Goal: Task Accomplishment & Management: Use online tool/utility

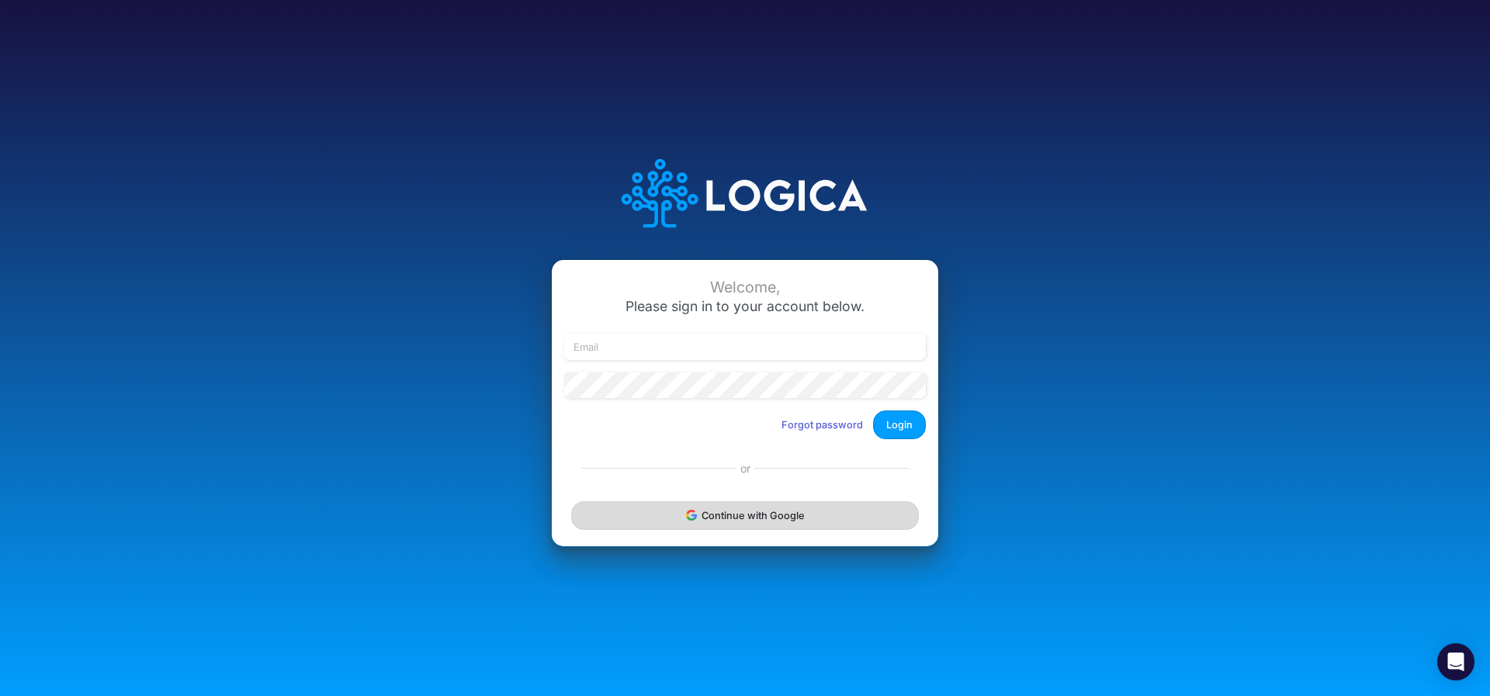
click at [681, 512] on button "Continue with Google" at bounding box center [745, 515] width 348 height 29
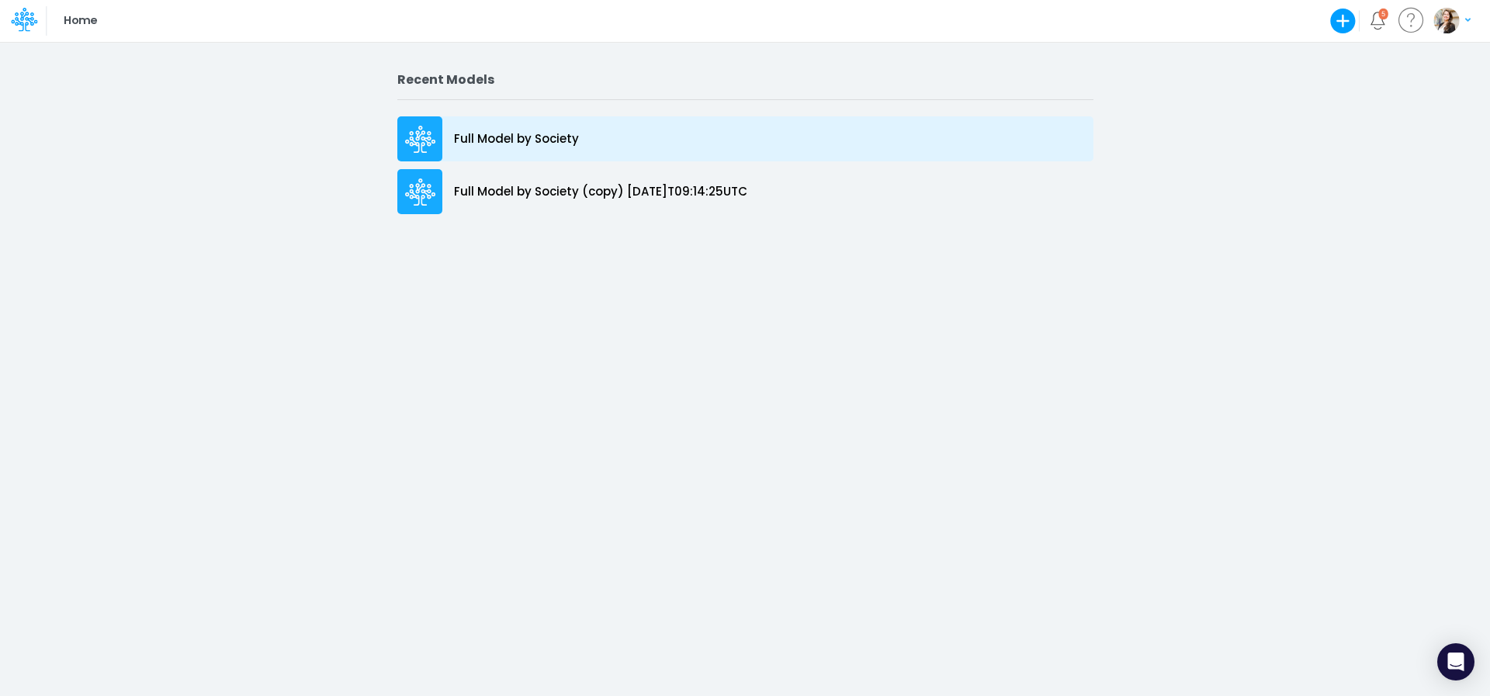
click at [530, 137] on p "Full Model by Society" at bounding box center [516, 139] width 125 height 18
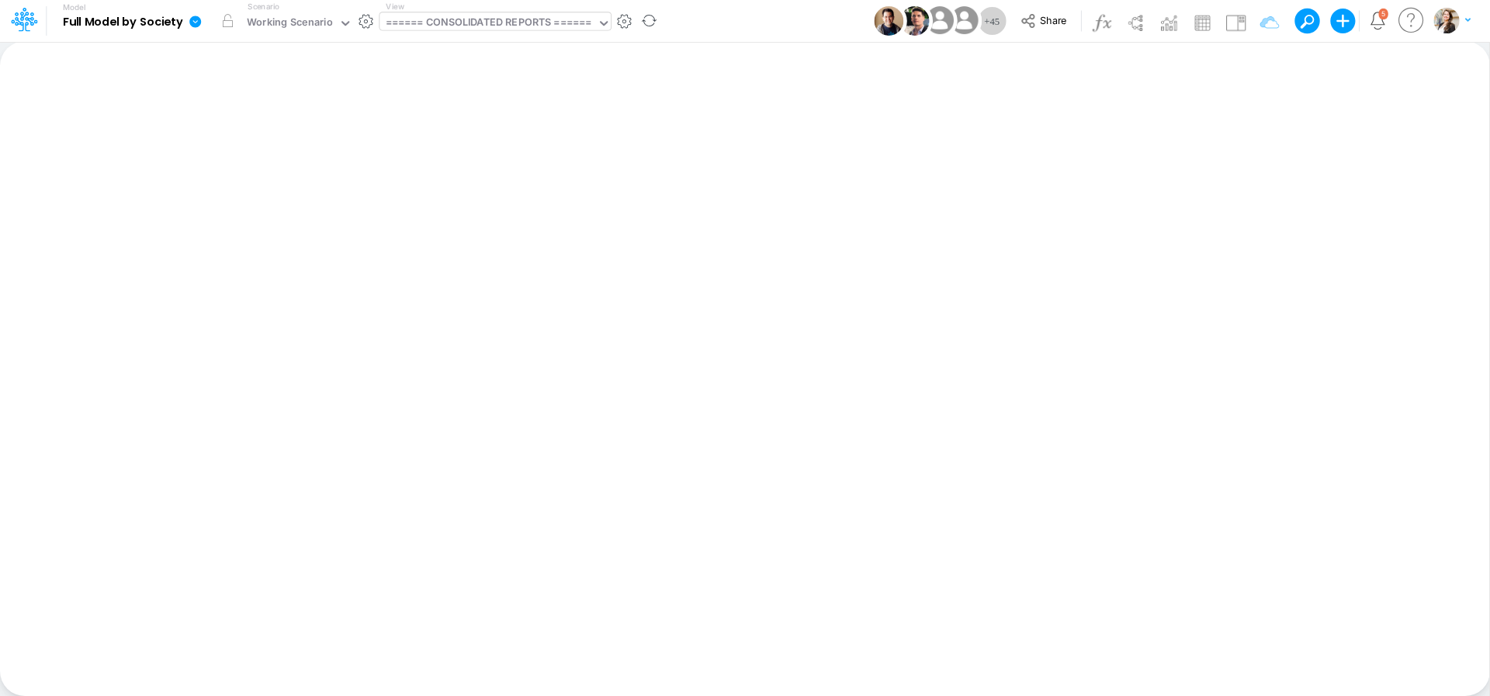
click at [484, 26] on div "====== CONSOLIDATED REPORTS ======" at bounding box center [489, 24] width 206 height 18
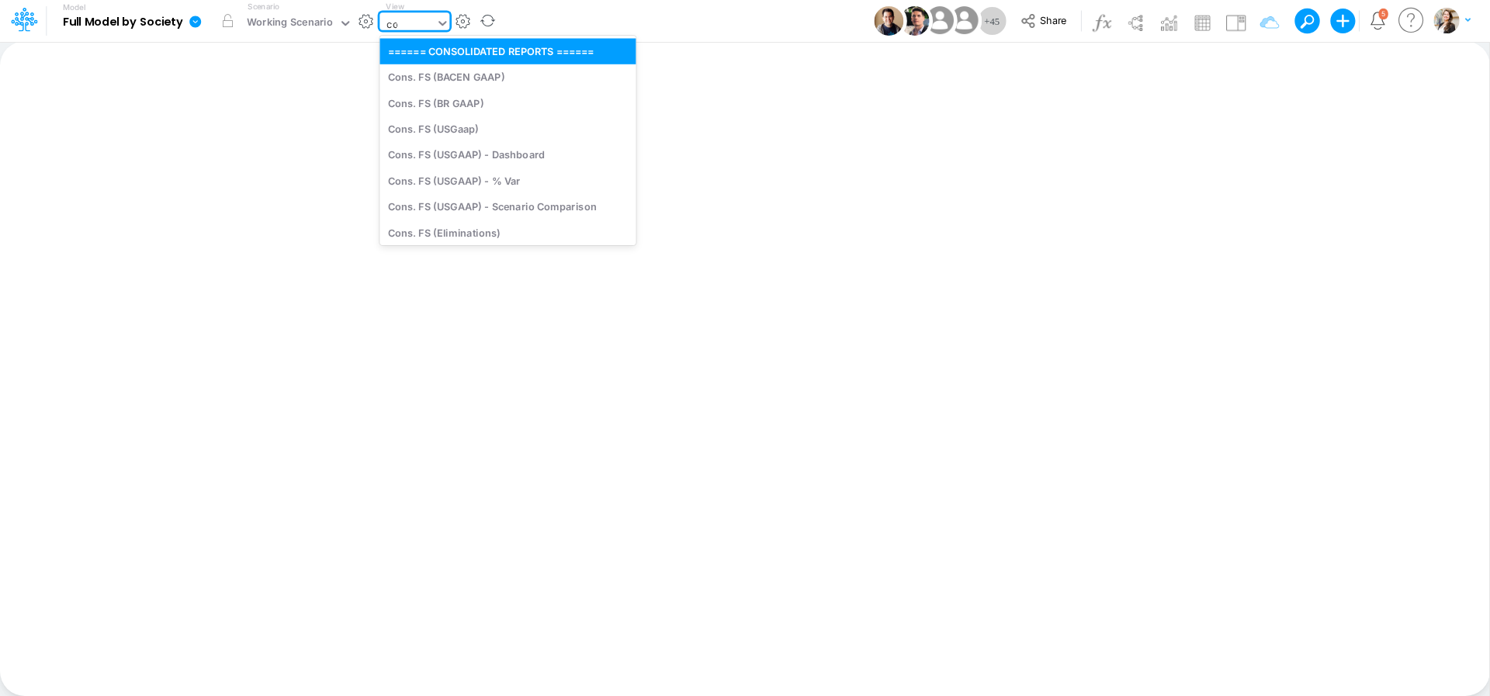
type input "cog"
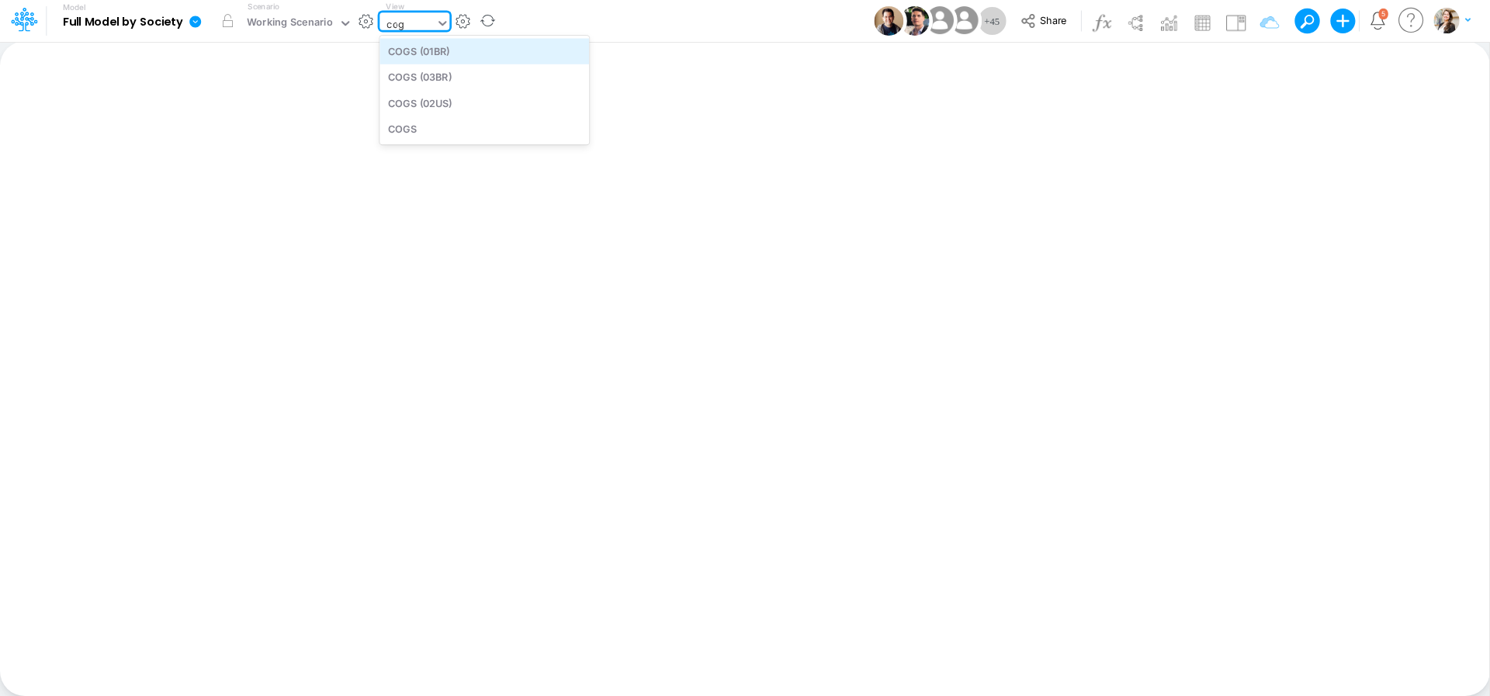
click at [447, 51] on div "COGS (01BR)" at bounding box center [485, 51] width 210 height 26
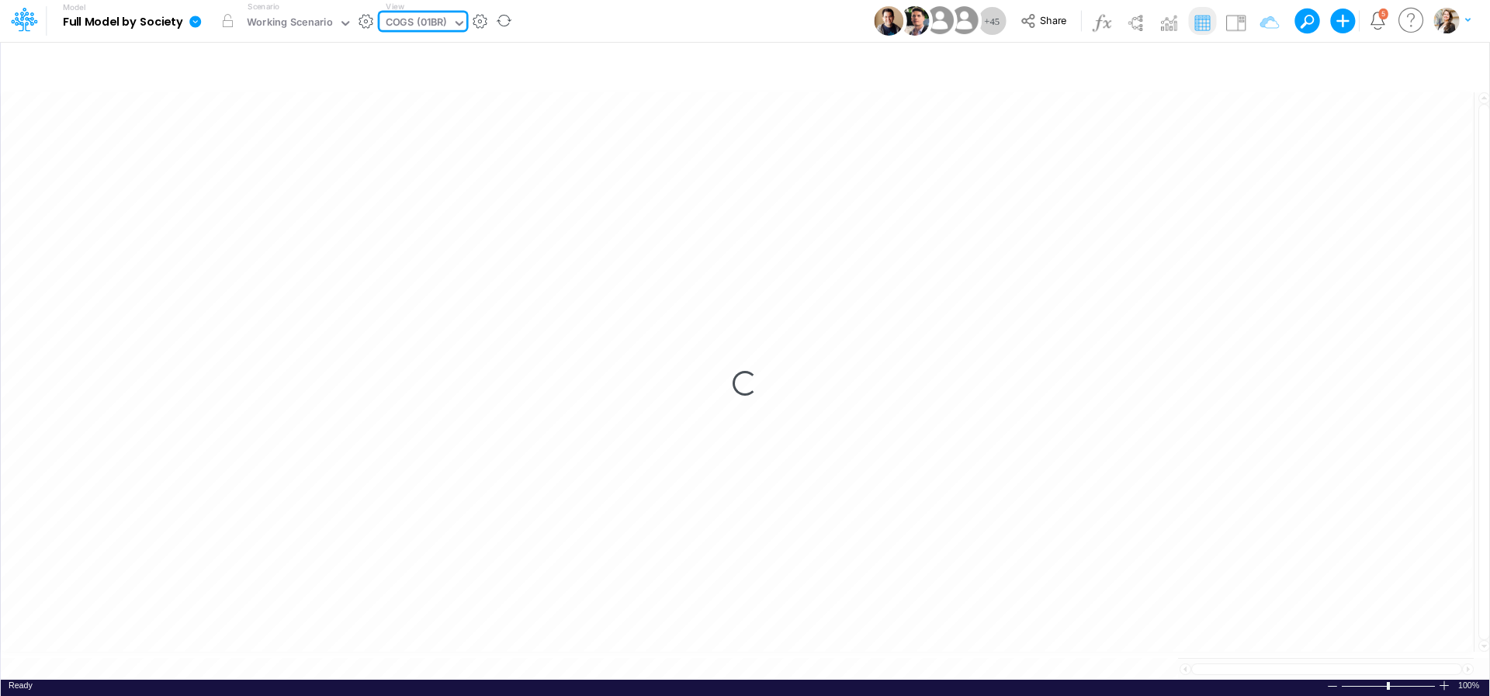
click at [430, 23] on div "COGS (01BR)" at bounding box center [416, 24] width 61 height 18
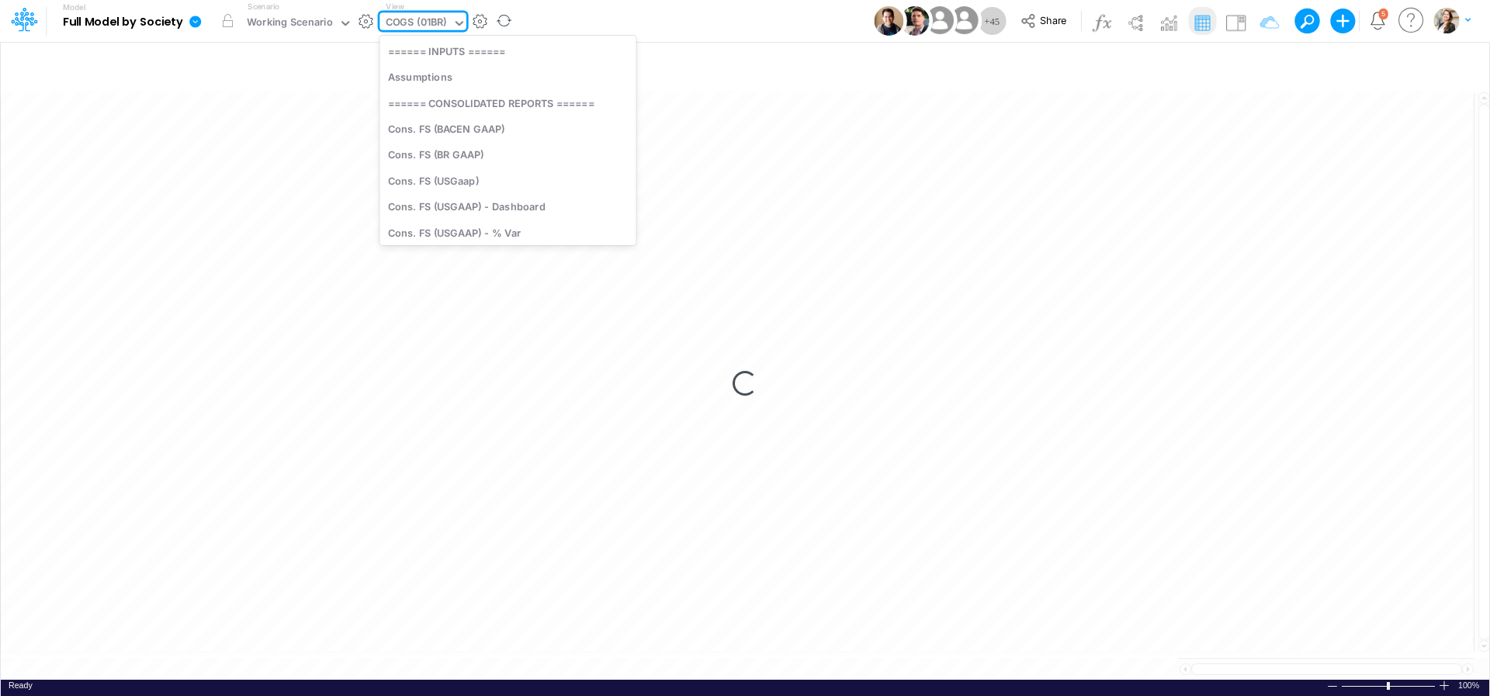
scroll to position [730, 0]
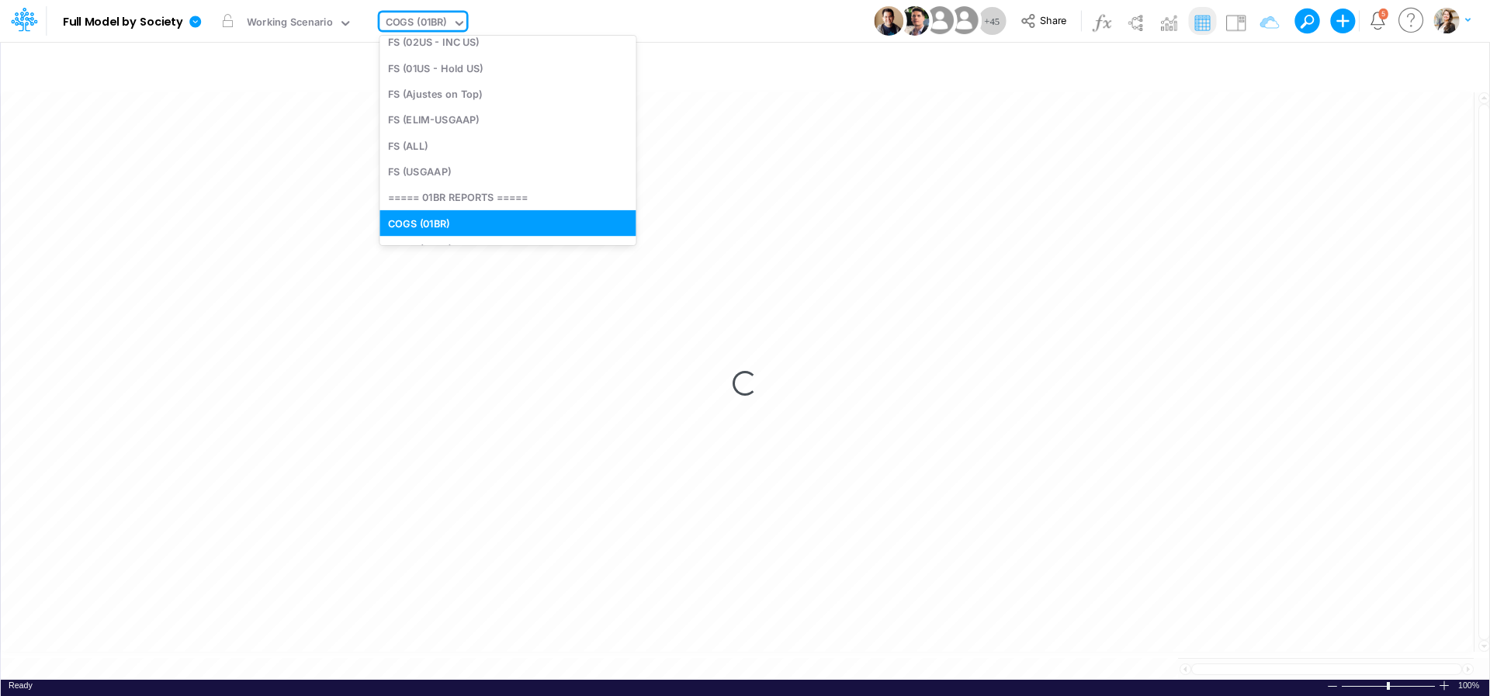
click at [844, 167] on div "Loading..." at bounding box center [745, 383] width 1489 height 593
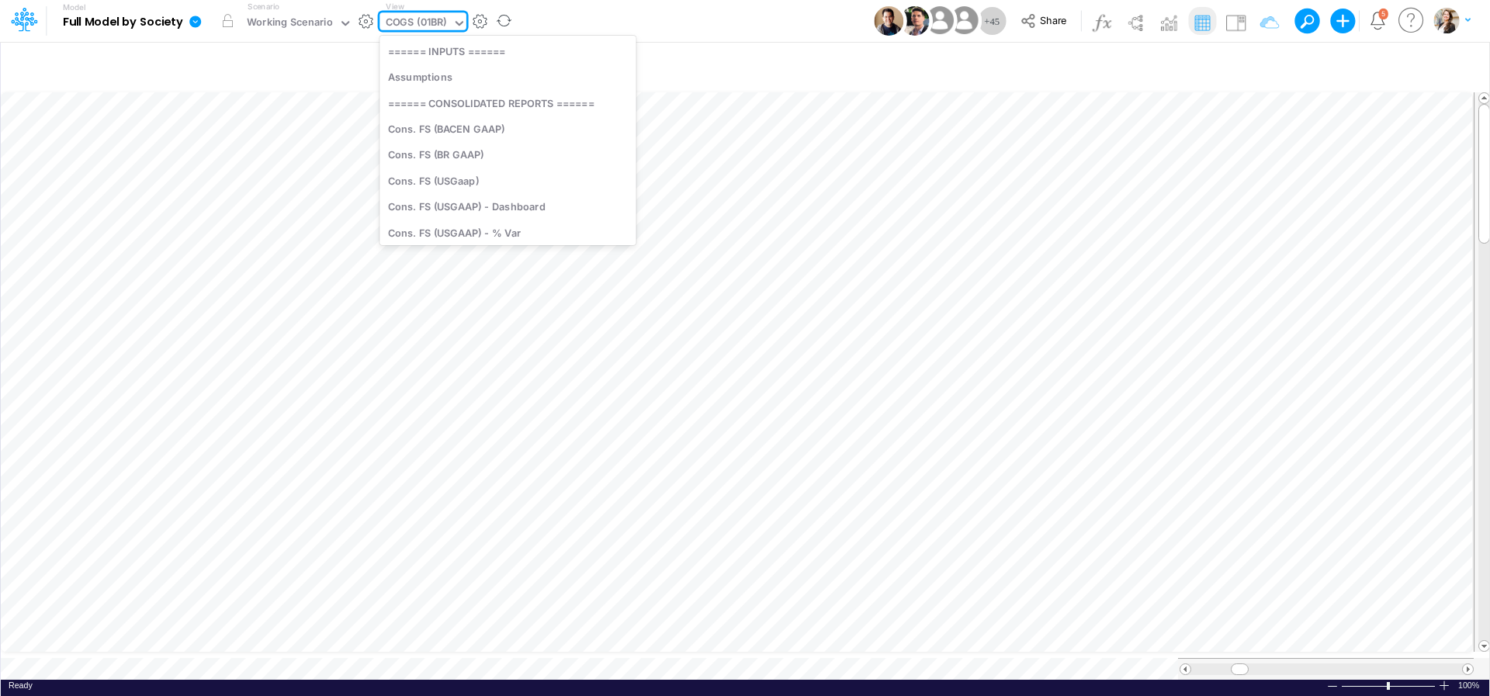
click at [409, 22] on div "COGS (01BR)" at bounding box center [416, 24] width 61 height 18
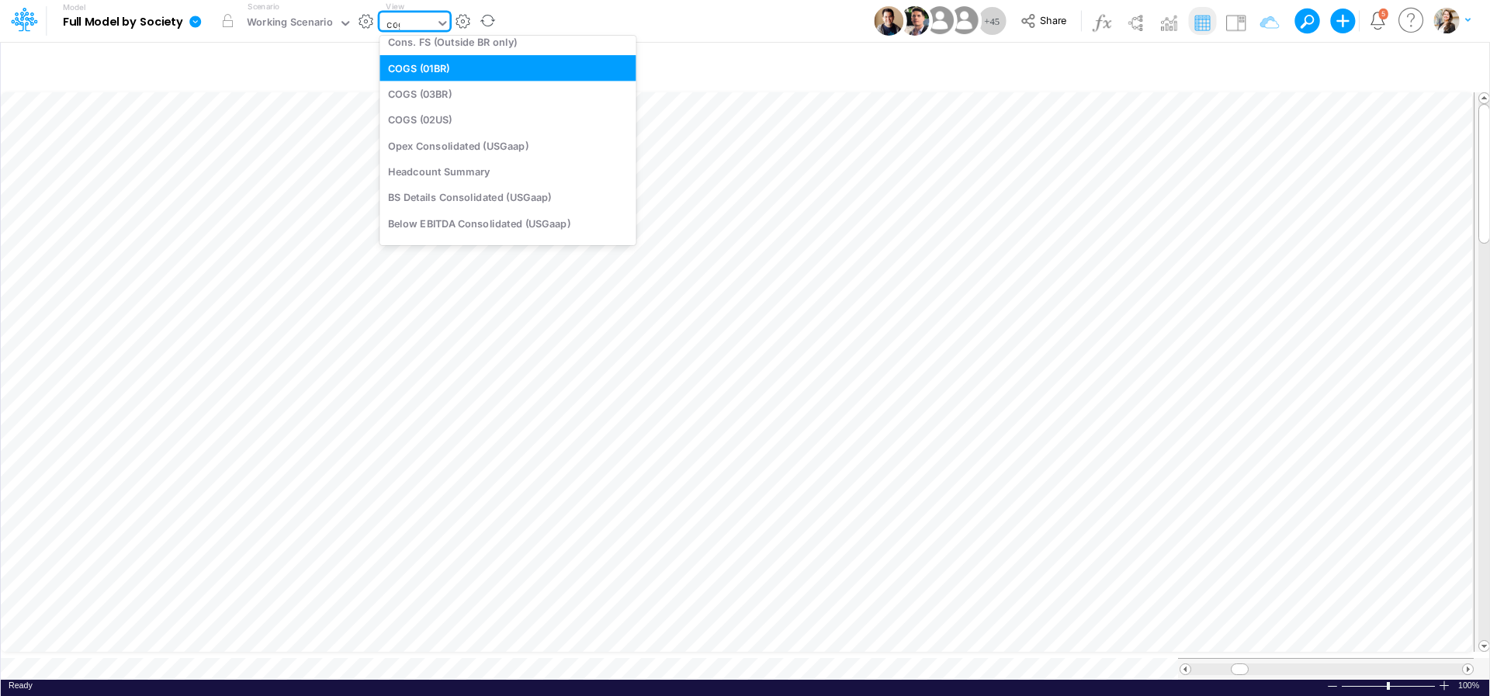
scroll to position [0, 0]
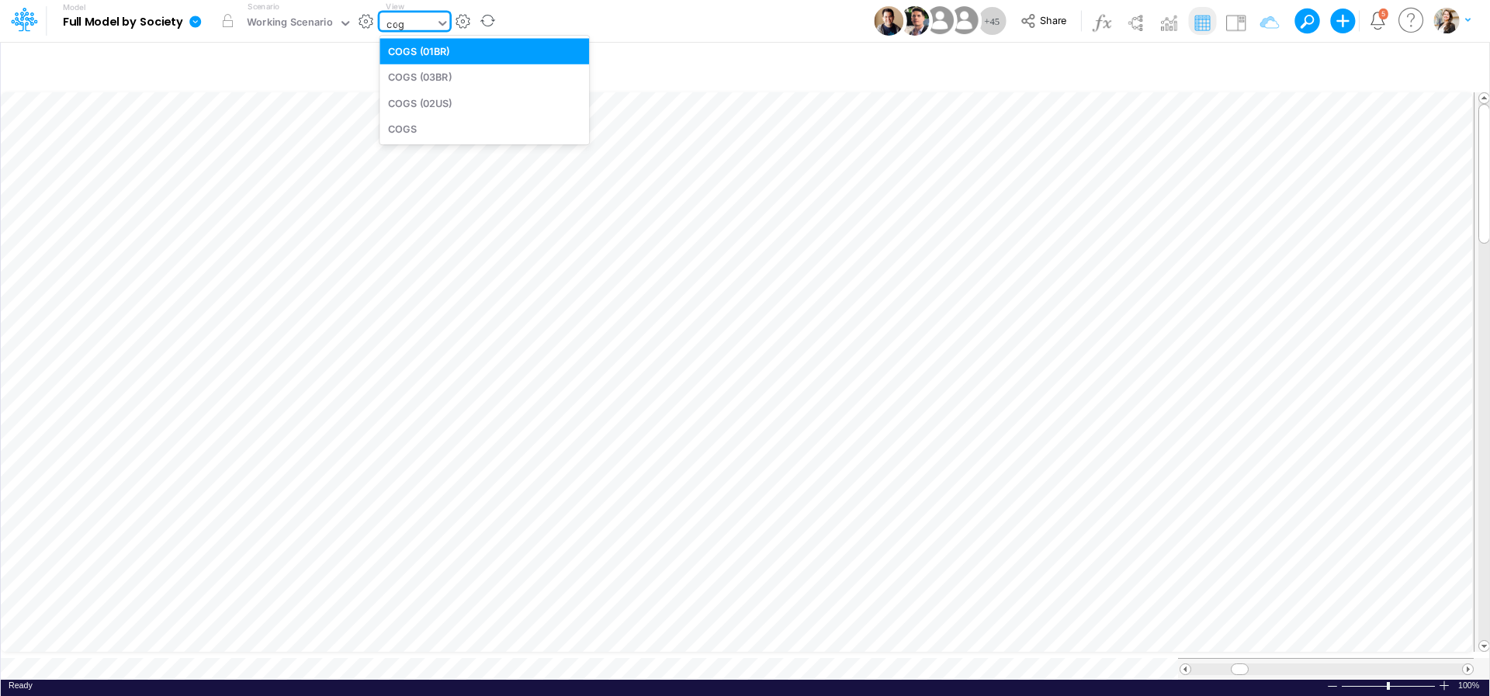
type input "cogs"
click at [425, 72] on div "COGS (03BR)" at bounding box center [485, 77] width 210 height 26
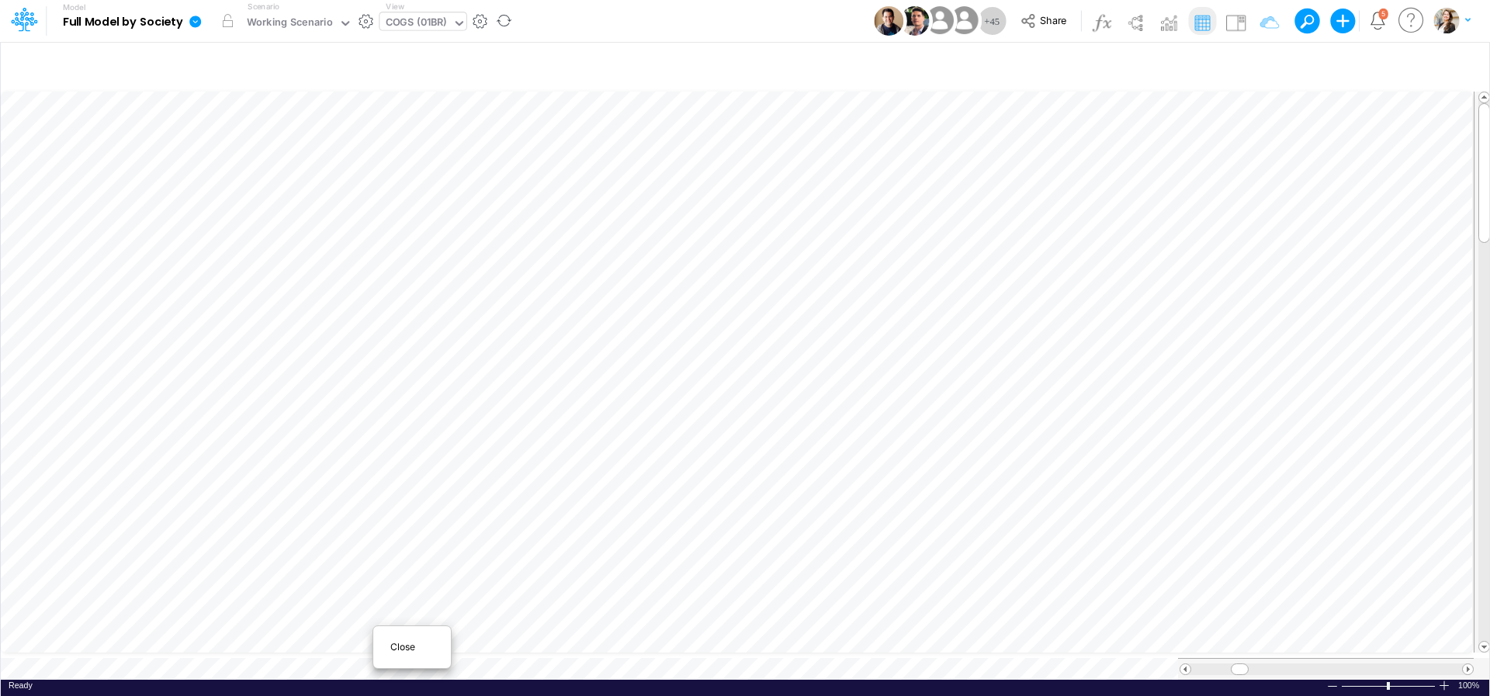
scroll to position [1, 1]
click at [405, 651] on span "Close" at bounding box center [411, 647] width 43 height 14
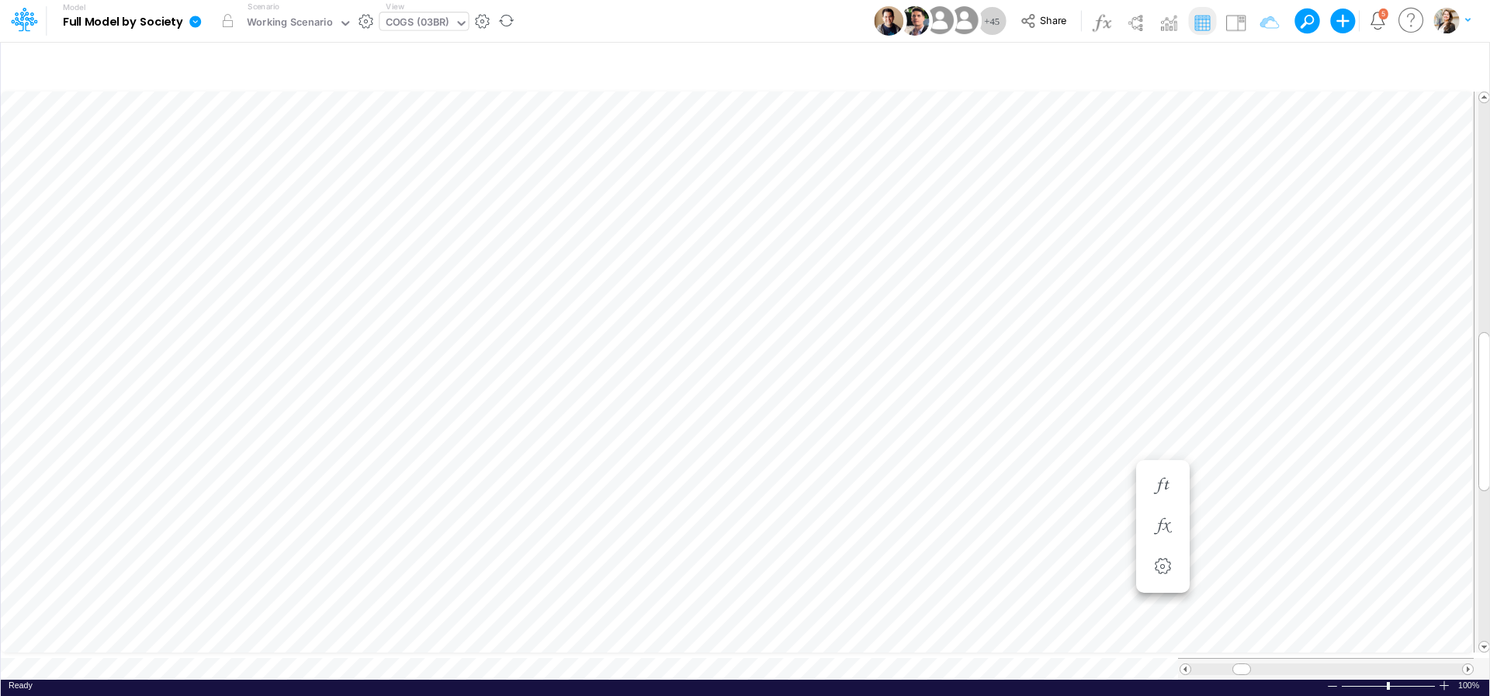
click at [422, 20] on div "COGS (03BR)" at bounding box center [418, 24] width 64 height 18
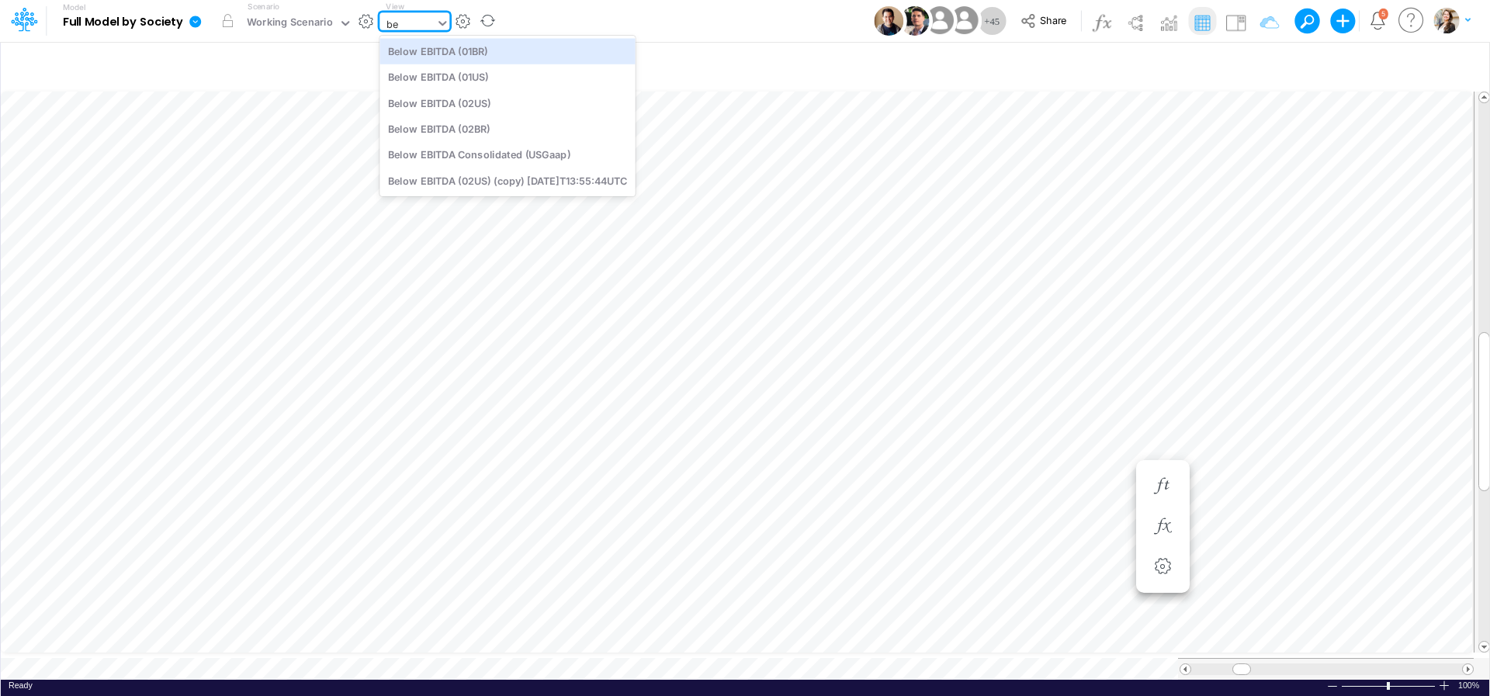
type input "bel"
click at [435, 52] on div "Below EBITDA (01BR)" at bounding box center [507, 51] width 255 height 26
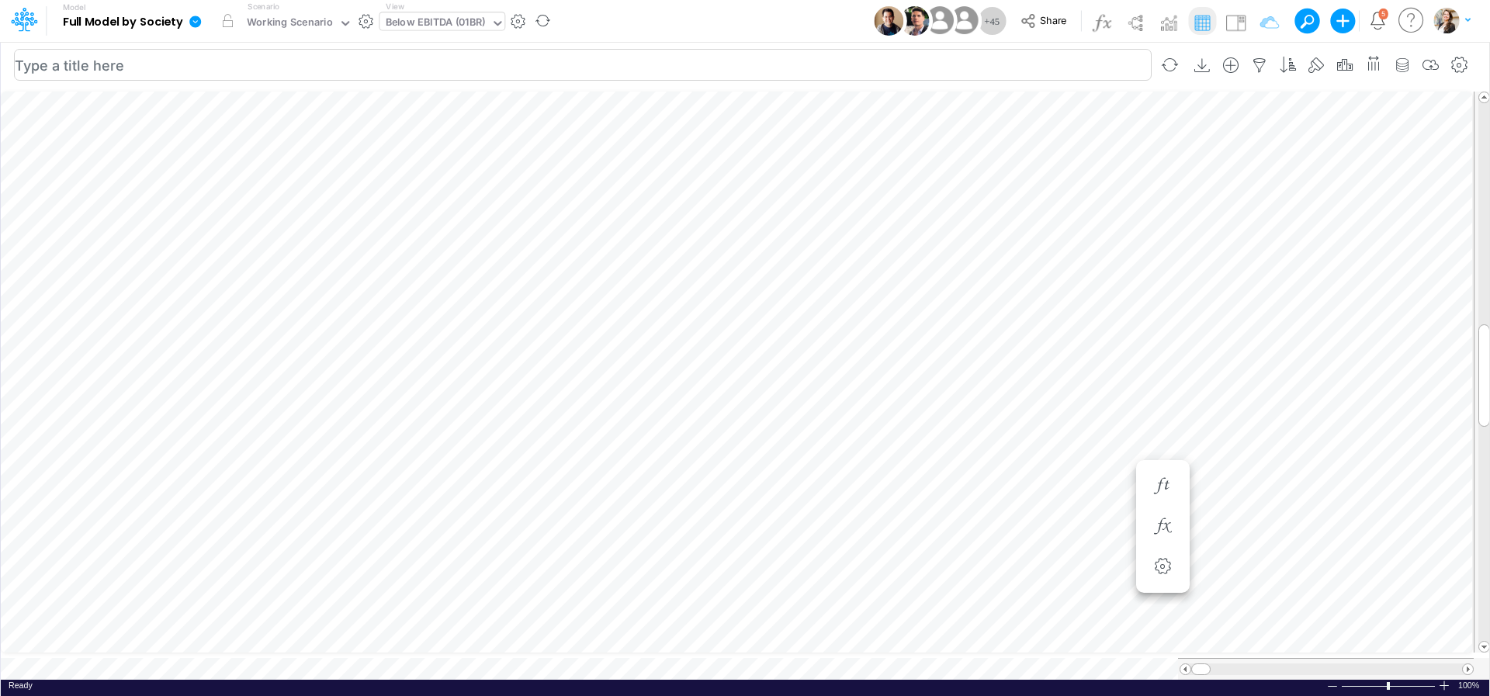
scroll to position [6, 26]
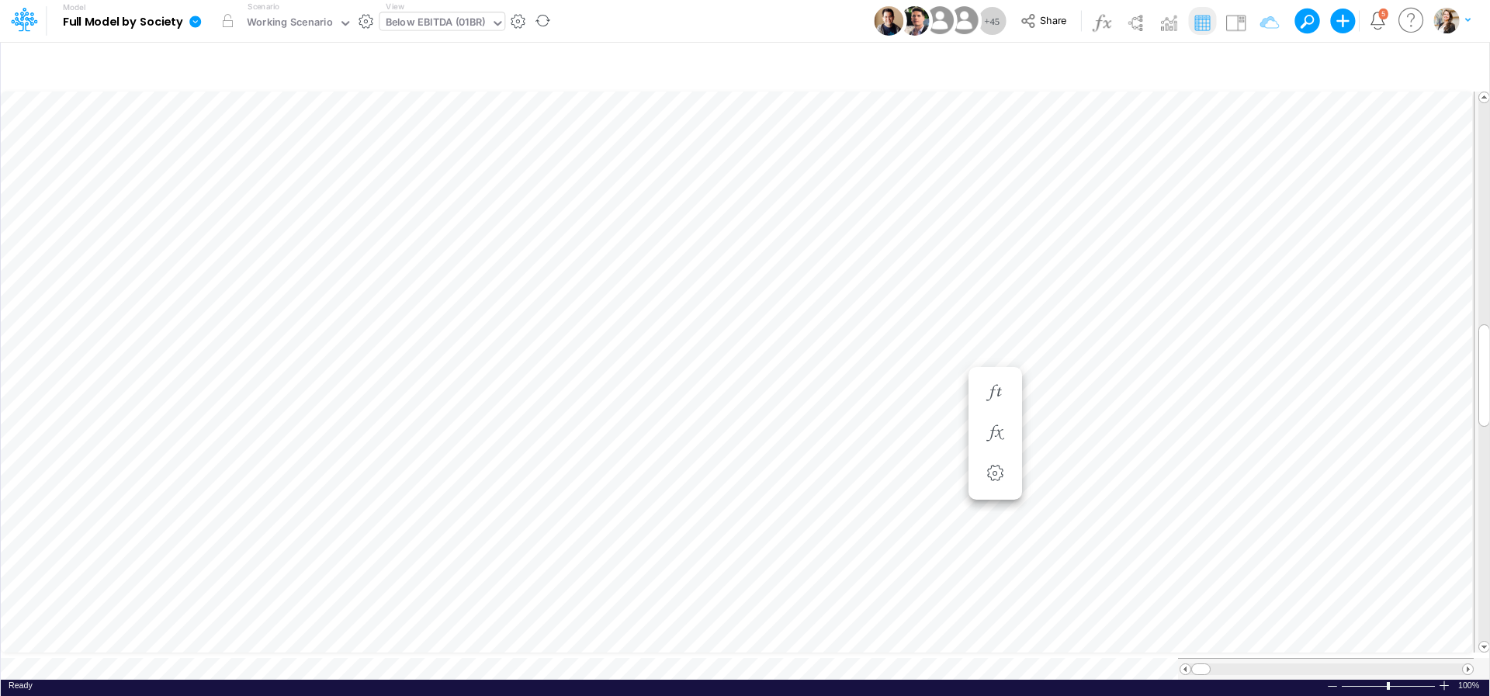
scroll to position [6, 50]
click at [375, 643] on span "Close" at bounding box center [392, 644] width 43 height 14
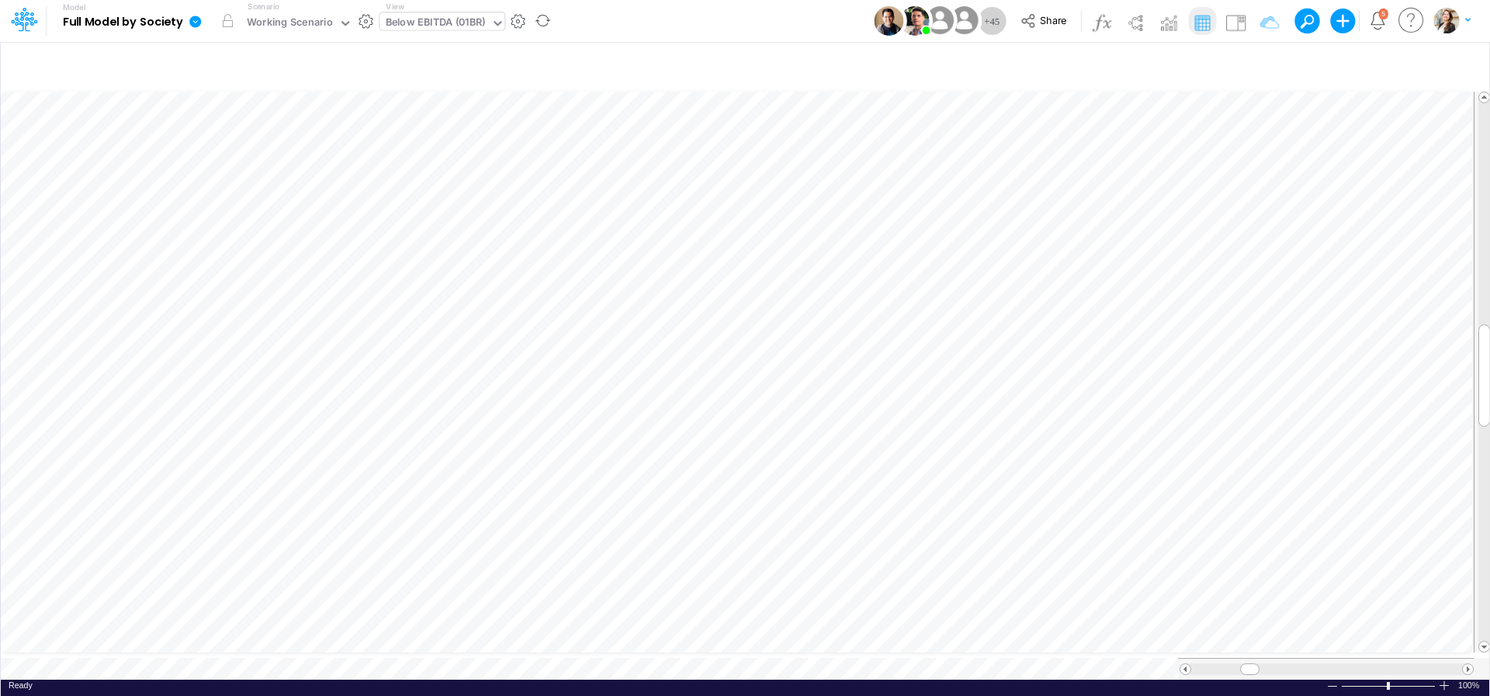
scroll to position [6, 26]
click at [193, 24] on icon at bounding box center [195, 22] width 12 height 12
click at [243, 166] on button "View model info" at bounding box center [273, 161] width 166 height 24
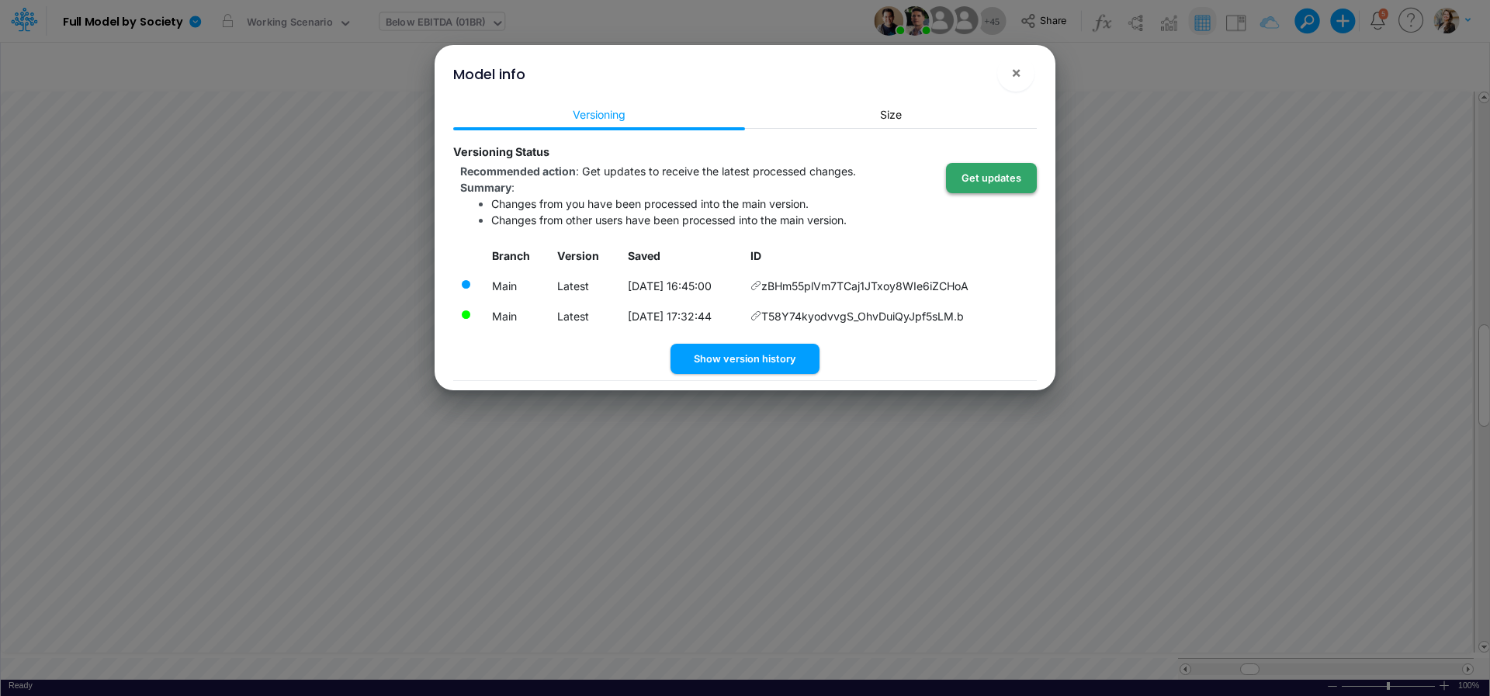
click at [986, 173] on button "Get updates" at bounding box center [991, 178] width 91 height 30
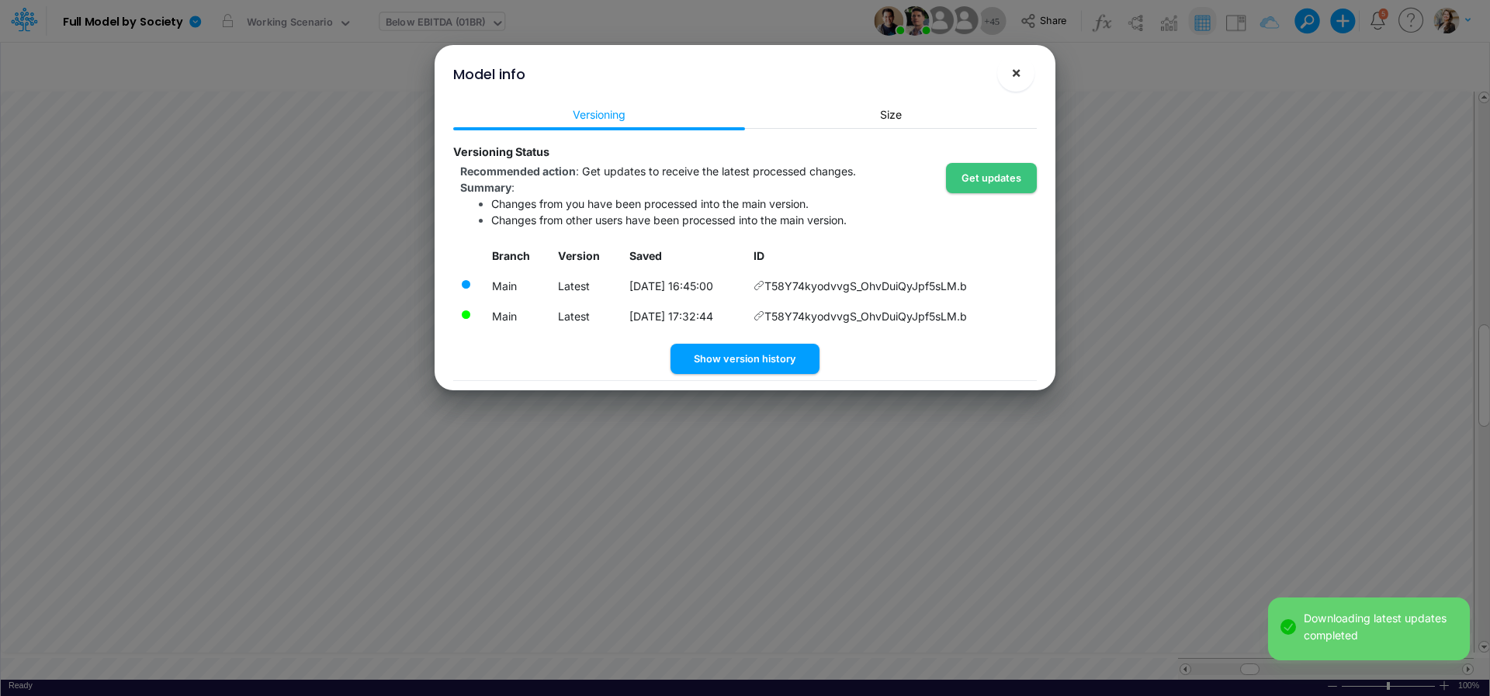
click at [1025, 73] on button "×" at bounding box center [1016, 72] width 37 height 37
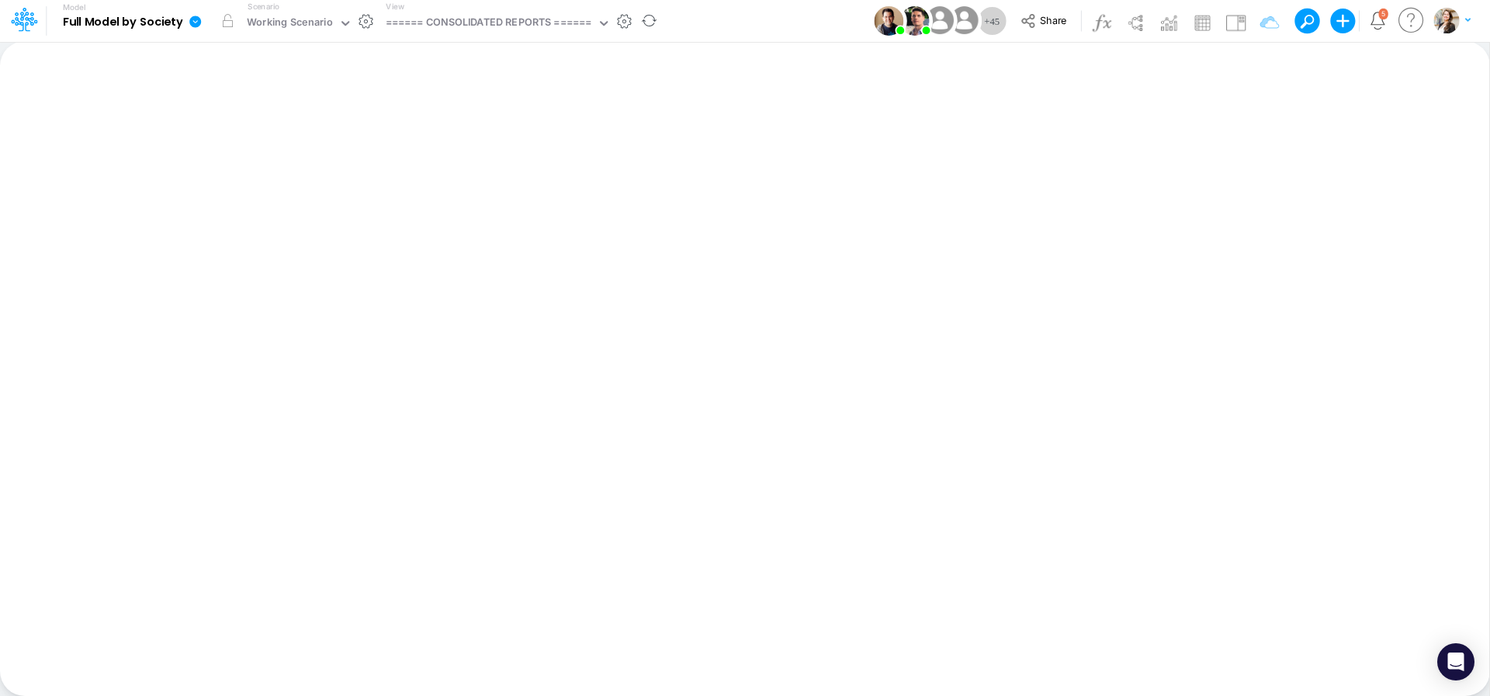
click at [196, 20] on icon at bounding box center [195, 22] width 12 height 12
click at [235, 165] on button "View model info" at bounding box center [273, 161] width 166 height 24
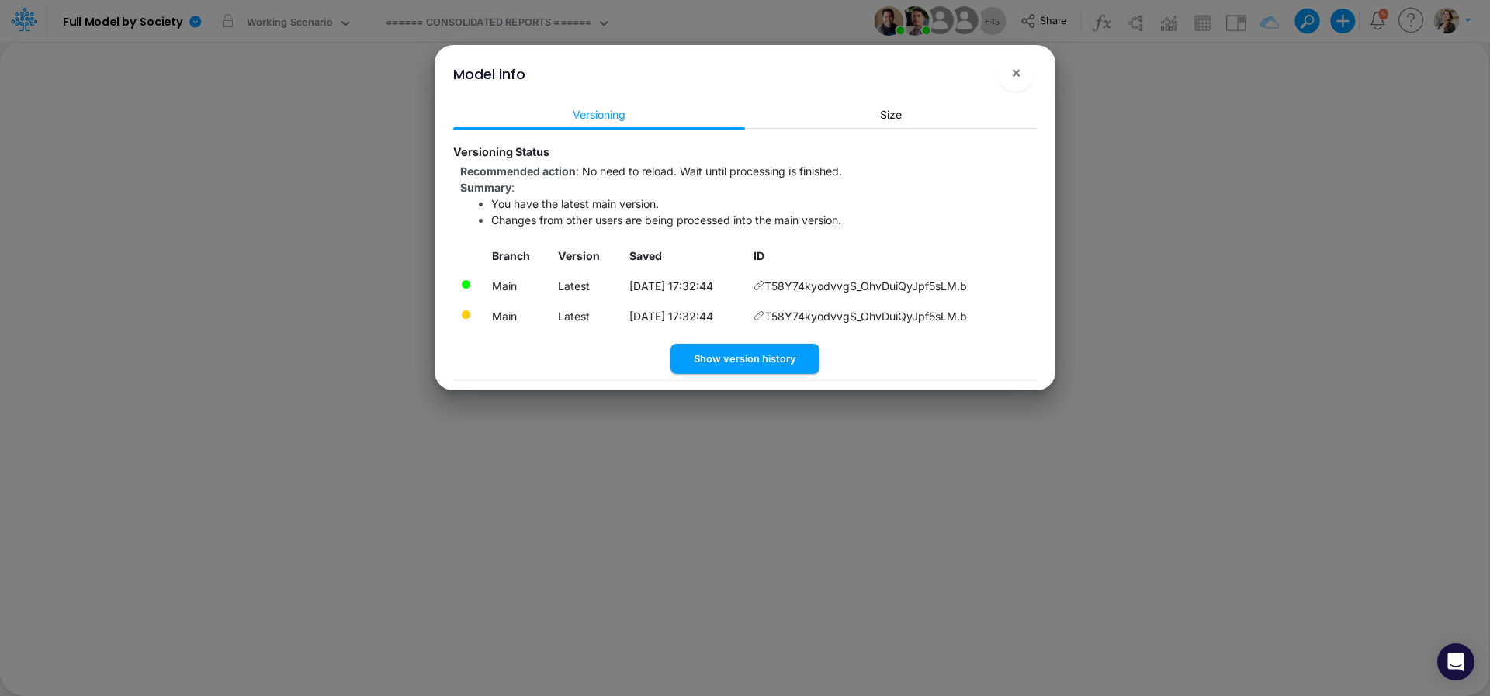
click at [560, 359] on div "Show version history" at bounding box center [745, 359] width 584 height 30
click at [765, 287] on icon at bounding box center [759, 285] width 11 height 11
click at [1022, 78] on button "×" at bounding box center [1016, 72] width 37 height 37
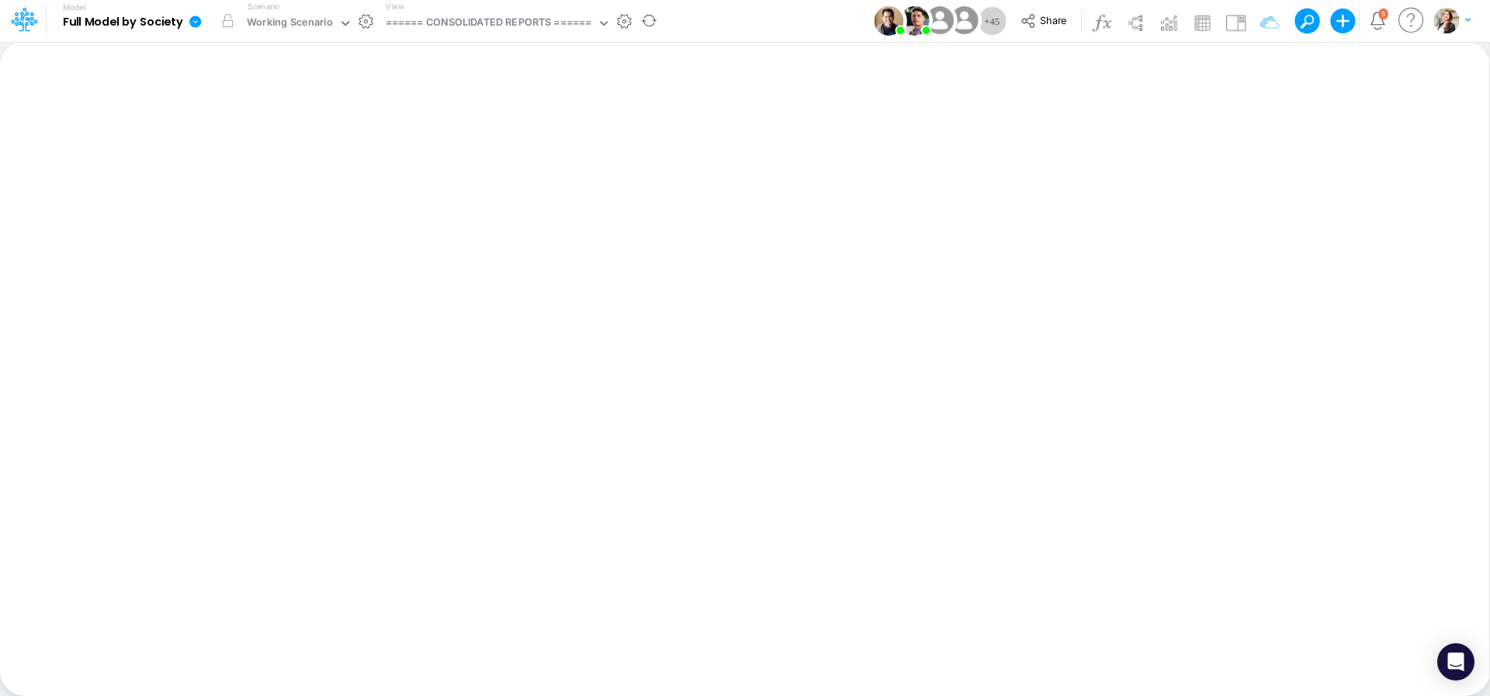
click at [192, 23] on icon at bounding box center [195, 22] width 12 height 12
click at [196, 25] on icon at bounding box center [195, 22] width 12 height 12
click at [456, 19] on div "====== CONSOLIDATED REPORTS ======" at bounding box center [489, 24] width 206 height 18
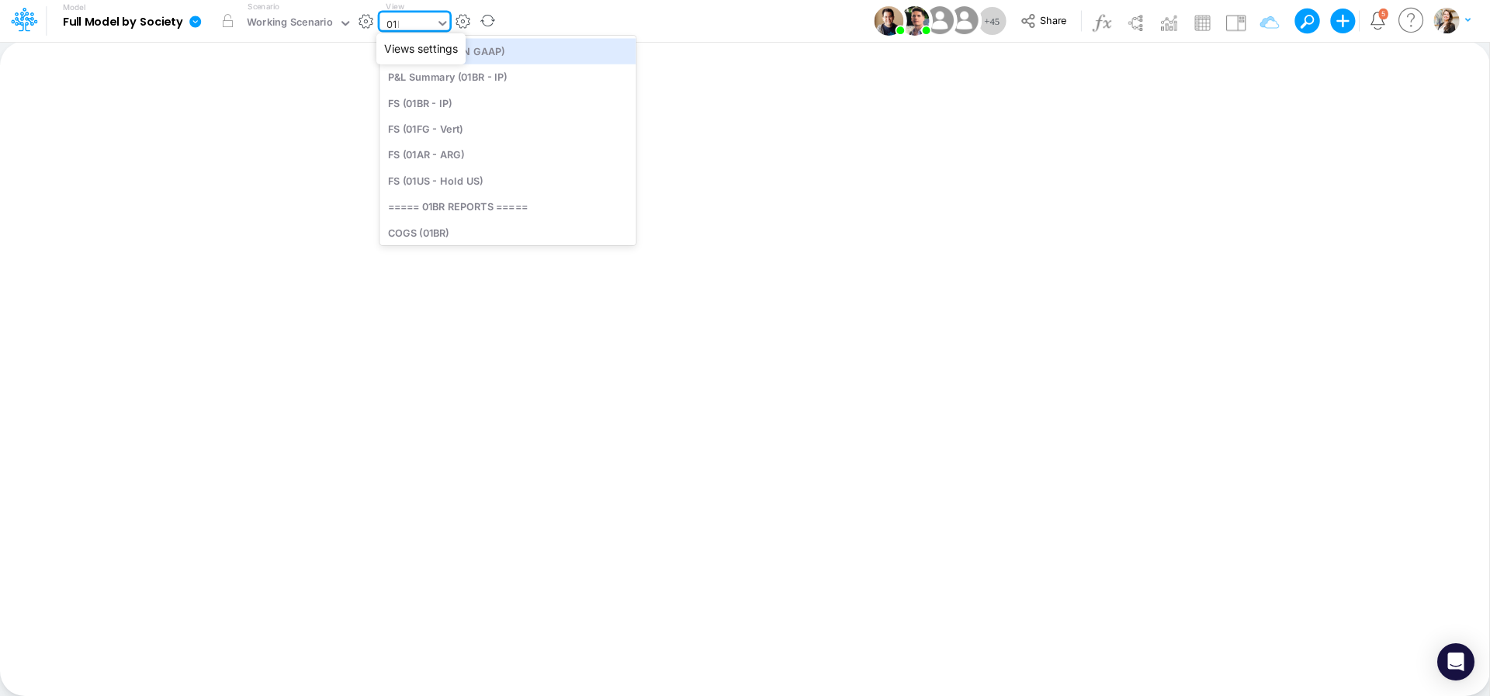
type input "01br"
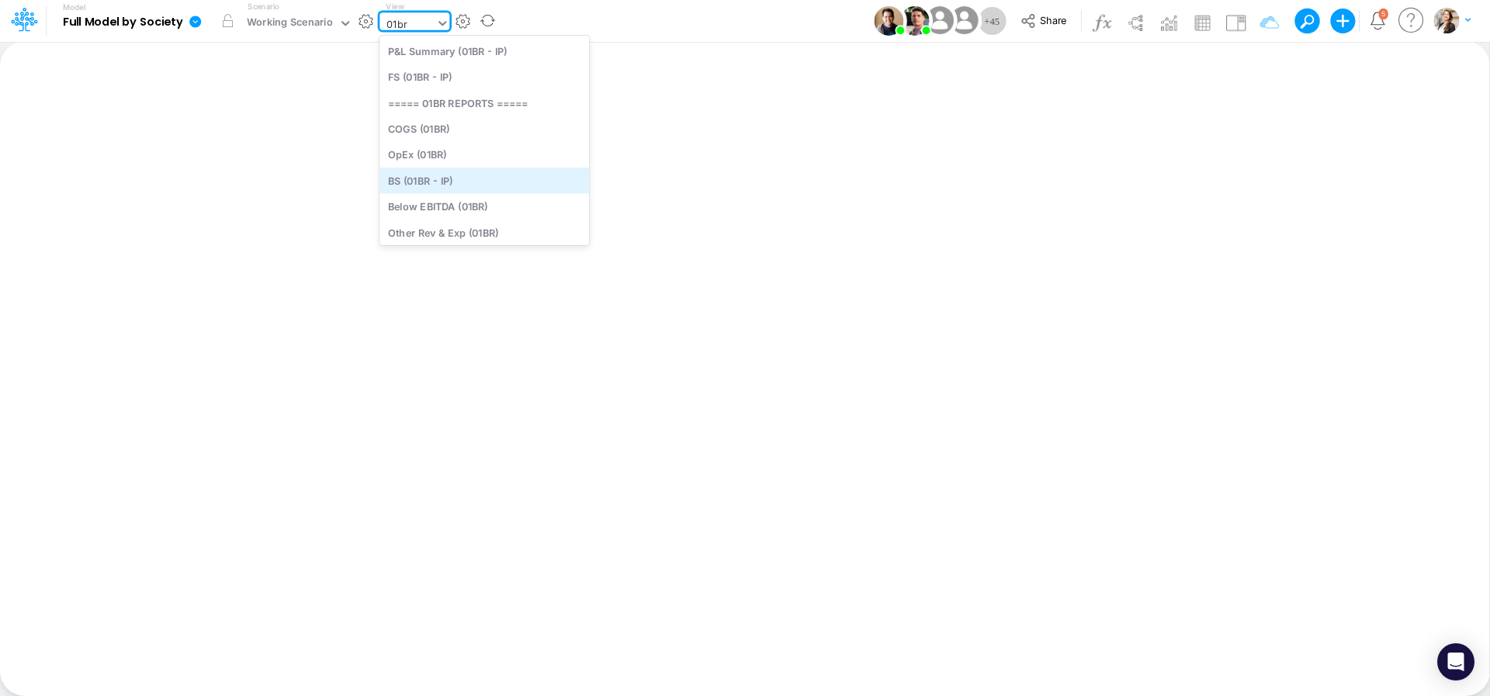
click at [470, 182] on div "BS (01BR - IP)" at bounding box center [485, 181] width 210 height 26
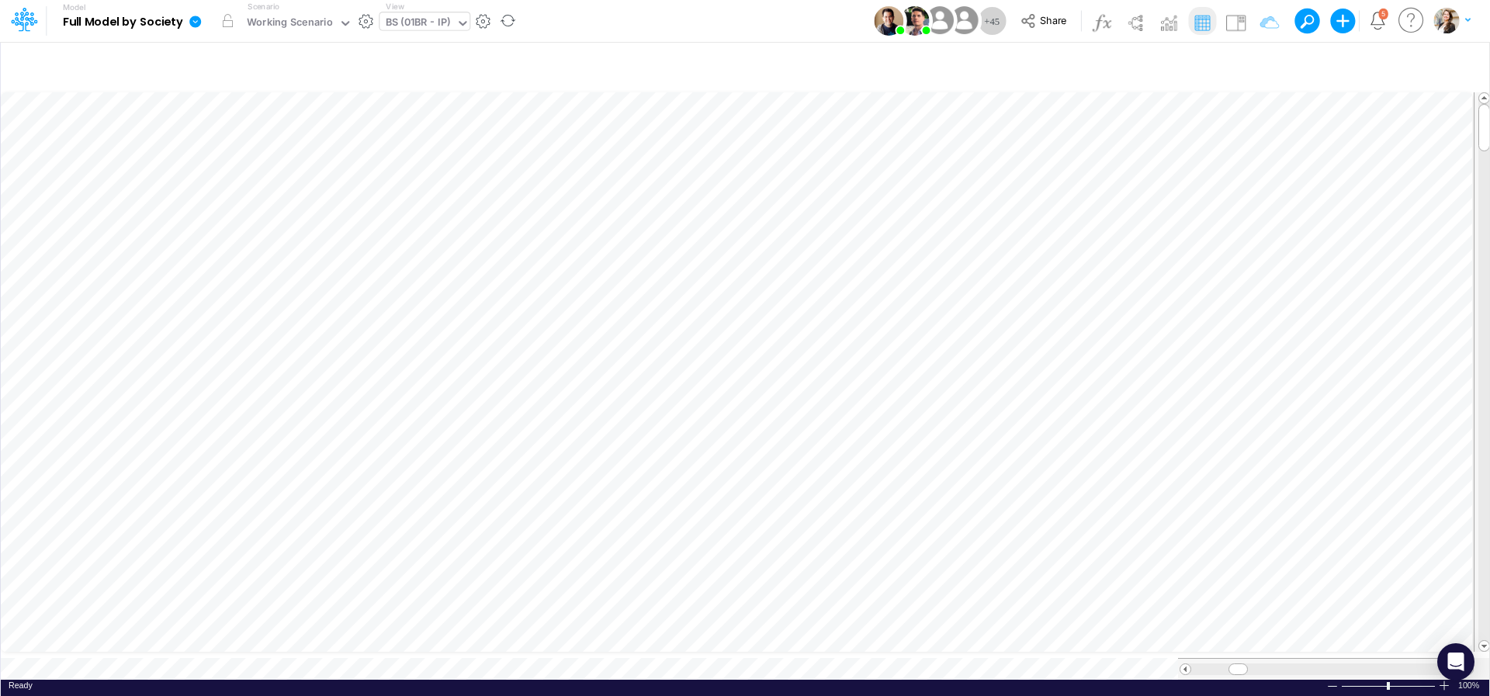
scroll to position [12, 5]
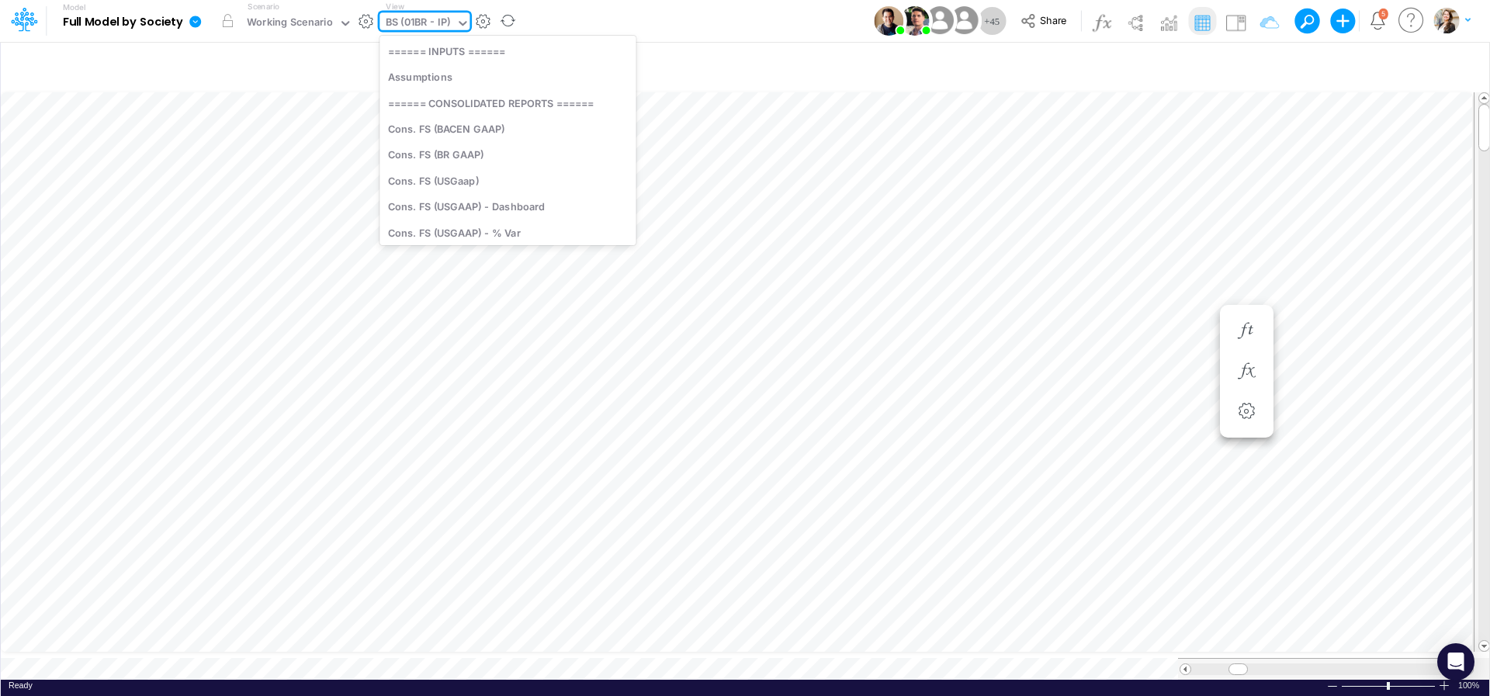
click at [393, 23] on div "BS (01BR - IP)" at bounding box center [418, 24] width 65 height 18
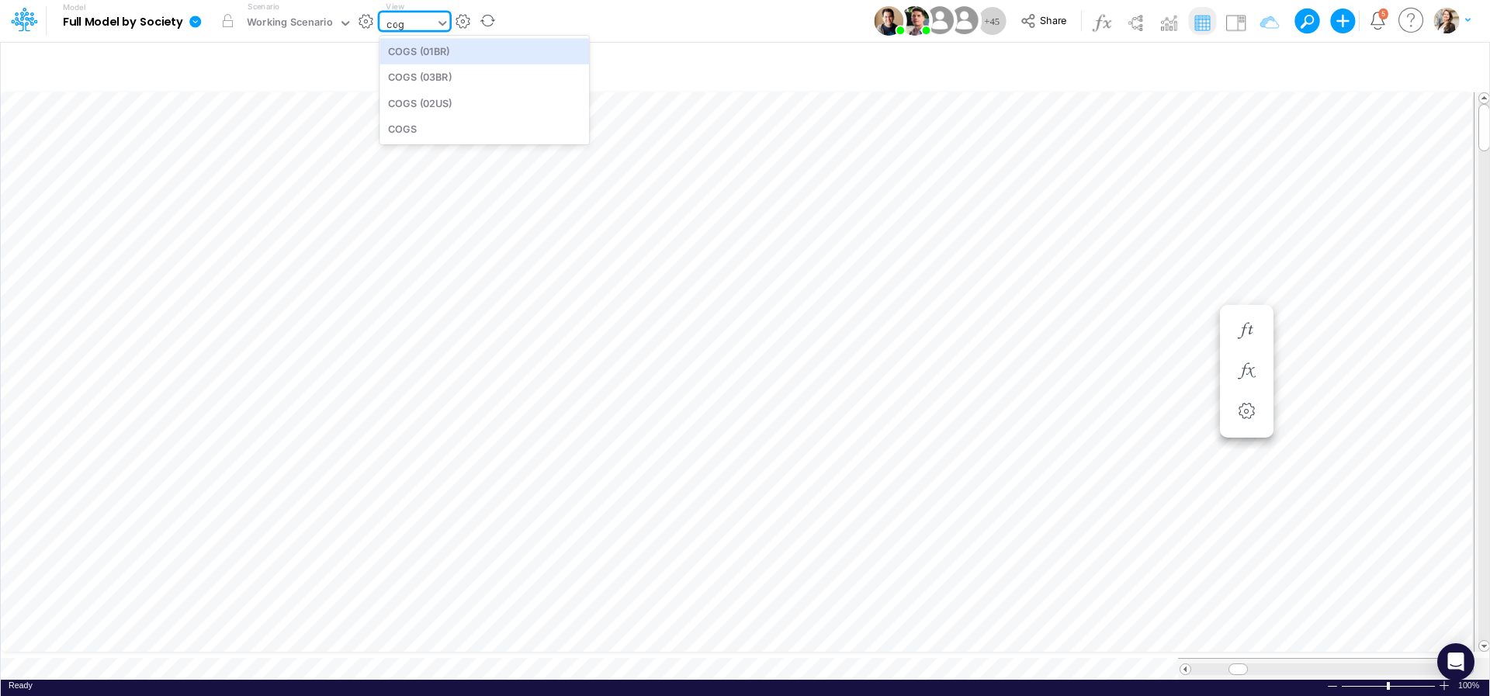
scroll to position [0, 0]
type input "cogs"
click at [408, 81] on div "COGS (03BR)" at bounding box center [485, 77] width 210 height 26
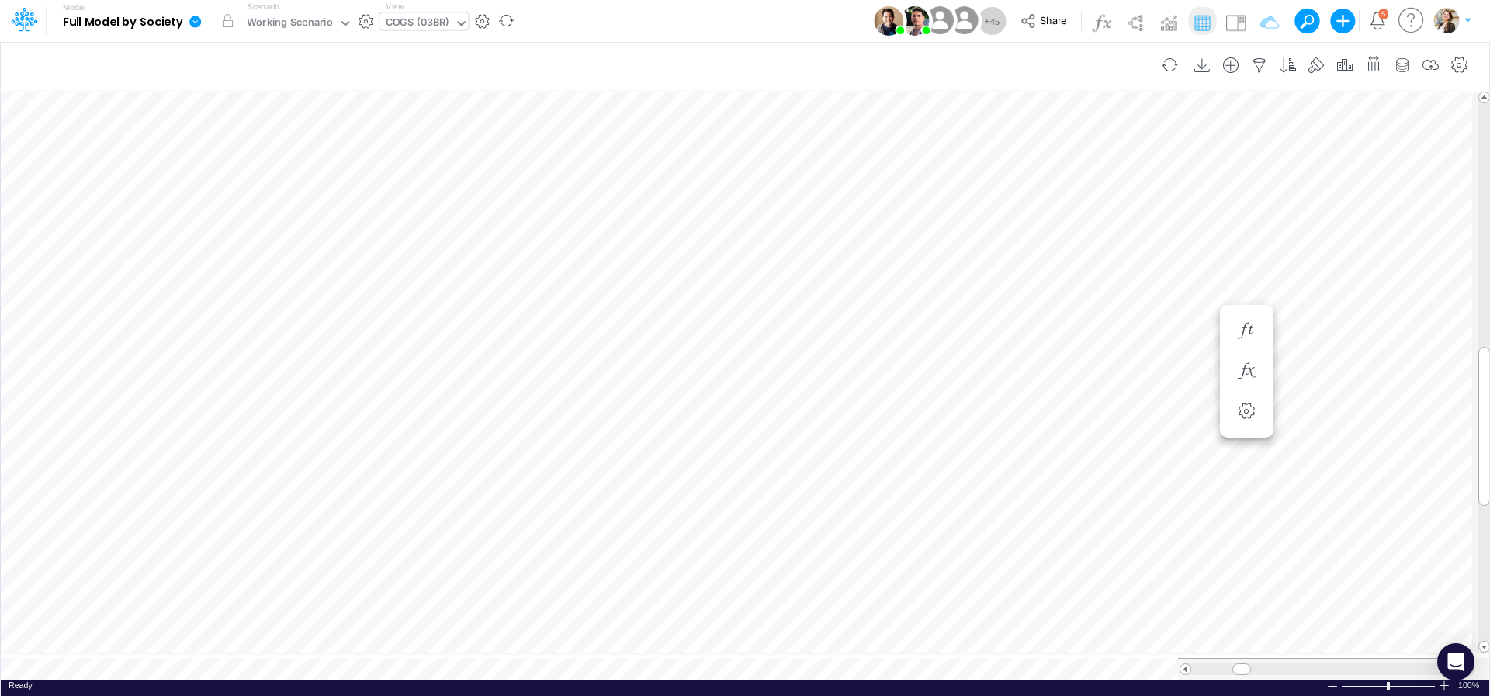
scroll to position [6, 20]
click at [1257, 65] on icon "button" at bounding box center [1259, 65] width 23 height 16
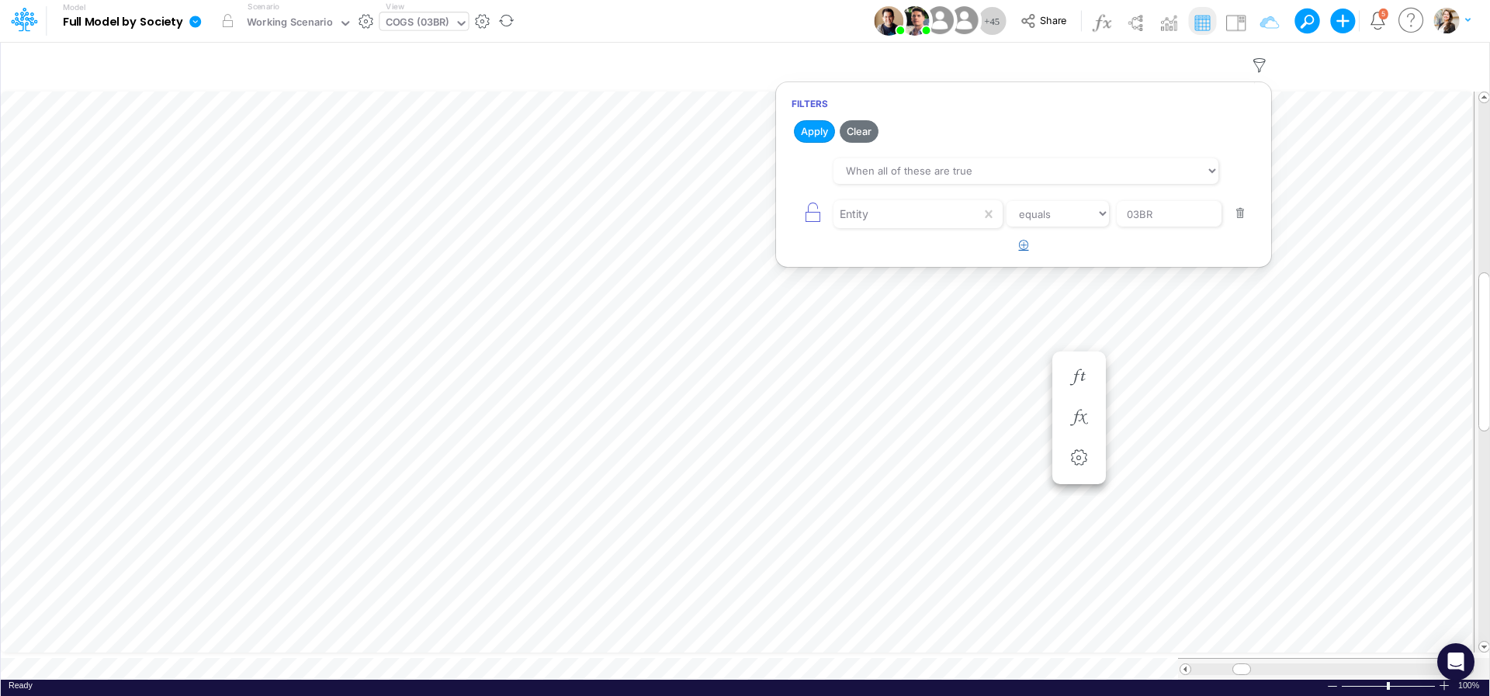
click at [1029, 245] on icon "button" at bounding box center [1024, 245] width 10 height 10
click at [886, 266] on div at bounding box center [907, 257] width 147 height 26
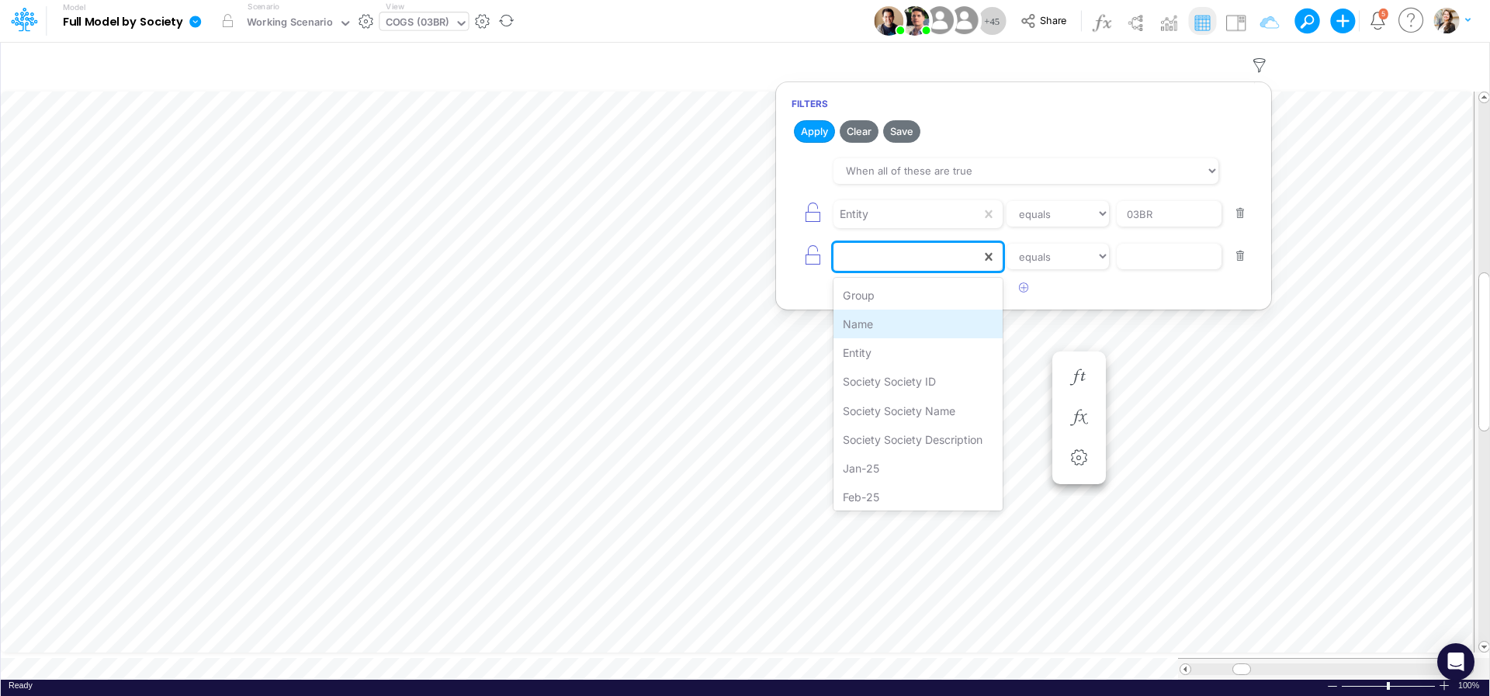
click at [876, 327] on div "Name" at bounding box center [918, 324] width 169 height 29
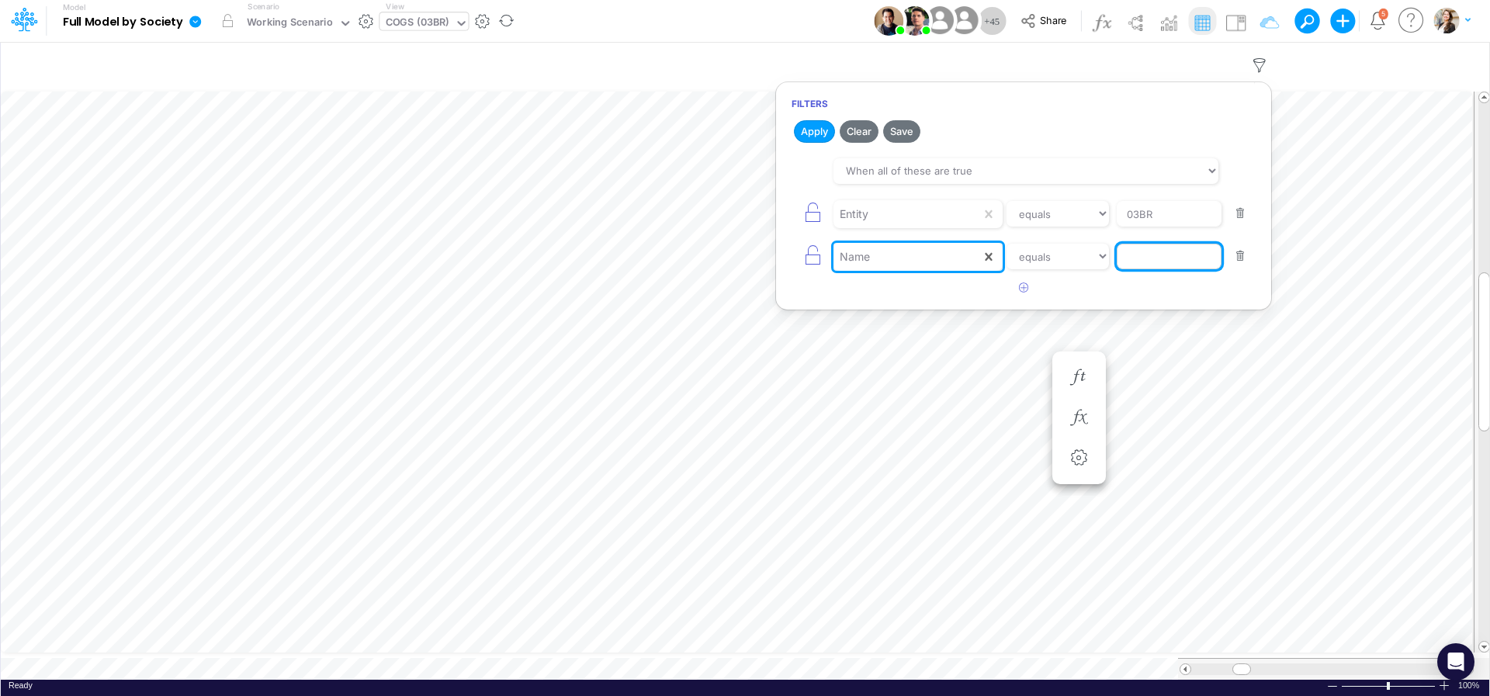
click at [1157, 255] on input "text" at bounding box center [1169, 257] width 105 height 26
type input "Balance"
select select "contains"
click option "contains" at bounding box center [0, 0] width 0 height 0
click at [803, 131] on button "Apply" at bounding box center [814, 131] width 41 height 23
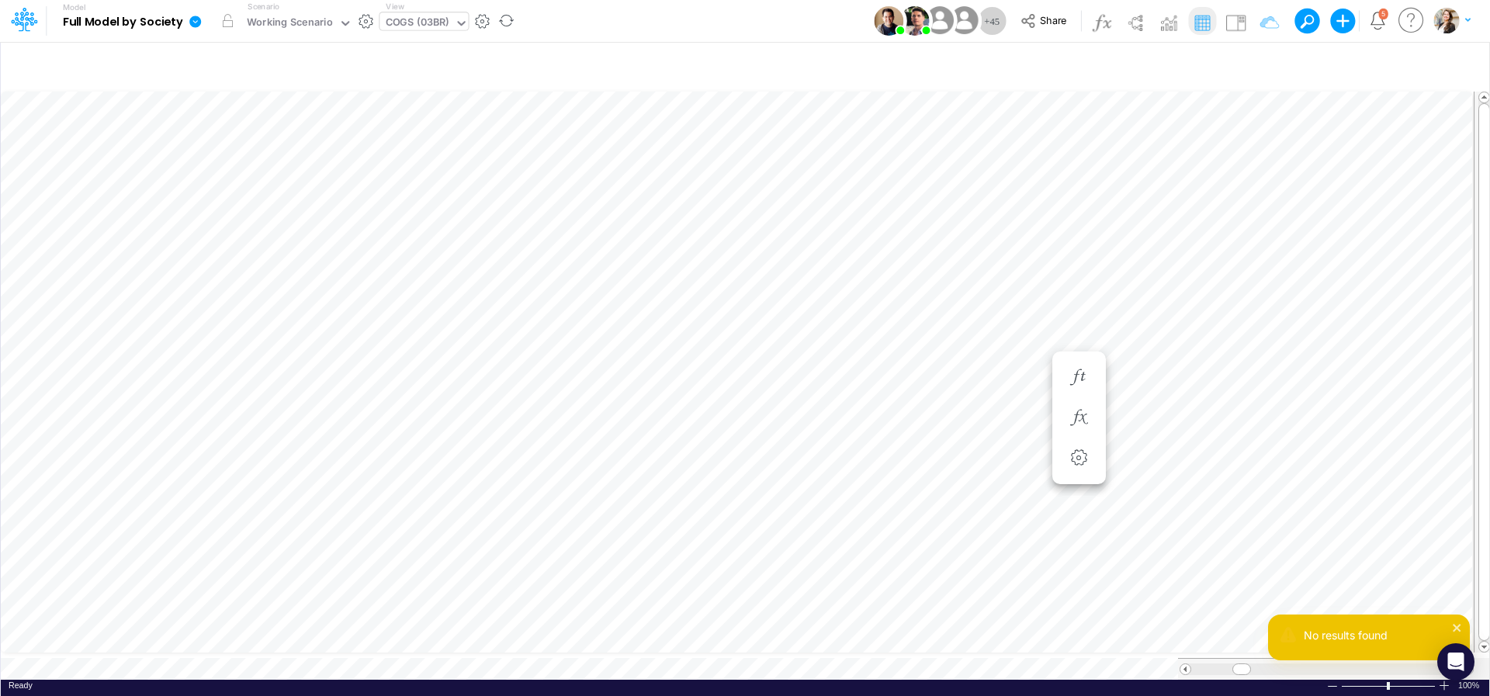
scroll to position [1, 1]
click at [1257, 67] on icon "button" at bounding box center [1259, 65] width 23 height 16
select select "contains"
click at [1241, 258] on button "button" at bounding box center [1241, 256] width 30 height 21
click at [800, 131] on button "Apply" at bounding box center [814, 131] width 41 height 23
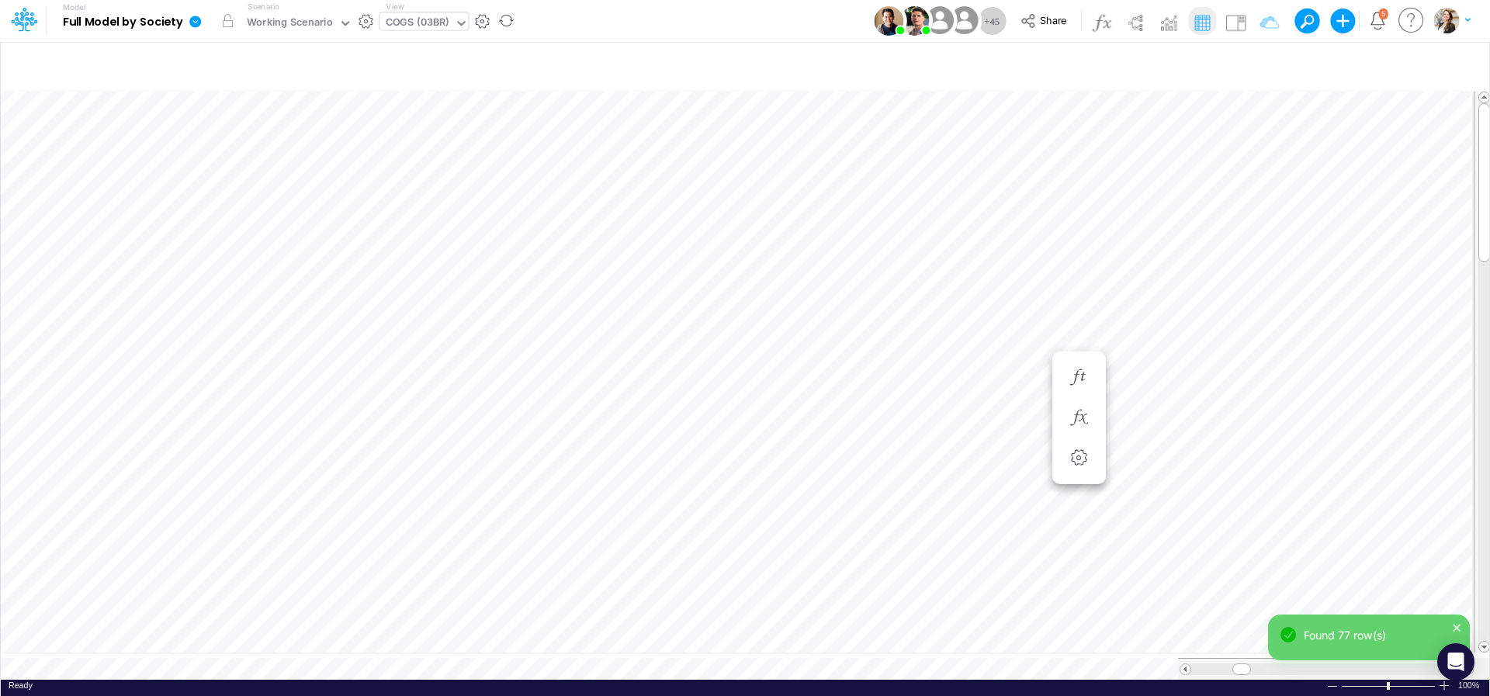
scroll to position [6, 3]
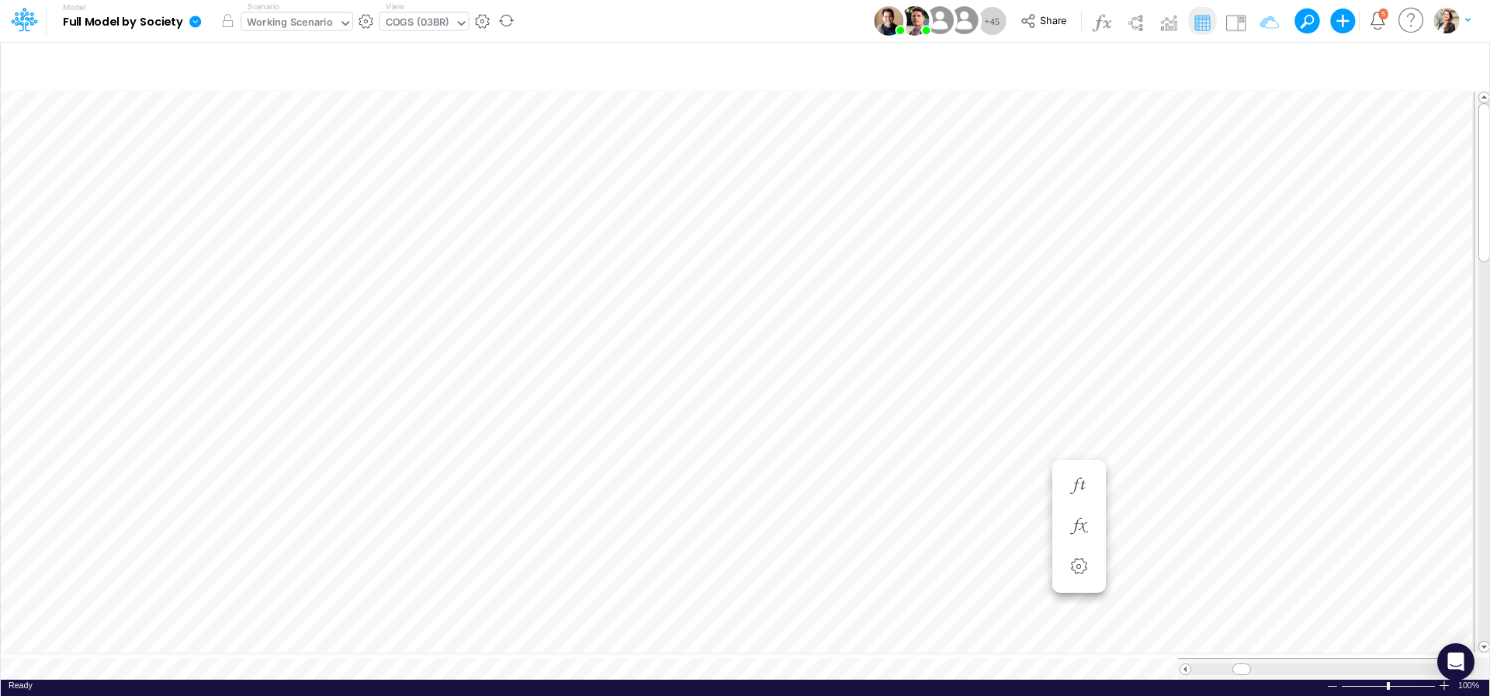
click at [314, 24] on div "Working Scenario" at bounding box center [290, 24] width 86 height 18
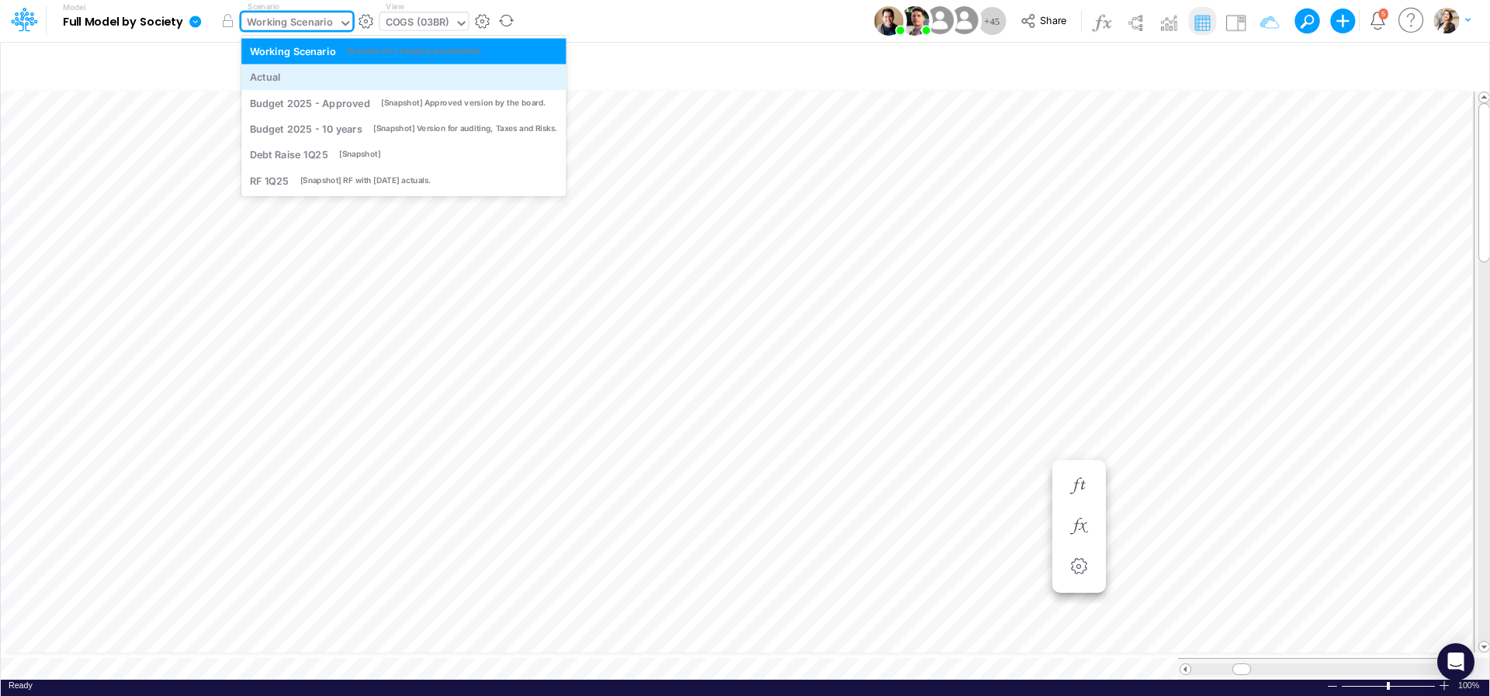
click at [293, 80] on div "Actual" at bounding box center [404, 77] width 308 height 15
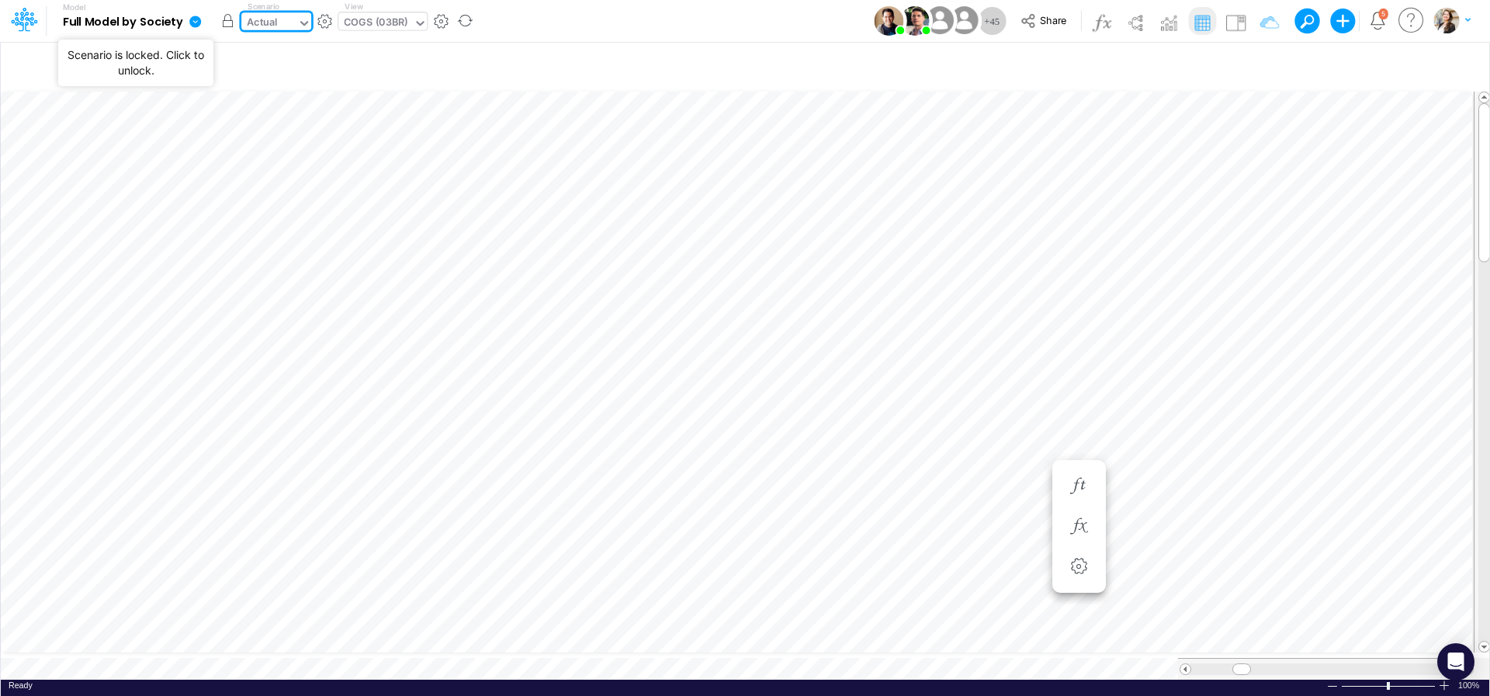
click at [230, 27] on button "button" at bounding box center [227, 21] width 28 height 28
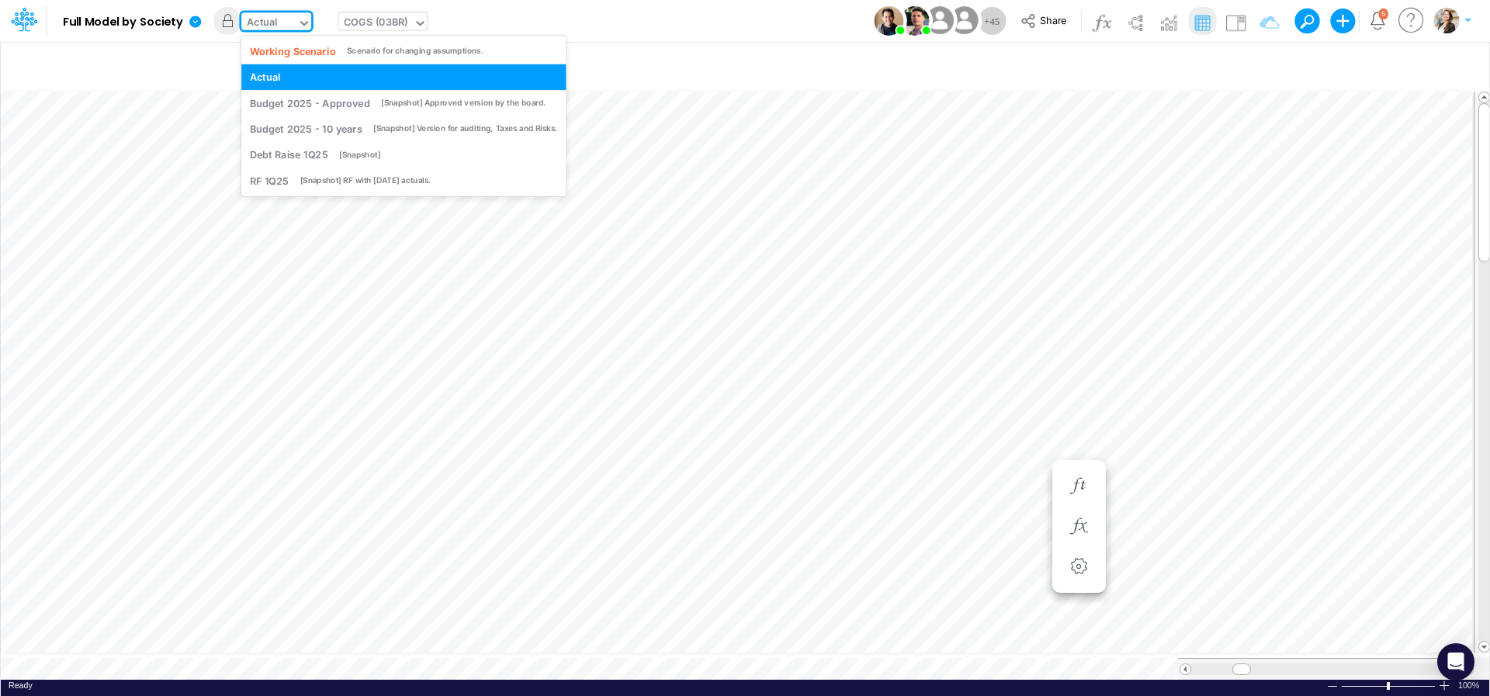
click at [290, 29] on div "Actual" at bounding box center [269, 23] width 56 height 23
click at [301, 54] on div "Working Scenario" at bounding box center [293, 50] width 86 height 15
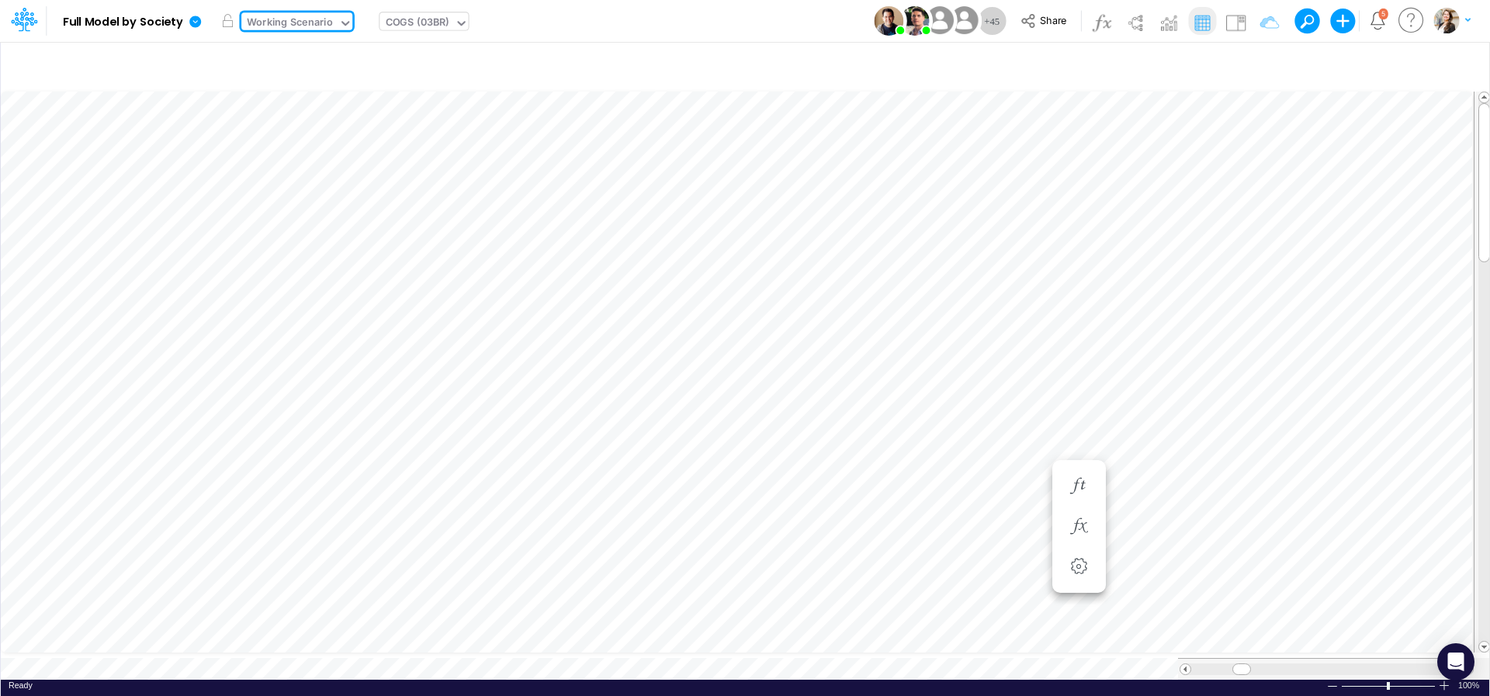
click at [345, 26] on icon at bounding box center [345, 23] width 14 height 14
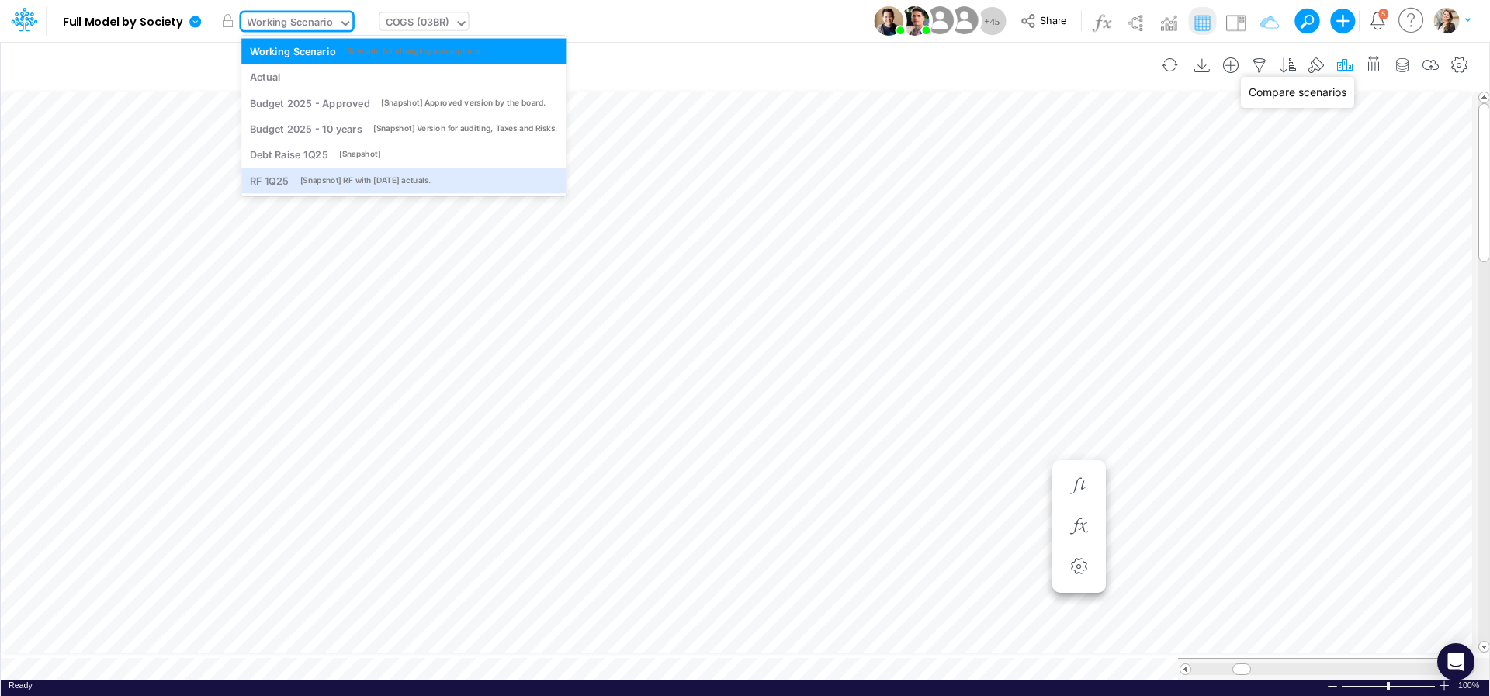
click at [1353, 64] on icon "button" at bounding box center [1345, 65] width 23 height 16
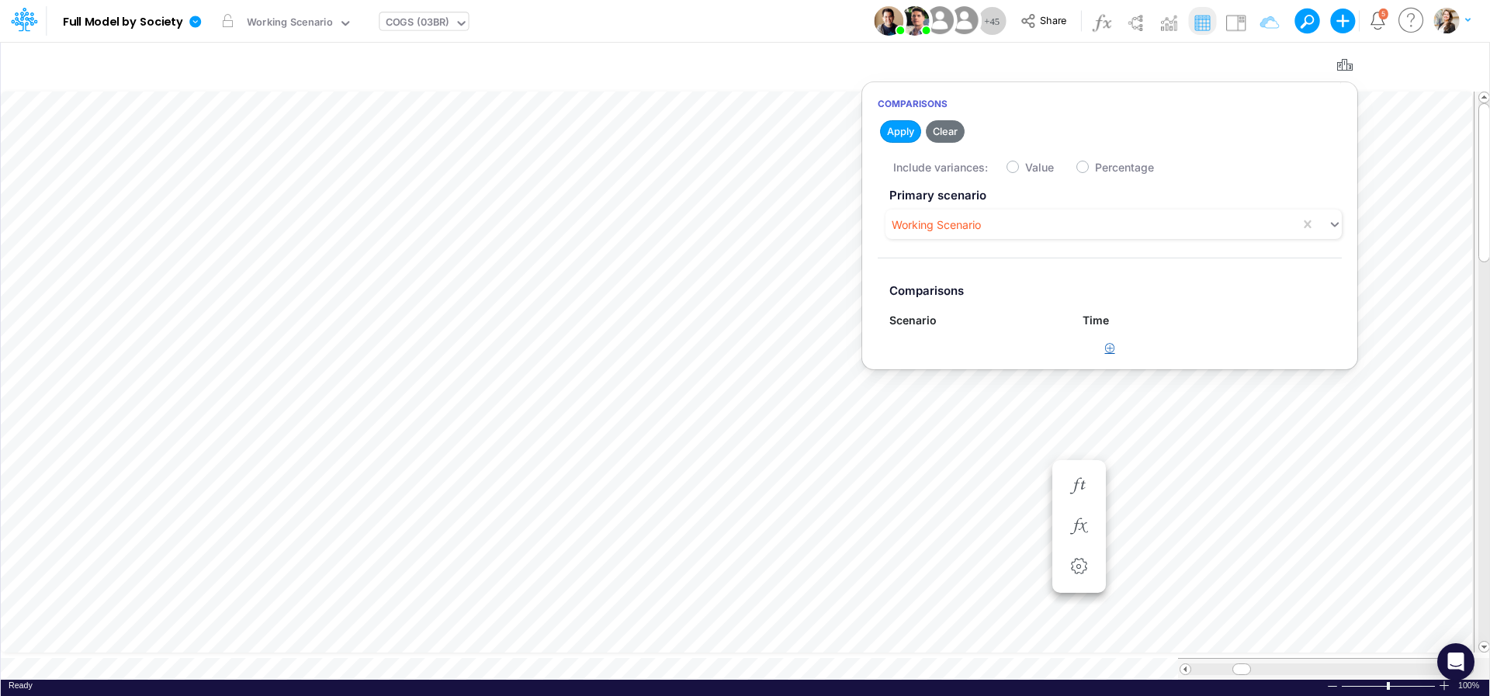
click at [1109, 345] on icon "button" at bounding box center [1110, 348] width 10 height 10
click at [1045, 363] on div "Type to search..." at bounding box center [969, 355] width 158 height 26
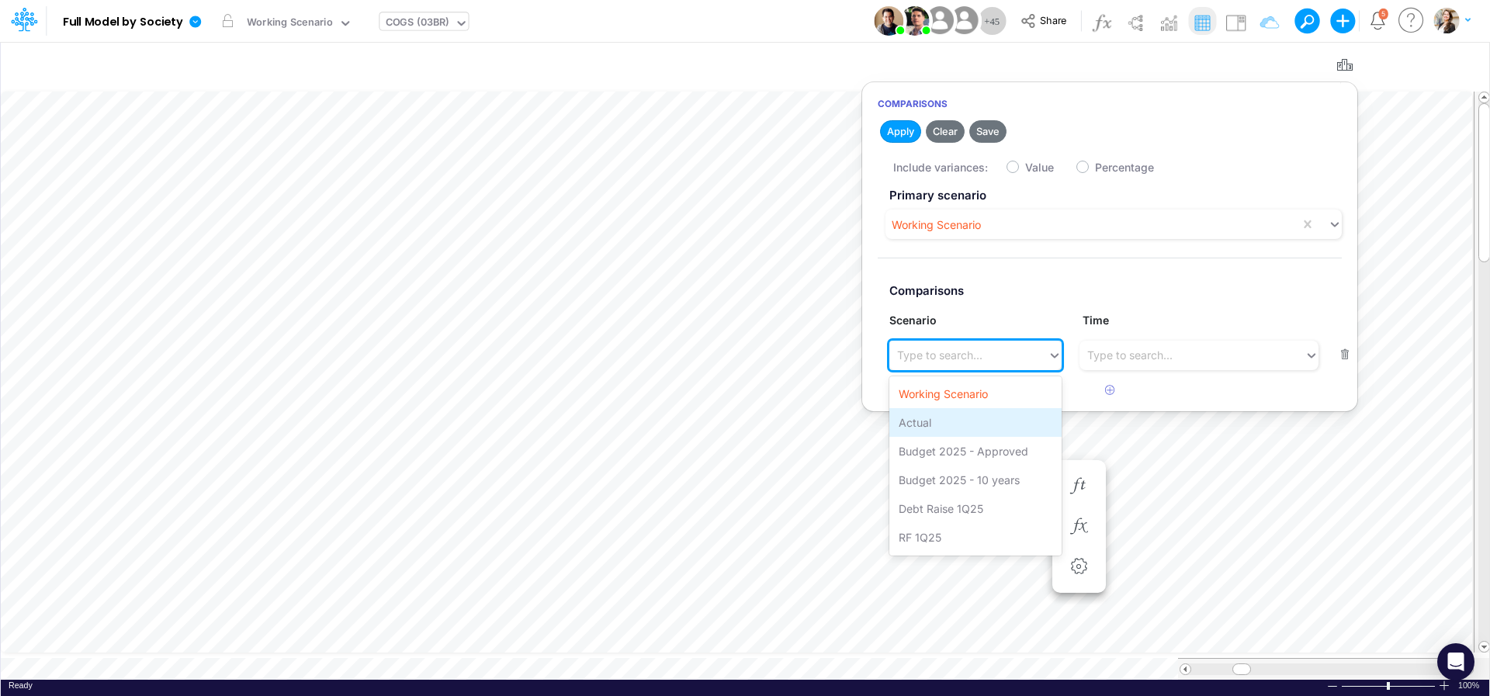
click at [1015, 422] on div "Actual" at bounding box center [976, 422] width 172 height 29
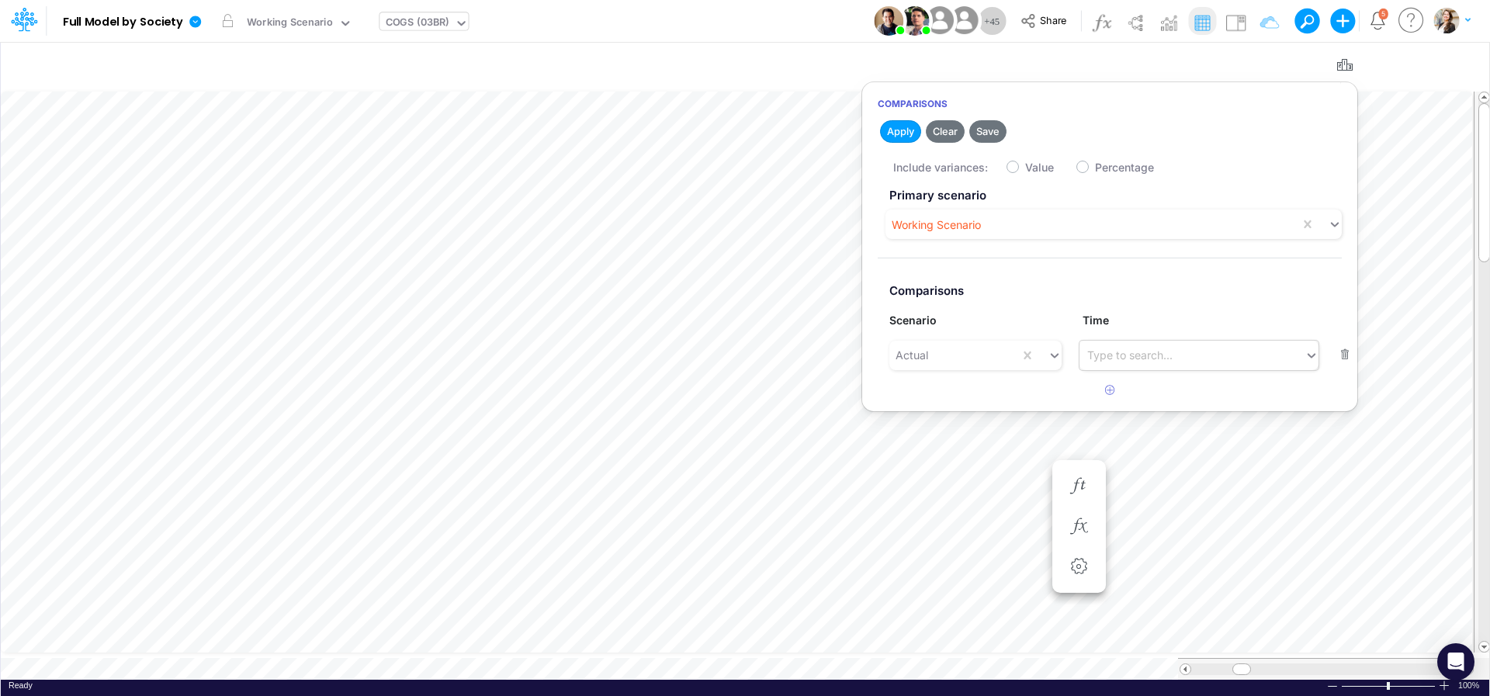
click at [1122, 360] on div "Type to search..." at bounding box center [1130, 355] width 85 height 16
click at [1050, 391] on article at bounding box center [1109, 391] width 495 height 26
click at [1025, 167] on label "Value" at bounding box center [1039, 167] width 29 height 16
click at [1025, 167] on input "Value" at bounding box center [1030, 163] width 10 height 10
checkbox input "true"
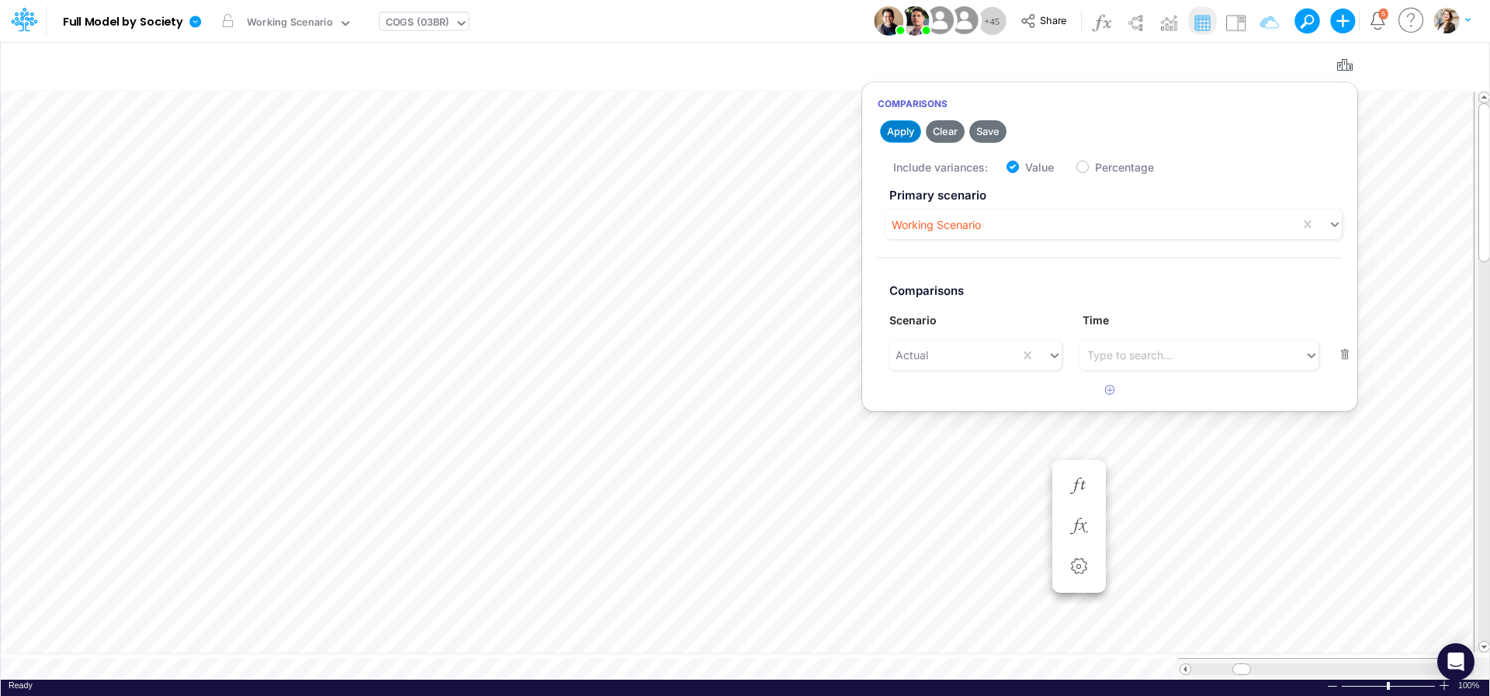
click at [900, 132] on button "Apply" at bounding box center [900, 131] width 41 height 23
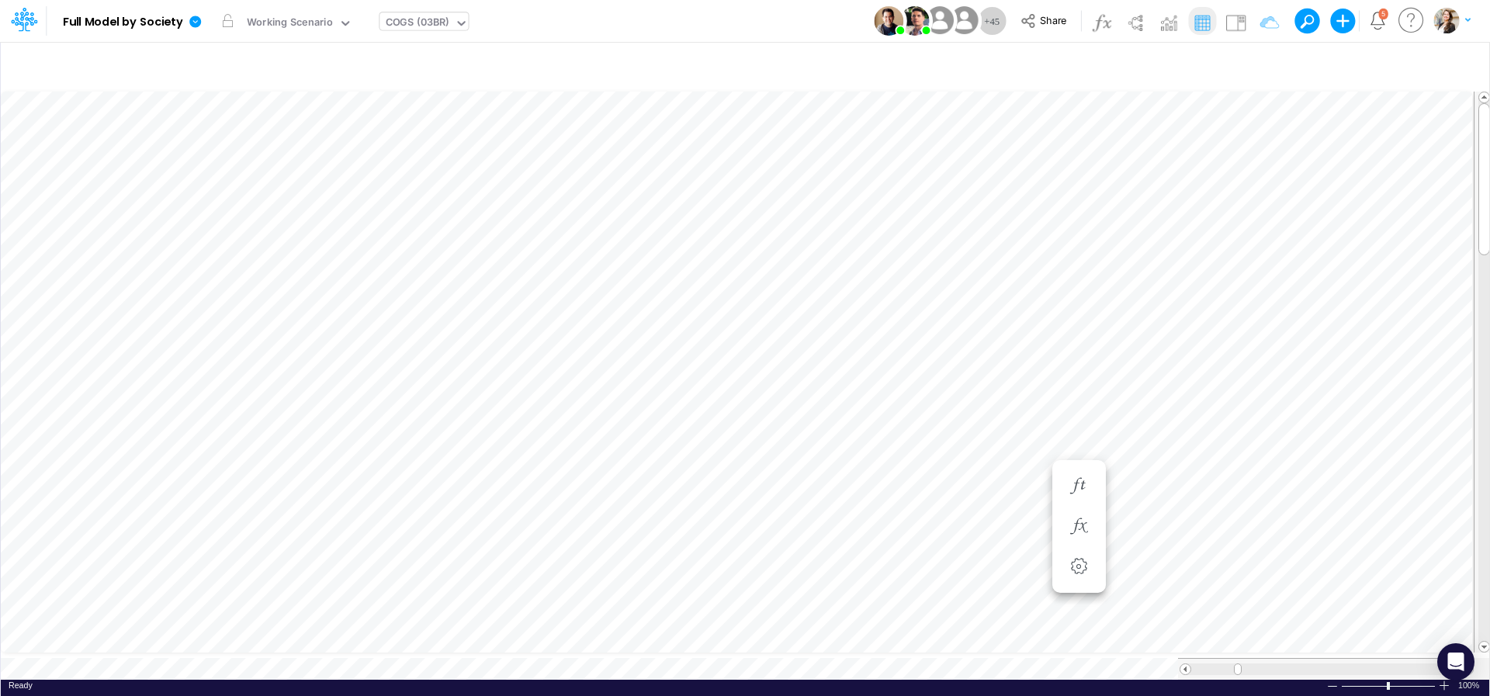
scroll to position [6, 3]
click at [414, 11] on div "View COGS (03BR)" at bounding box center [424, 21] width 88 height 40
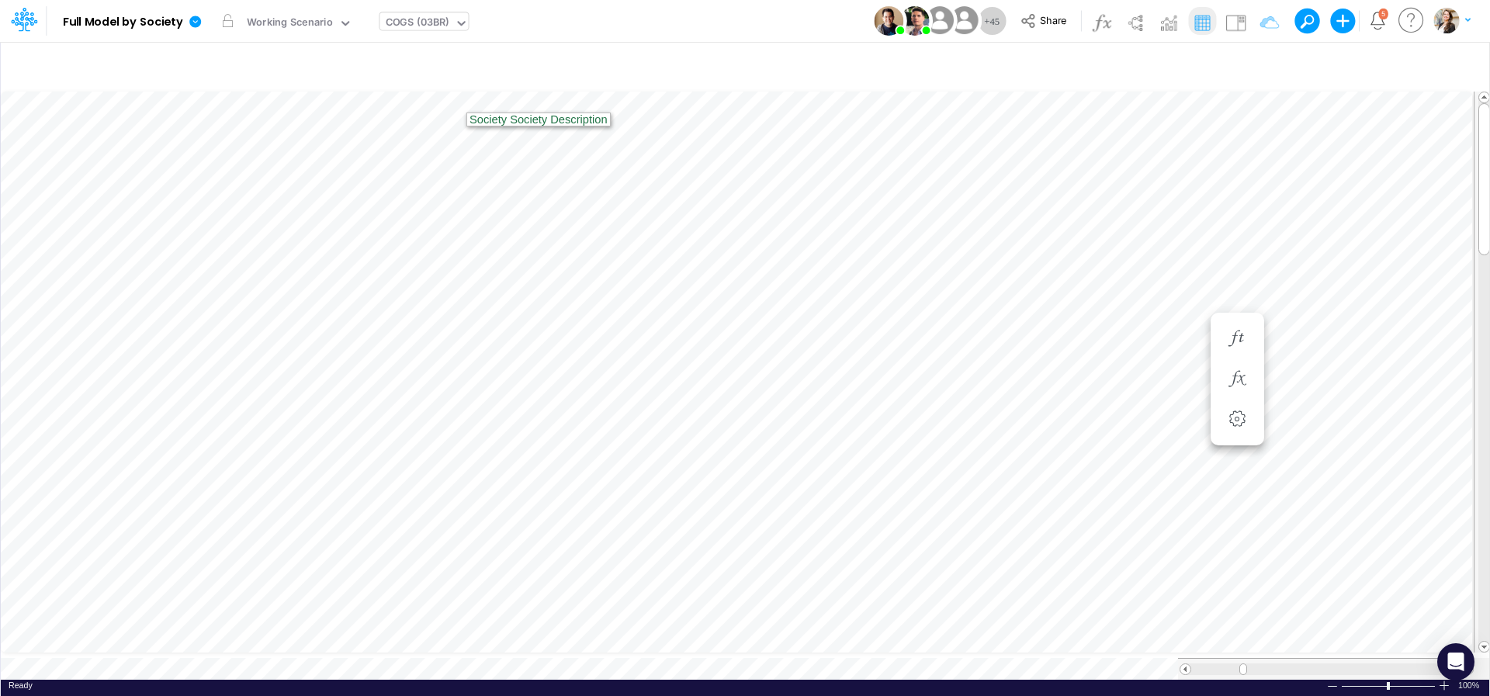
click at [414, 12] on div "View COGS (03BR)" at bounding box center [424, 21] width 88 height 40
click at [415, 16] on div "COGS (03BR)" at bounding box center [418, 24] width 64 height 18
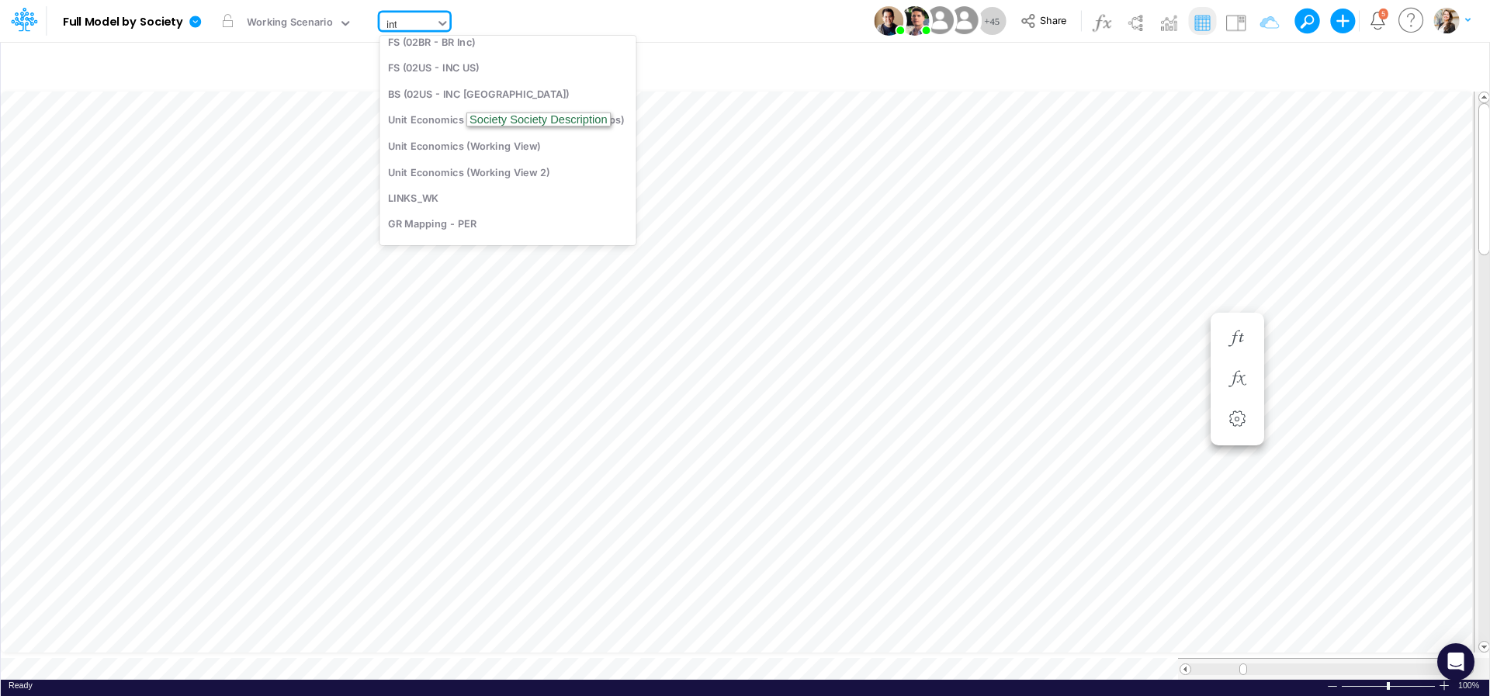
scroll to position [0, 0]
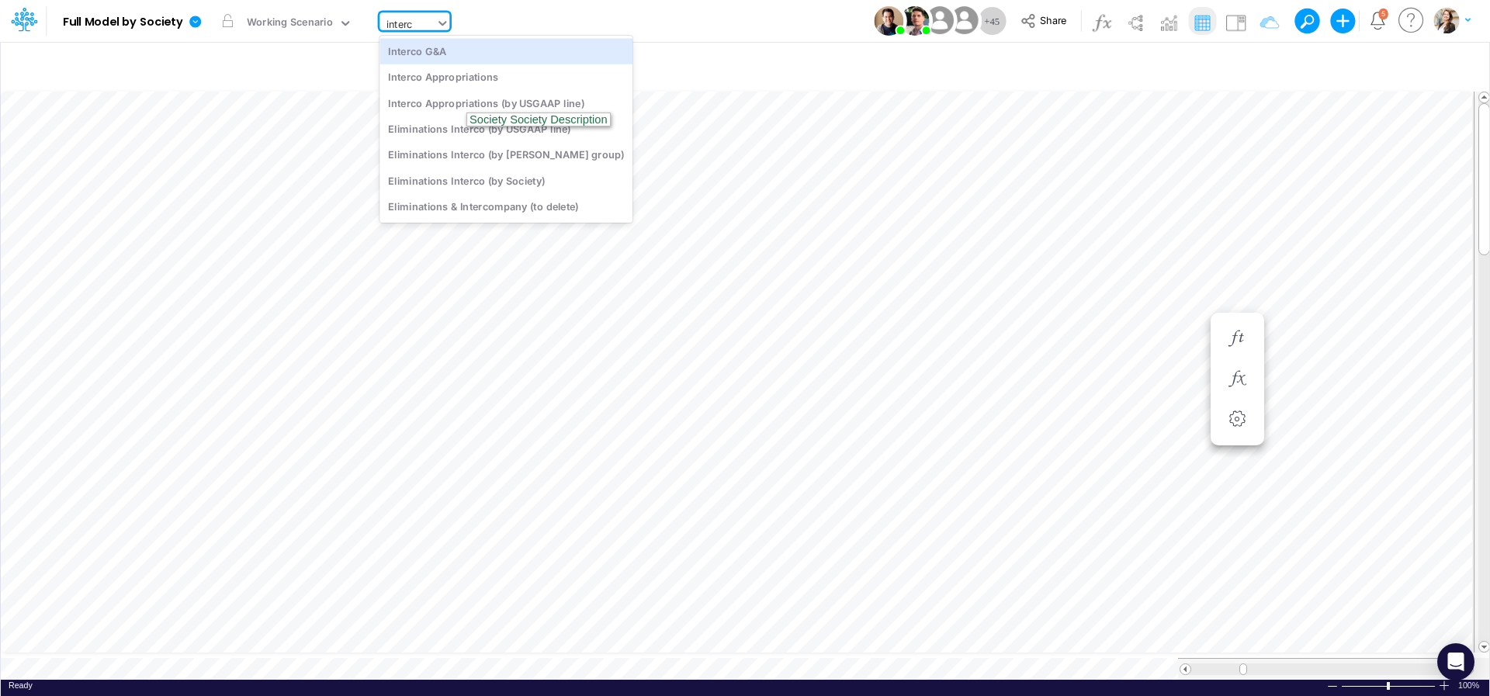
type input "interco"
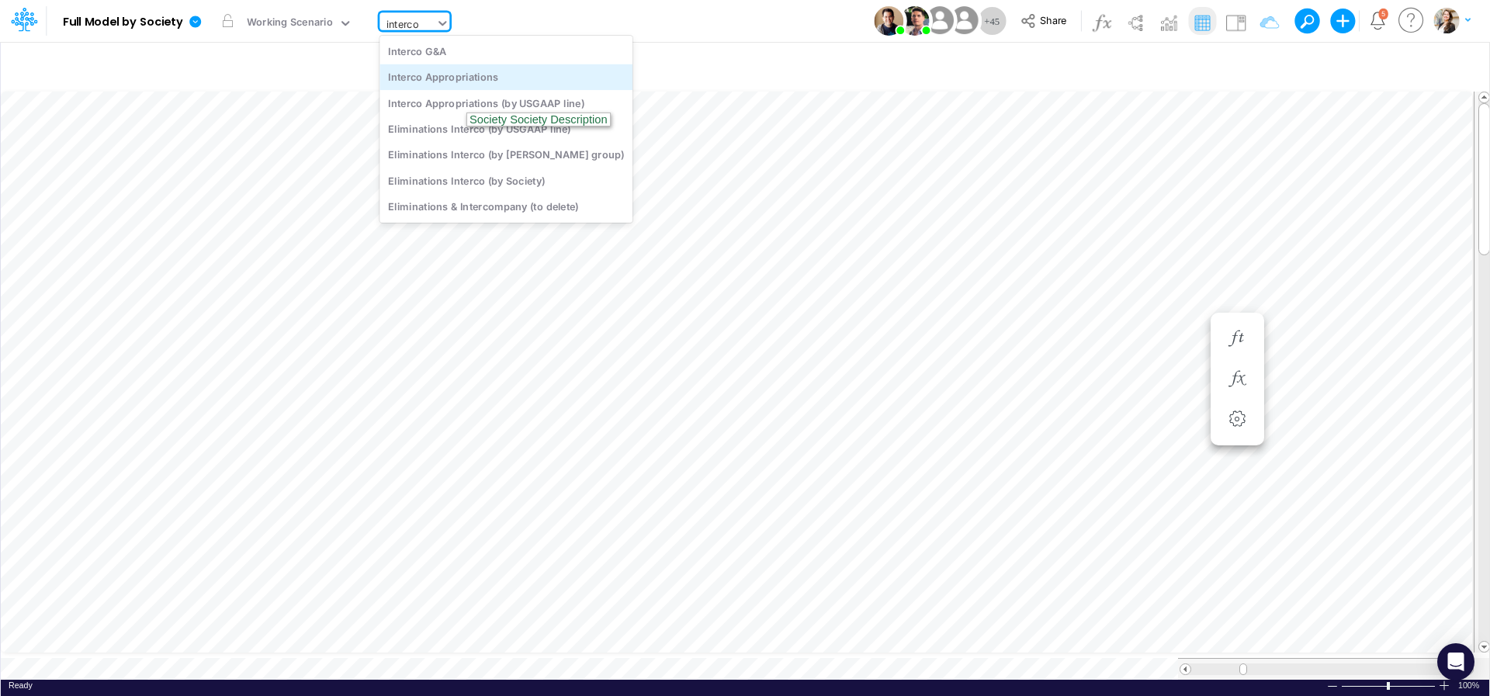
click at [447, 80] on div "Interco Appropriations" at bounding box center [506, 77] width 253 height 26
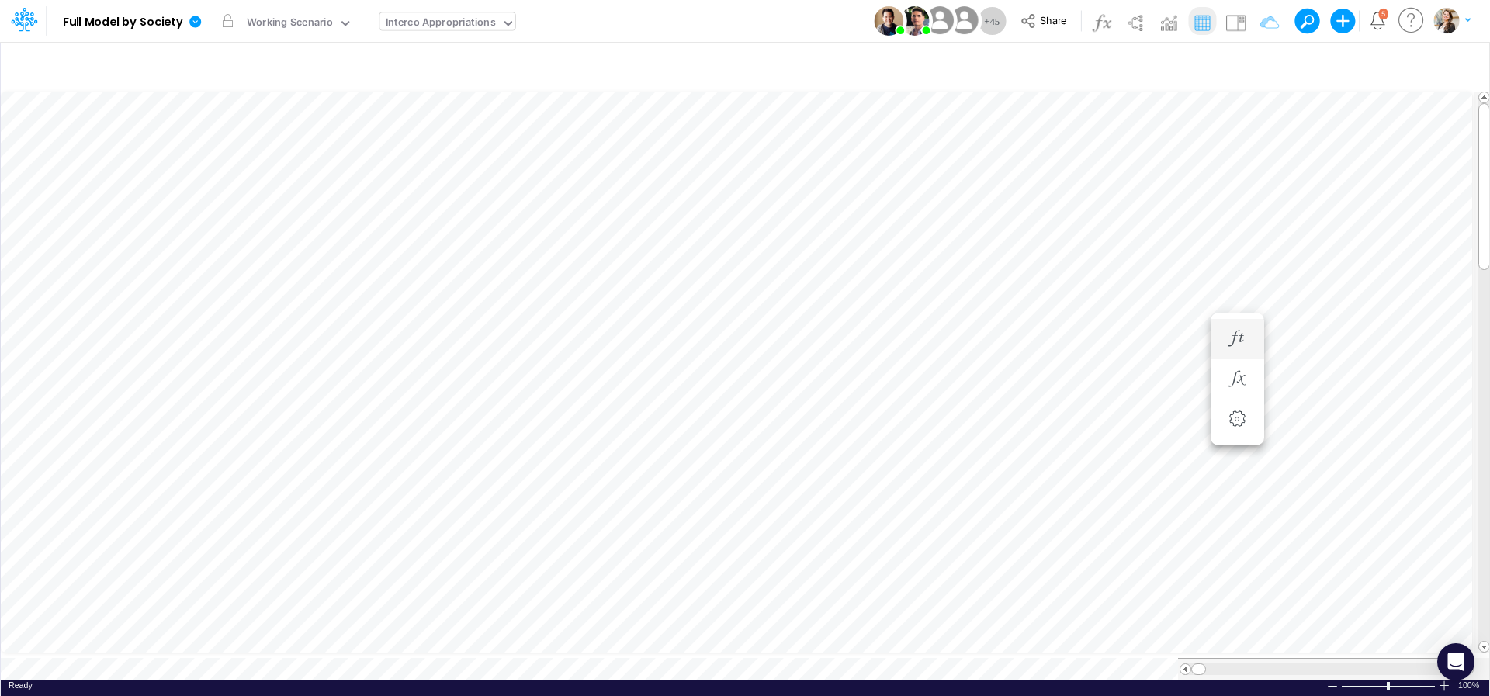
scroll to position [6, 44]
click at [1404, 71] on icon "button" at bounding box center [1402, 65] width 23 height 16
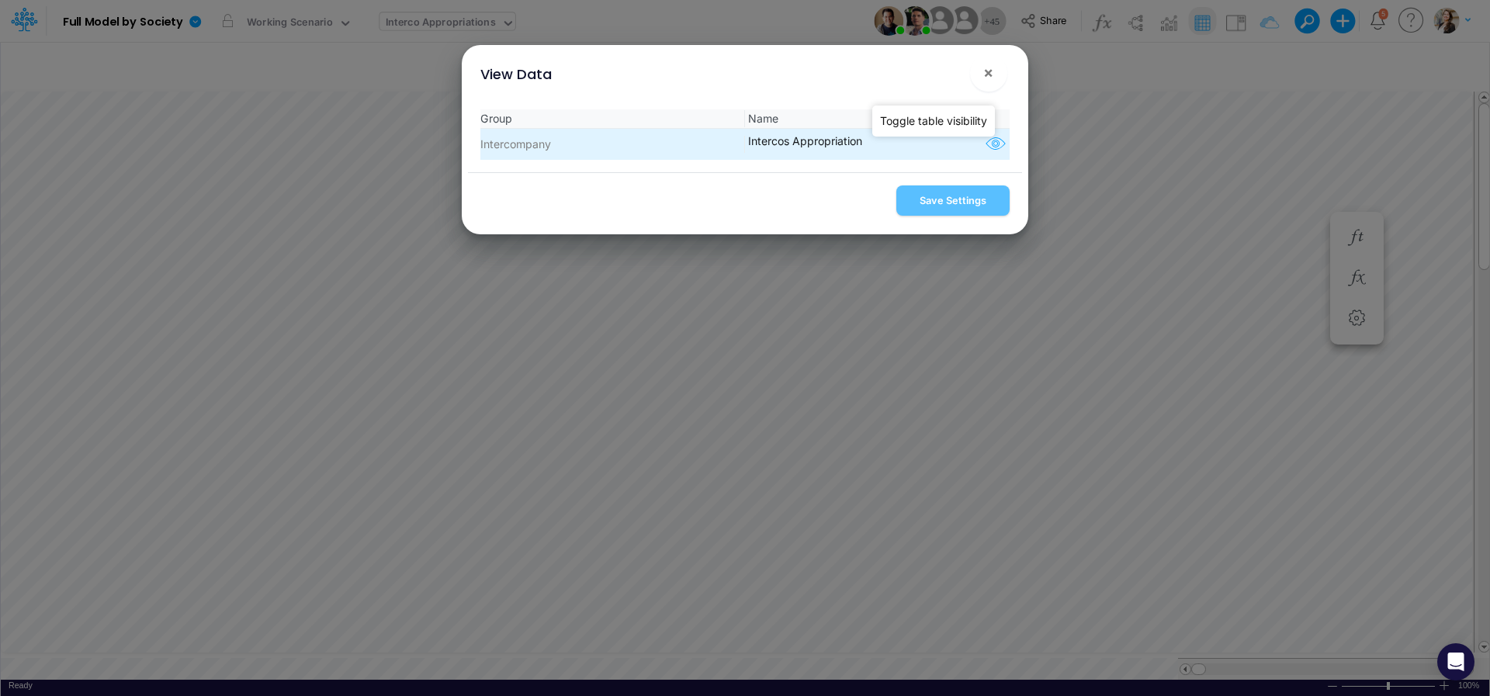
click at [986, 150] on icon "button" at bounding box center [995, 144] width 23 height 20
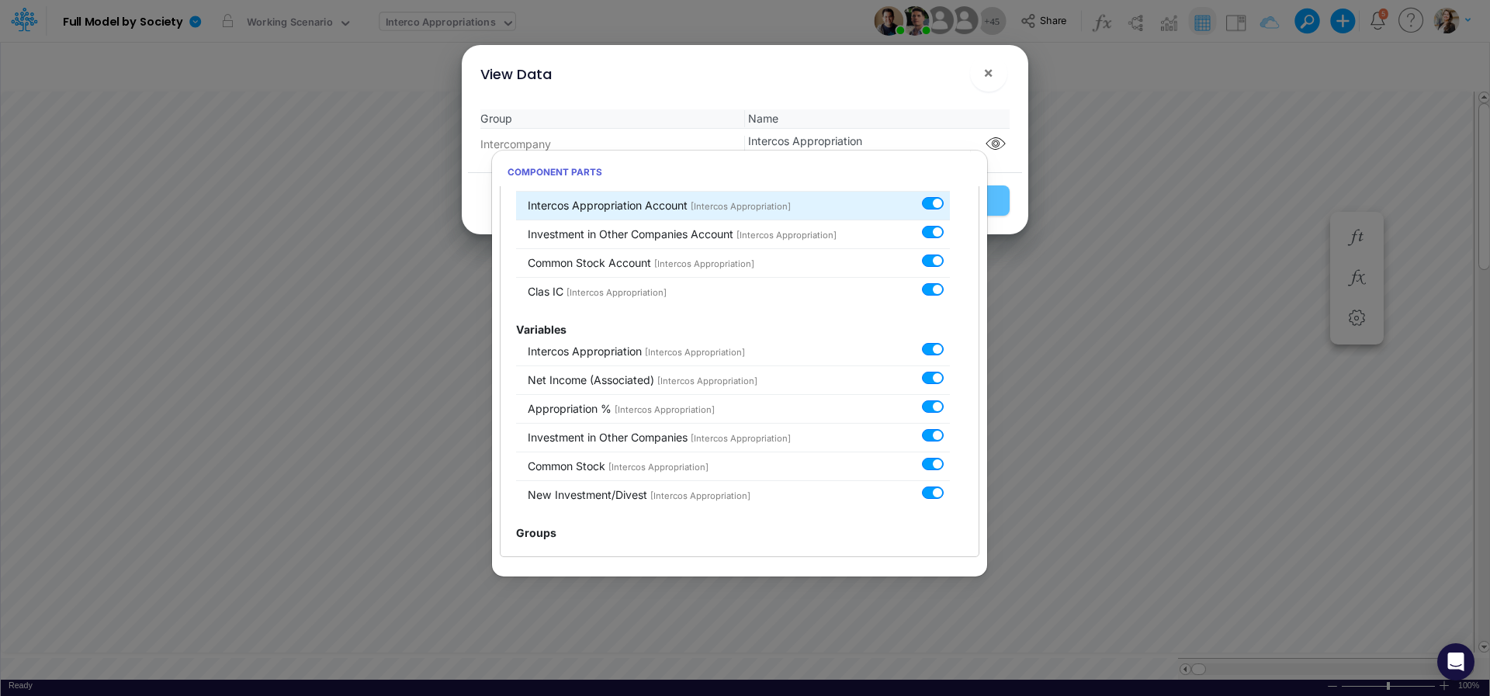
scroll to position [168, 0]
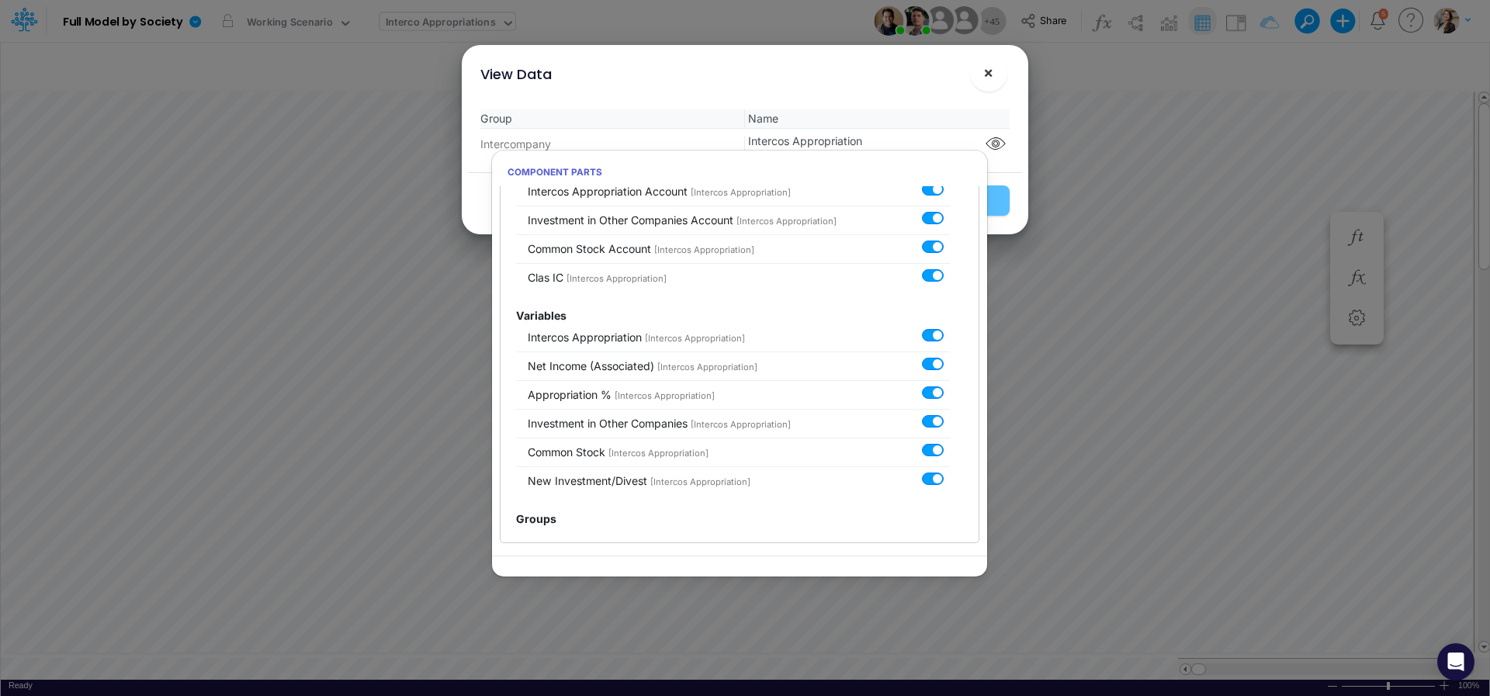
click at [996, 77] on button "×" at bounding box center [988, 72] width 37 height 37
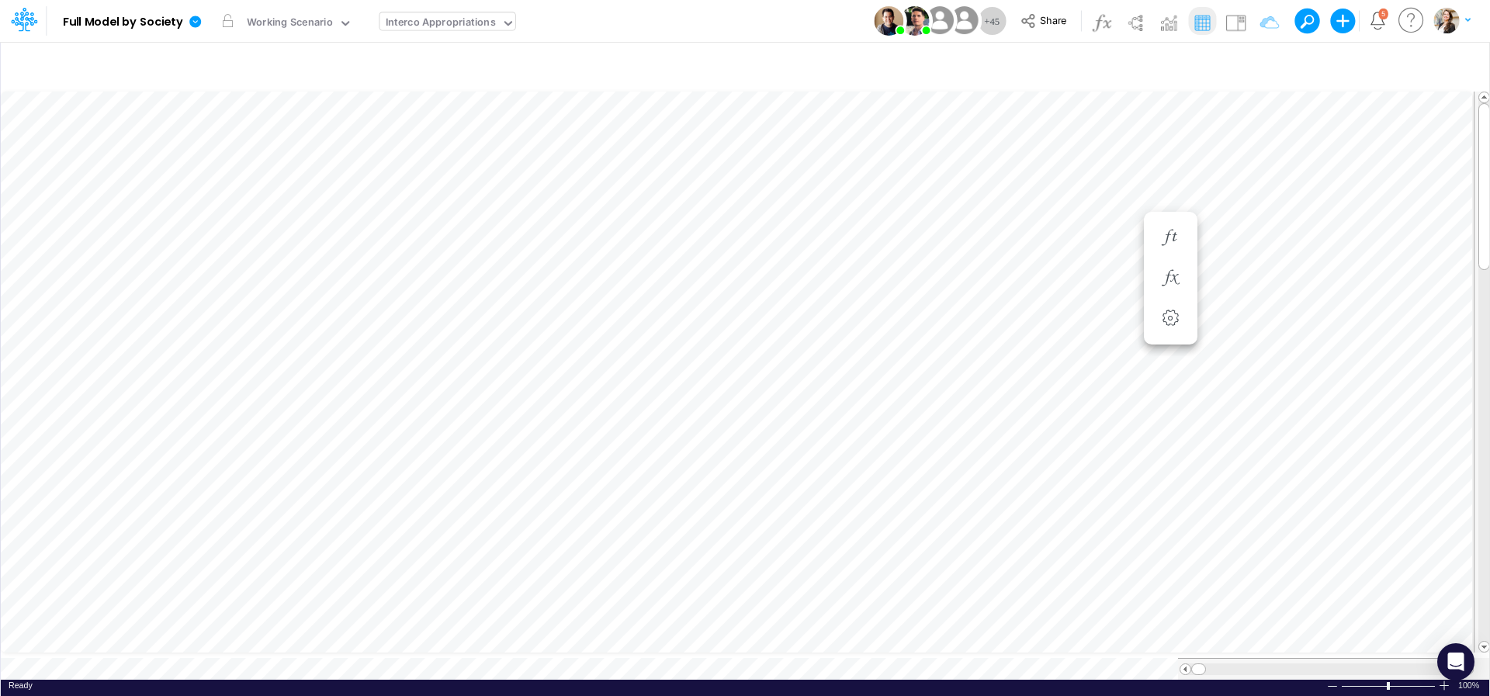
scroll to position [6, 29]
click at [193, 22] on icon at bounding box center [195, 22] width 12 height 12
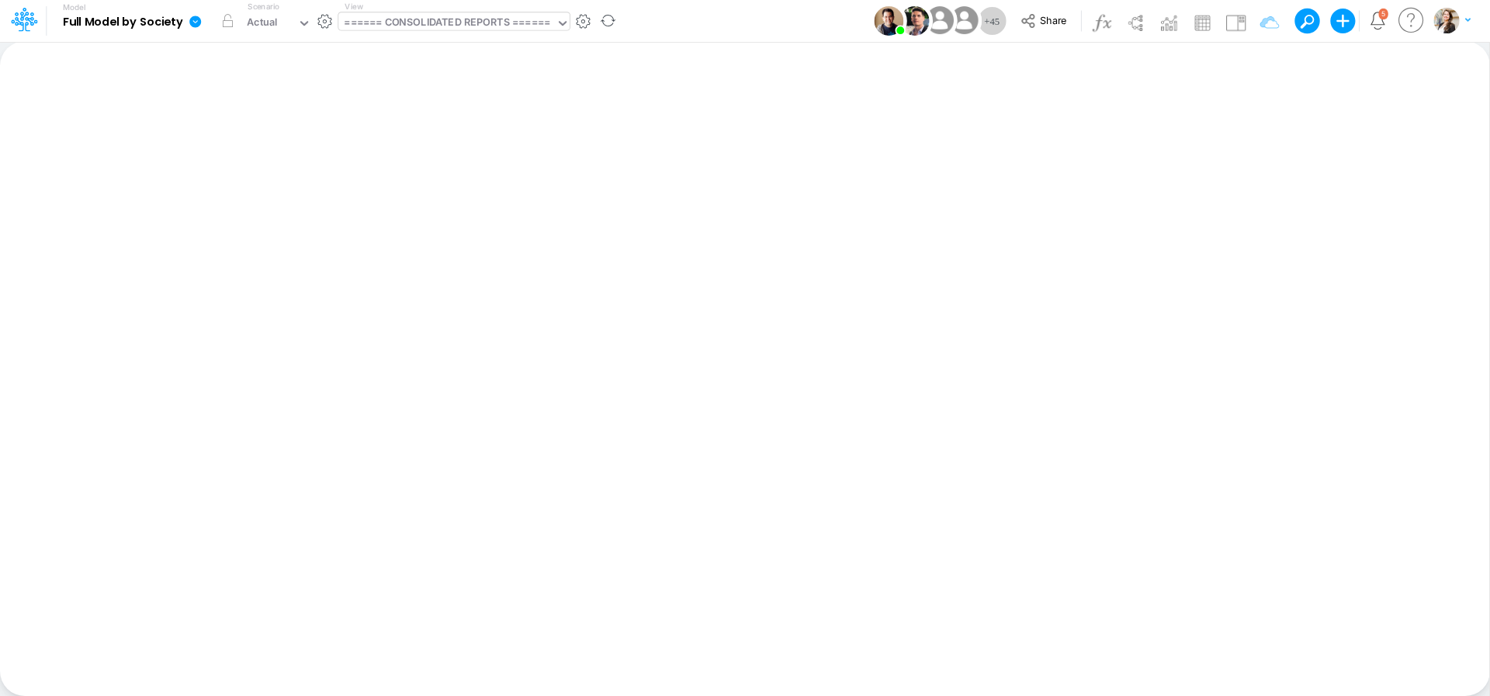
click at [396, 20] on div "====== CONSOLIDATED REPORTS ======" at bounding box center [447, 24] width 206 height 18
click at [197, 25] on icon at bounding box center [195, 22] width 12 height 12
click at [470, 172] on div "Insert new Conditional formatting Paste Cut Copy AutoFill Ready 100% Sum: null …" at bounding box center [745, 368] width 1490 height 655
click at [199, 18] on icon at bounding box center [195, 22] width 12 height 12
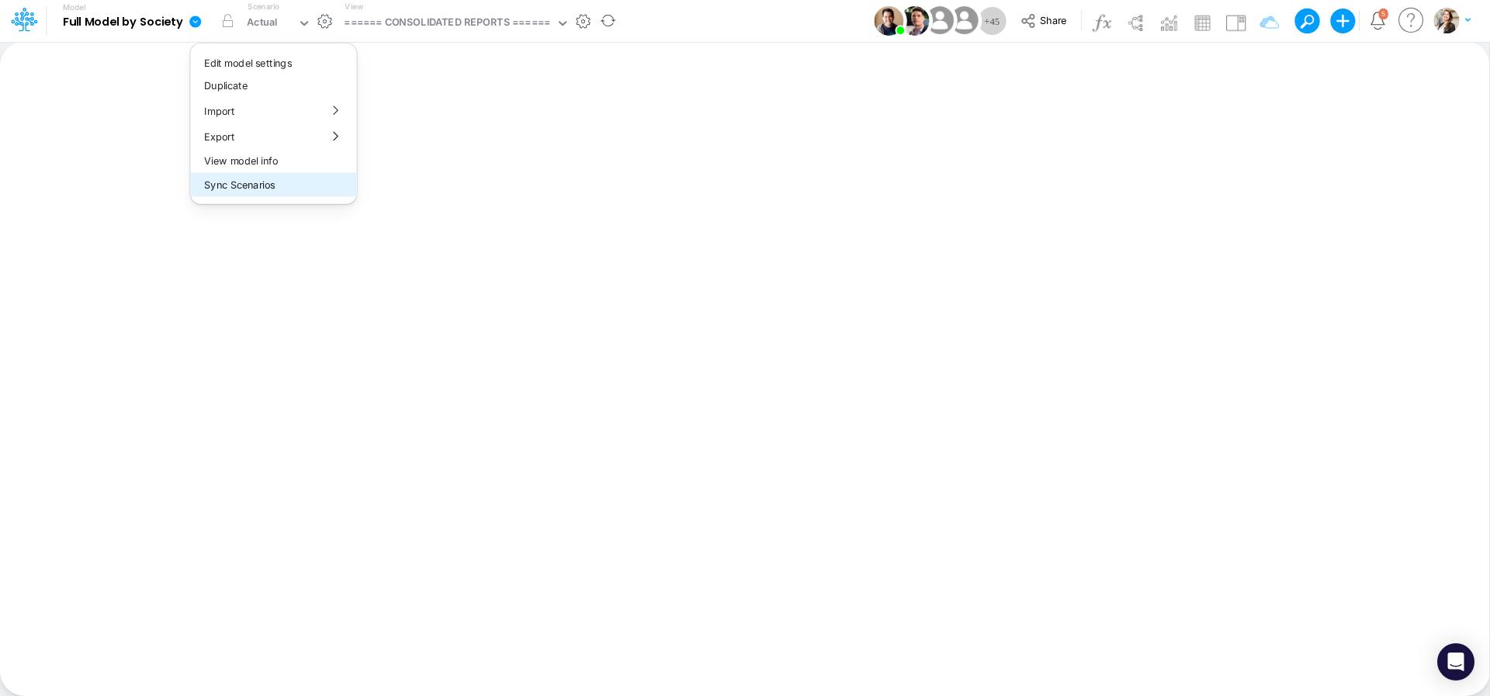
click at [240, 186] on button "Sync Scenarios" at bounding box center [273, 185] width 166 height 24
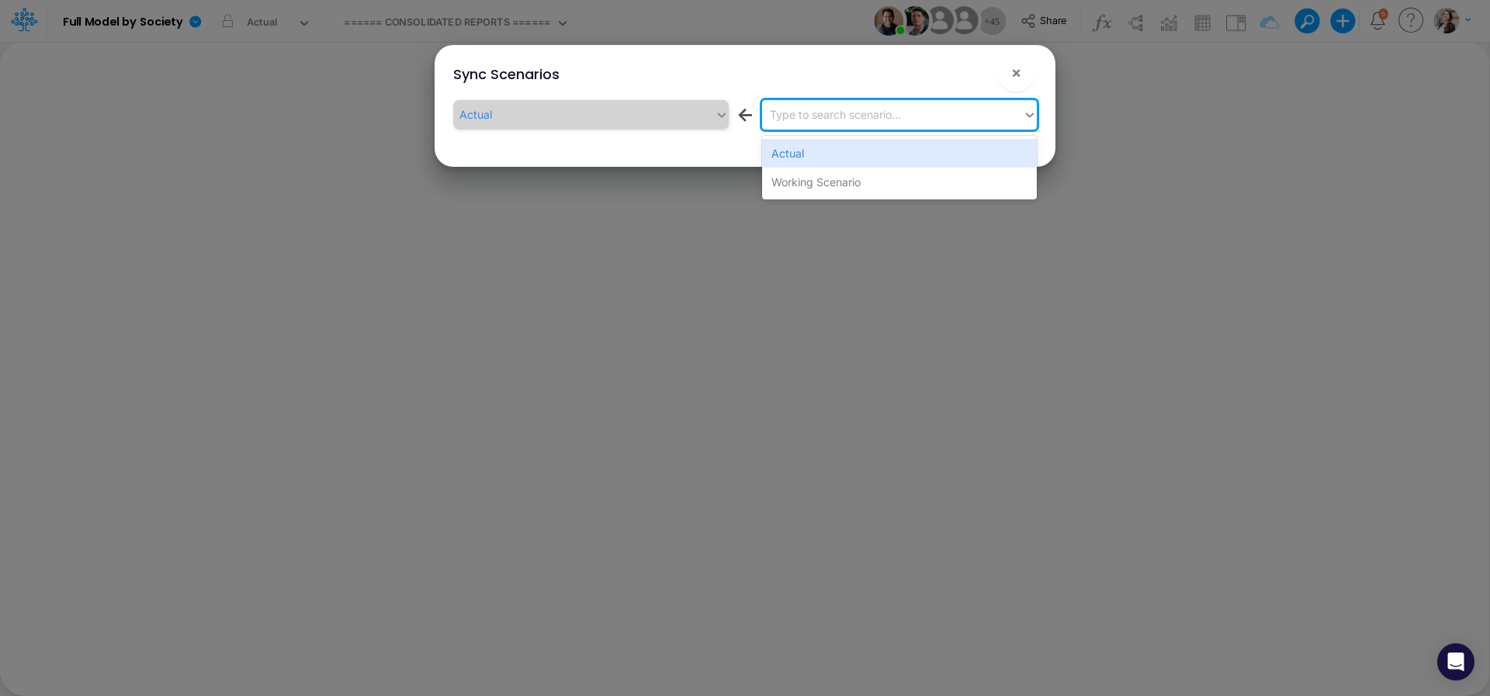
click at [793, 111] on div "Type to search scenario..." at bounding box center [835, 114] width 131 height 16
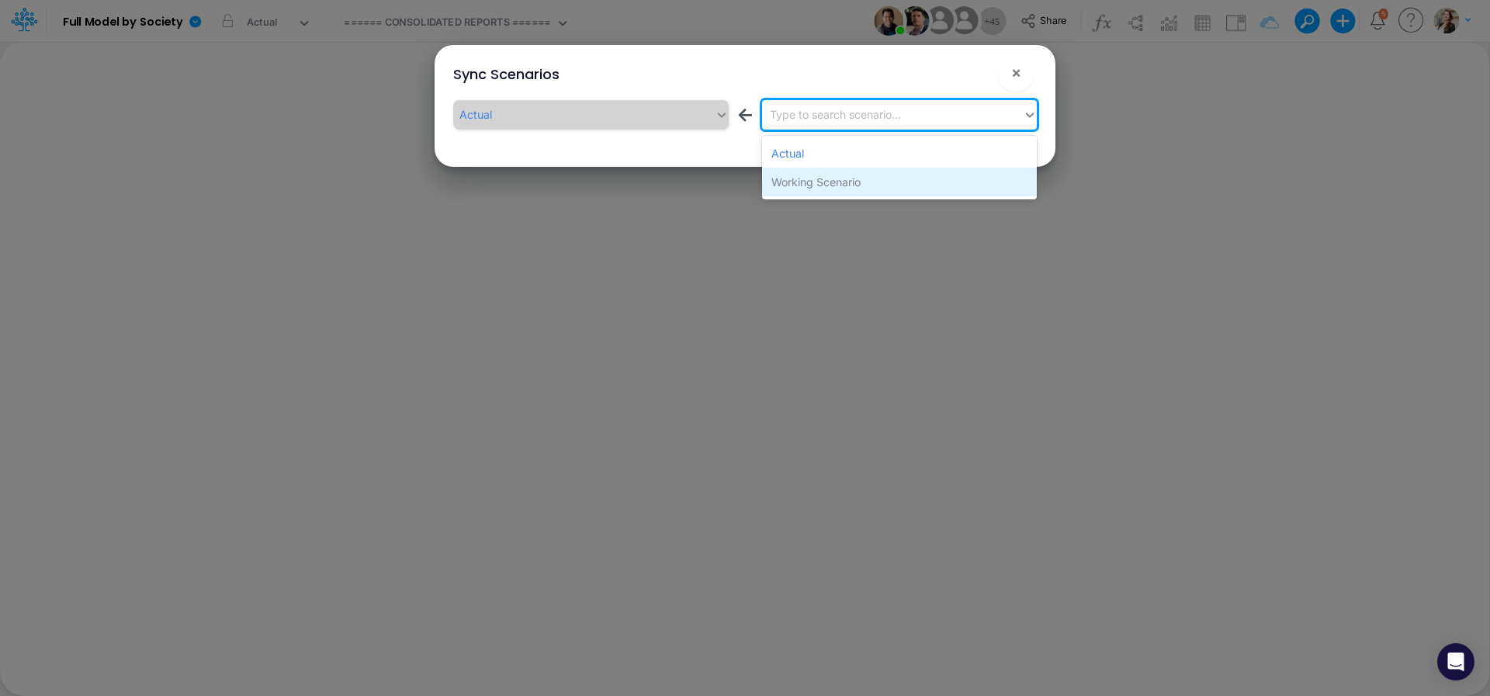
click at [798, 189] on div "Working Scenario" at bounding box center [899, 182] width 275 height 29
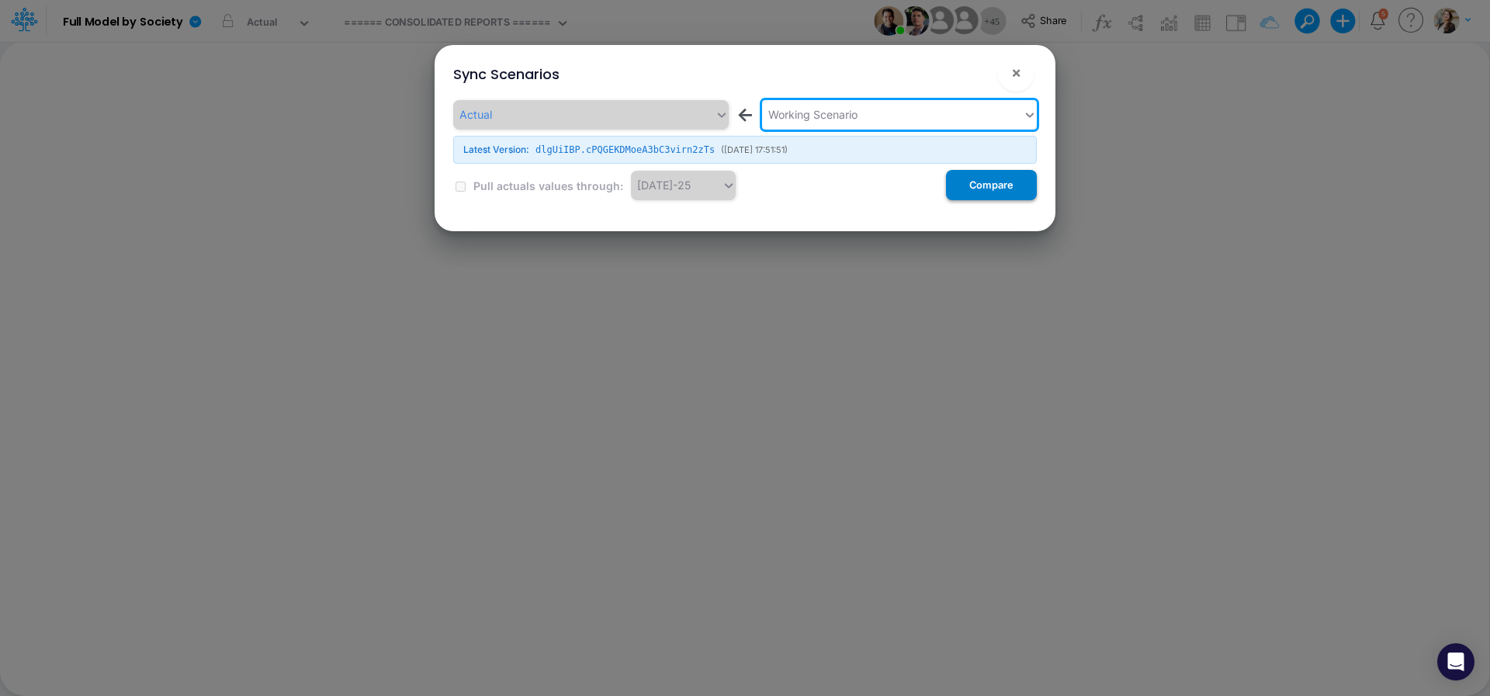
click at [1007, 194] on button "Compare" at bounding box center [991, 185] width 91 height 30
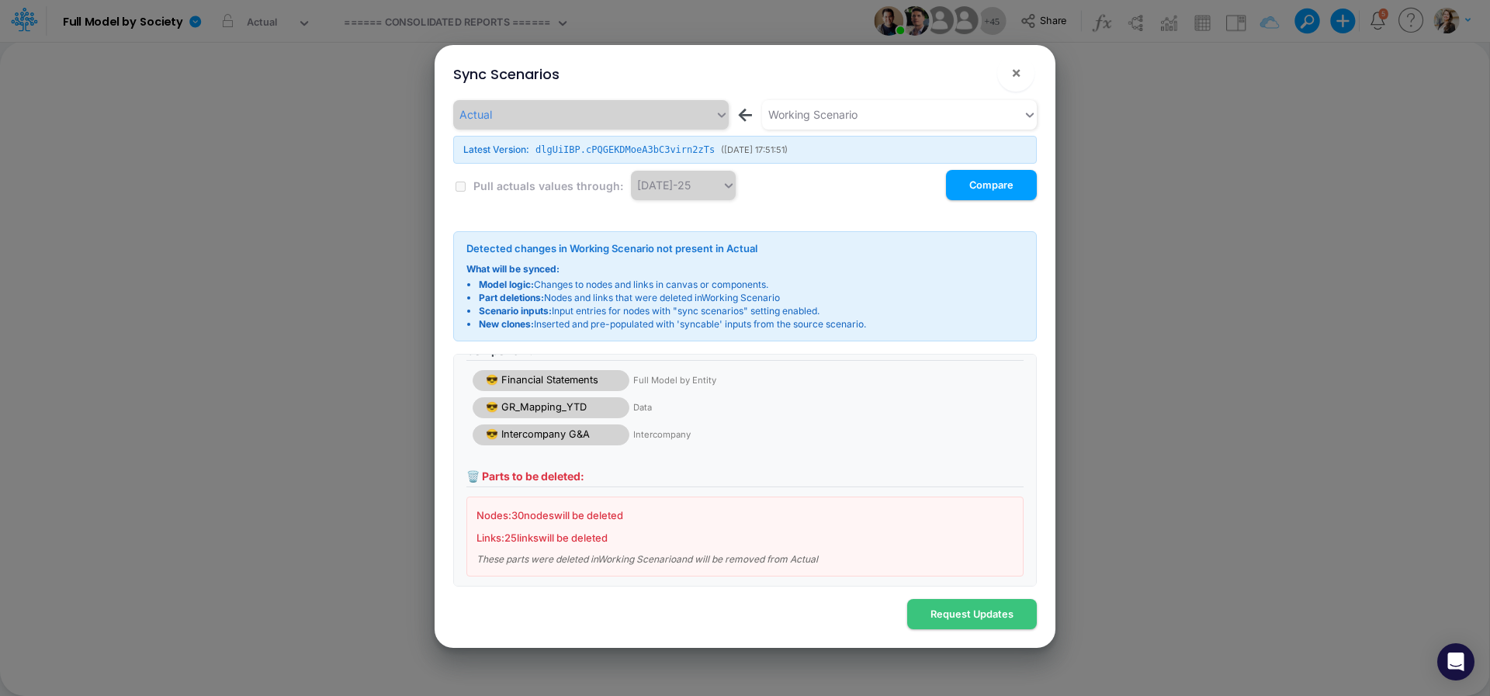
scroll to position [43, 0]
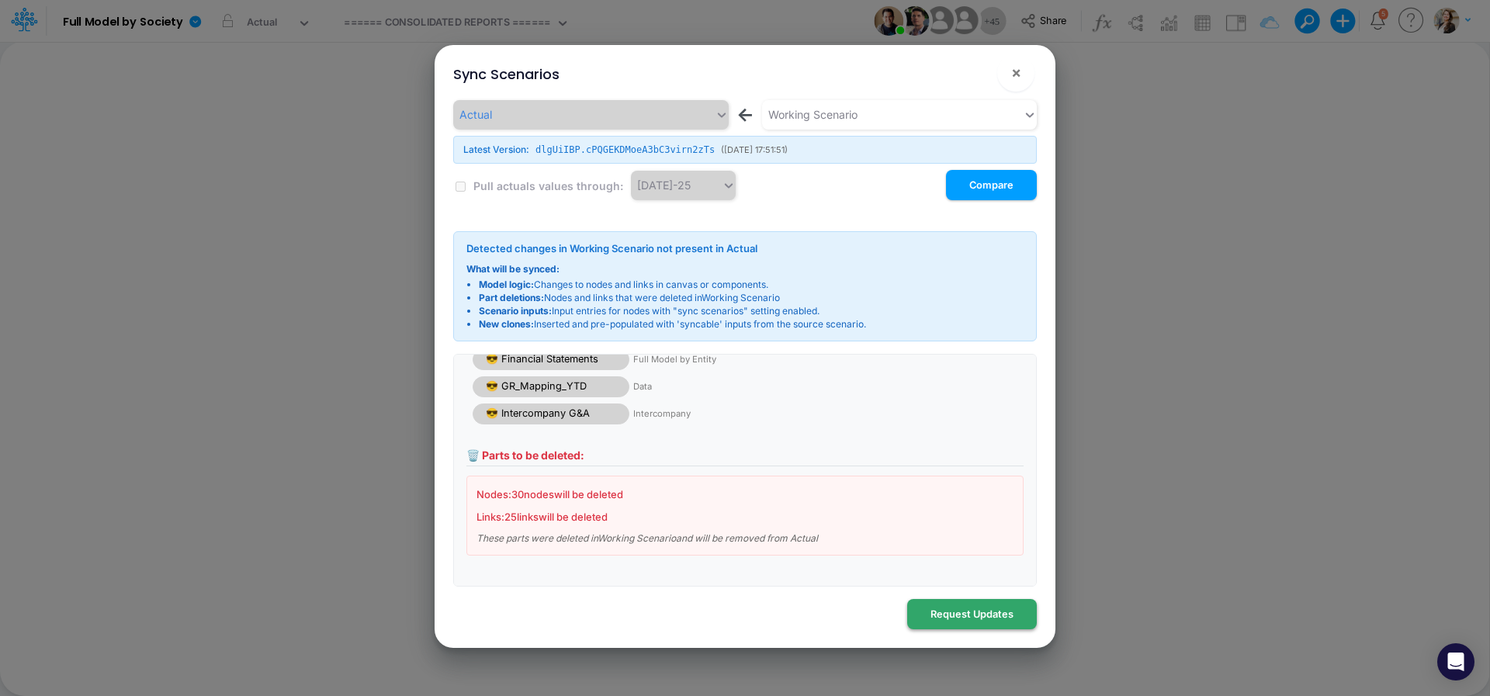
click at [964, 615] on button "Request Updates" at bounding box center [972, 614] width 130 height 30
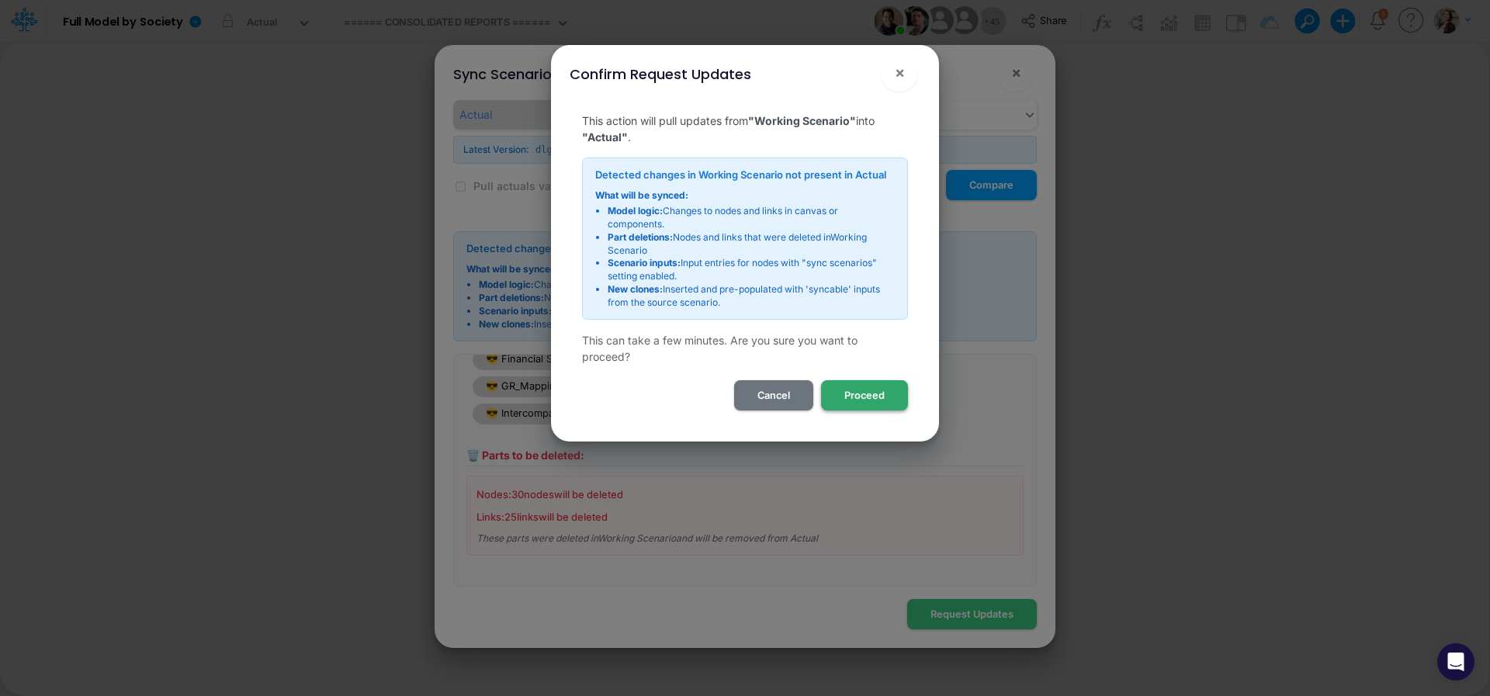
click at [871, 396] on button "Proceed" at bounding box center [864, 395] width 87 height 30
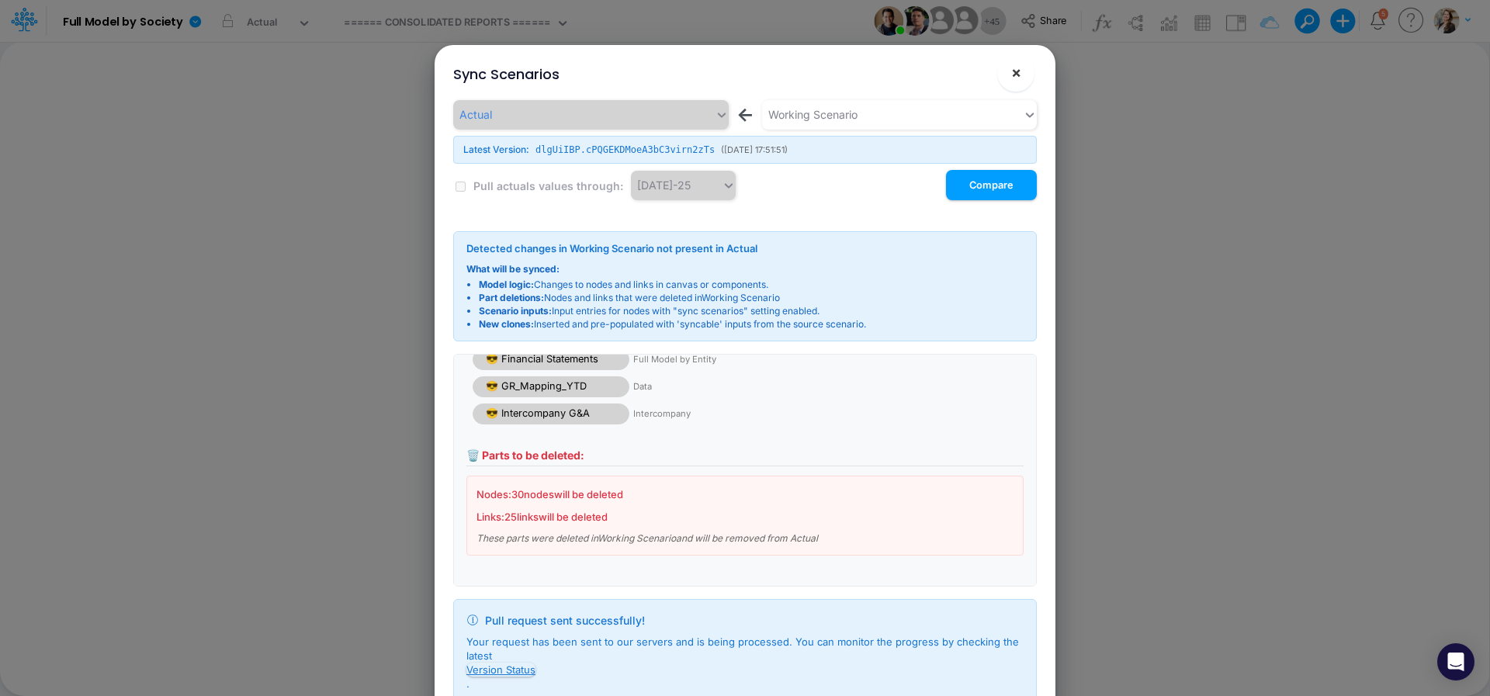
click at [1011, 82] on button "×" at bounding box center [1016, 72] width 37 height 37
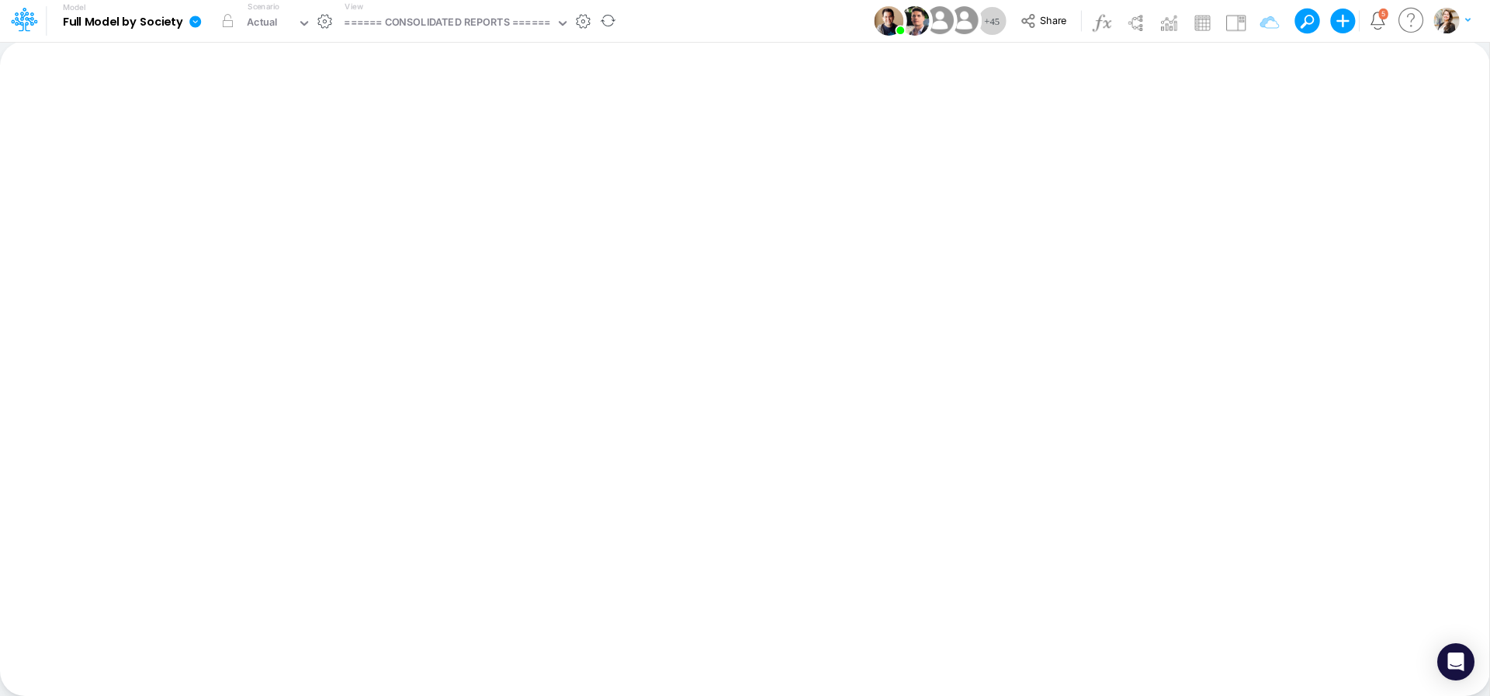
click at [194, 23] on icon at bounding box center [195, 22] width 12 height 12
click at [229, 168] on button "View model info" at bounding box center [273, 161] width 166 height 24
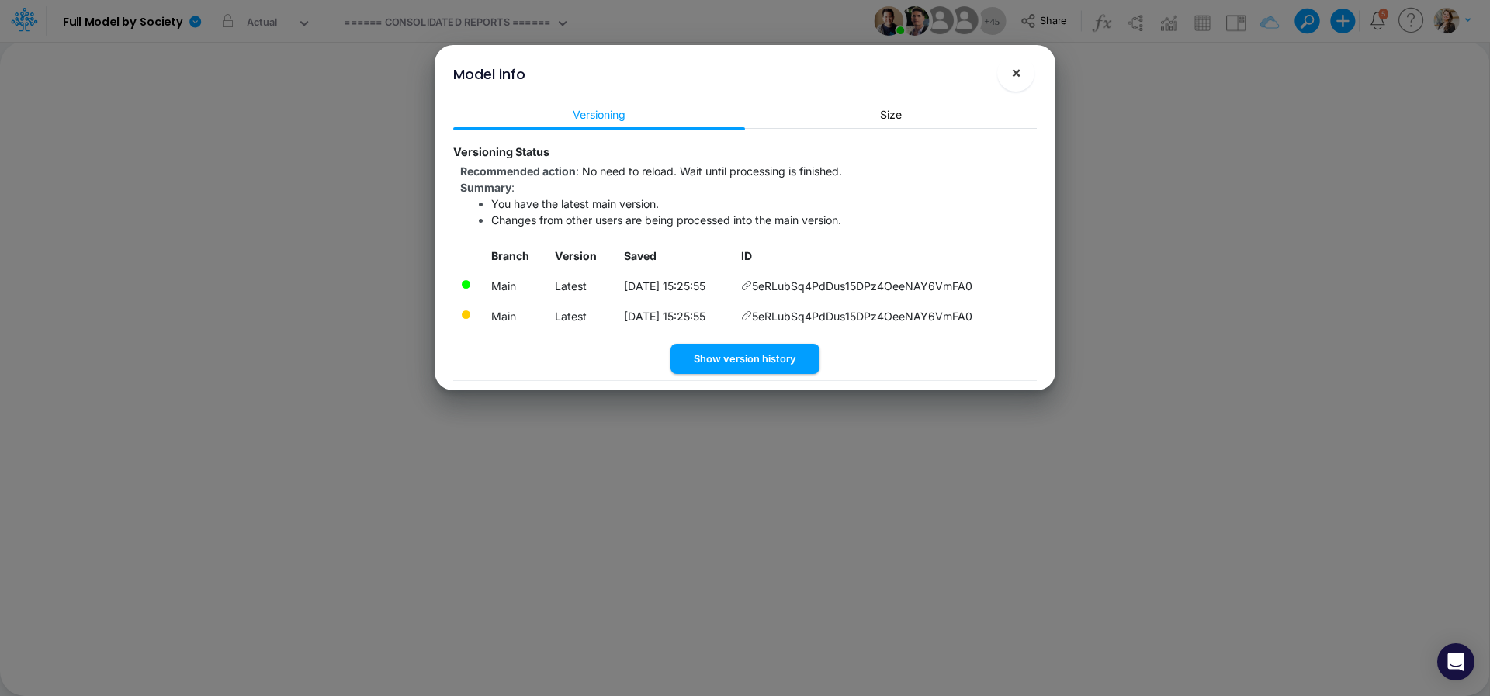
click at [1020, 75] on span "×" at bounding box center [1016, 72] width 10 height 19
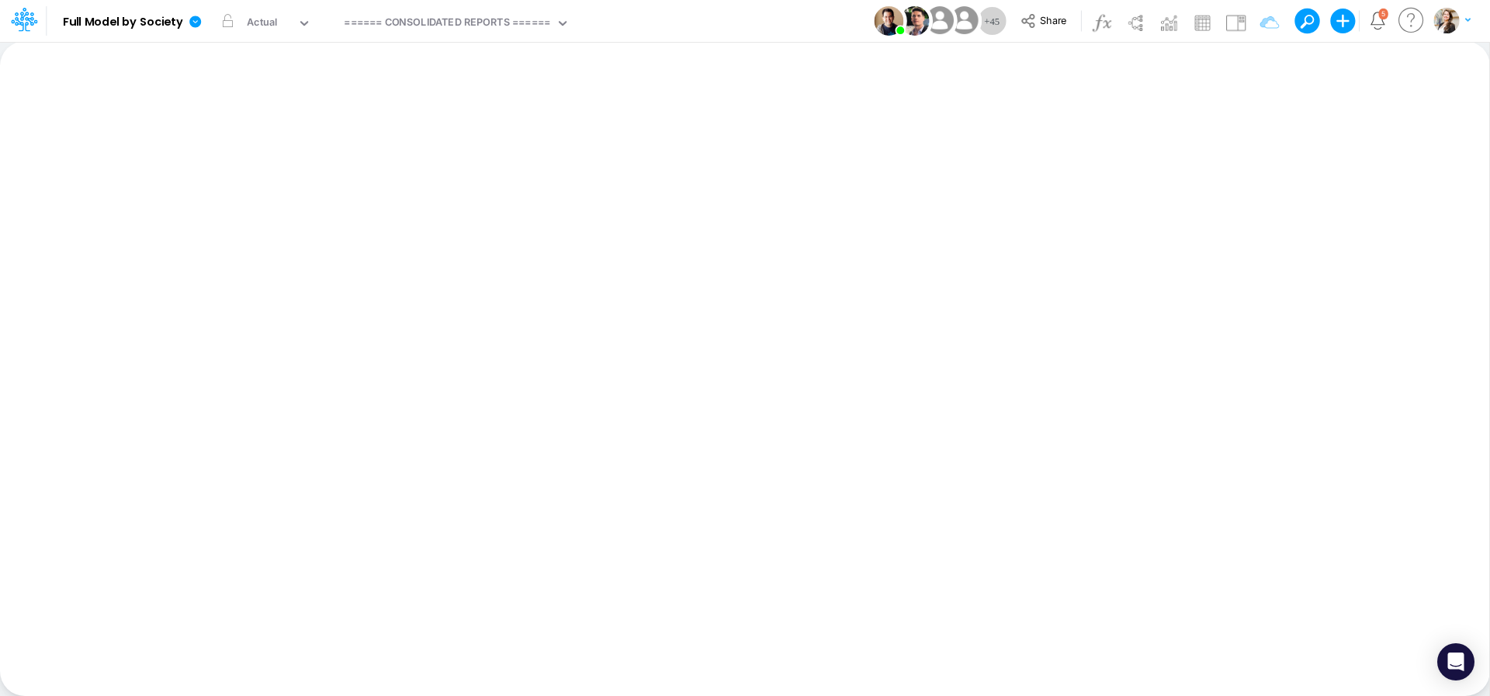
click at [326, 238] on div "Insert new Conditional formatting Paste Cut Copy AutoFill Ready 100% Sum: null …" at bounding box center [745, 368] width 1490 height 655
click at [345, 215] on div "Insert new Conditional formatting Paste Cut Copy AutoFill Ready 100% Sum: null …" at bounding box center [745, 368] width 1490 height 655
click at [195, 21] on icon at bounding box center [196, 22] width 14 height 14
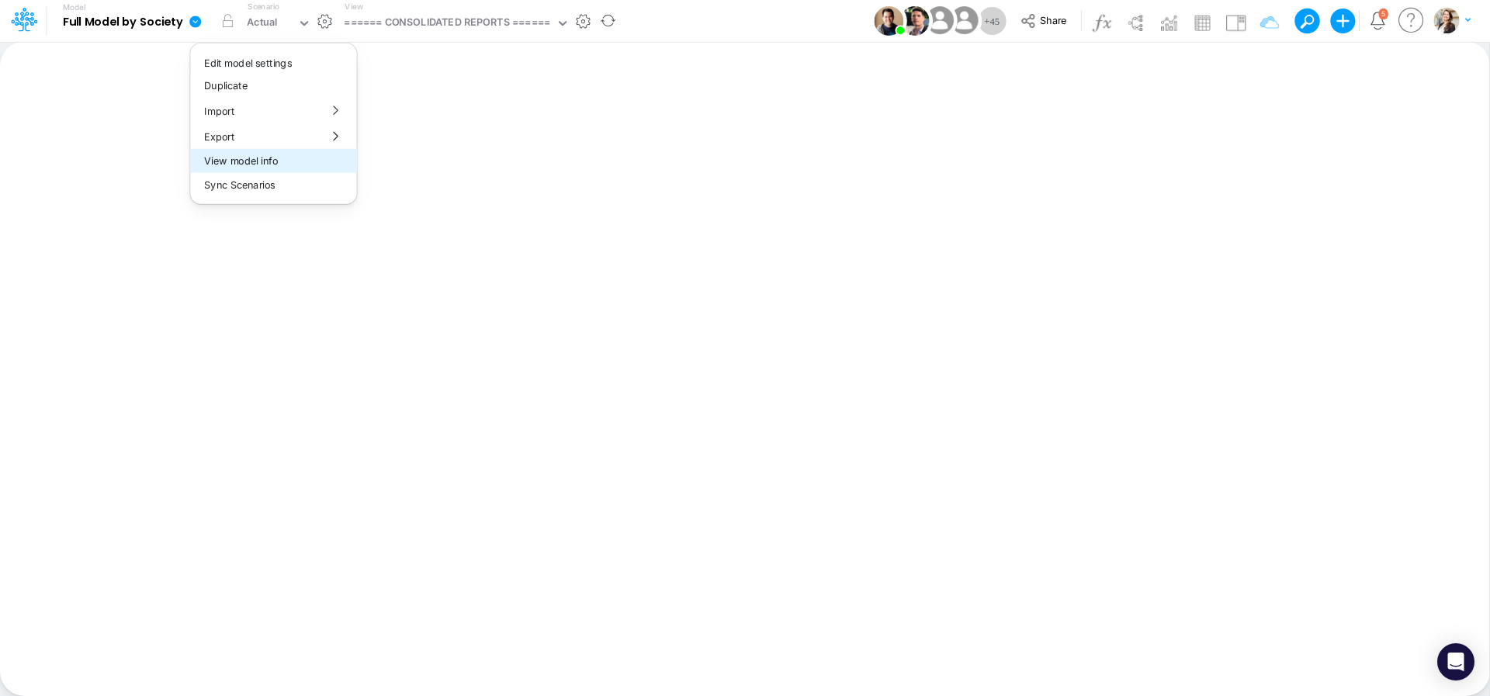
click at [260, 165] on button "View model info" at bounding box center [273, 161] width 166 height 24
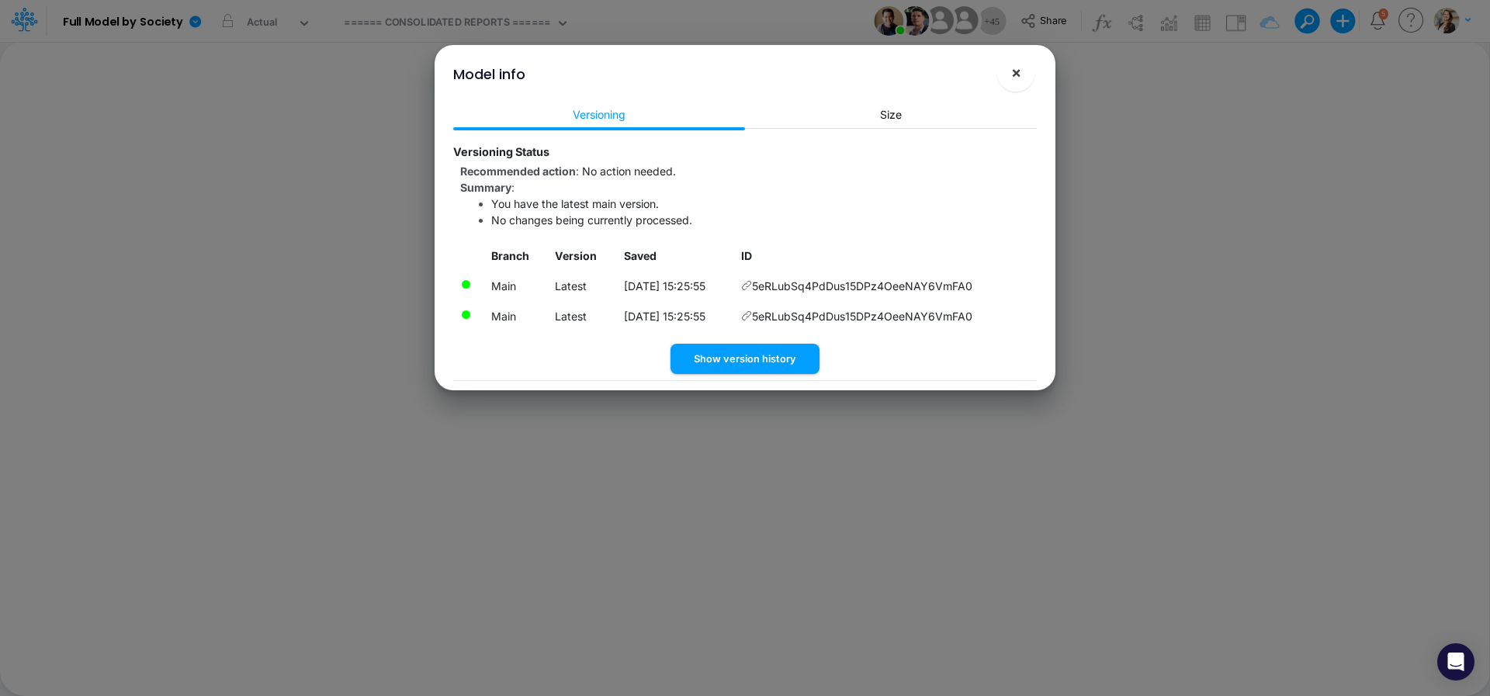
click at [1025, 75] on button "×" at bounding box center [1016, 72] width 37 height 37
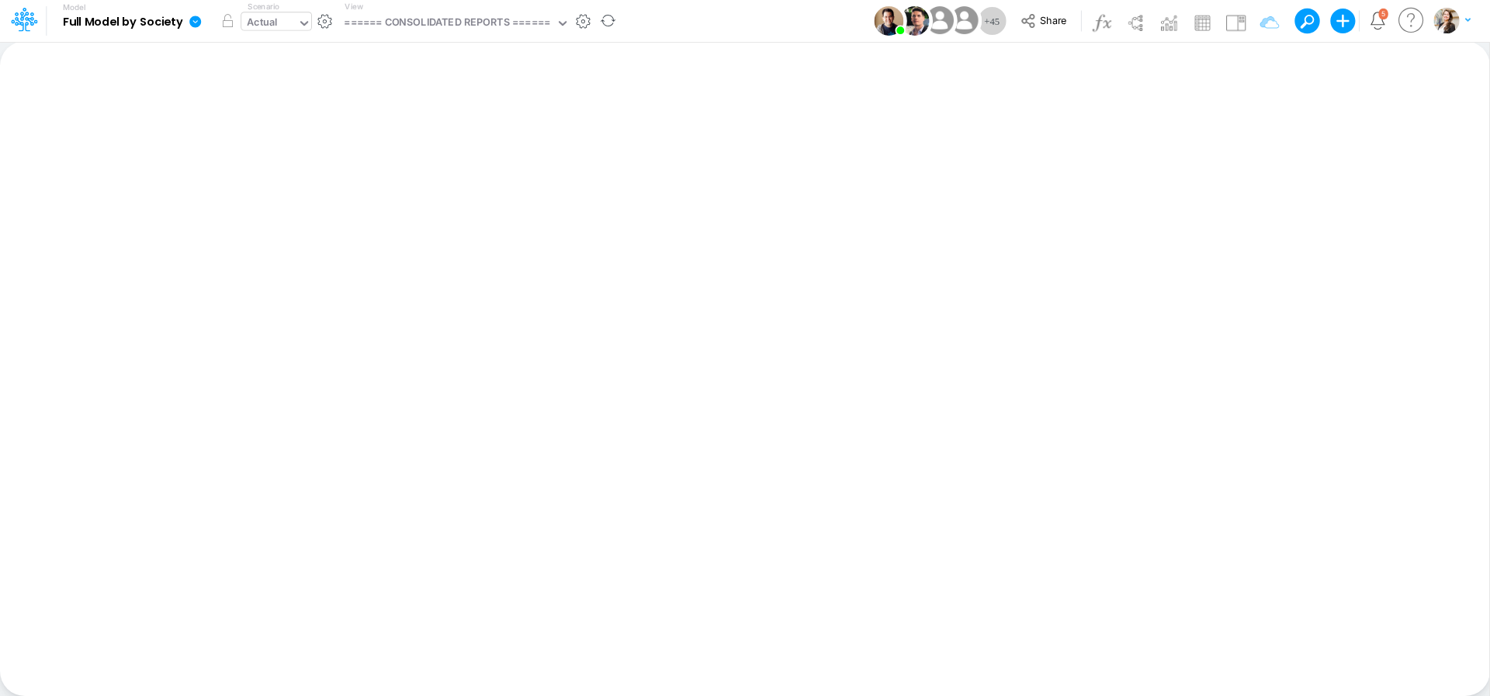
click at [304, 27] on icon at bounding box center [304, 23] width 14 height 14
click at [189, 20] on icon at bounding box center [196, 22] width 14 height 14
click at [214, 164] on button "View model info" at bounding box center [273, 161] width 166 height 24
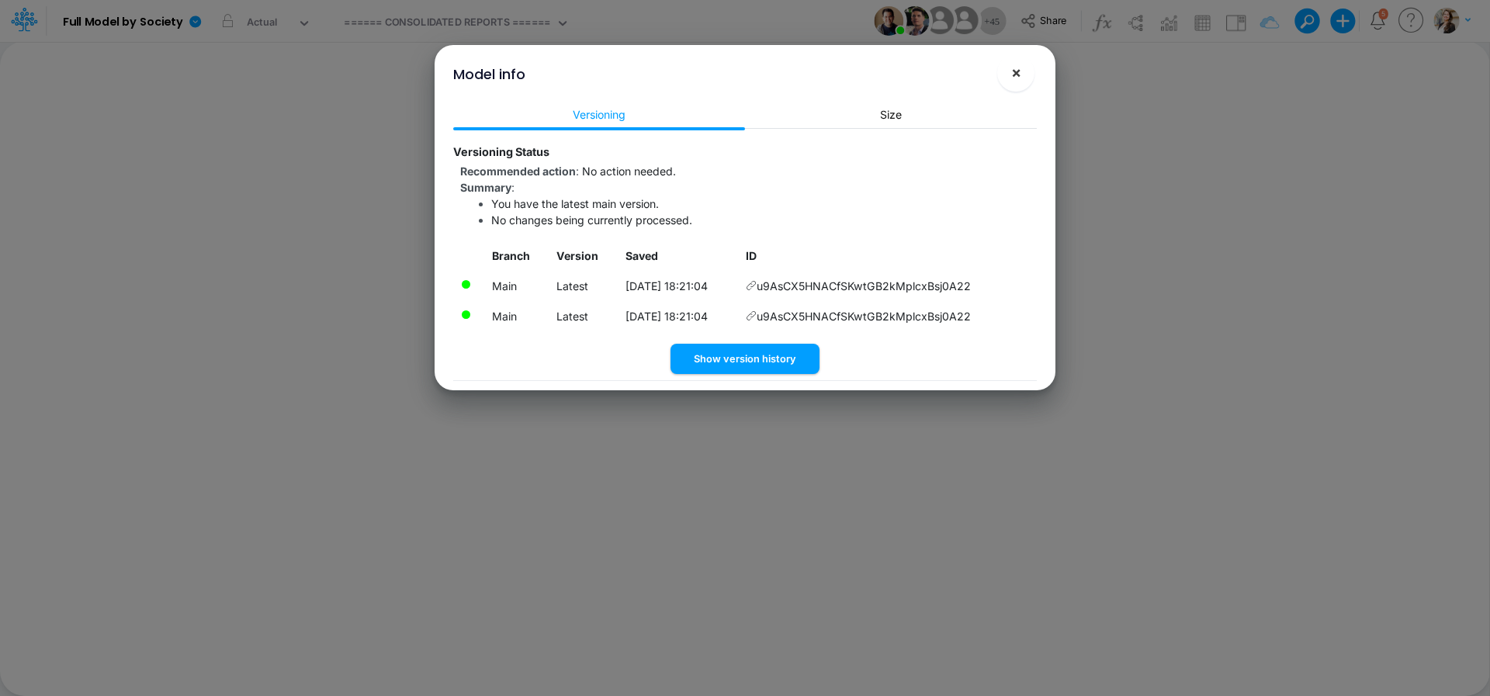
click at [1015, 81] on span "×" at bounding box center [1016, 72] width 10 height 19
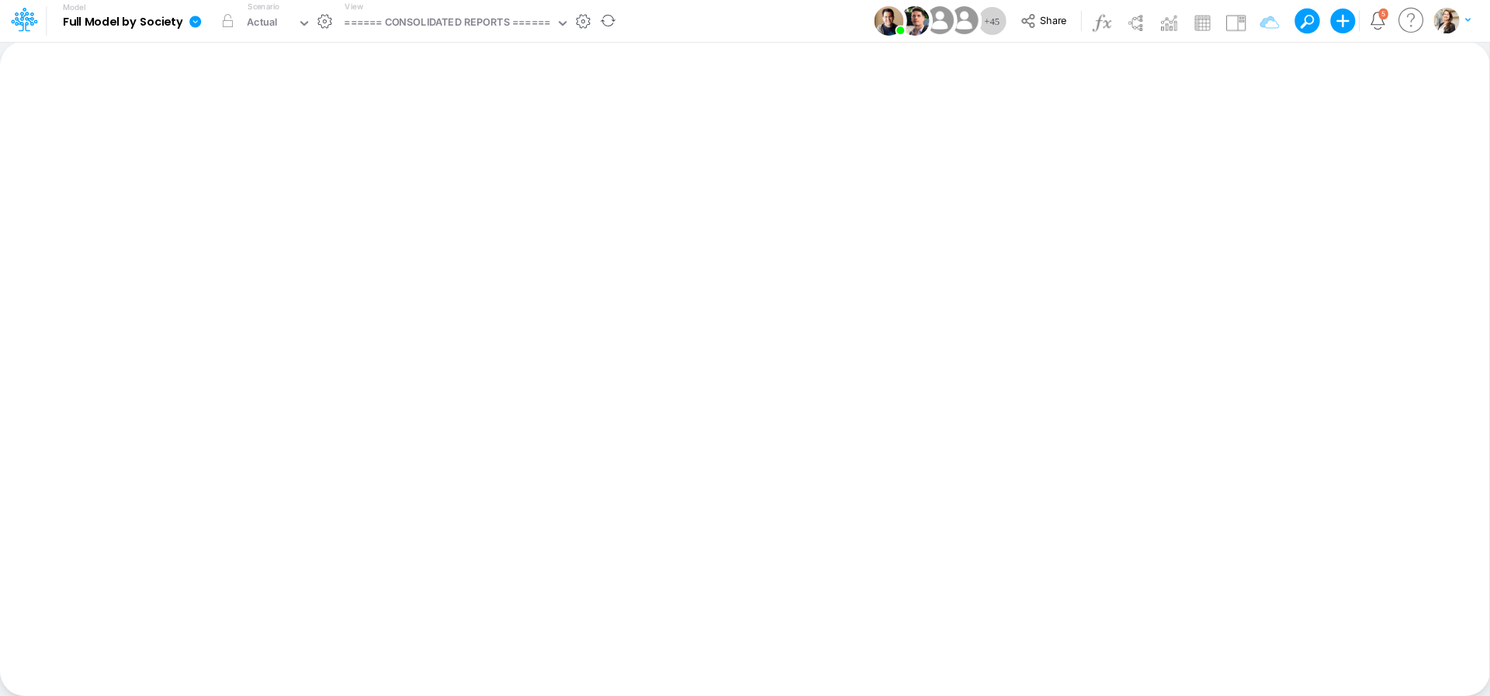
click at [194, 26] on icon at bounding box center [195, 22] width 12 height 12
click at [414, 16] on div "====== CONSOLIDATED REPORTS ======" at bounding box center [447, 24] width 206 height 18
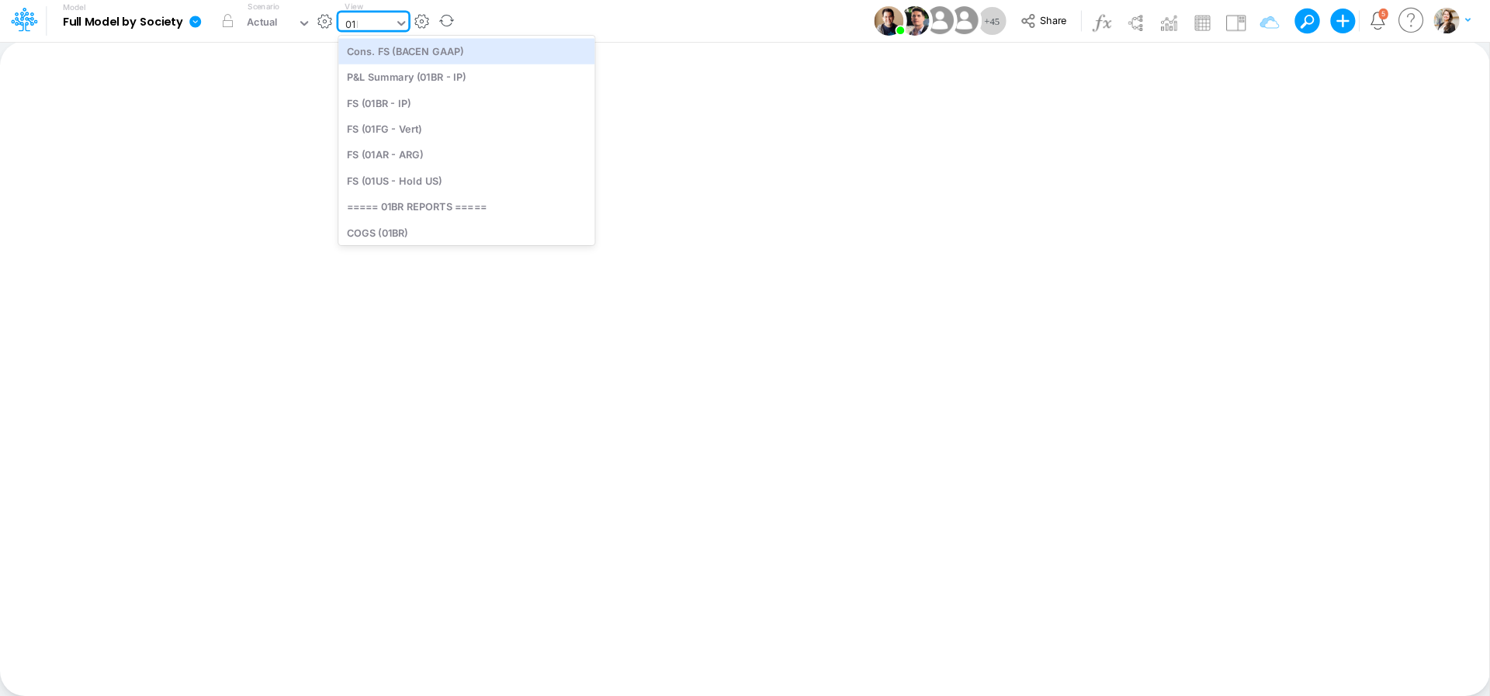
type input "01br"
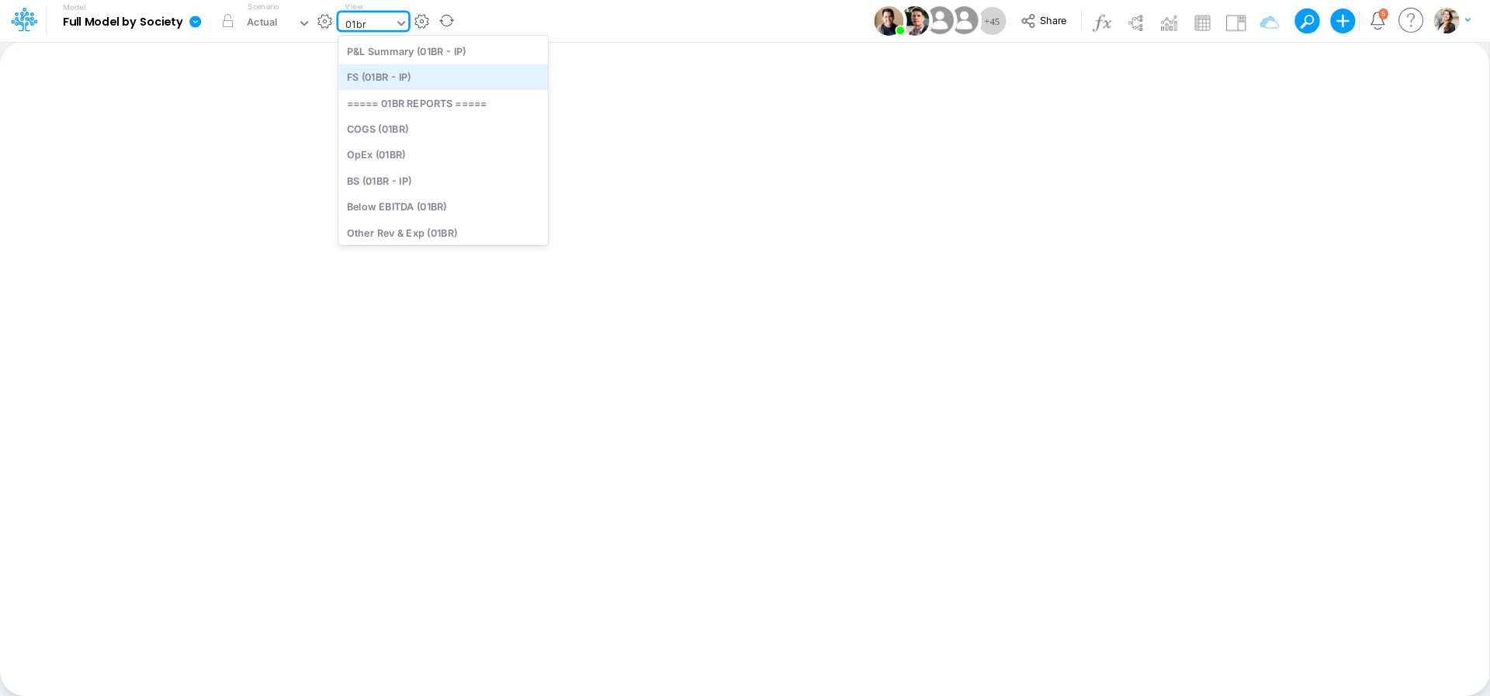
click at [412, 75] on div "FS (01BR - IP)" at bounding box center [443, 77] width 210 height 26
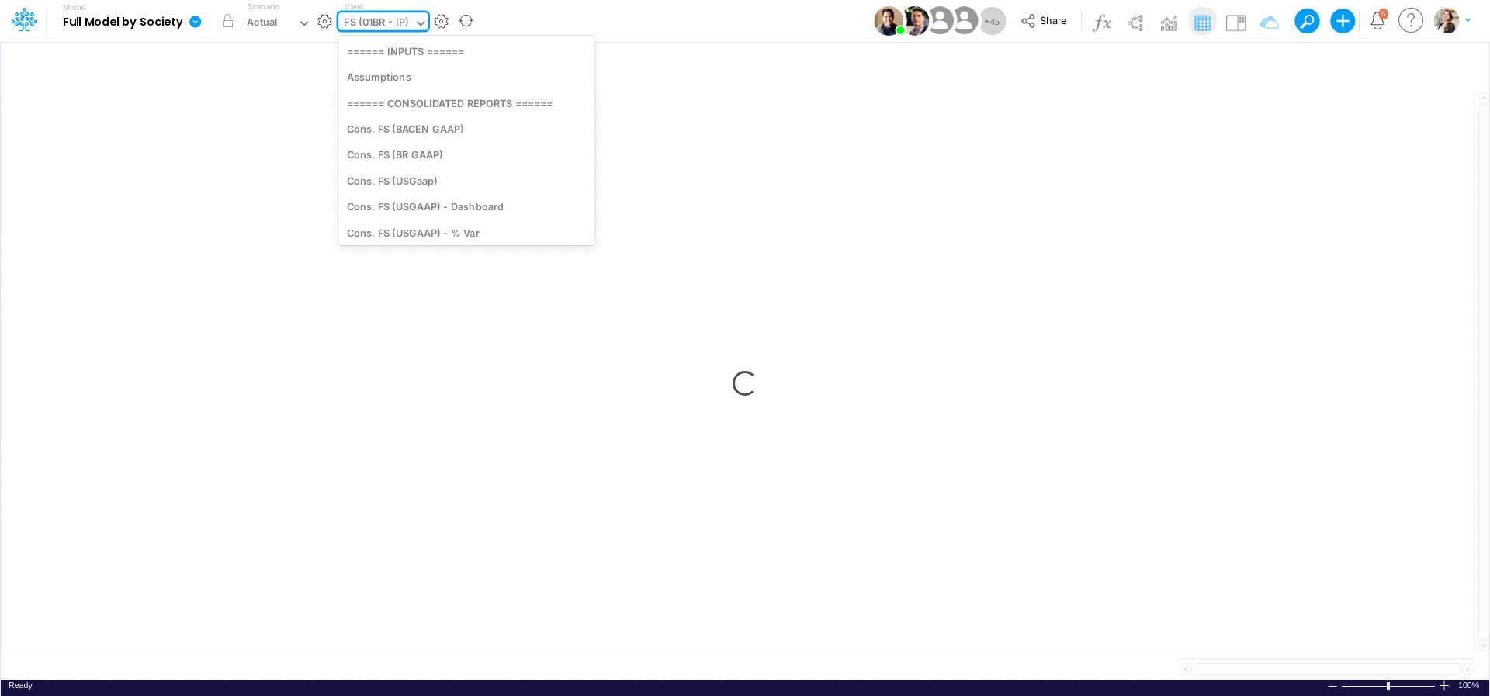
click at [390, 23] on div "FS (01BR - IP)" at bounding box center [376, 24] width 64 height 18
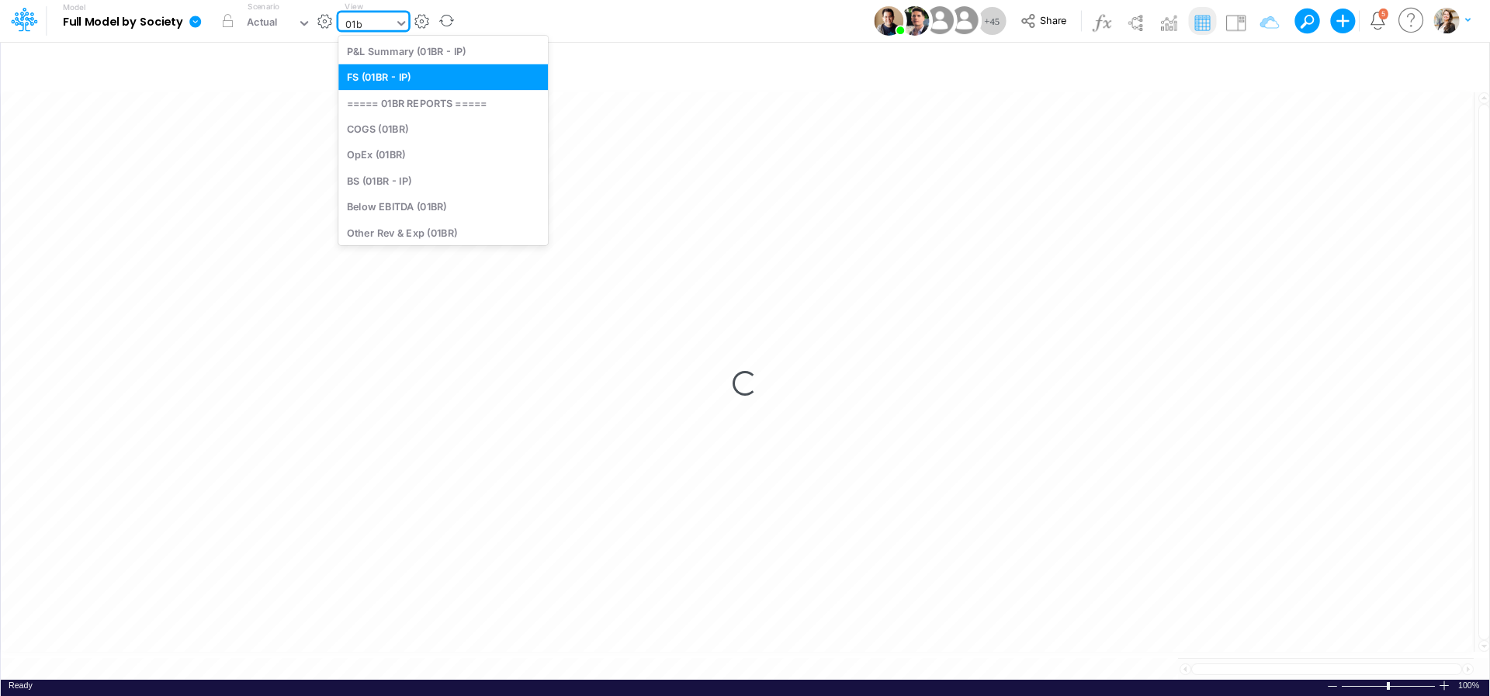
type input "01br"
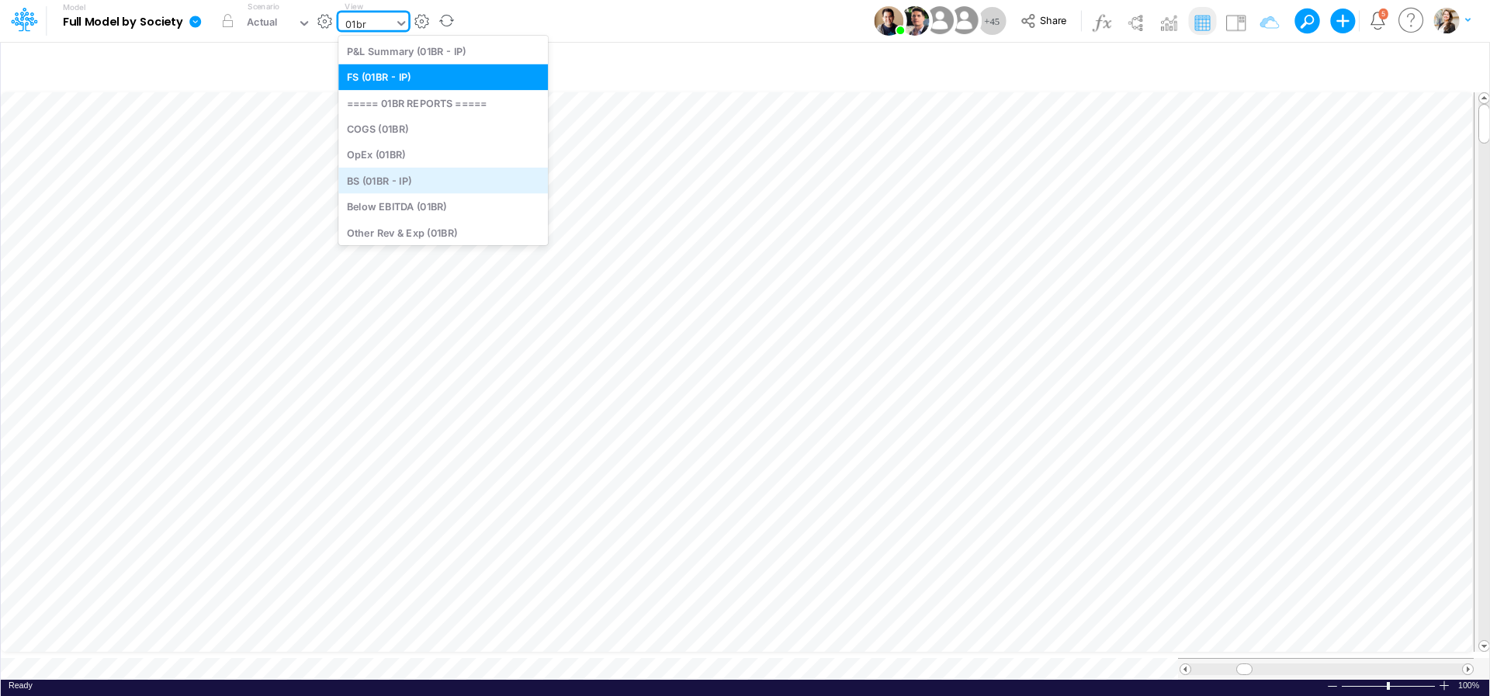
click at [396, 185] on div "BS (01BR - IP)" at bounding box center [443, 181] width 210 height 26
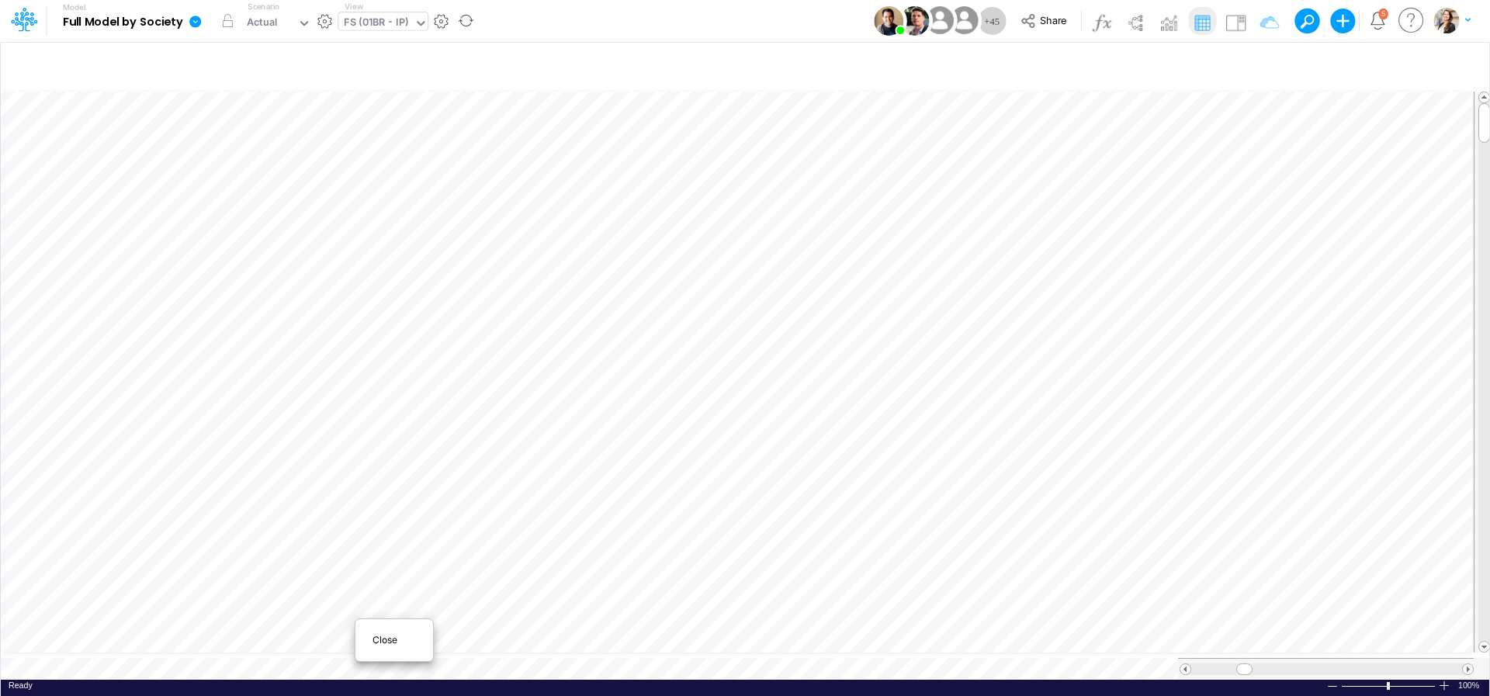
scroll to position [1, 1]
click at [378, 636] on span "Close" at bounding box center [394, 640] width 43 height 14
click at [329, 22] on button "button" at bounding box center [325, 21] width 16 height 16
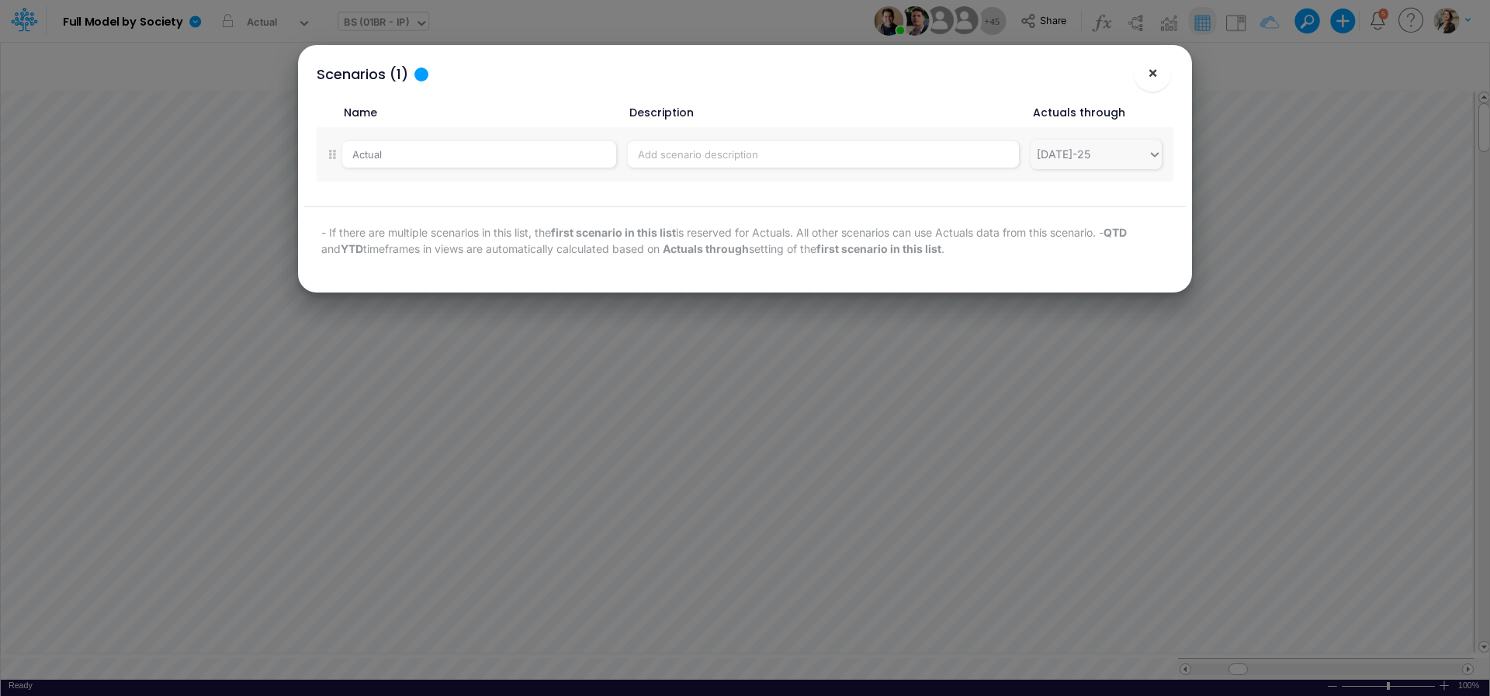
click at [1150, 82] on span "×" at bounding box center [1153, 72] width 10 height 19
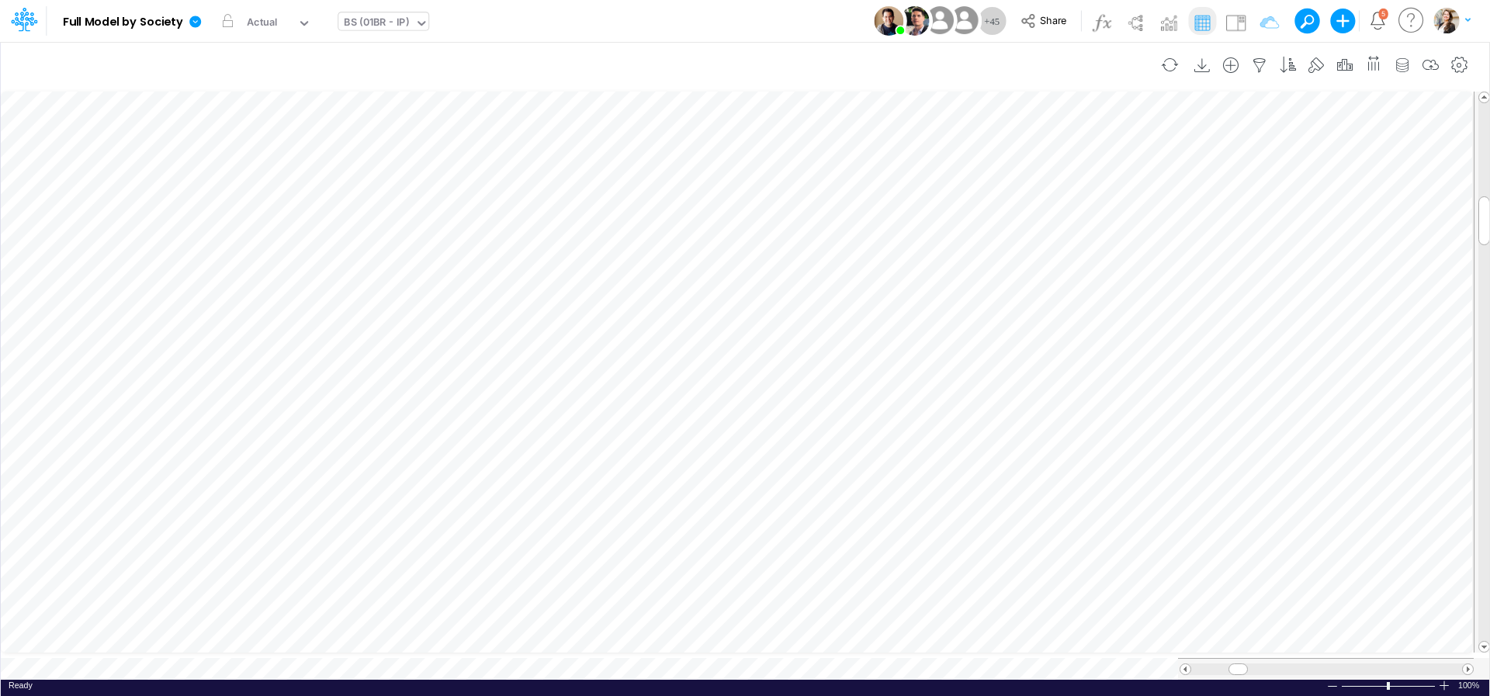
scroll to position [6, 52]
click at [653, 422] on icon "button" at bounding box center [659, 418] width 23 height 16
click at [203, 26] on link at bounding box center [198, 21] width 31 height 40
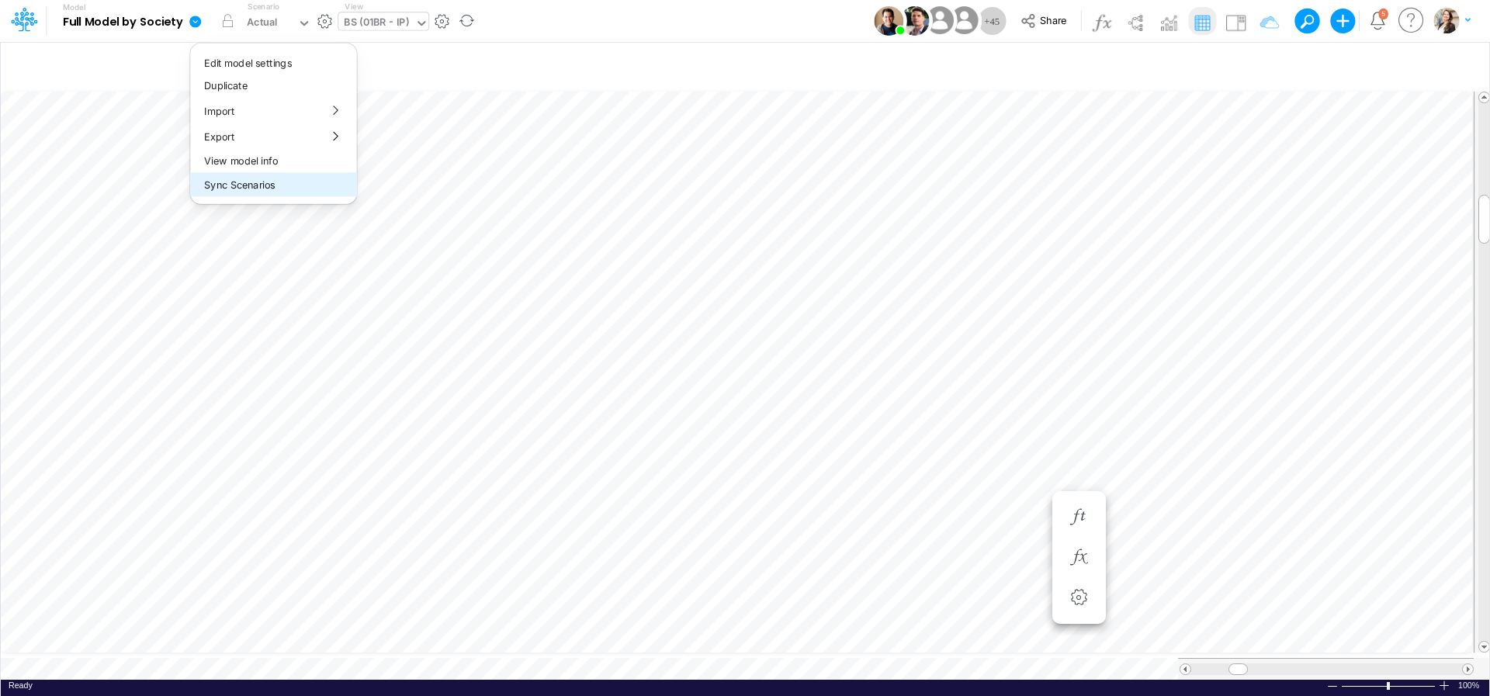
click at [222, 187] on button "Sync Scenarios" at bounding box center [273, 185] width 166 height 24
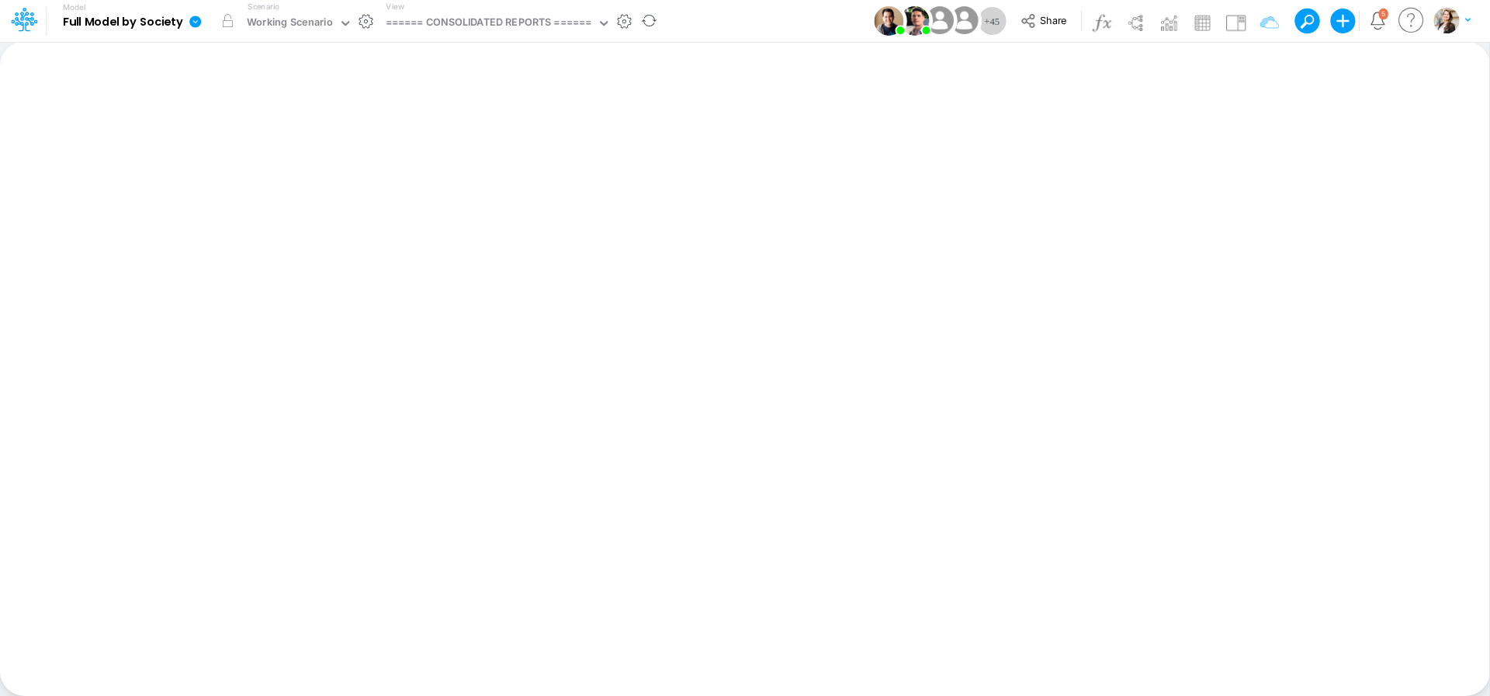
click at [198, 22] on icon at bounding box center [195, 22] width 12 height 12
click at [244, 160] on button "View model info" at bounding box center [273, 161] width 166 height 24
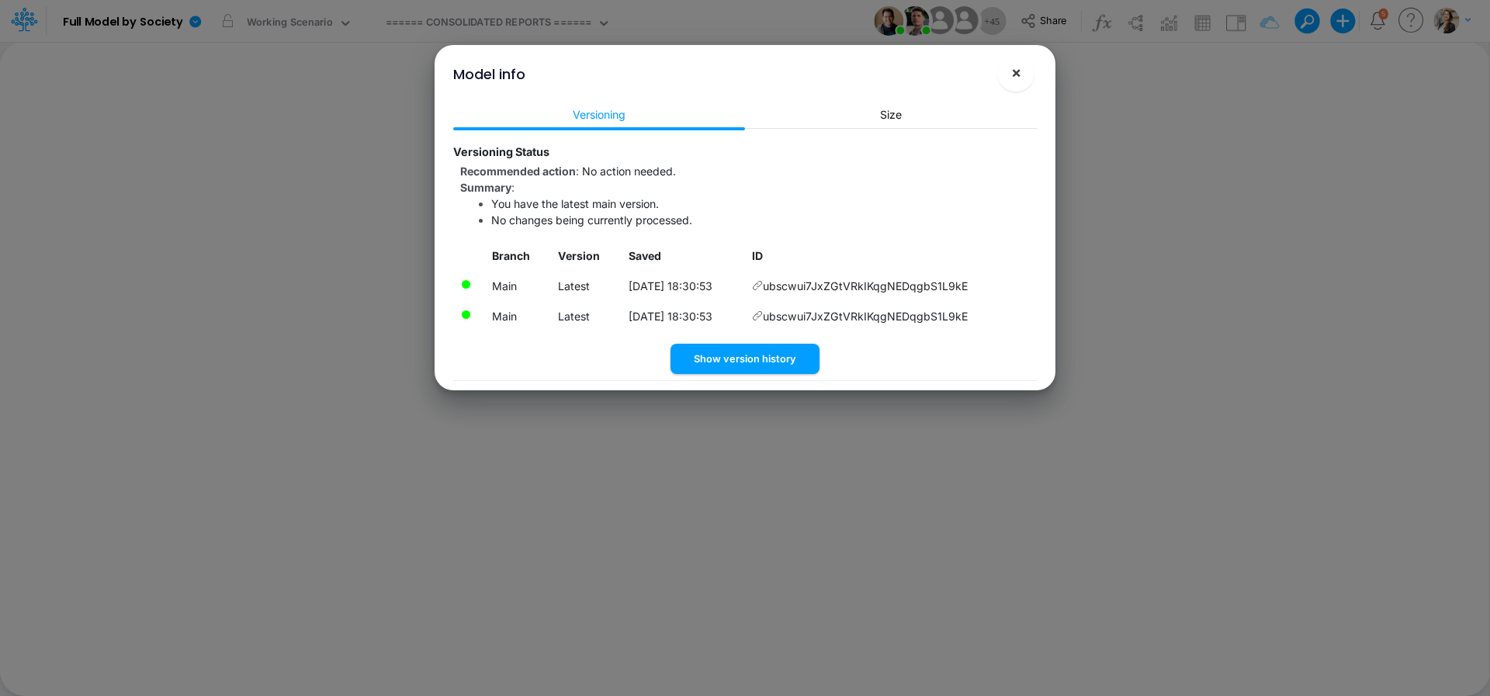
click at [1025, 77] on button "×" at bounding box center [1016, 72] width 37 height 37
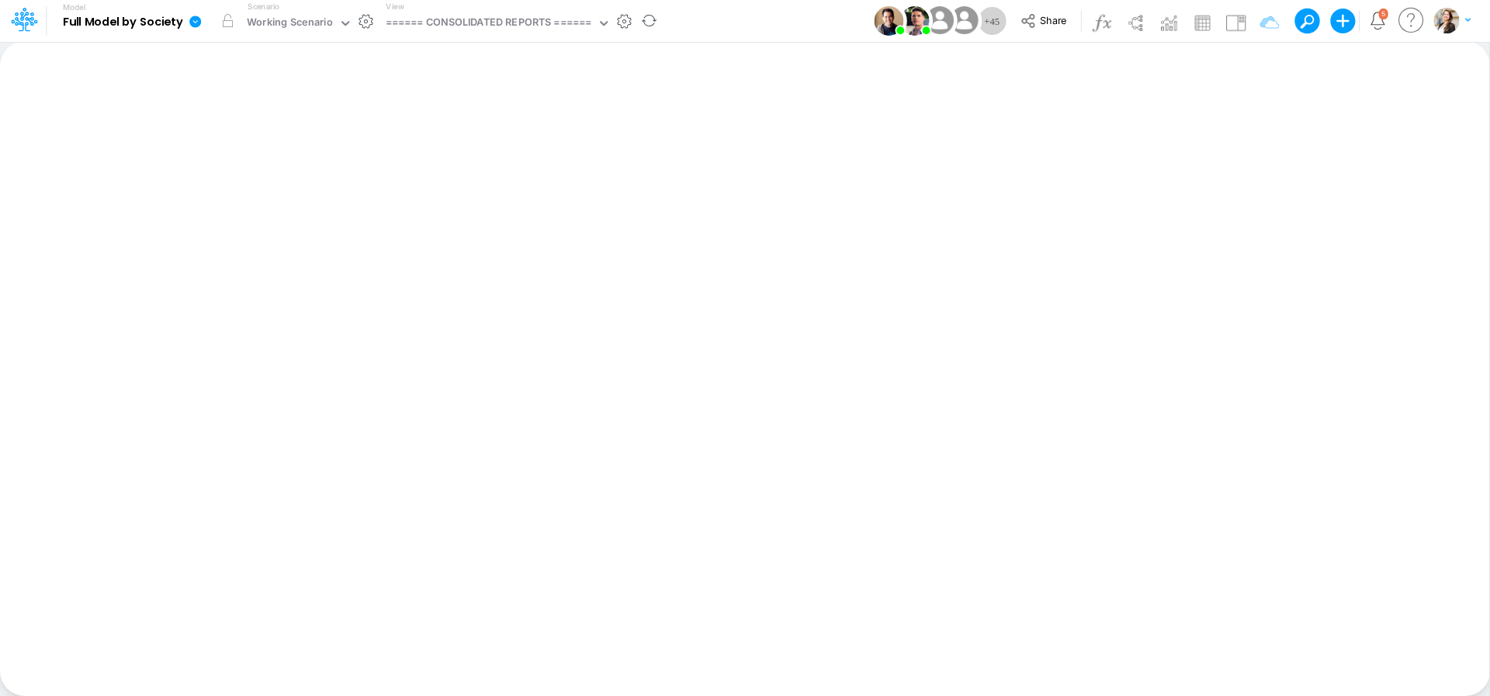
click at [197, 25] on icon at bounding box center [195, 22] width 12 height 12
click at [236, 193] on button "Sync Scenarios" at bounding box center [273, 185] width 166 height 24
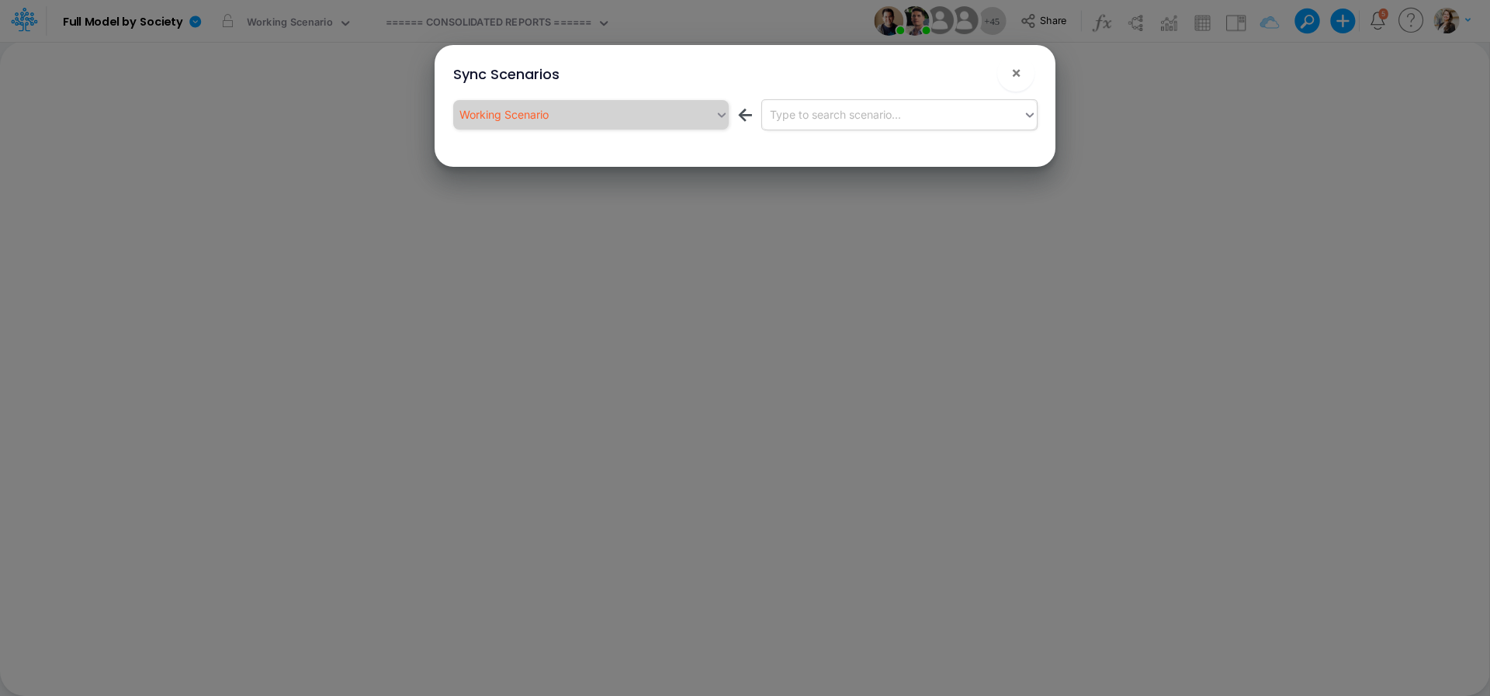
click at [798, 124] on div "Type to search scenario..." at bounding box center [893, 115] width 262 height 26
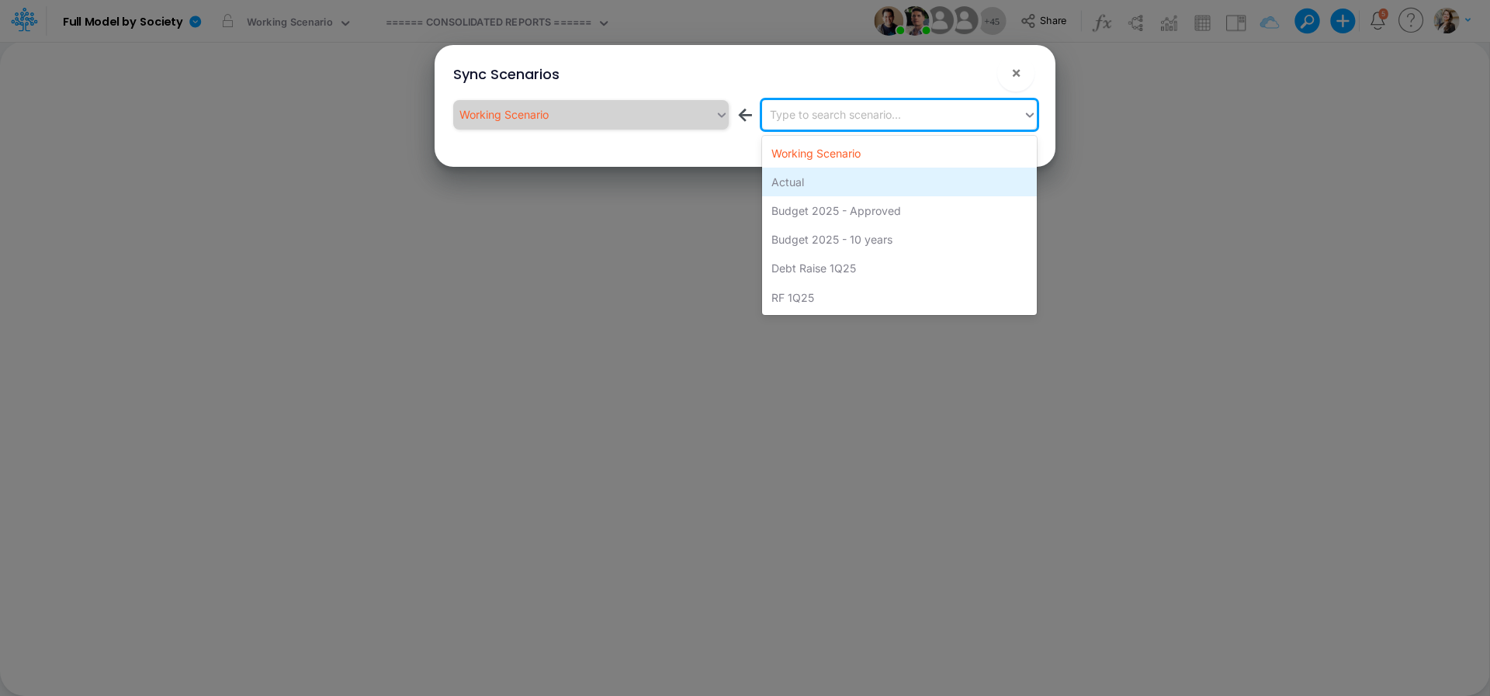
click at [798, 182] on div "Actual" at bounding box center [899, 182] width 275 height 29
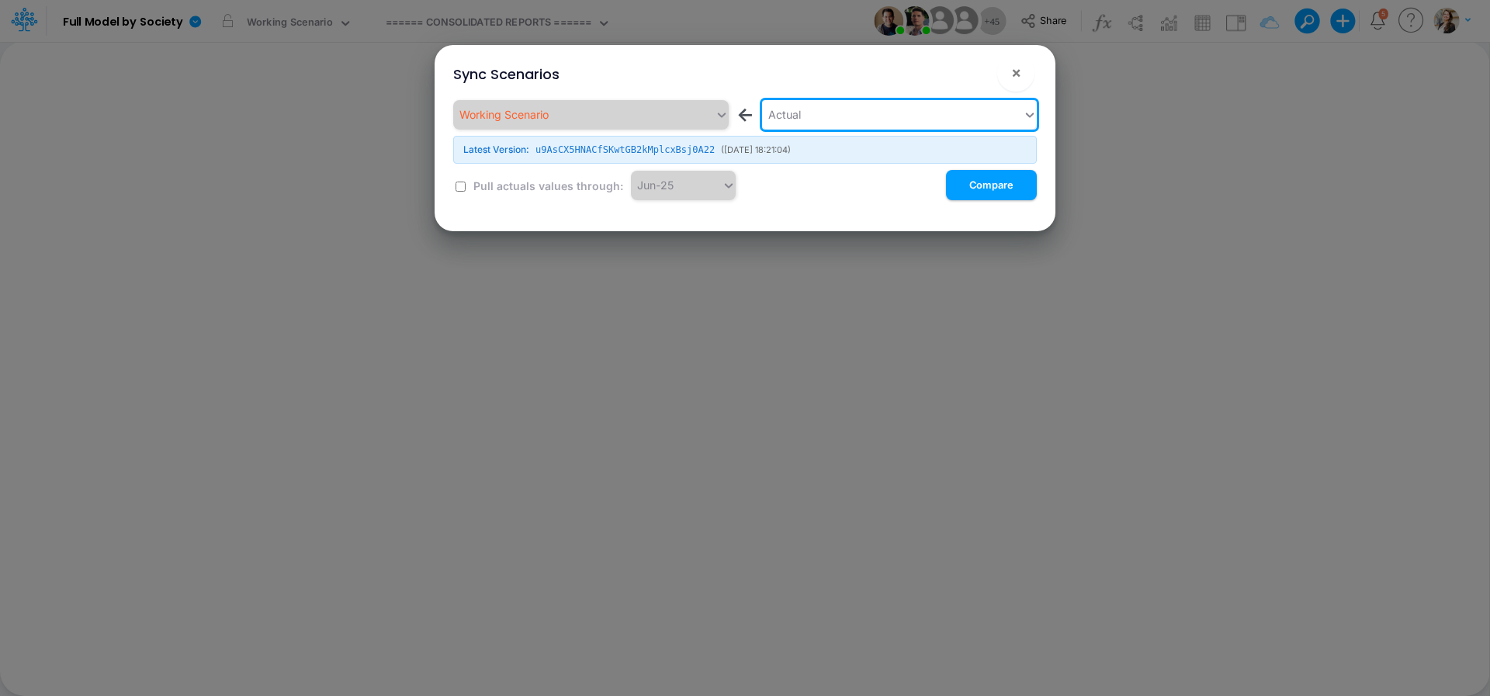
click at [458, 189] on input "checkbox" at bounding box center [461, 187] width 10 height 10
checkbox input "true"
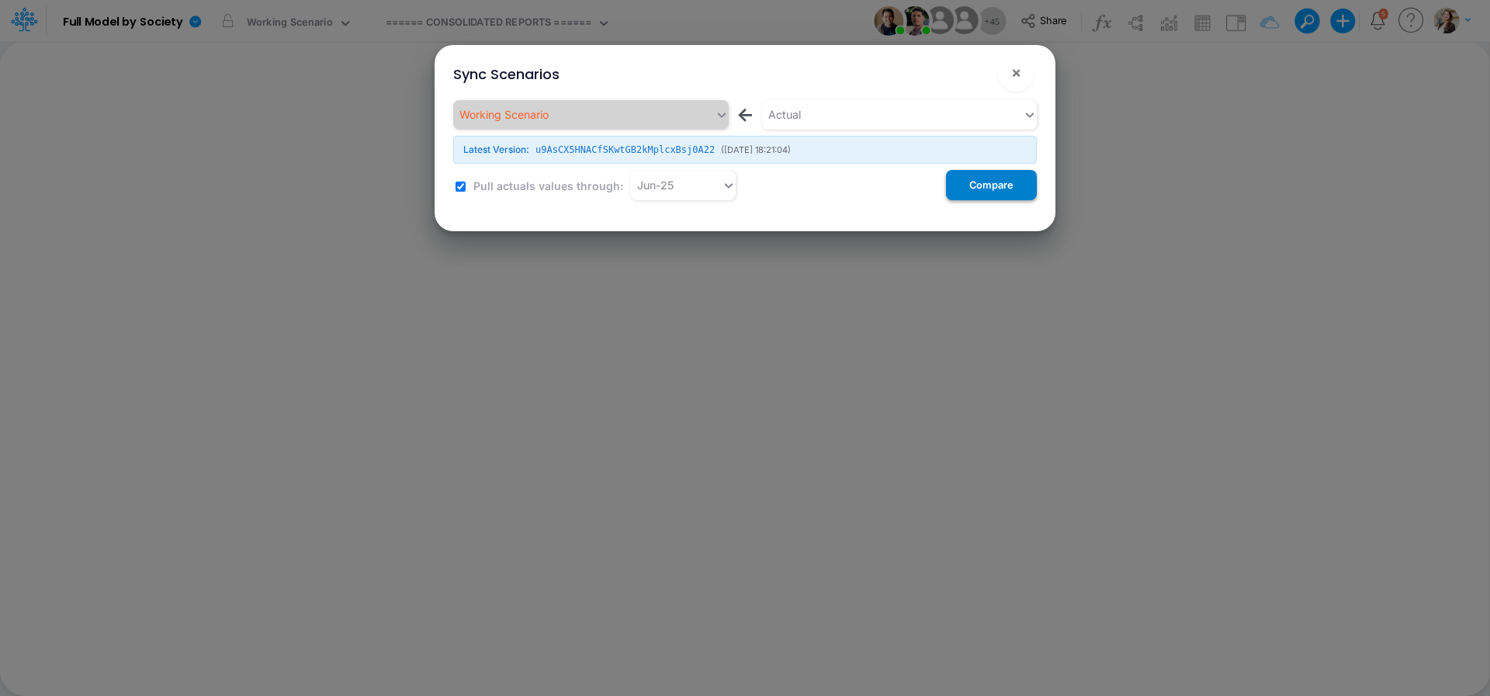
click at [963, 191] on button "Compare" at bounding box center [991, 185] width 91 height 30
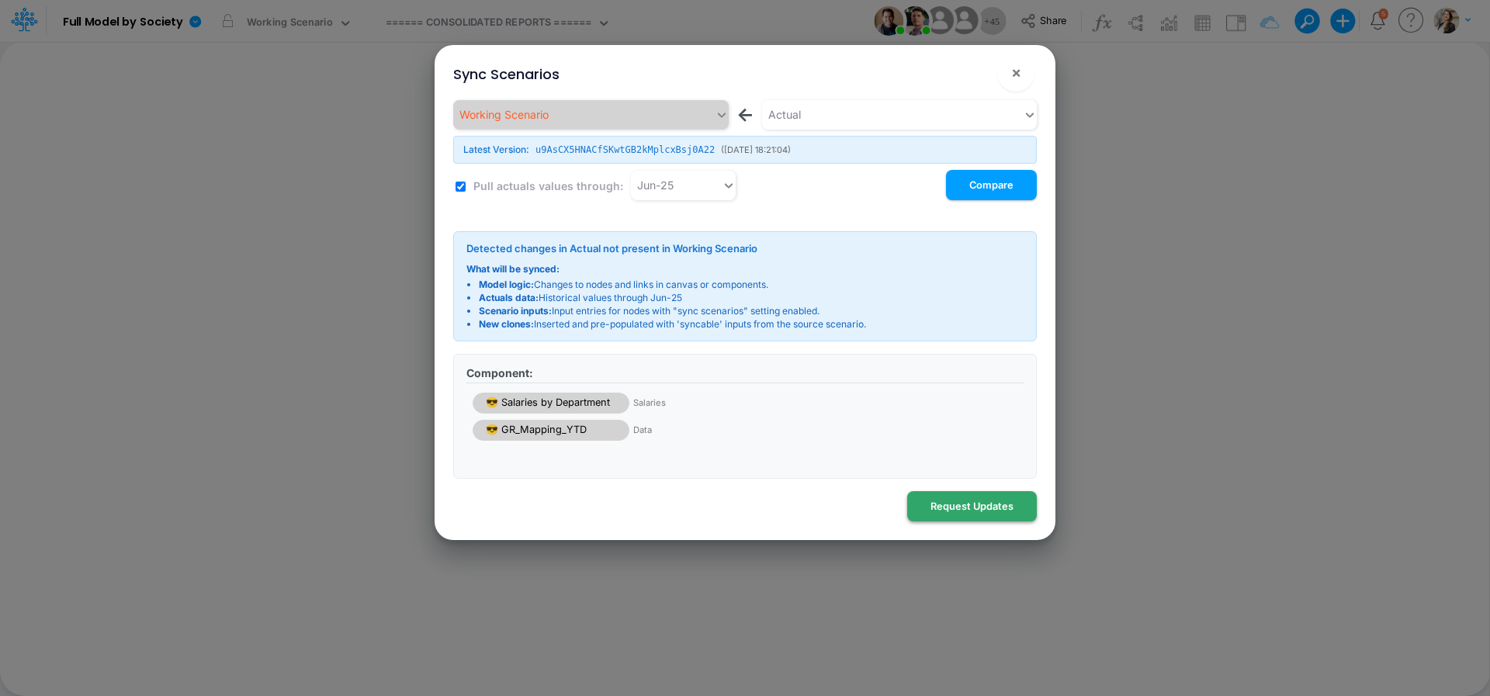
click at [937, 515] on button "Request Updates" at bounding box center [972, 506] width 130 height 30
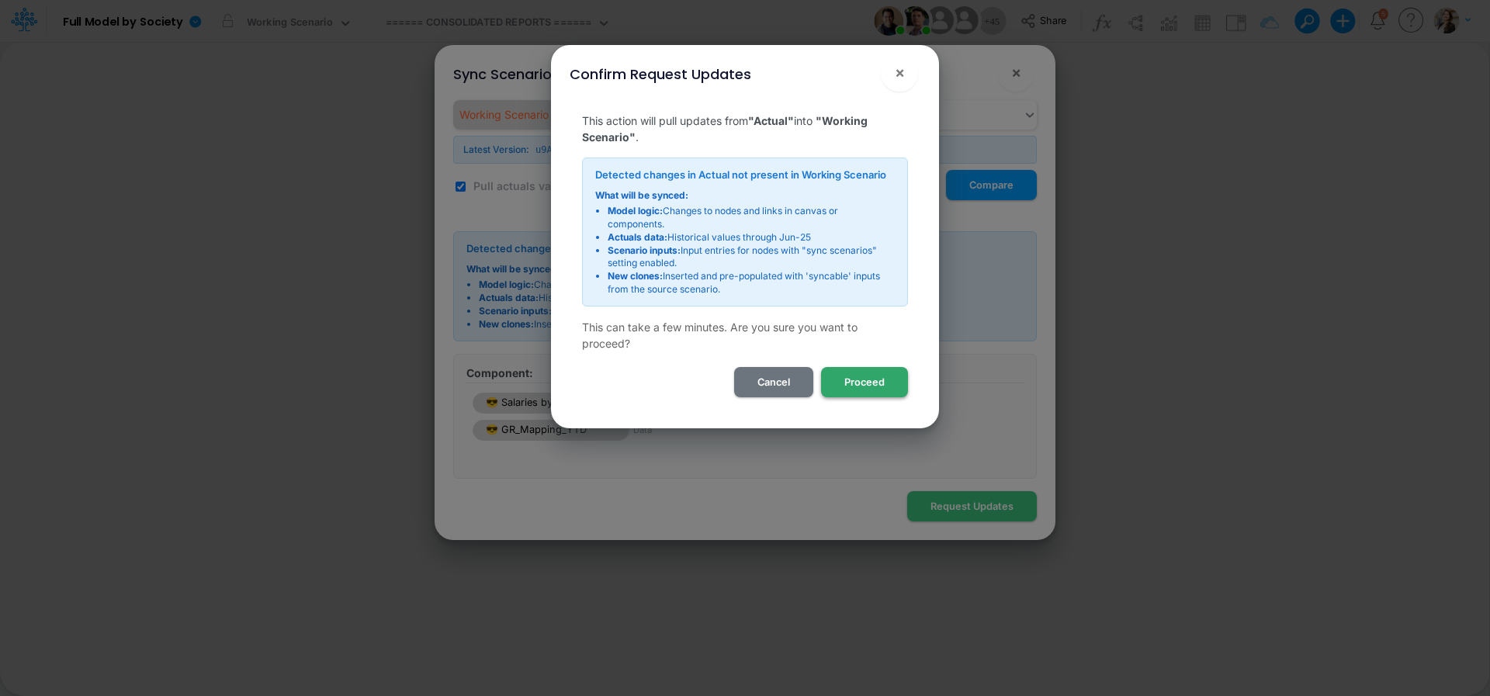
click at [868, 392] on button "Proceed" at bounding box center [864, 382] width 87 height 30
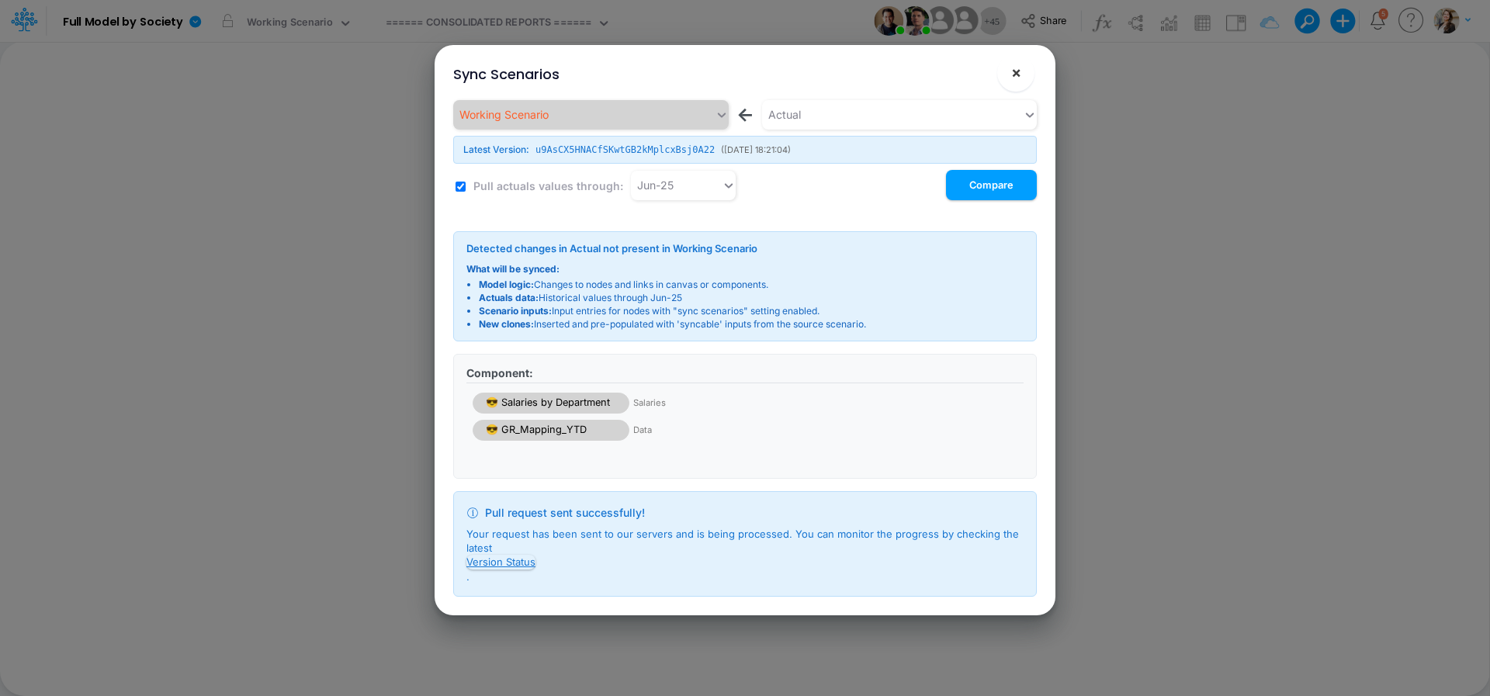
click at [1015, 78] on span "×" at bounding box center [1016, 72] width 10 height 19
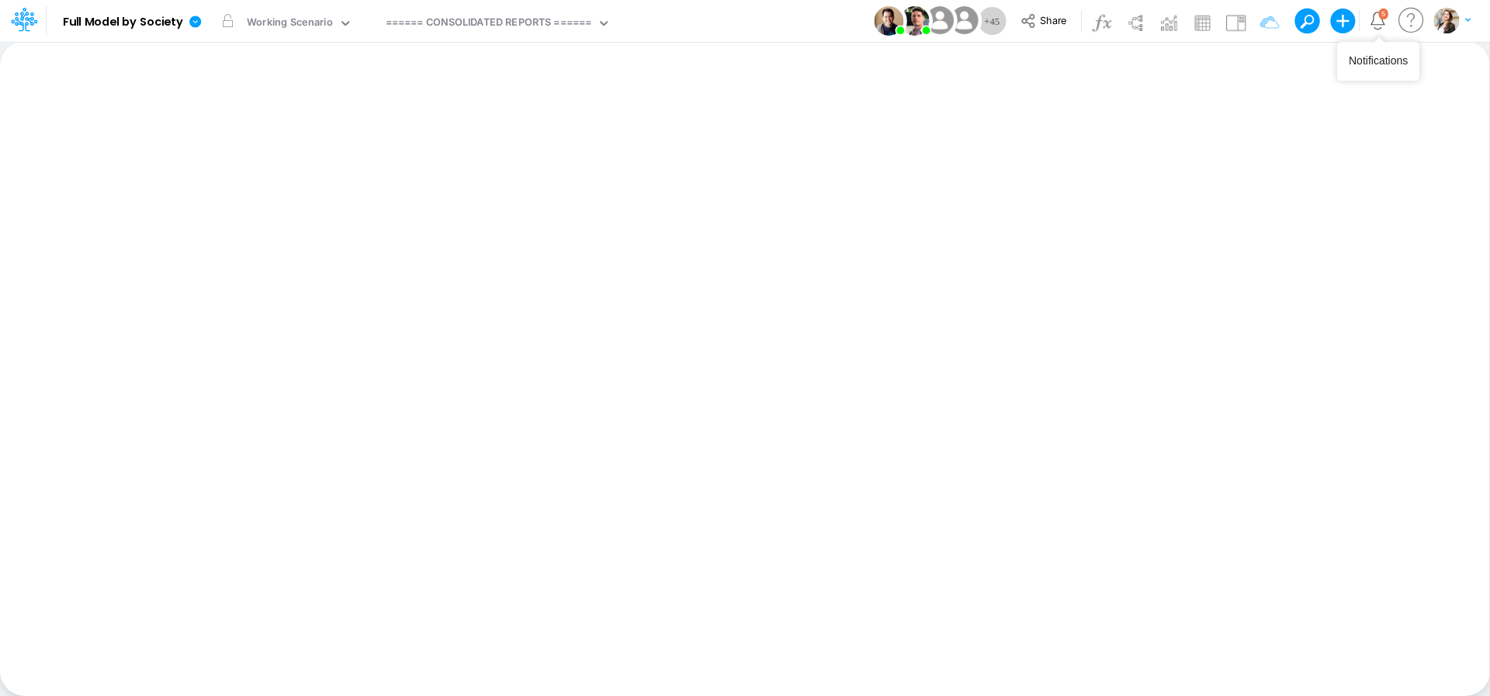
click at [1379, 20] on icon "Notifications" at bounding box center [1378, 21] width 18 height 18
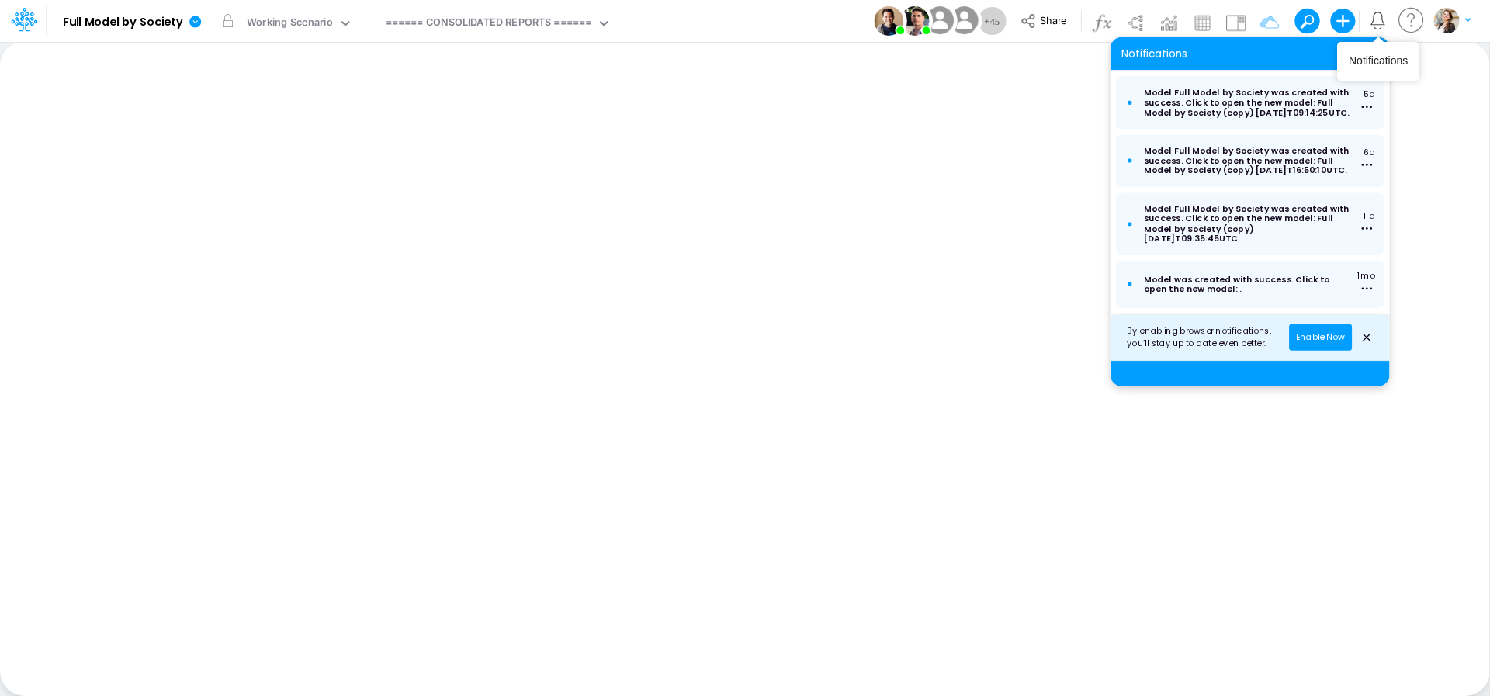
click at [1364, 339] on icon "close notification" at bounding box center [1367, 337] width 12 height 17
click at [1376, 24] on icon "Notifications" at bounding box center [1378, 21] width 18 height 18
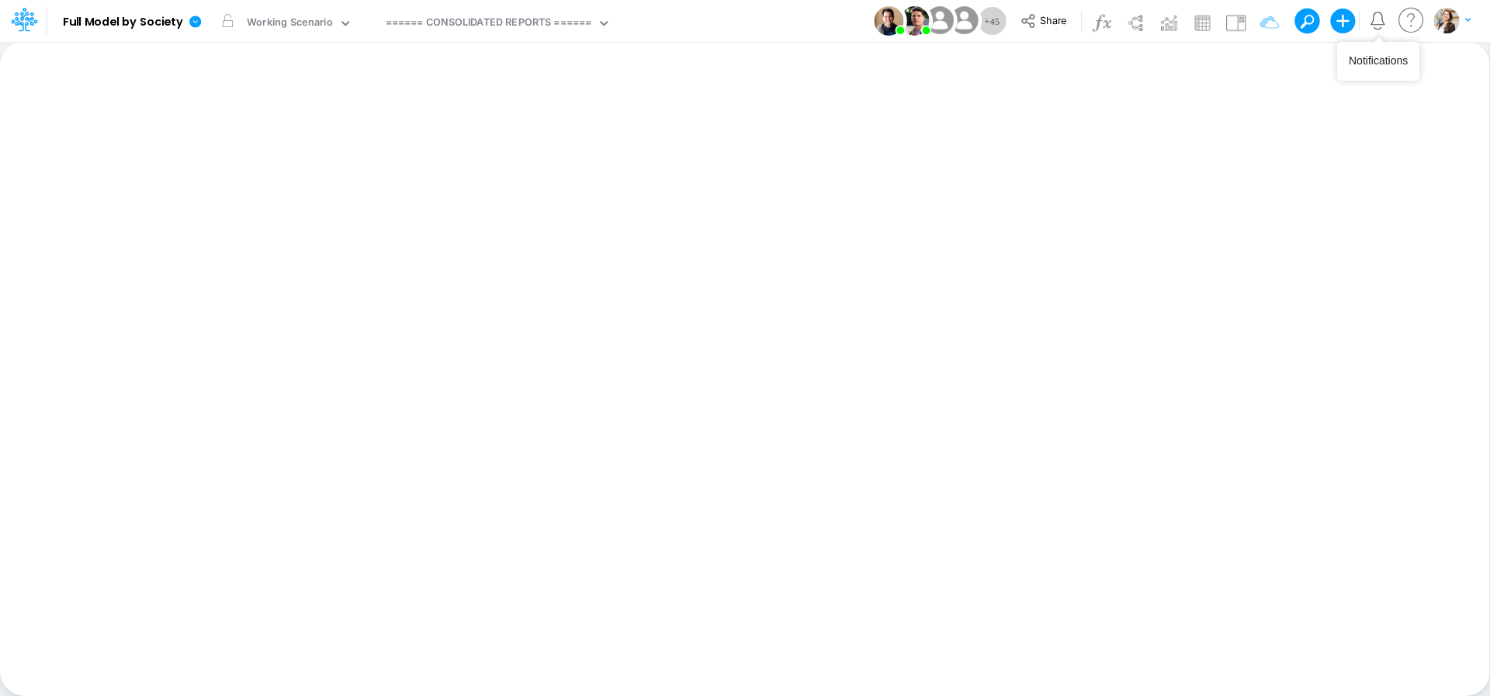
click at [1376, 25] on icon "Notifications" at bounding box center [1378, 18] width 14 height 13
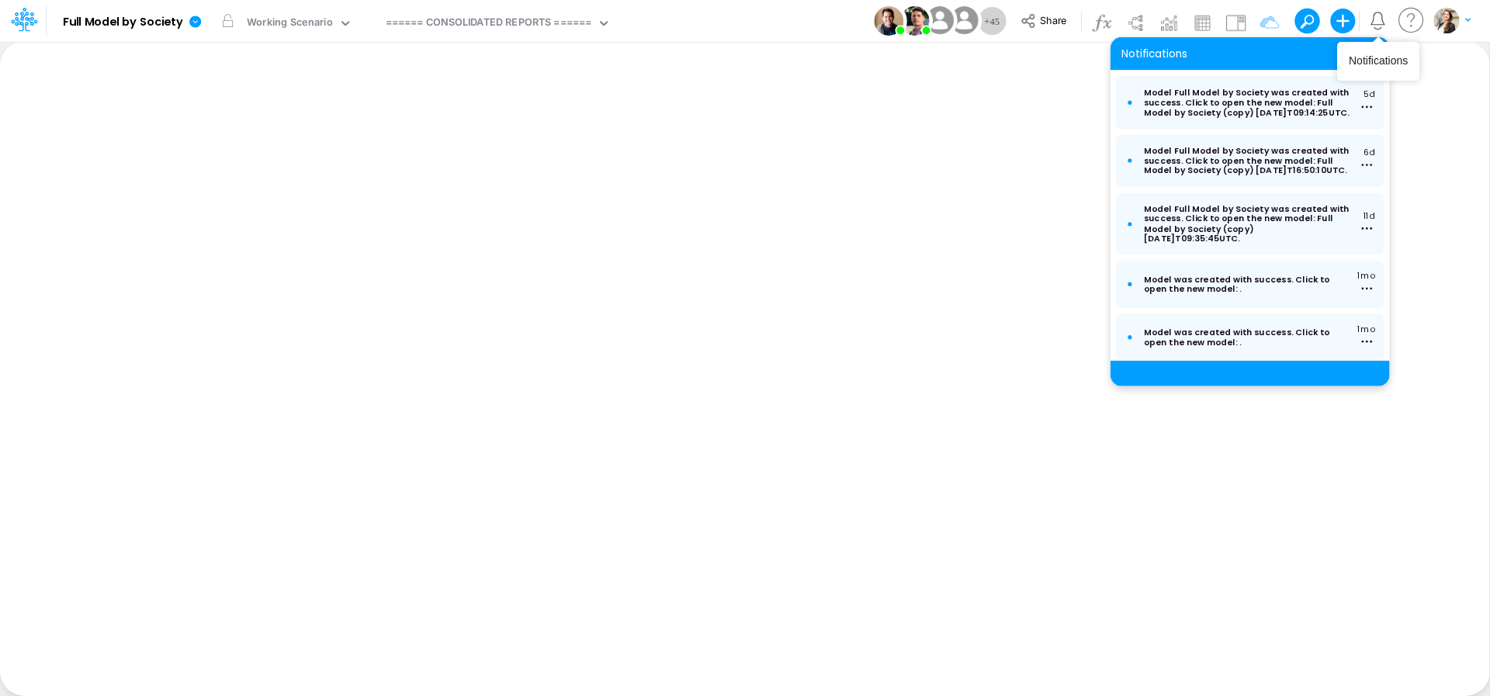
click at [1382, 14] on icon "Notifications" at bounding box center [1378, 18] width 14 height 13
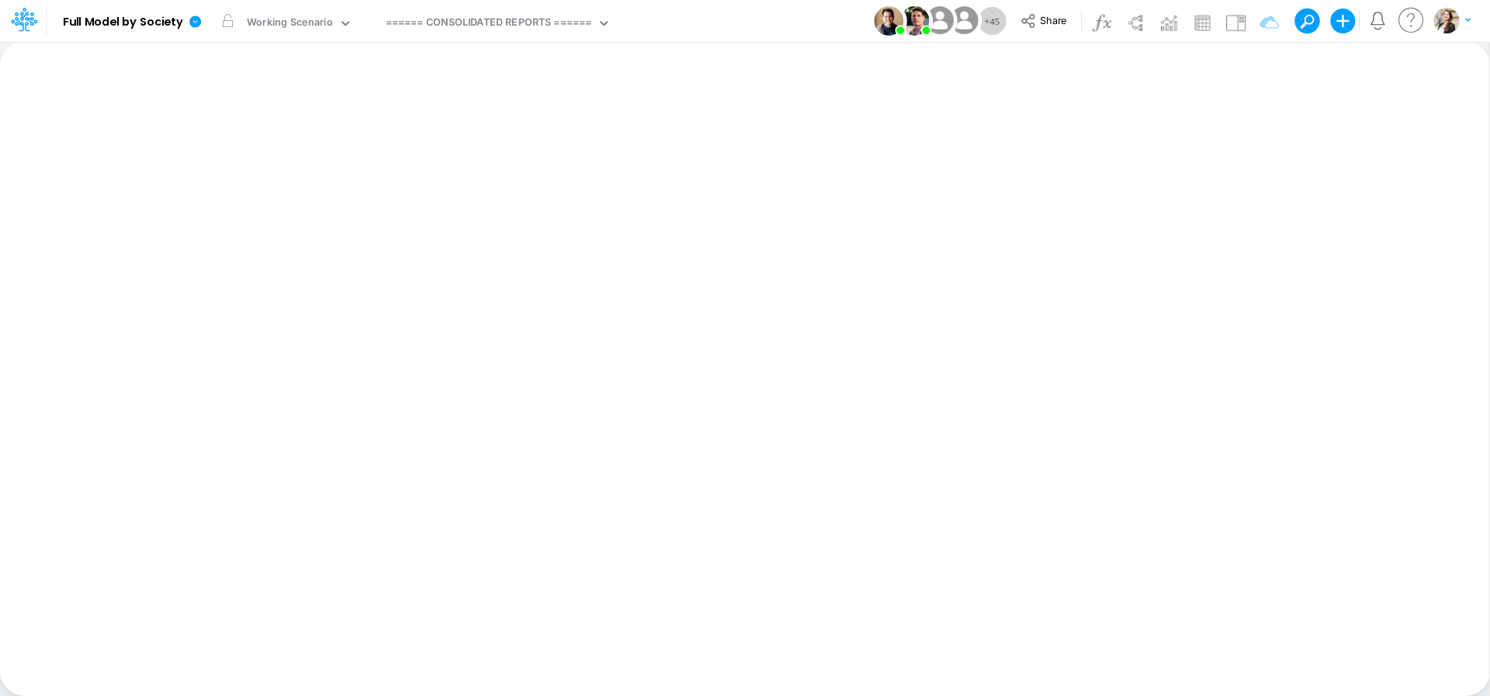
click at [449, 173] on div "Insert new Conditional formatting Paste Cut Copy AutoFill Ready 100% Sum: null …" at bounding box center [745, 368] width 1490 height 655
click at [443, 24] on div "====== CONSOLIDATED REPORTS ======" at bounding box center [489, 24] width 206 height 18
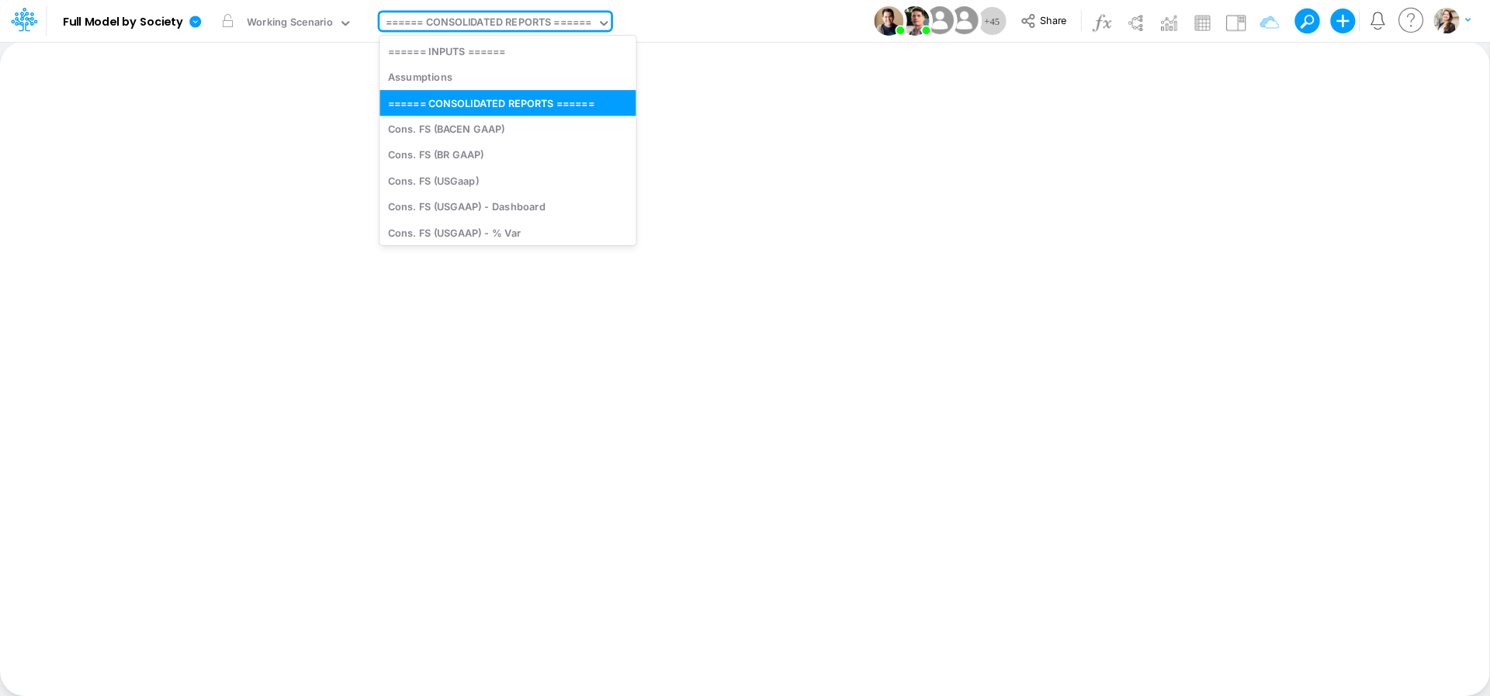
click at [266, 223] on div "Insert new Conditional formatting Paste Cut Copy AutoFill Ready 100% Sum: null …" at bounding box center [745, 368] width 1490 height 655
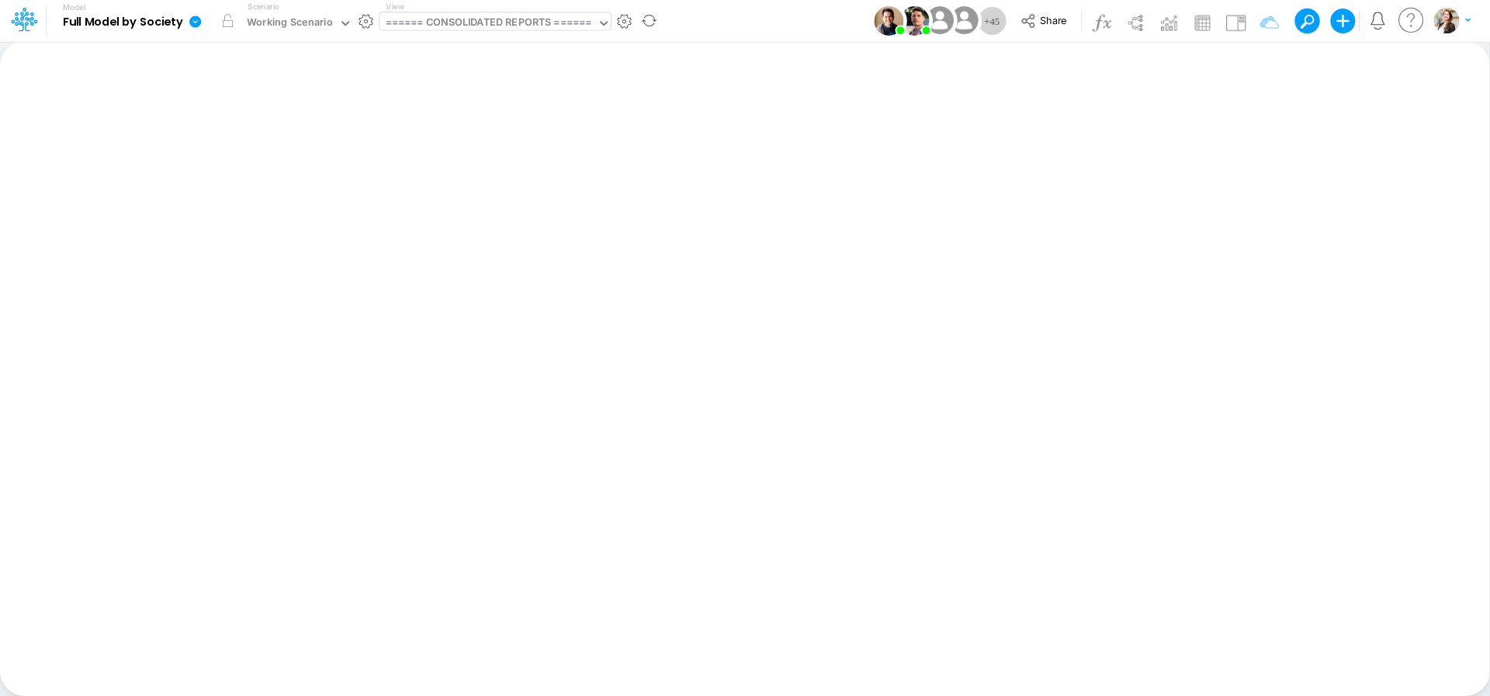
click at [481, 17] on div "====== CONSOLIDATED REPORTS ======" at bounding box center [489, 24] width 206 height 18
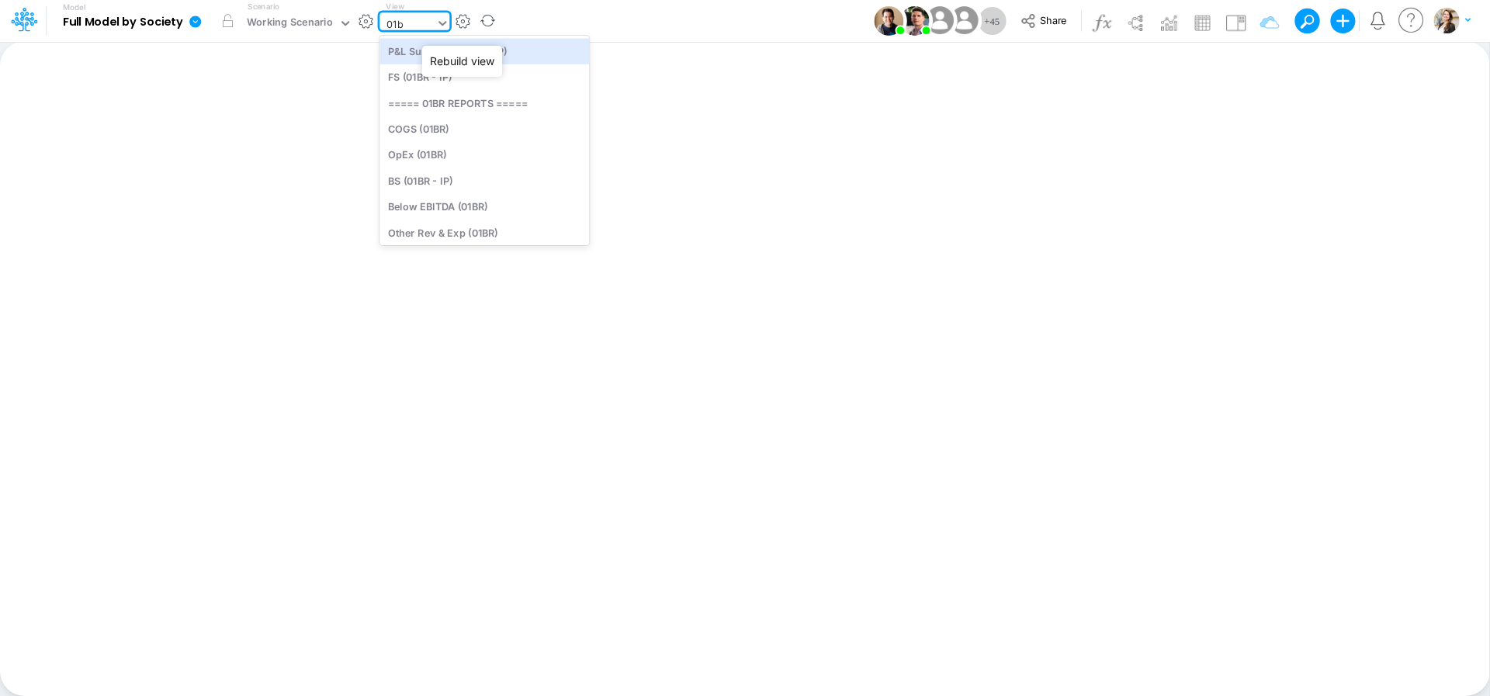
type input "01br"
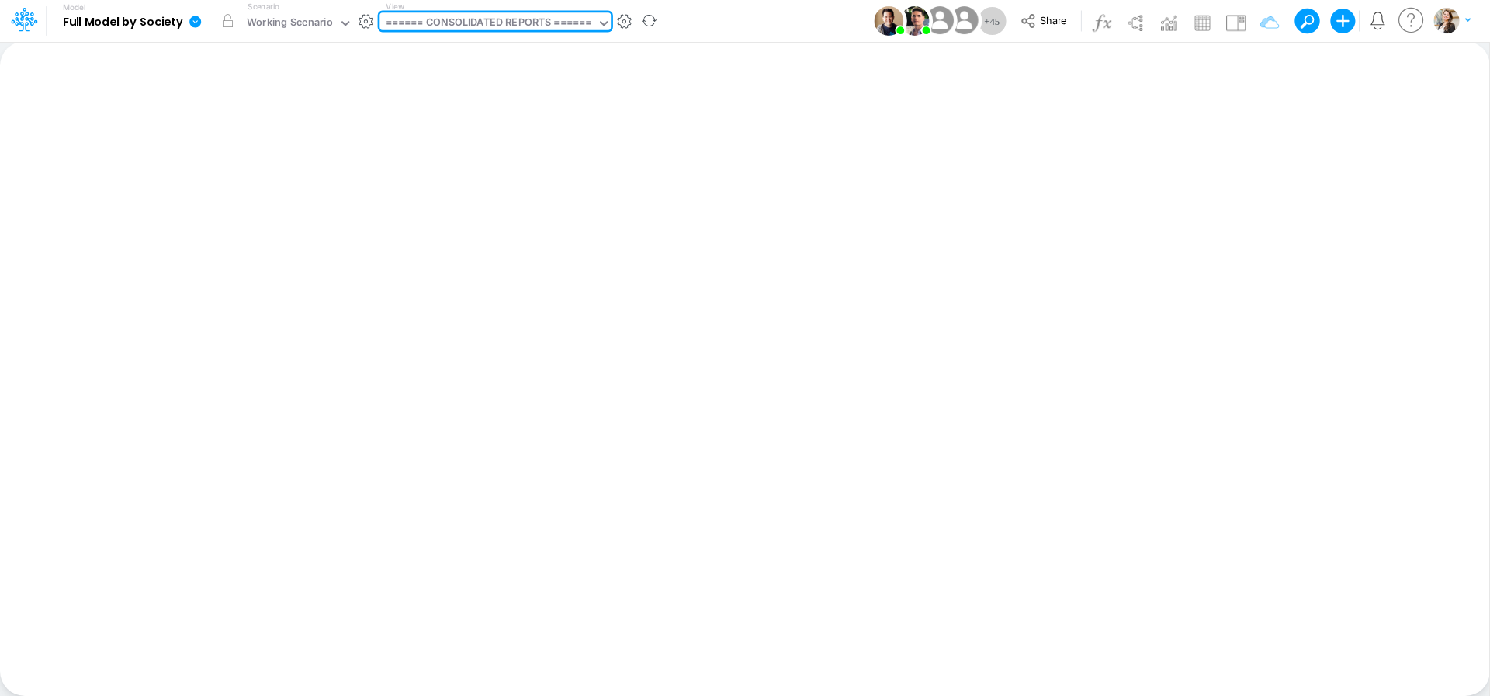
click at [199, 26] on icon at bounding box center [195, 22] width 12 height 12
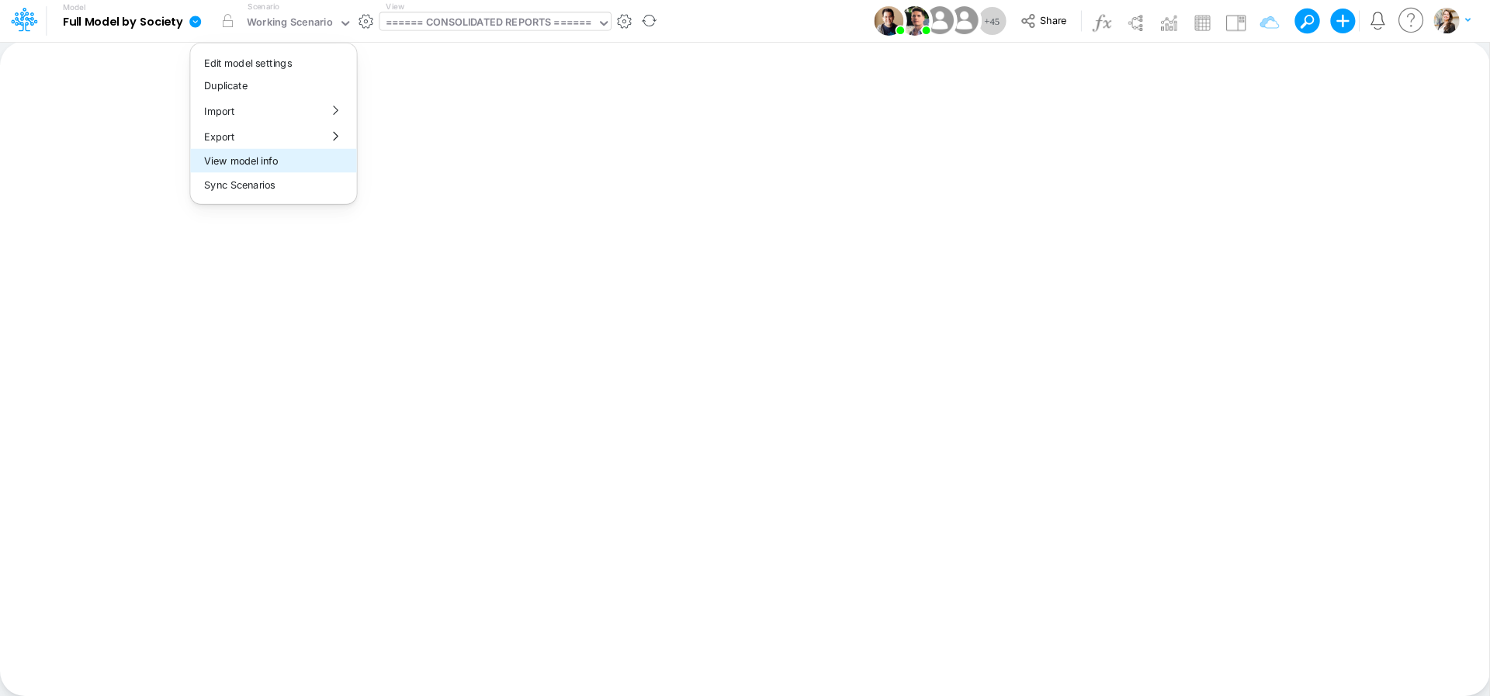
click at [255, 164] on button "View model info" at bounding box center [273, 161] width 166 height 24
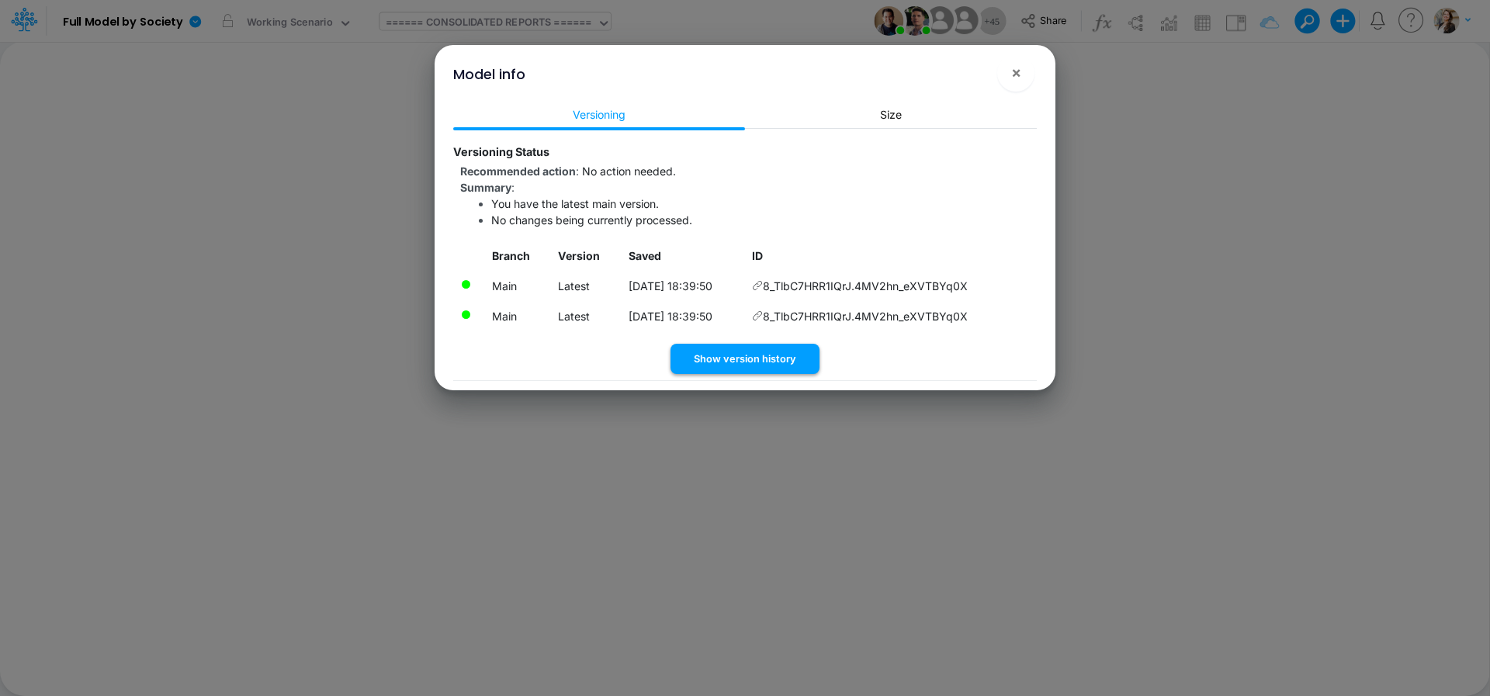
click at [753, 359] on button "Show version history" at bounding box center [745, 359] width 149 height 30
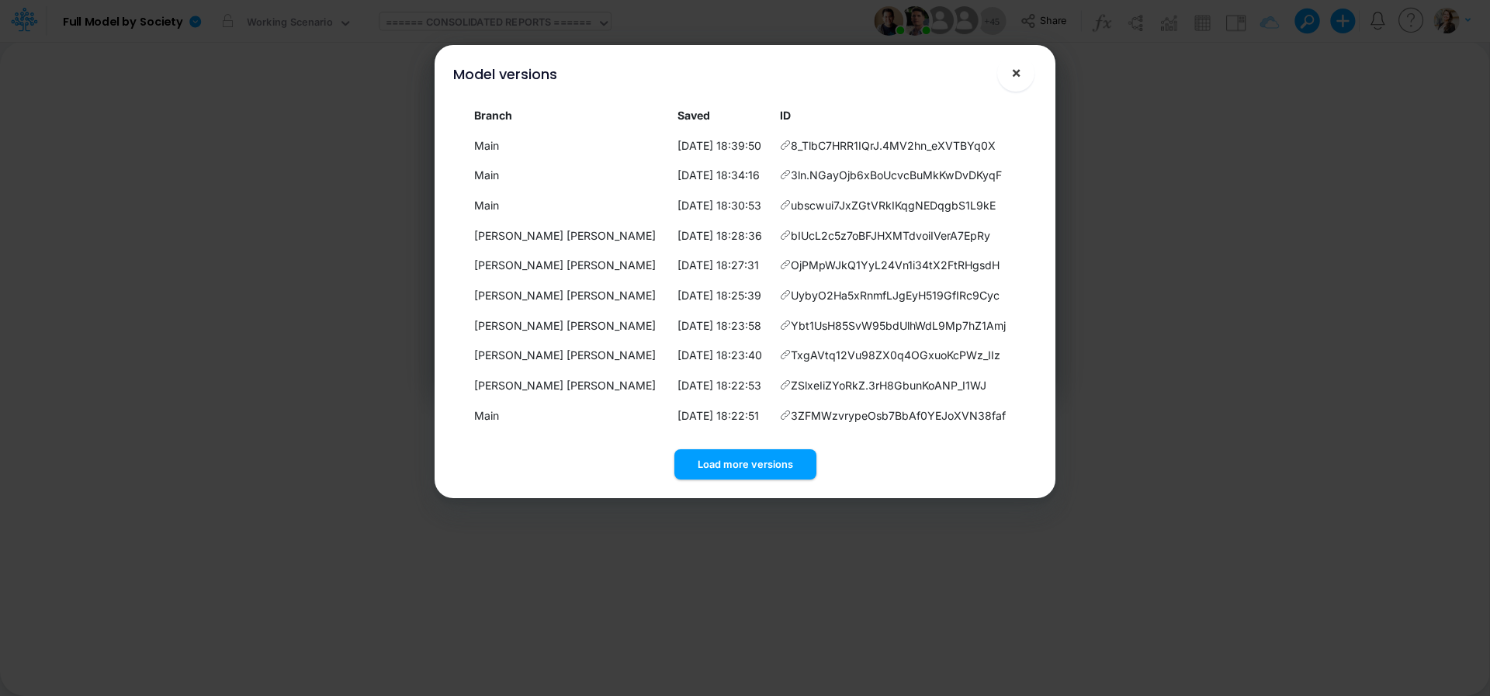
click at [1023, 80] on button "×" at bounding box center [1016, 72] width 37 height 37
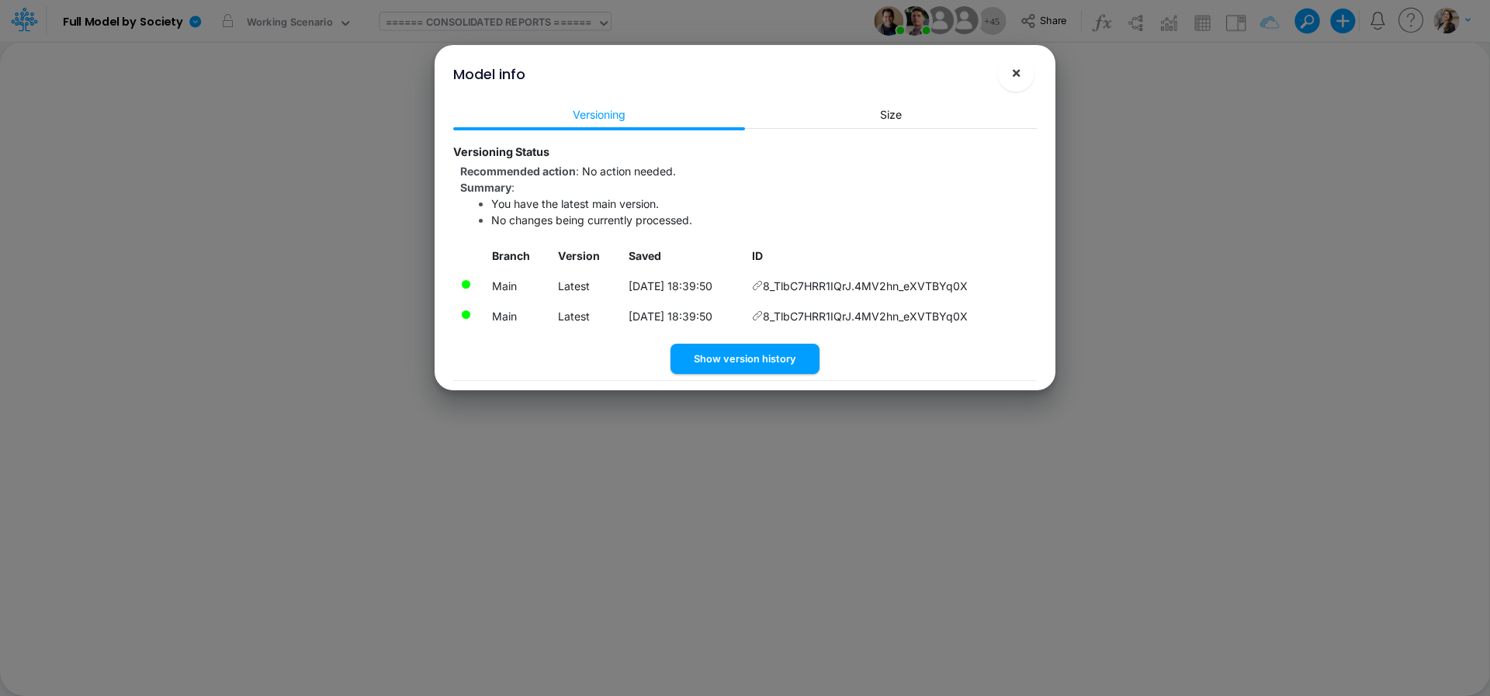
click at [1025, 80] on button "×" at bounding box center [1016, 72] width 37 height 37
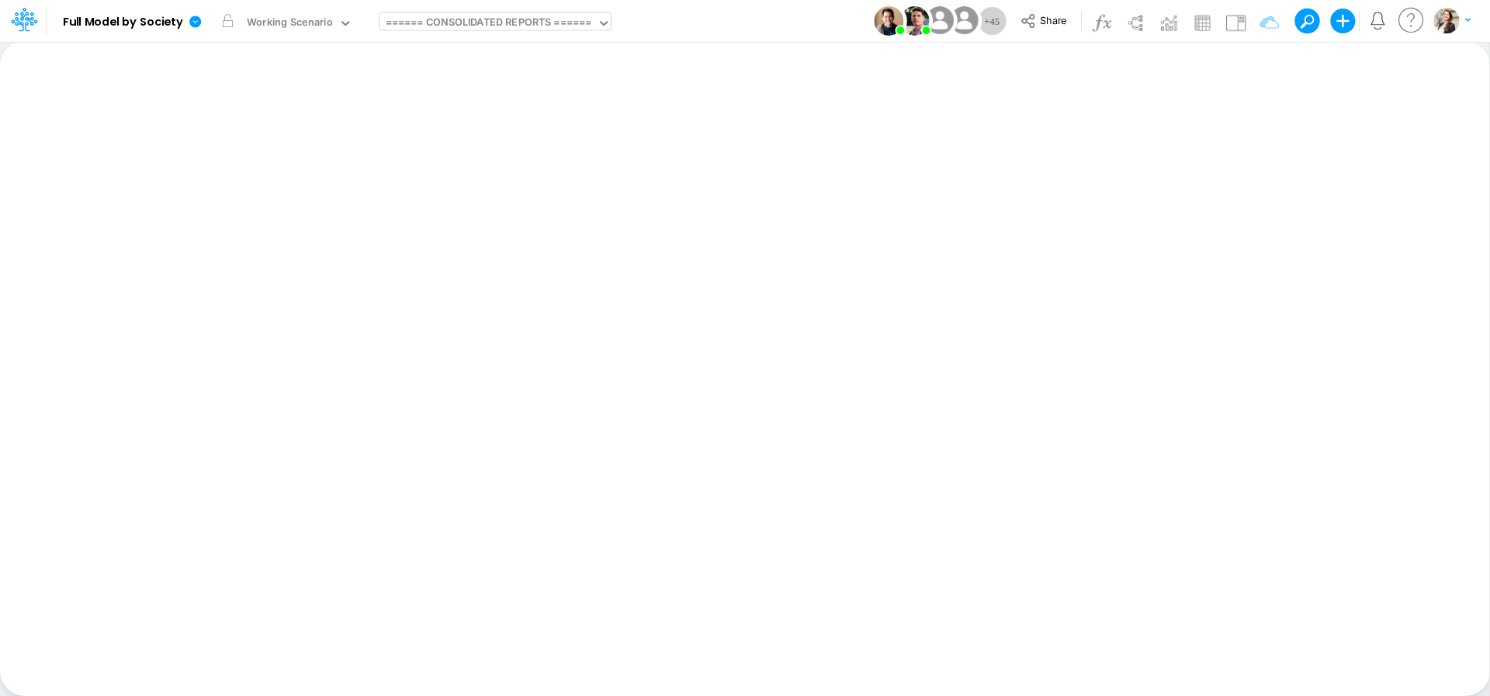
click at [439, 26] on div "====== CONSOLIDATED REPORTS ======" at bounding box center [489, 24] width 206 height 18
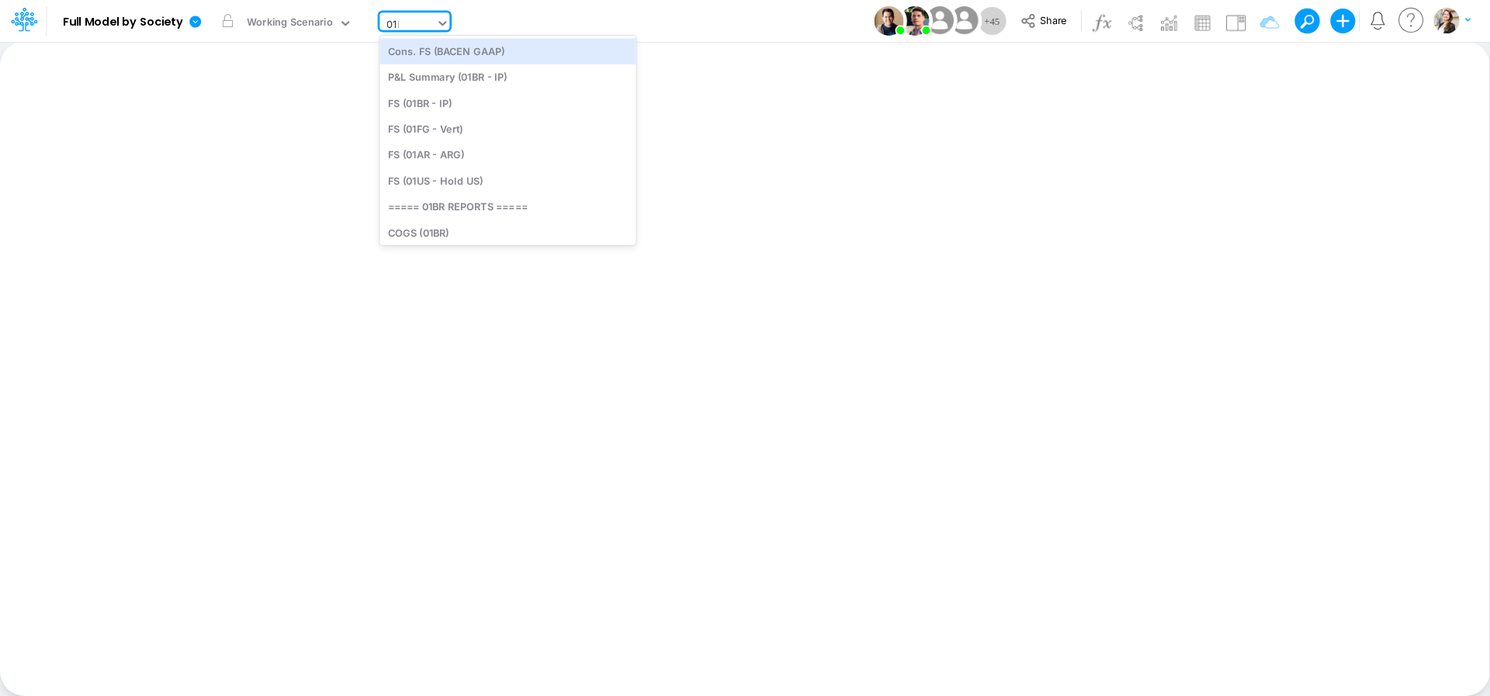
type input "01br"
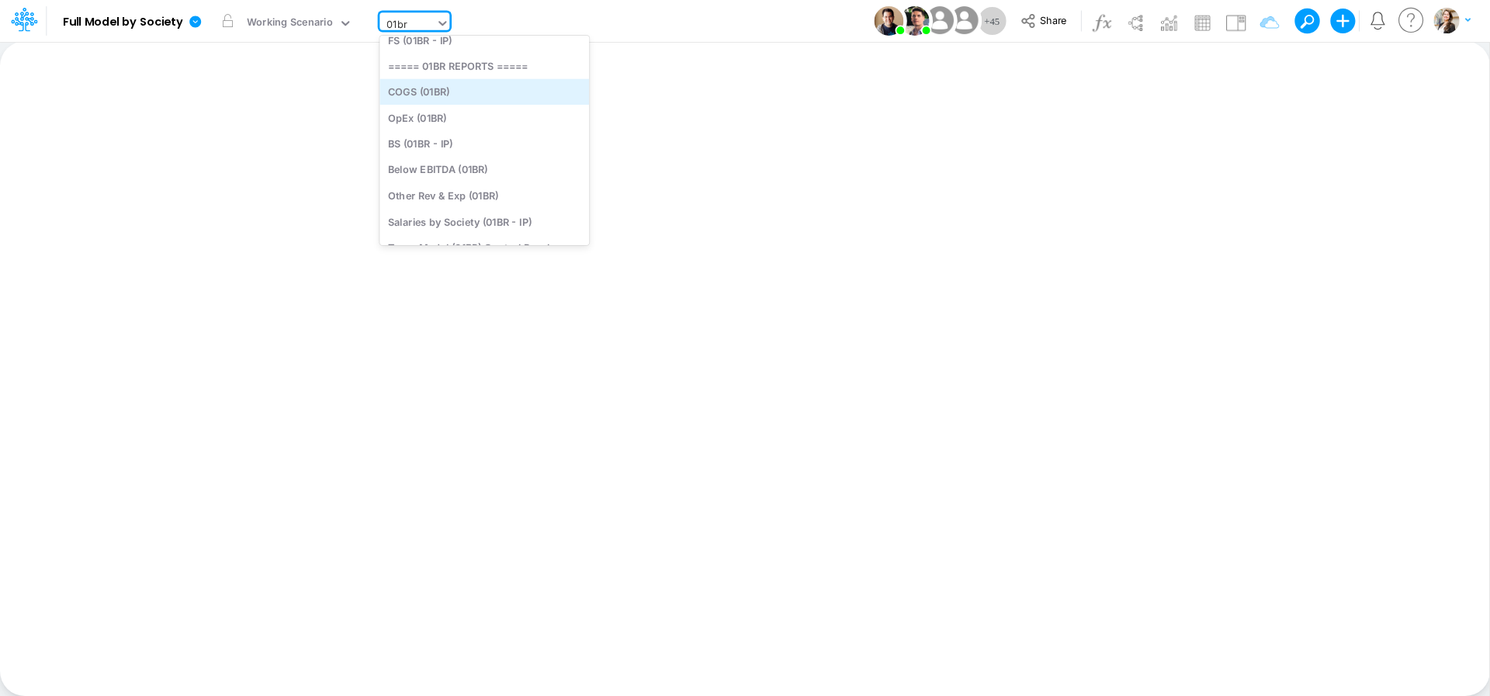
scroll to position [42, 0]
click at [456, 138] on div "BS (01BR - IP)" at bounding box center [485, 143] width 210 height 26
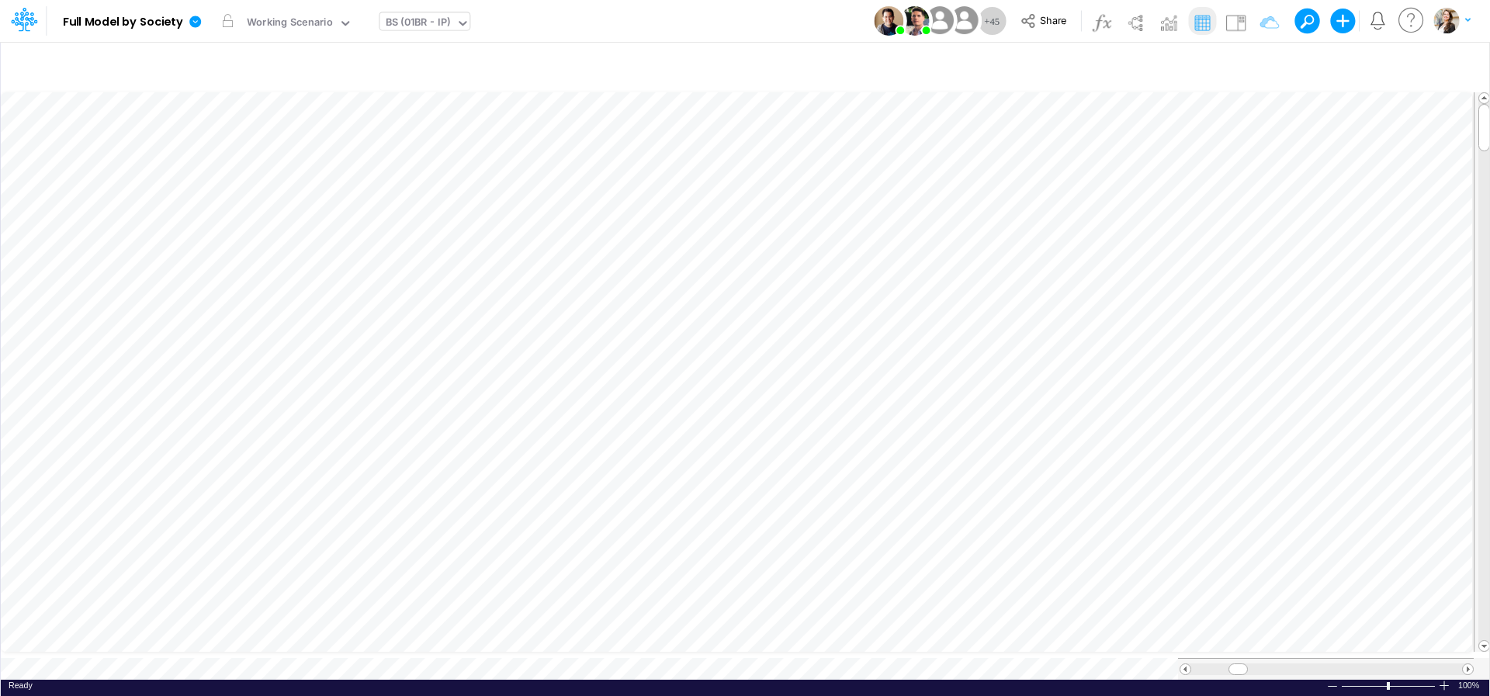
scroll to position [6, 50]
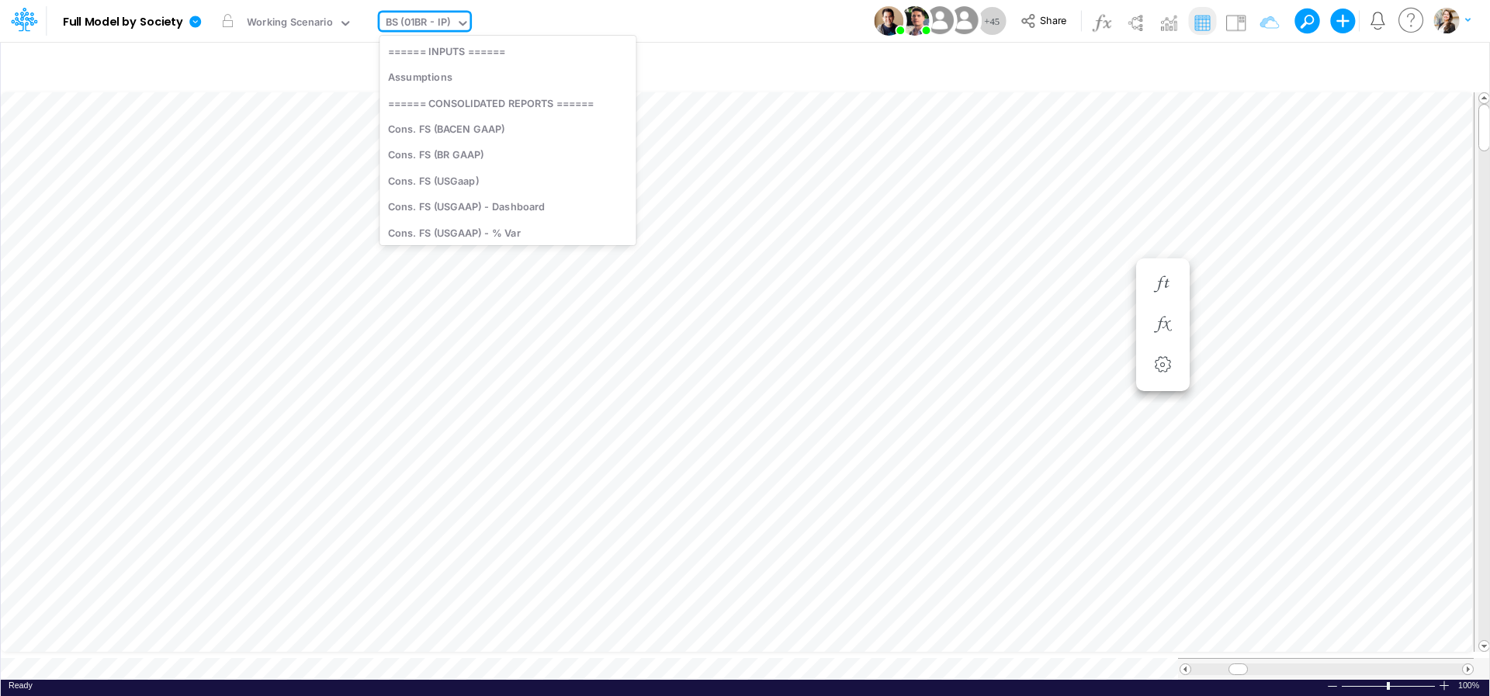
click at [415, 19] on div "BS (01BR - IP)" at bounding box center [418, 24] width 65 height 18
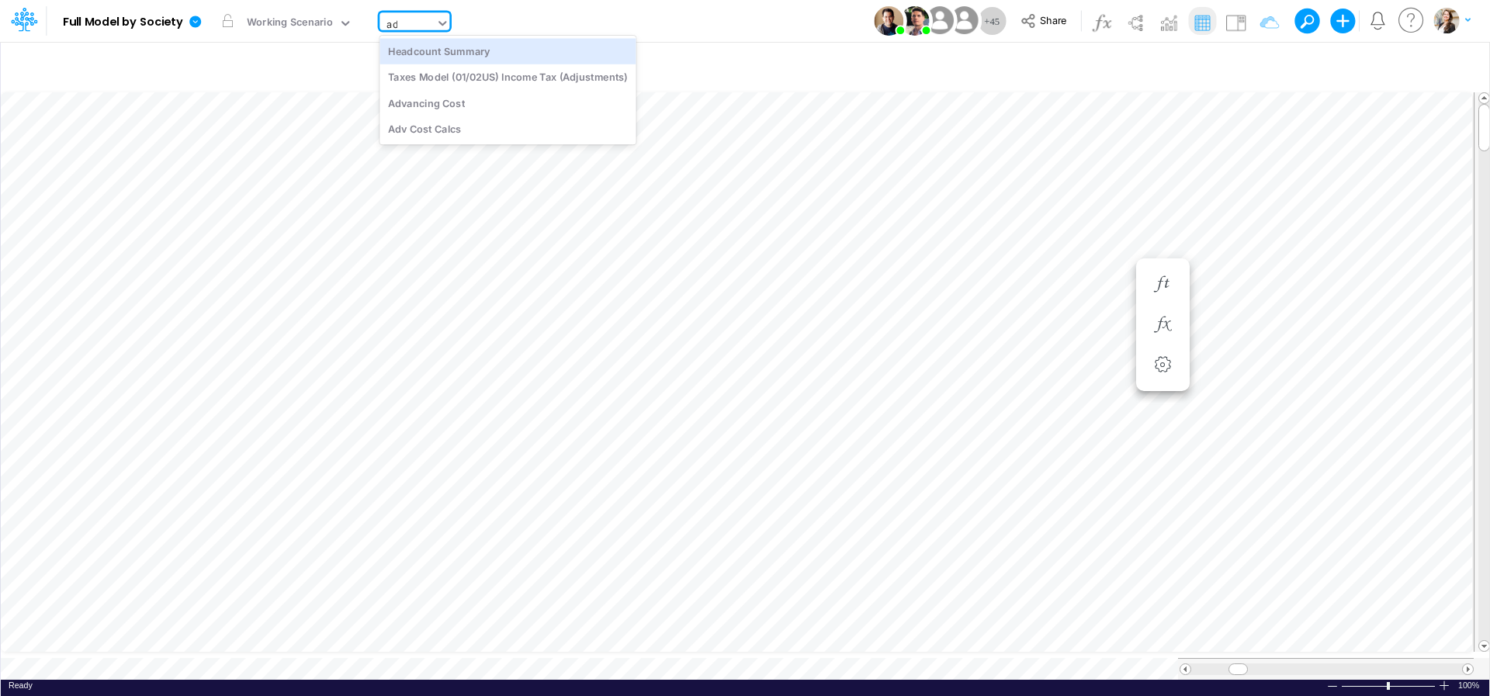
type input "adv"
click at [451, 51] on div "Advancing Cost" at bounding box center [485, 51] width 210 height 26
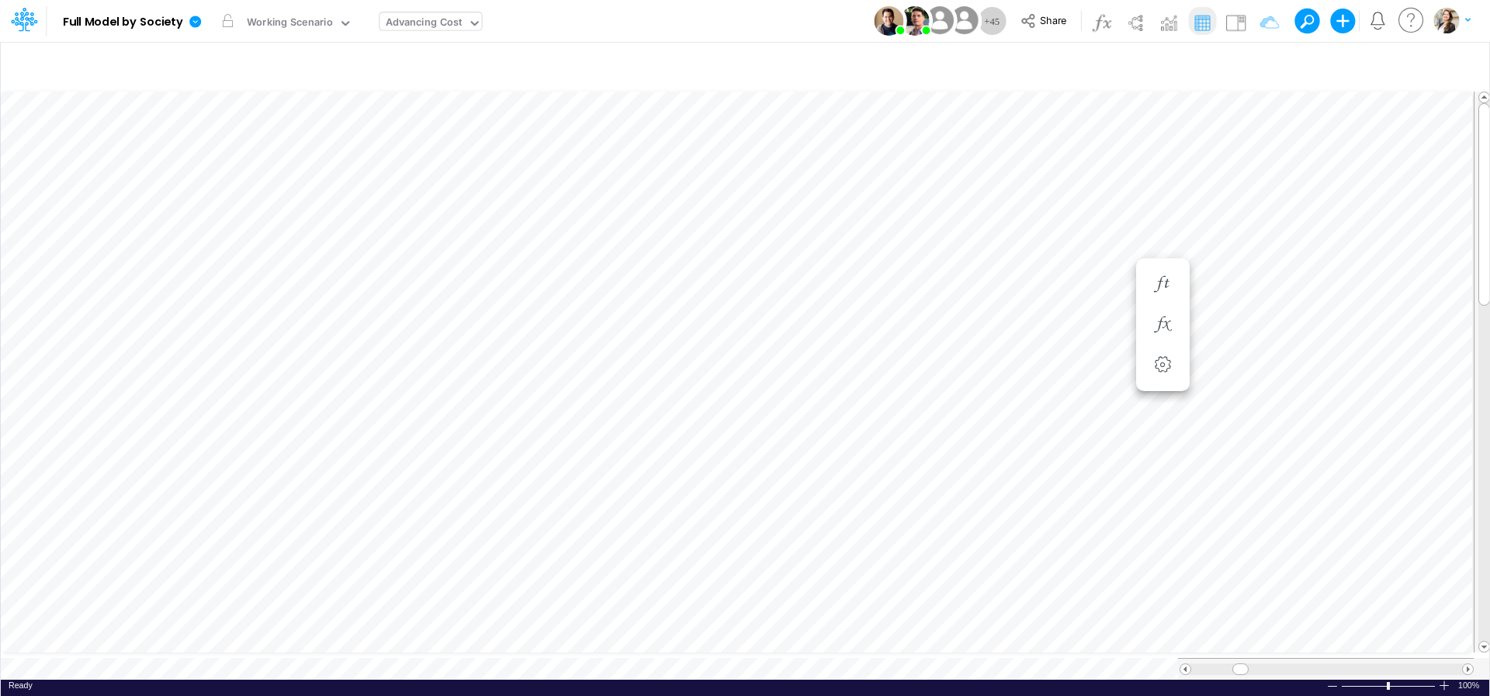
scroll to position [6, 13]
click at [439, 23] on div "Advancing Cost" at bounding box center [424, 24] width 77 height 18
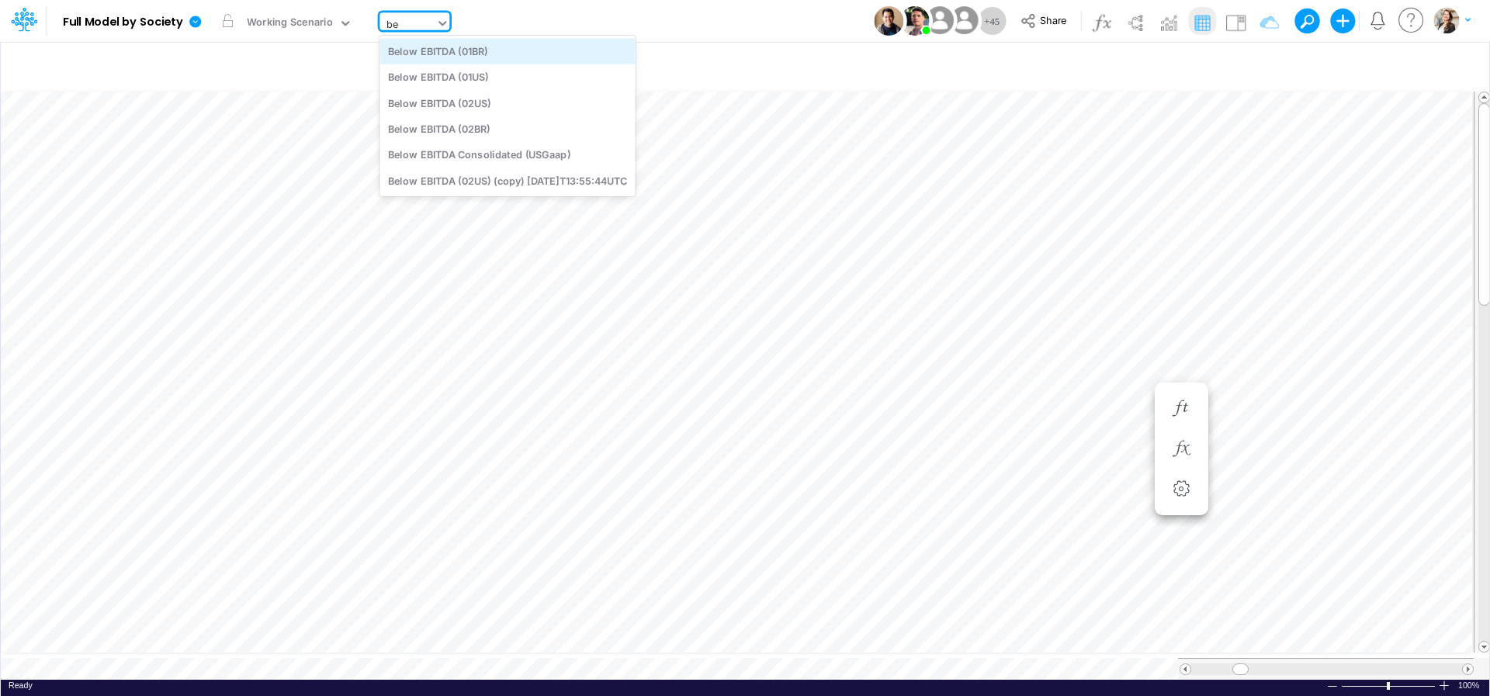
type input "b"
type input "cog"
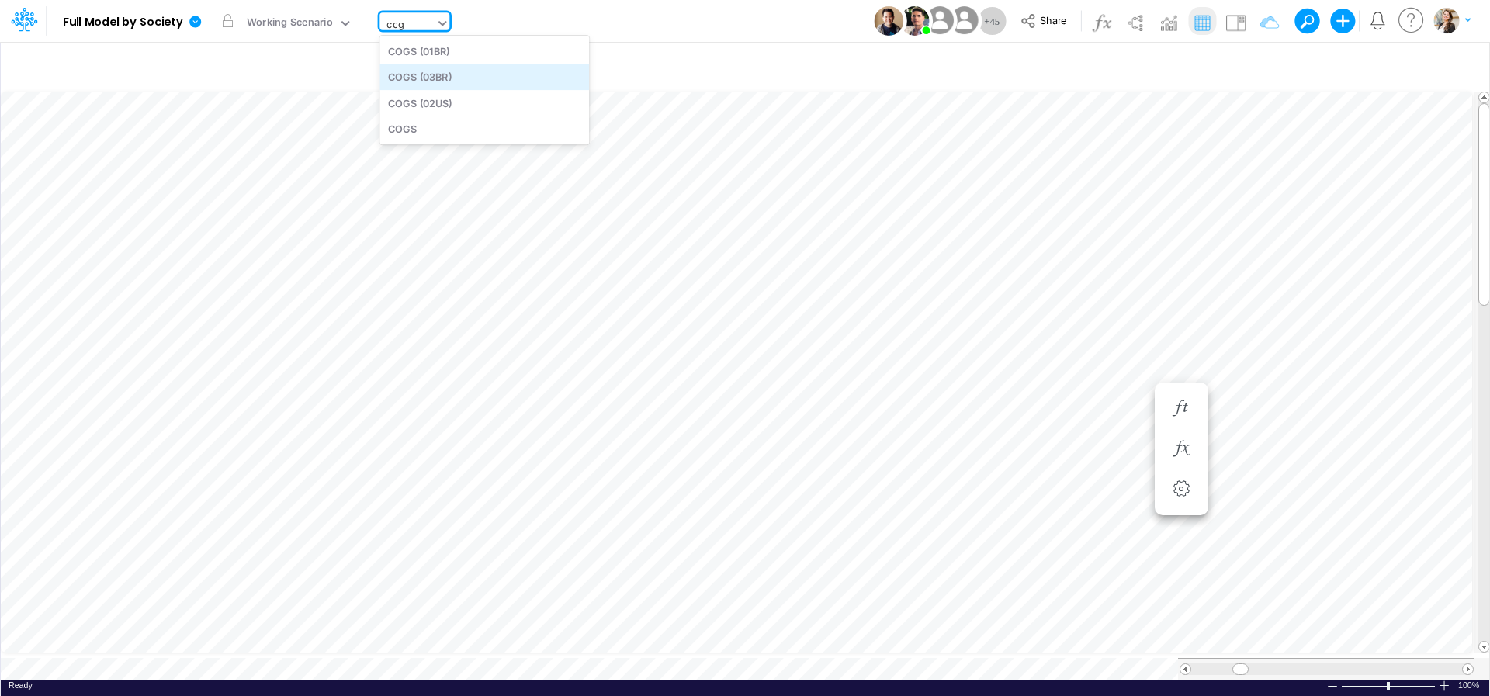
click at [435, 80] on div "COGS (03BR)" at bounding box center [485, 77] width 210 height 26
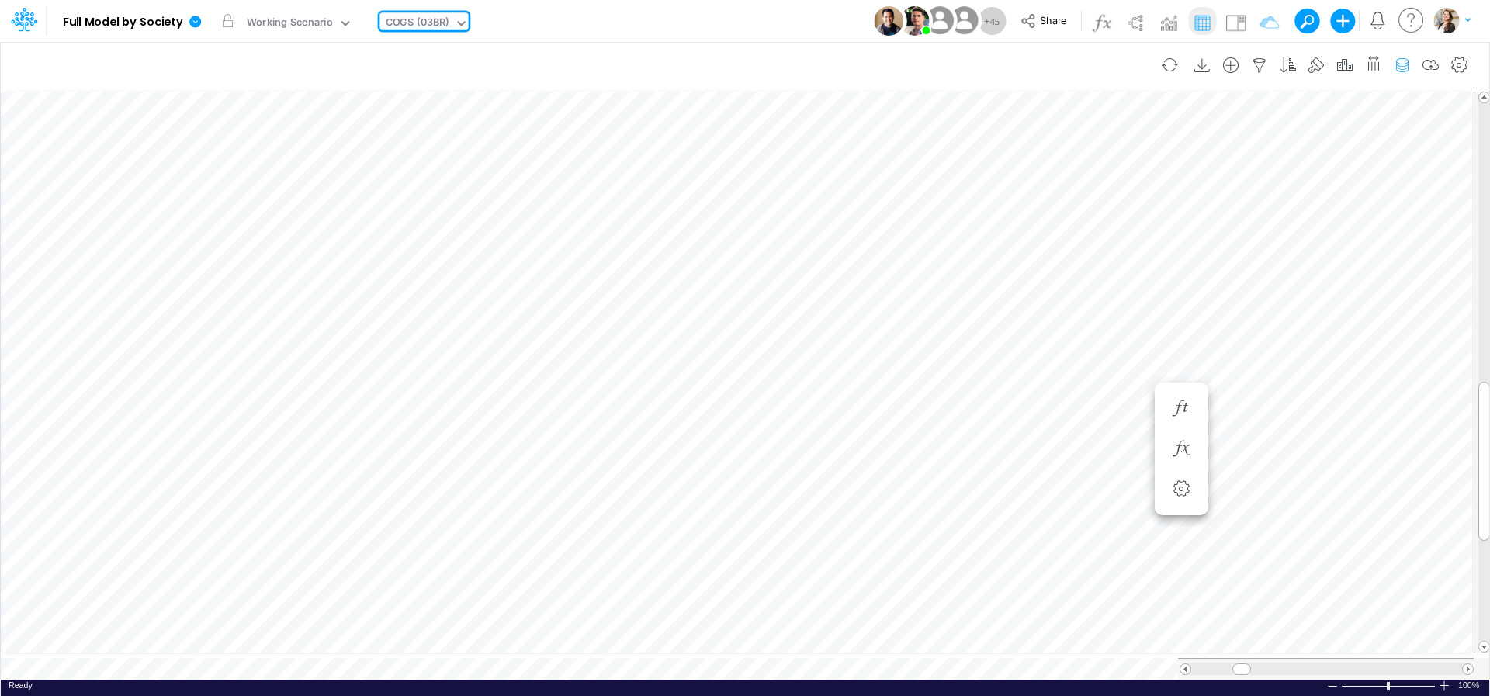
click at [1397, 64] on icon "button" at bounding box center [1402, 65] width 23 height 16
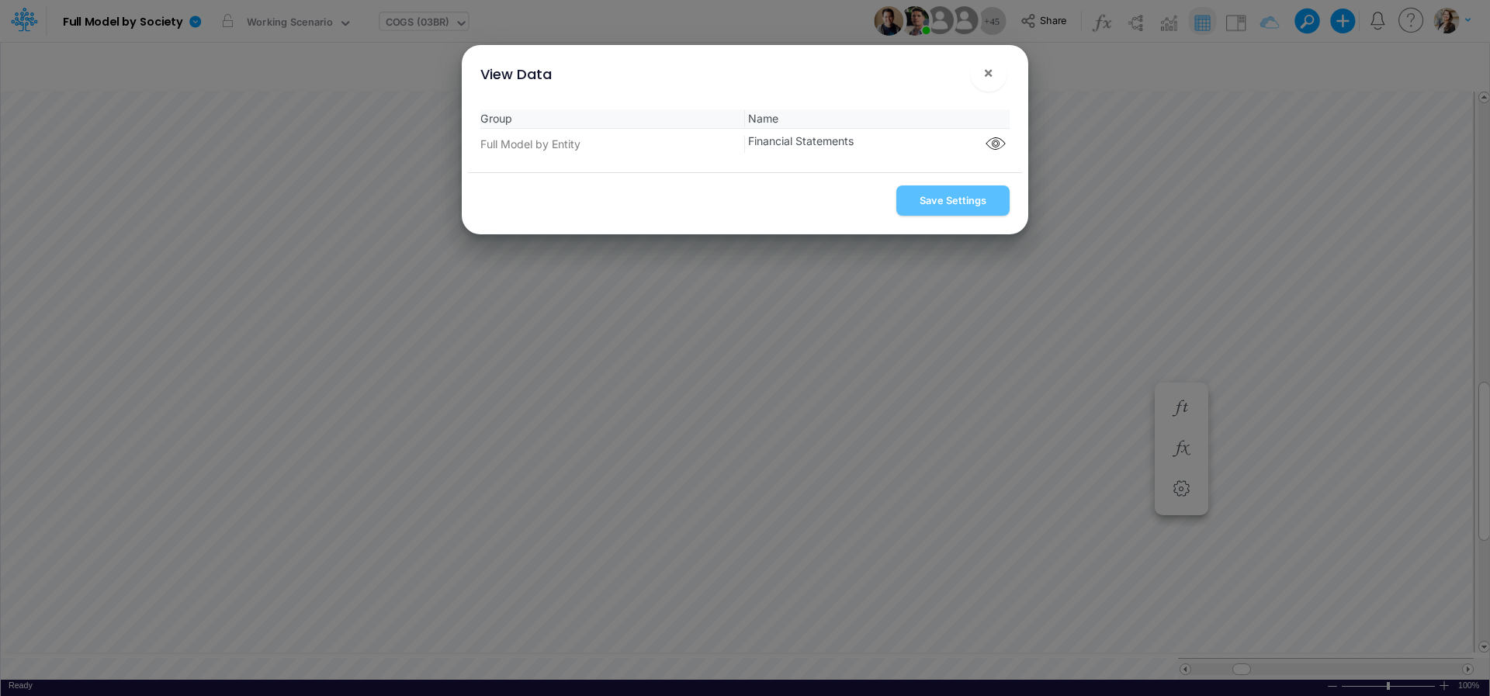
click at [989, 141] on icon "button" at bounding box center [995, 144] width 23 height 20
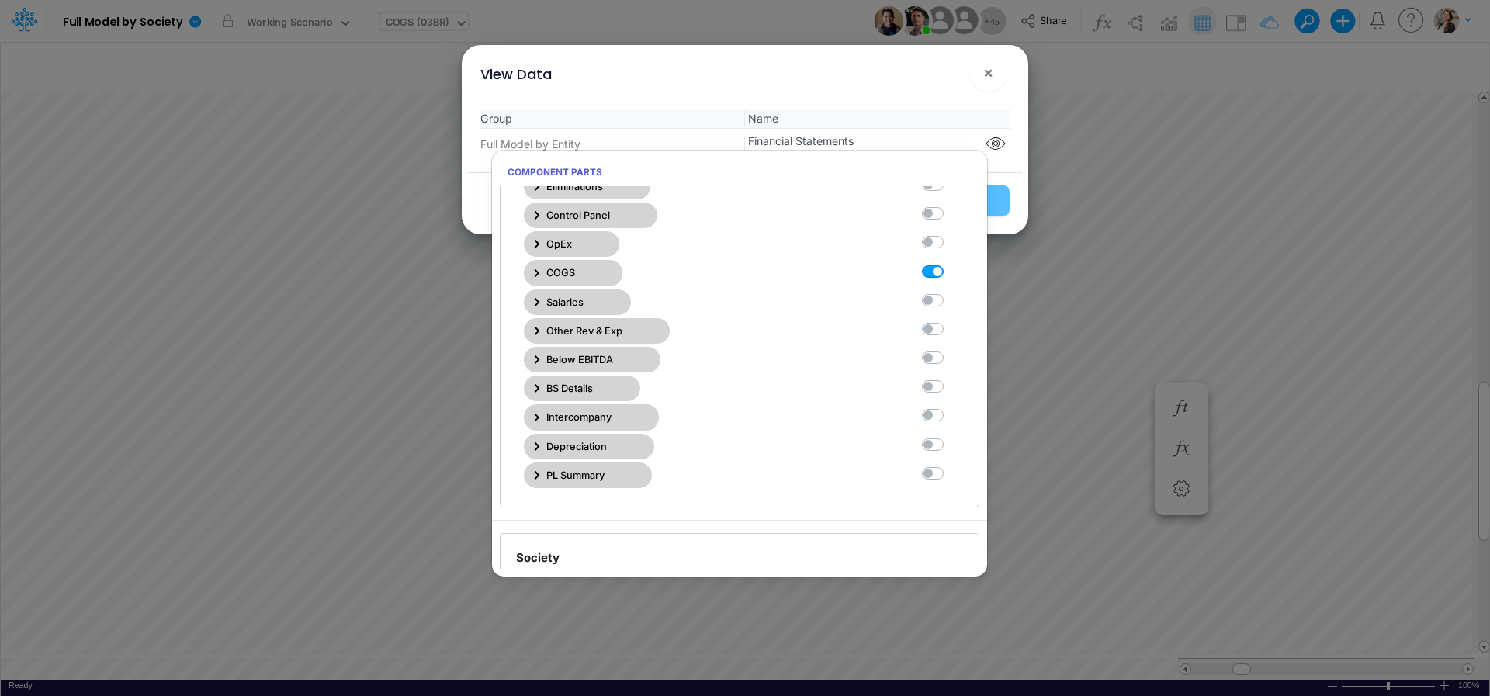
scroll to position [377, 0]
click at [950, 264] on label at bounding box center [950, 264] width 0 height 0
click at [950, 271] on Statements7 "checkbox" at bounding box center [955, 269] width 10 height 10
click at [950, 264] on label at bounding box center [950, 264] width 0 height 0
click at [950, 272] on Statements7 "checkbox" at bounding box center [955, 269] width 10 height 10
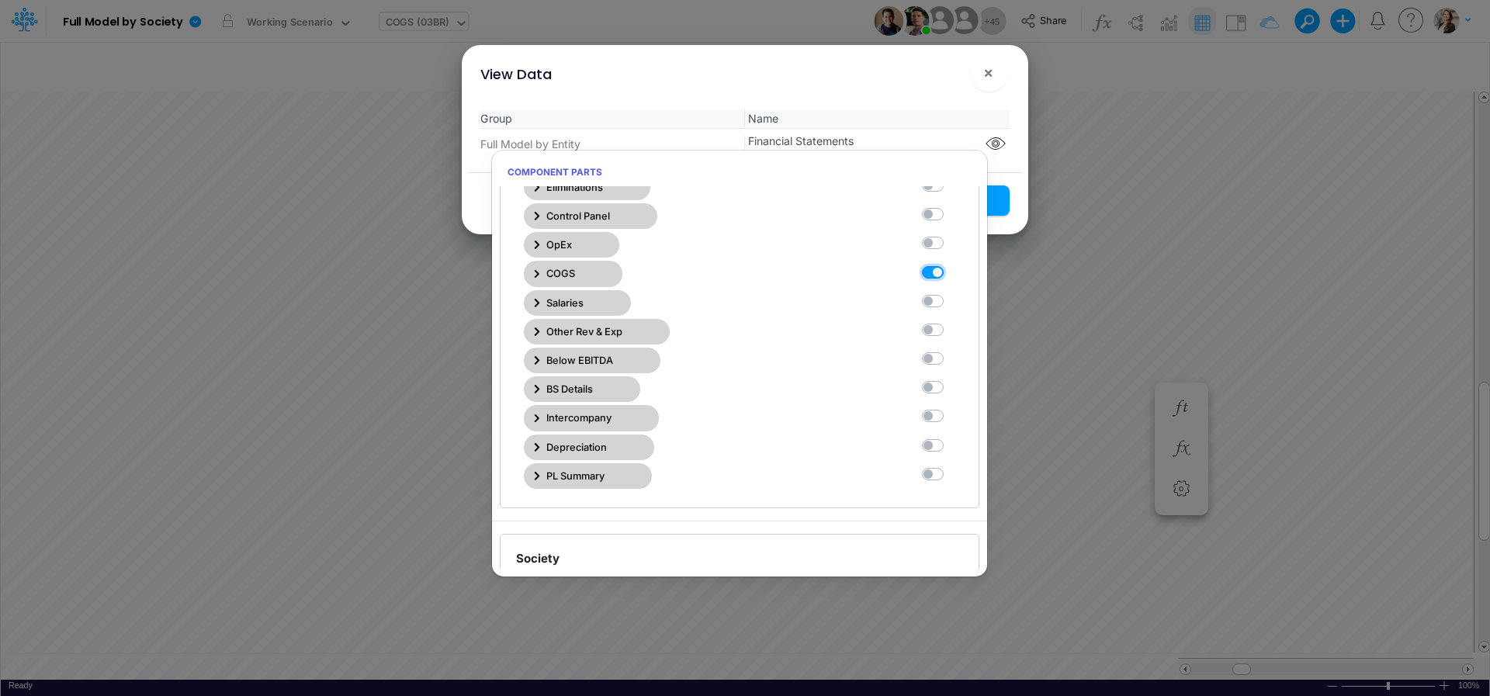
checkbox Statements7 "true"
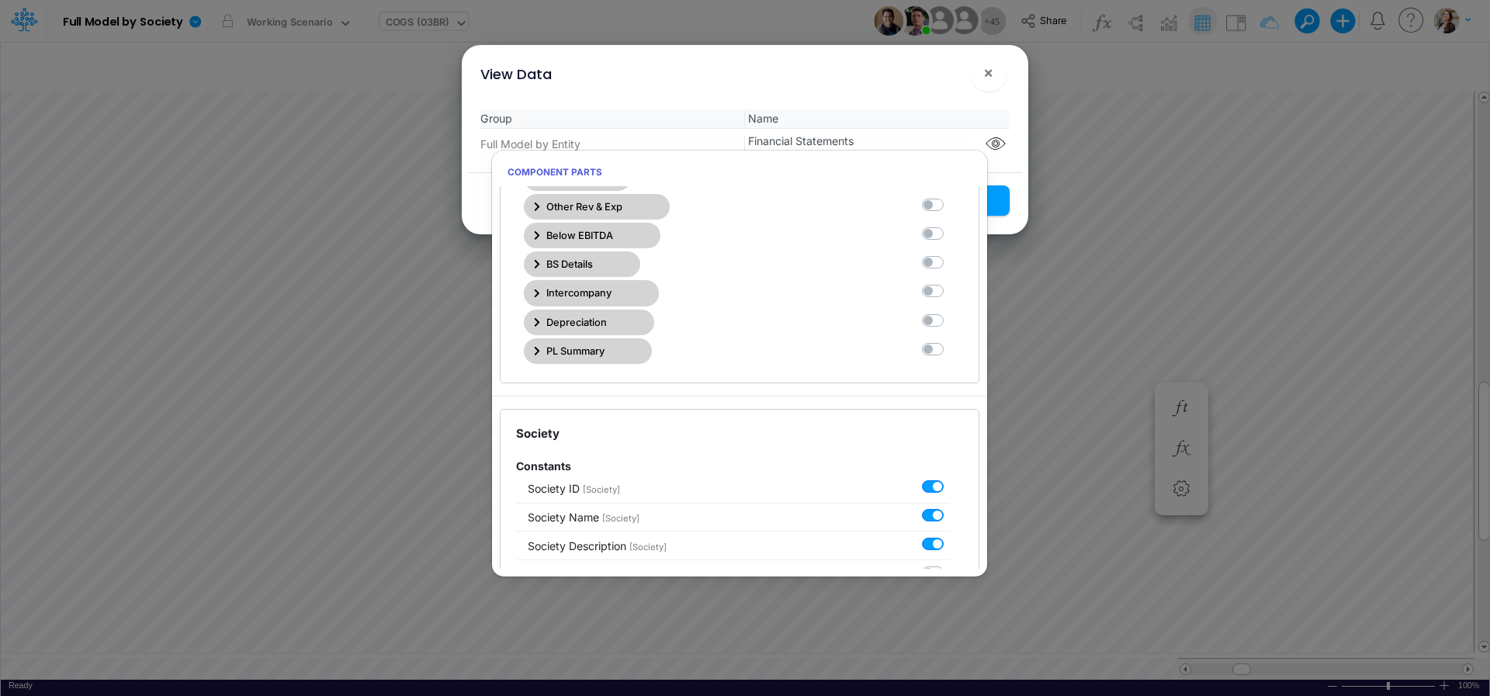
scroll to position [0, 0]
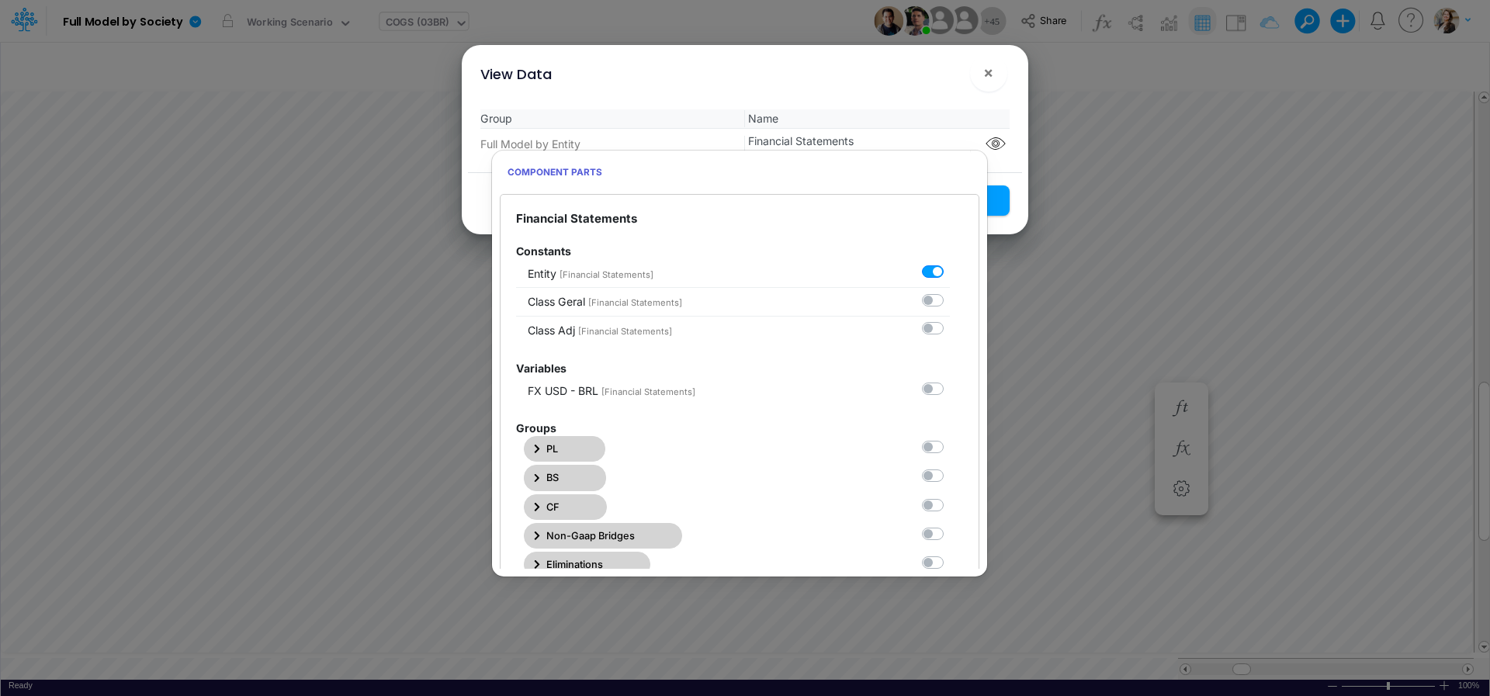
click at [938, 87] on div "View Data ×" at bounding box center [745, 71] width 554 height 52
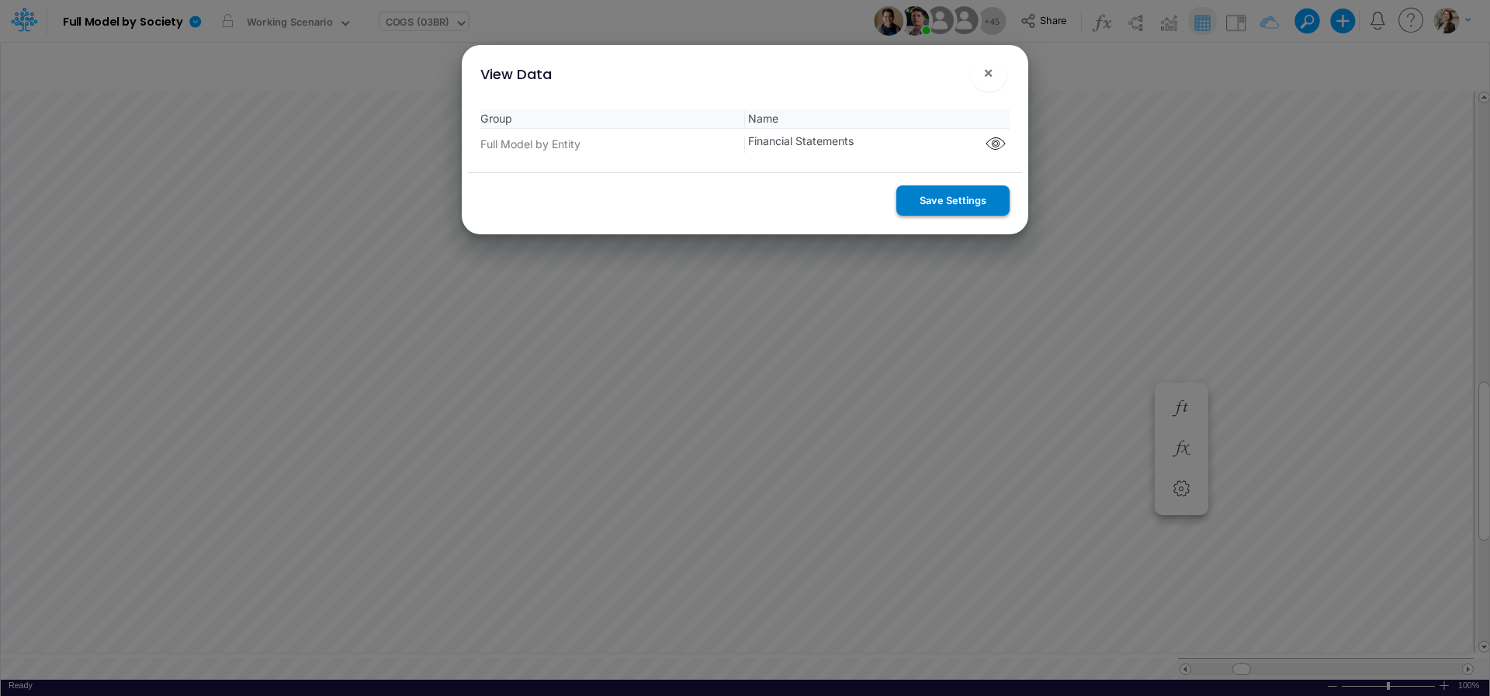
click at [973, 207] on button "Save Settings" at bounding box center [953, 201] width 113 height 30
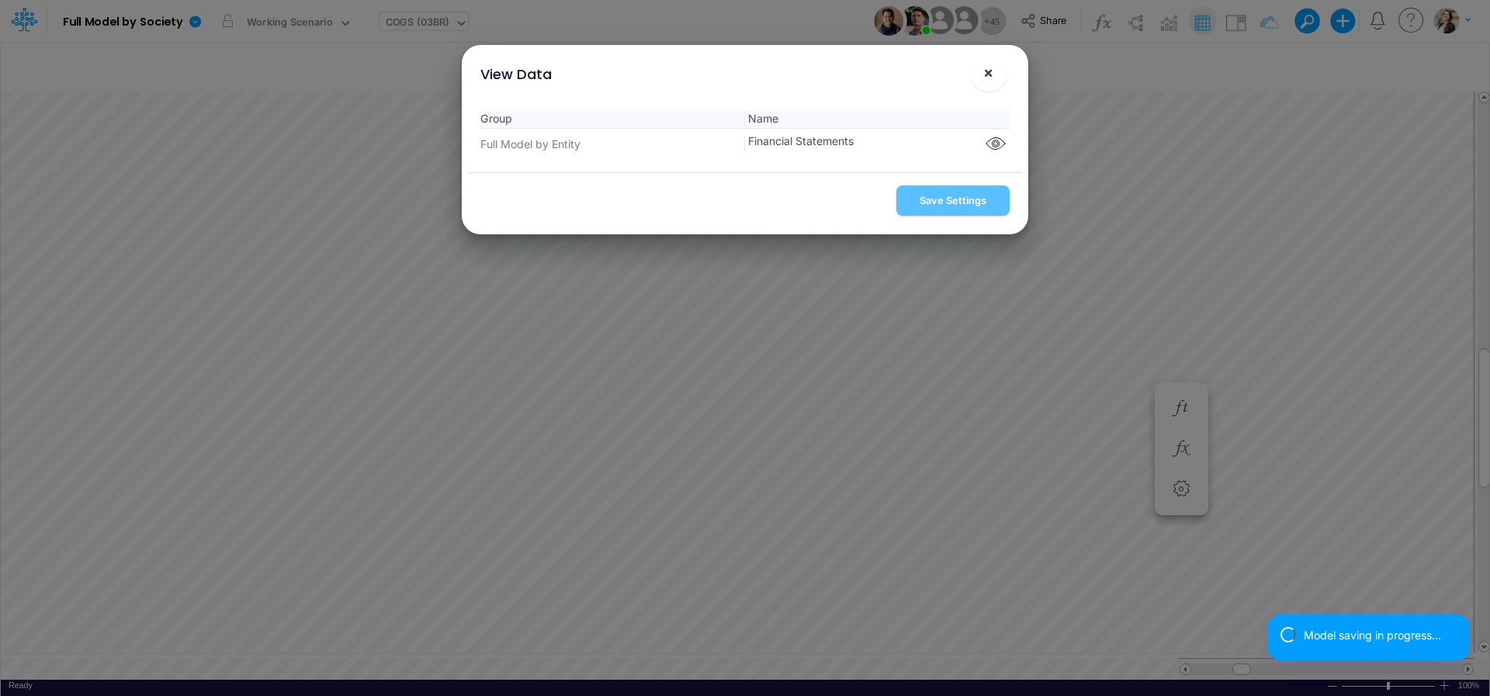
click at [984, 82] on span "×" at bounding box center [989, 72] width 10 height 19
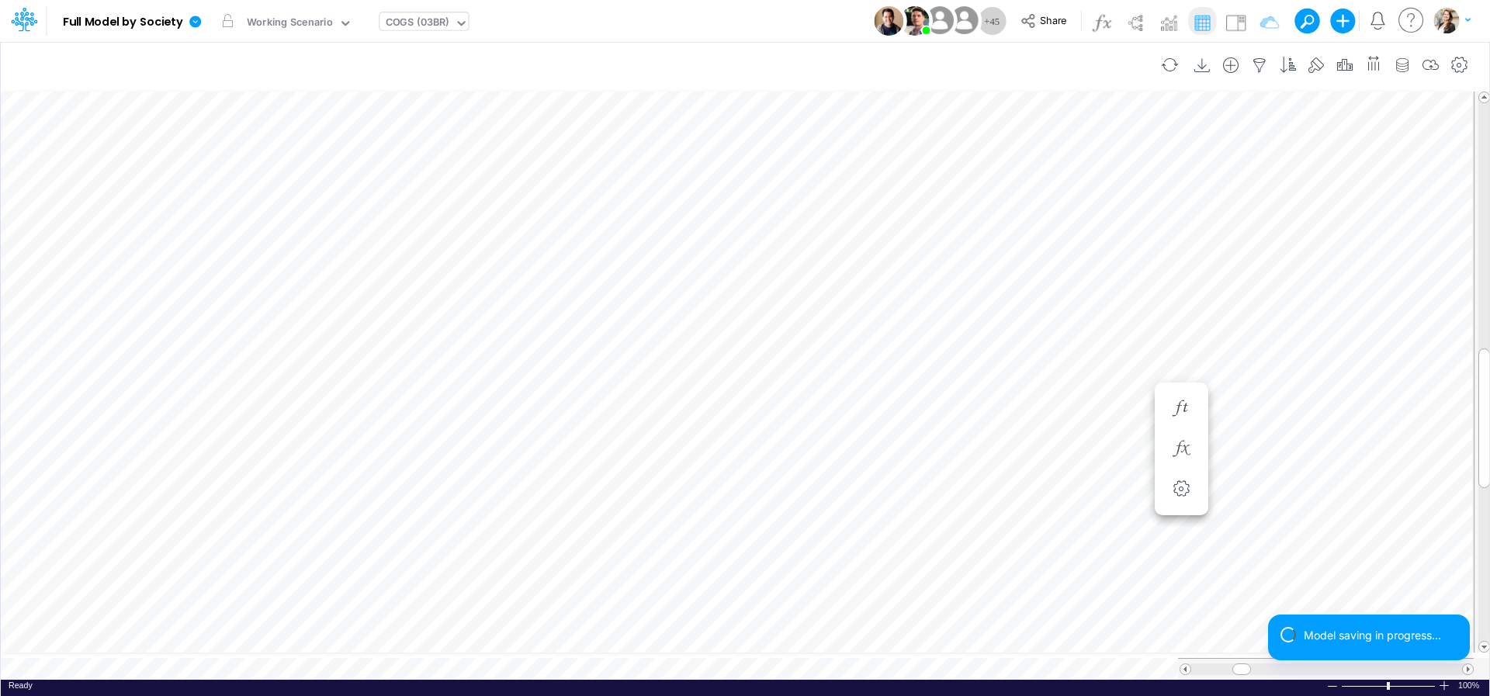
scroll to position [6, 3]
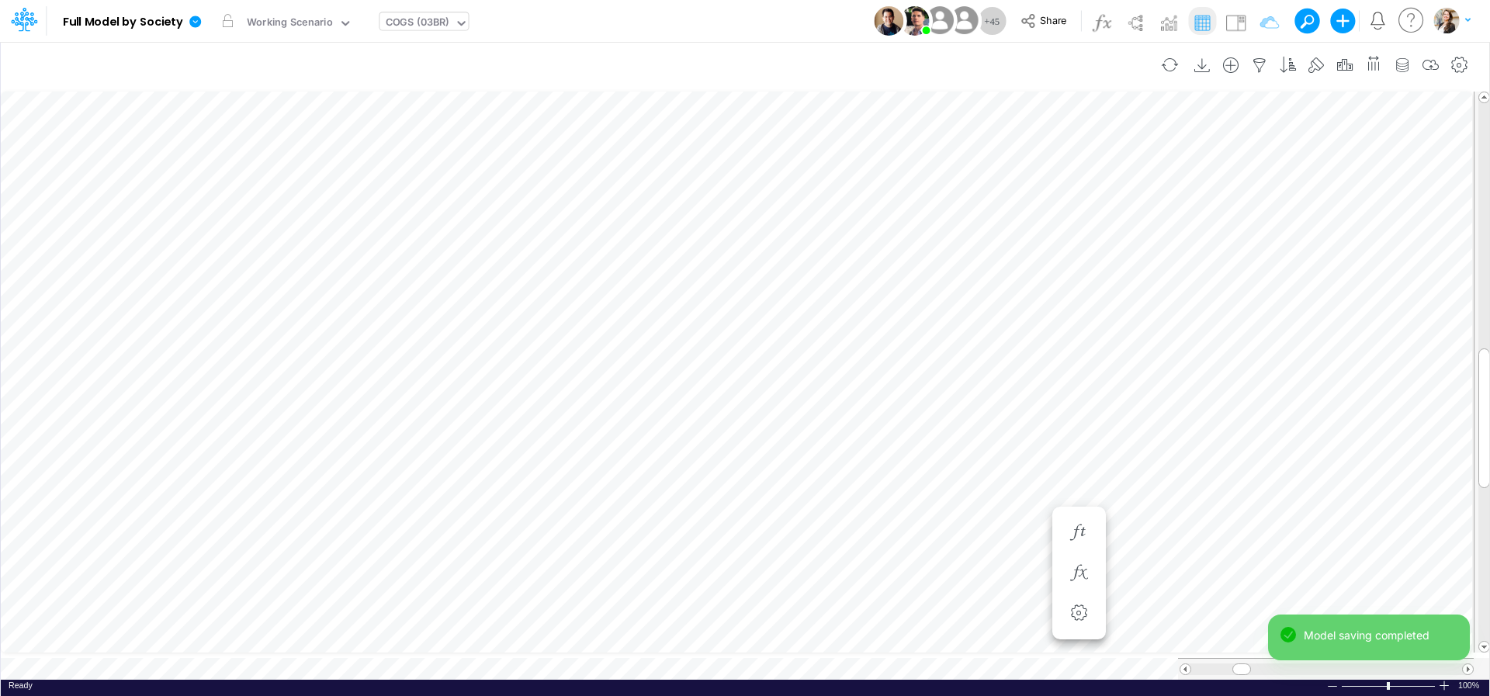
scroll to position [6, 47]
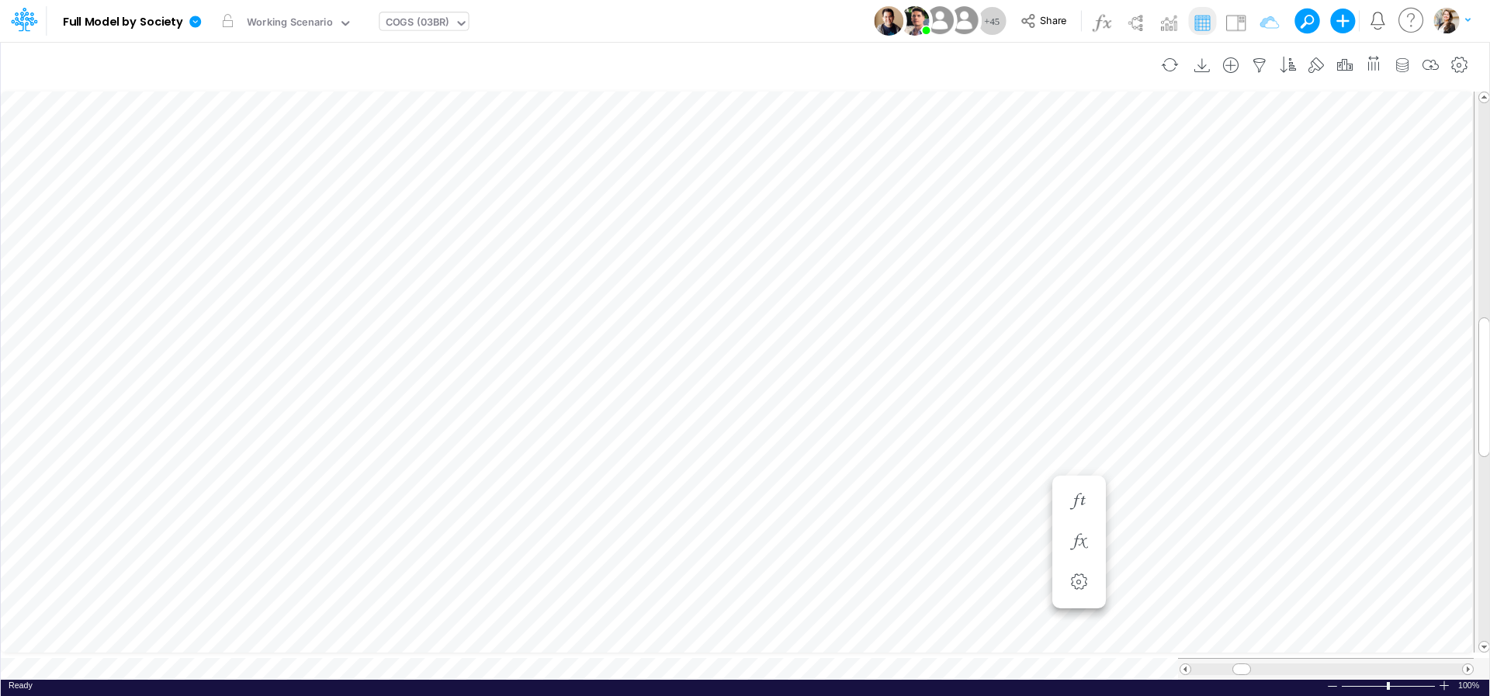
scroll to position [6, 47]
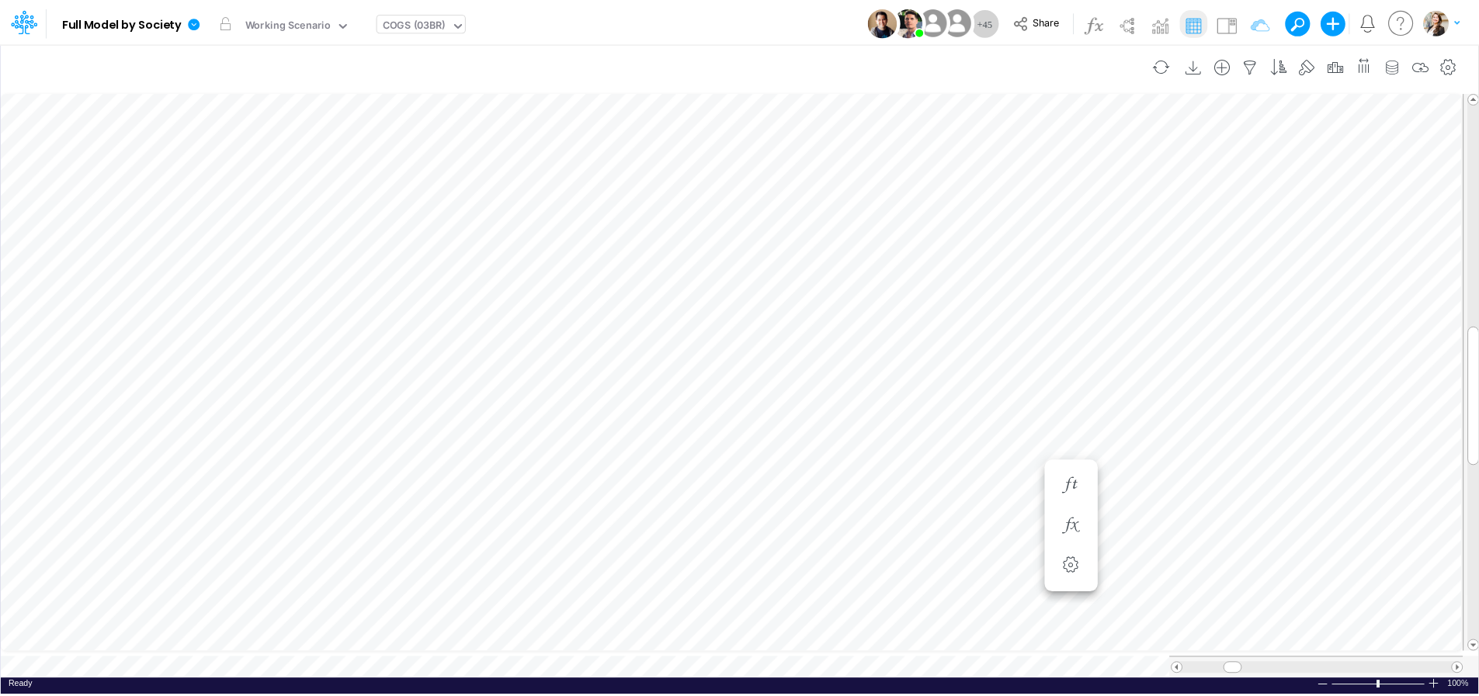
scroll to position [6, 47]
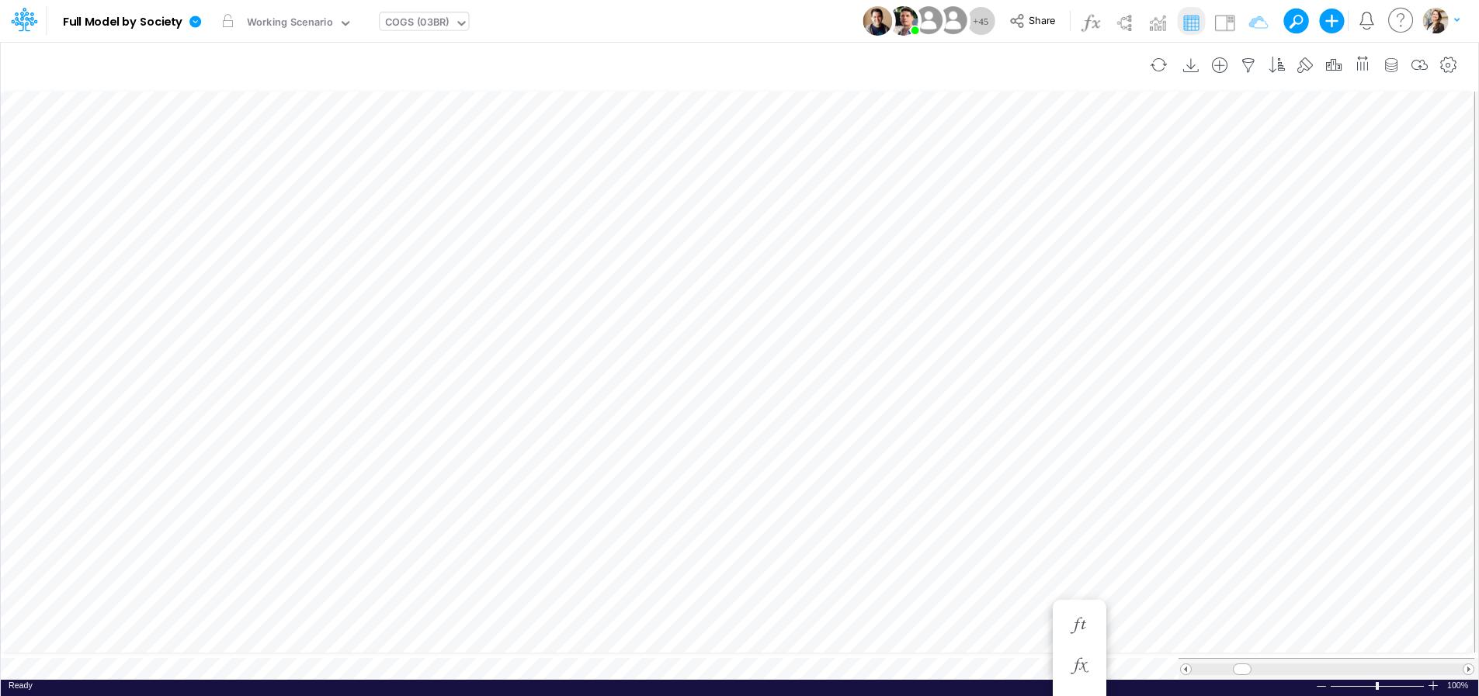
scroll to position [6, 16]
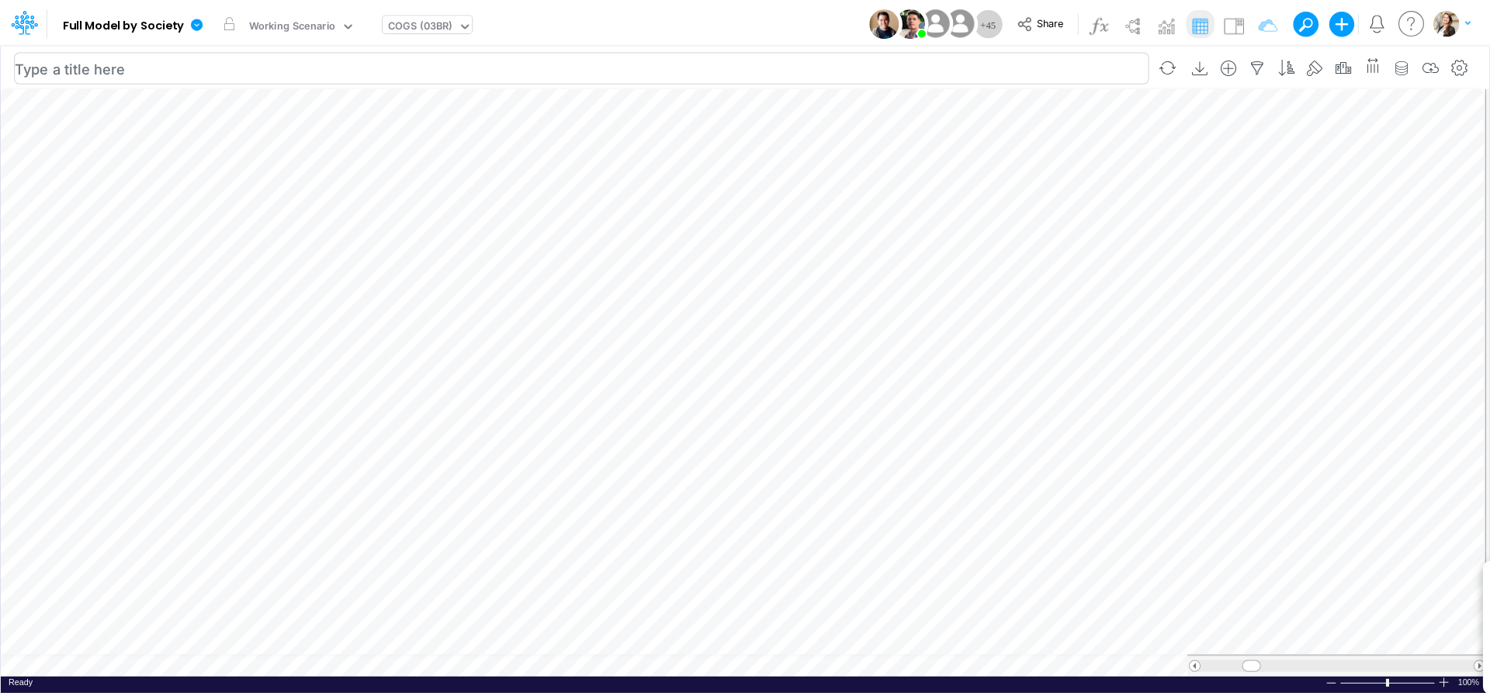
scroll to position [6, 47]
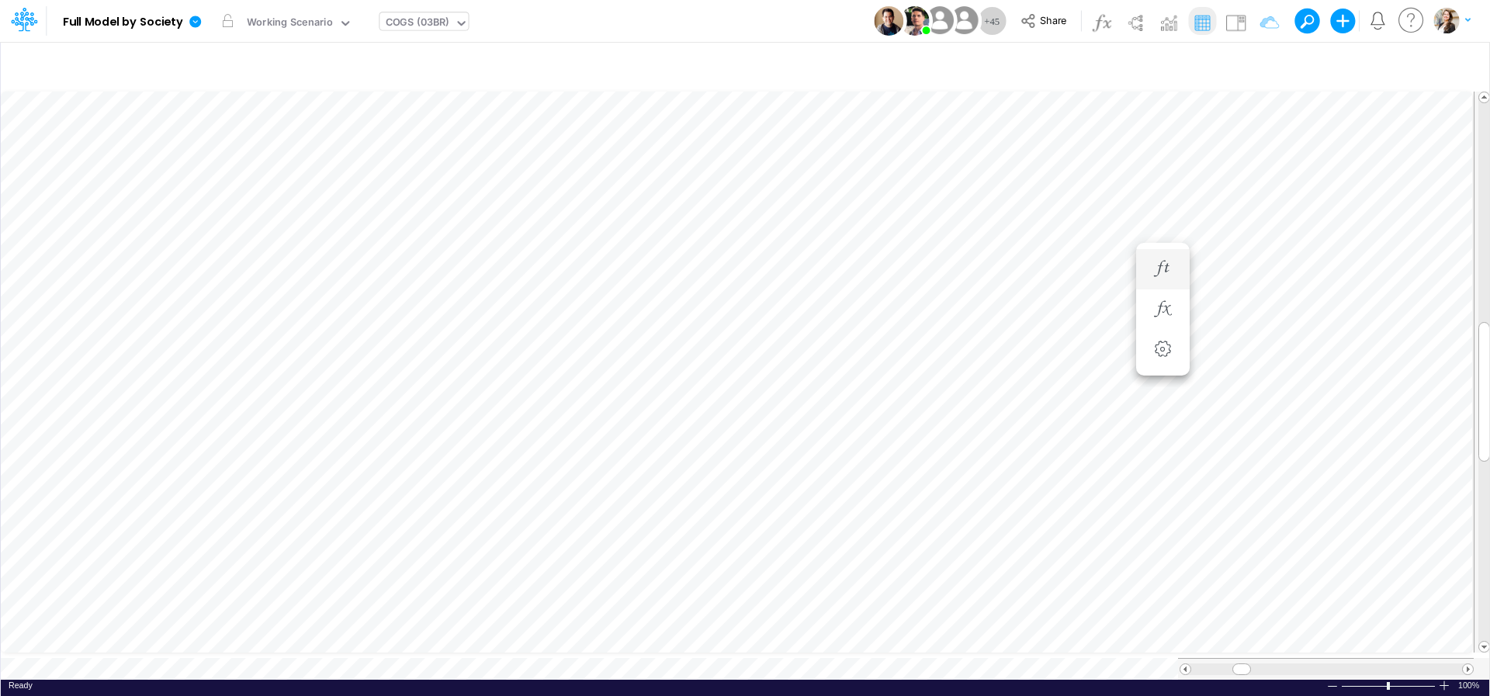
scroll to position [6, 3]
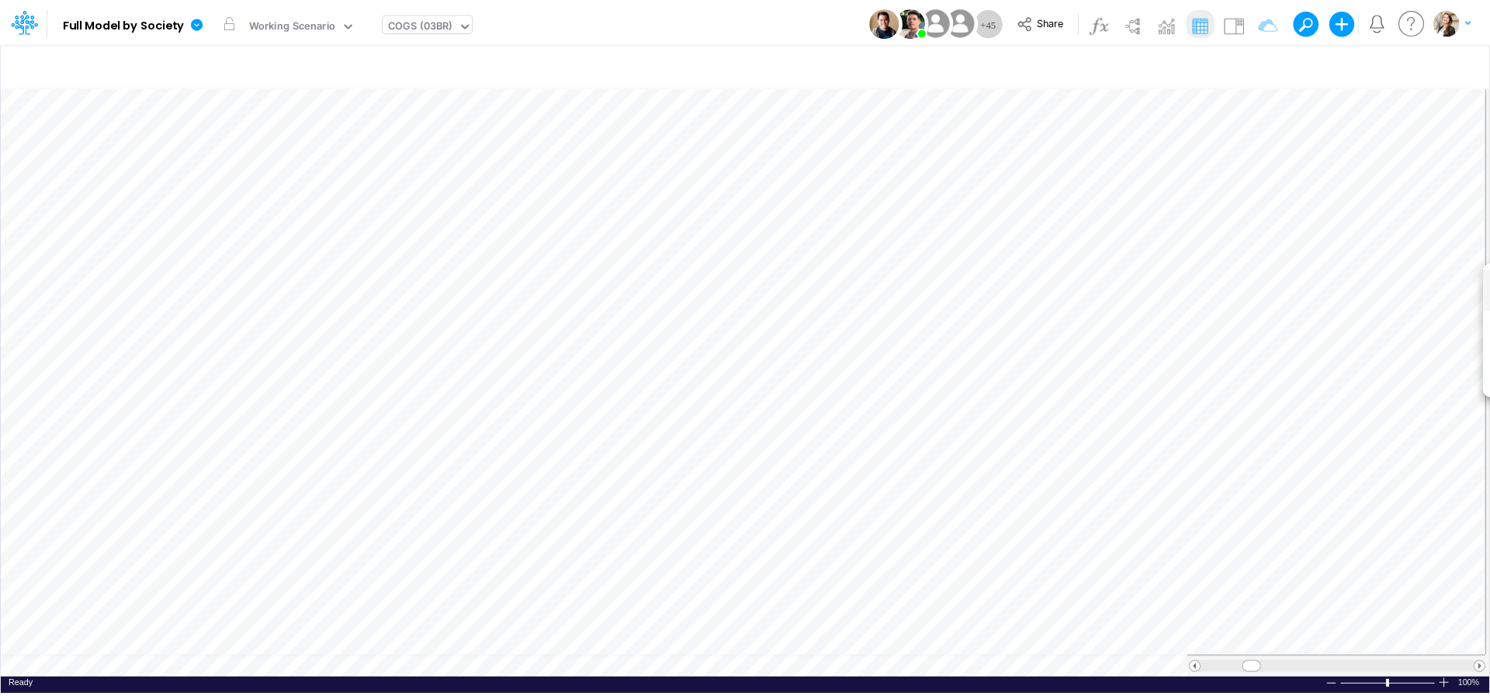
scroll to position [6, 30]
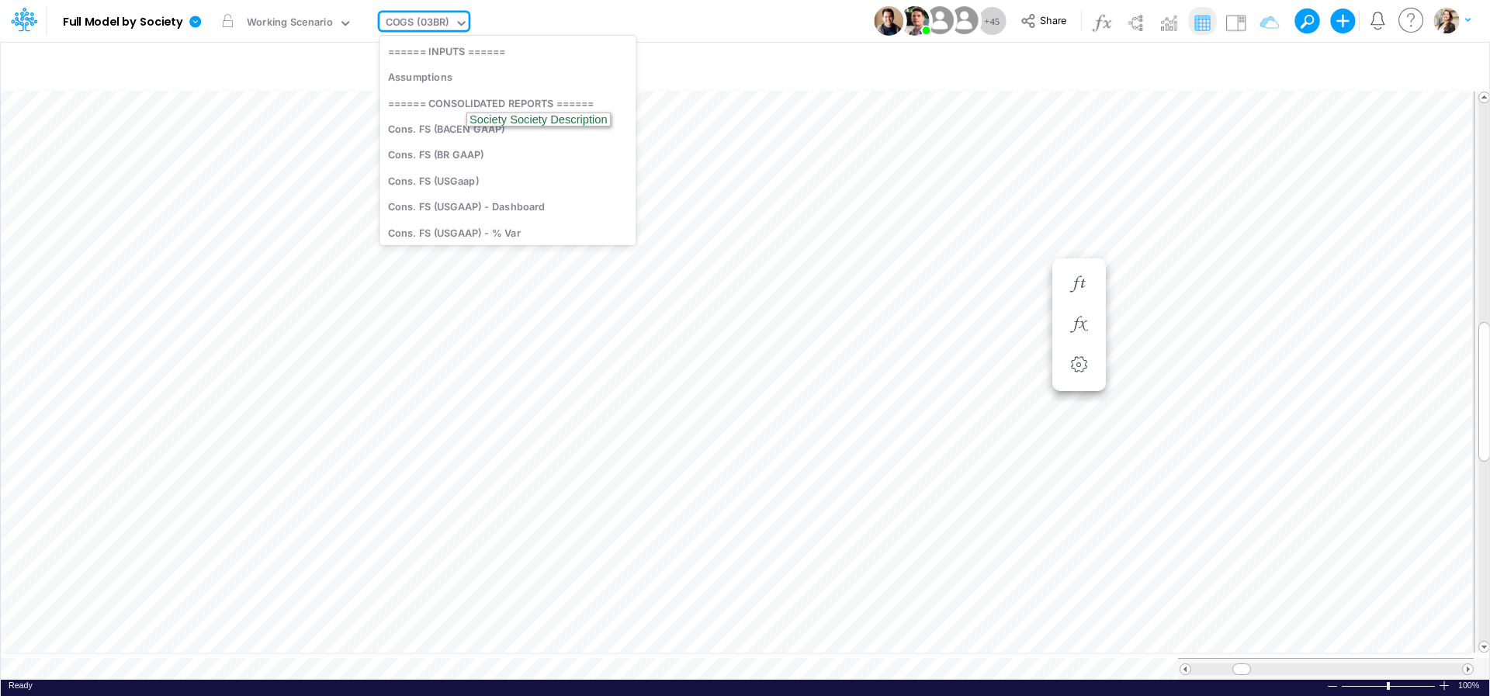
click at [416, 30] on div "COGS (03BR)" at bounding box center [418, 24] width 64 height 18
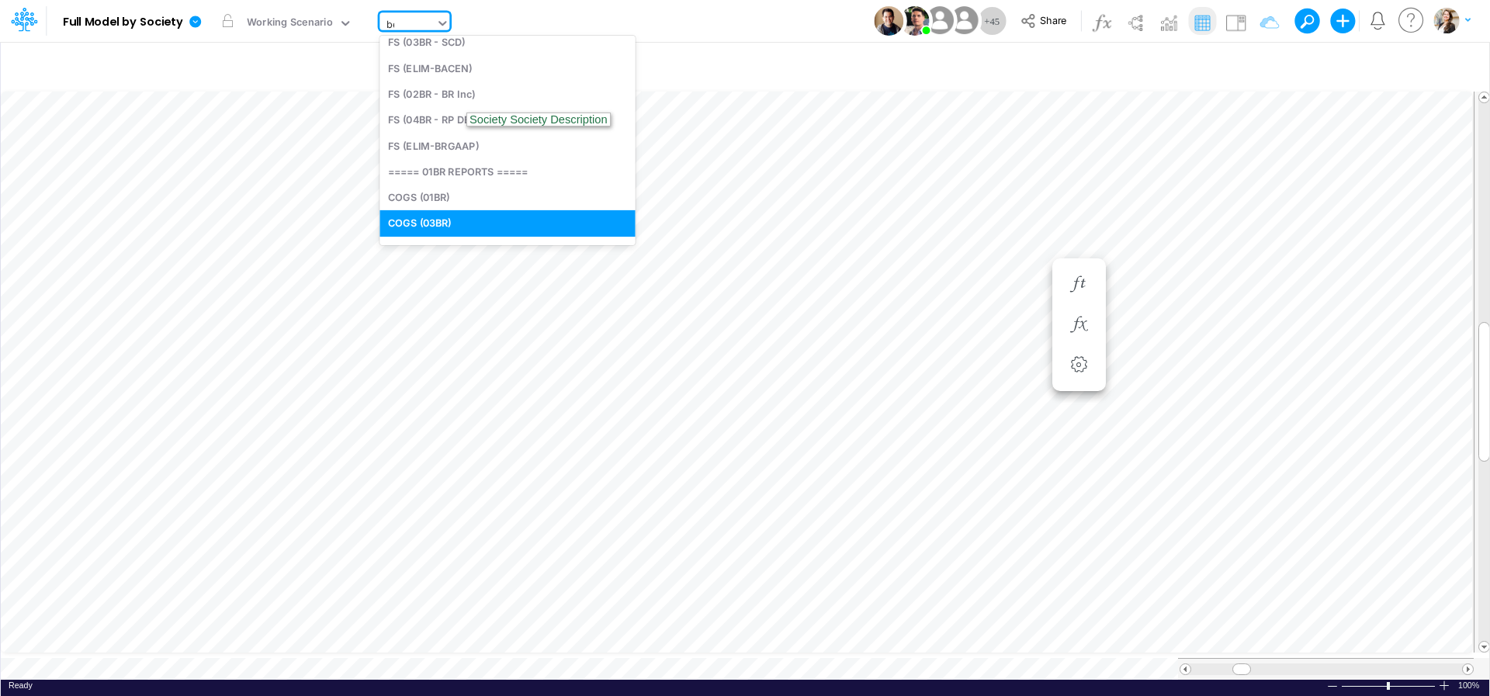
scroll to position [0, 0]
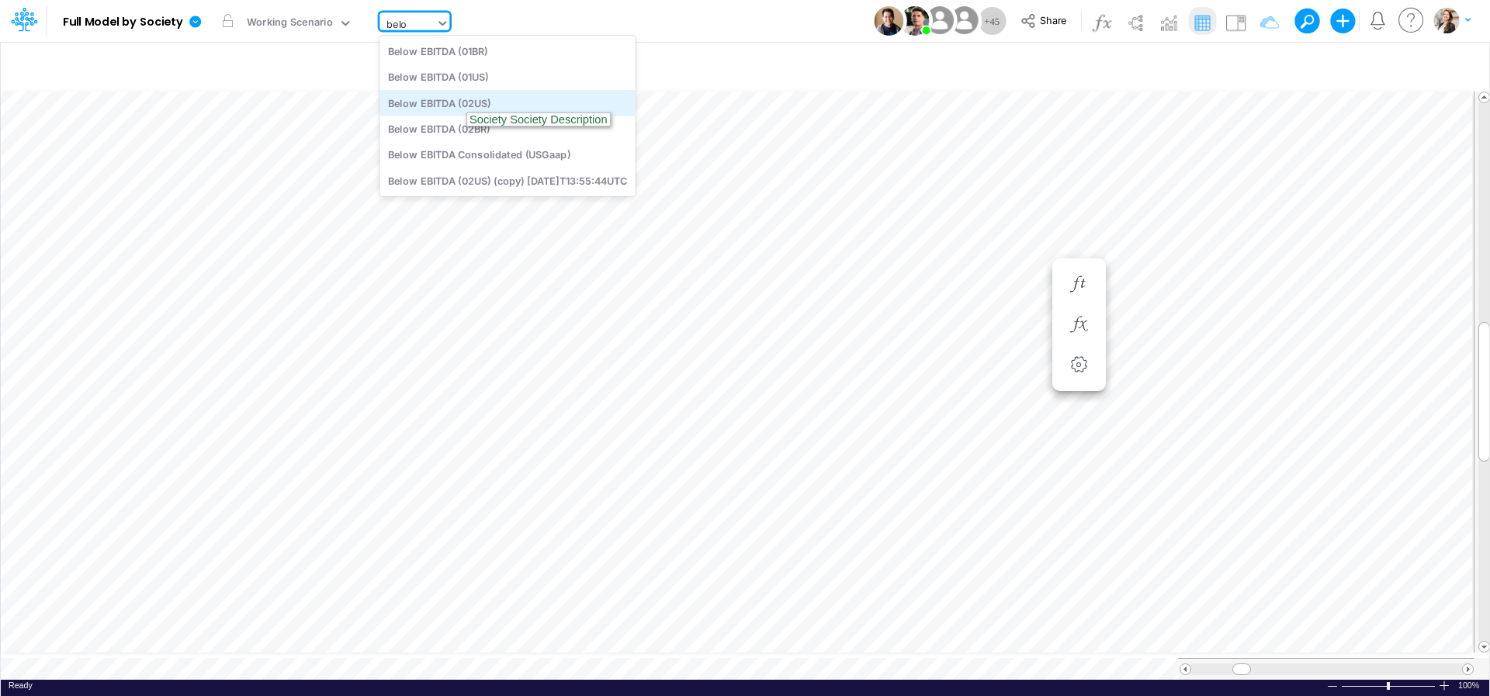
type input "below"
click at [431, 57] on div "Below EBITDA (01BR)" at bounding box center [507, 51] width 255 height 26
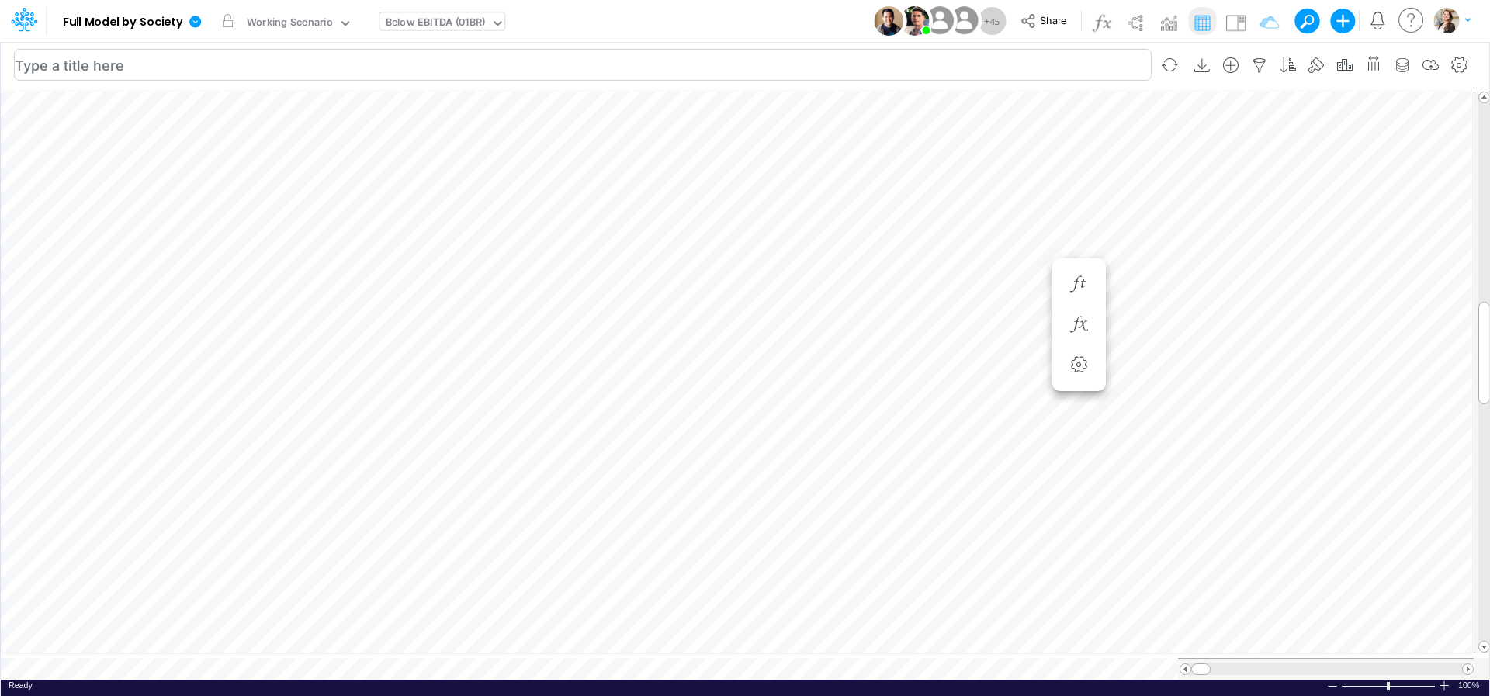
scroll to position [6, 50]
click at [394, 26] on div "Below EBITDA (01BR)" at bounding box center [436, 24] width 100 height 18
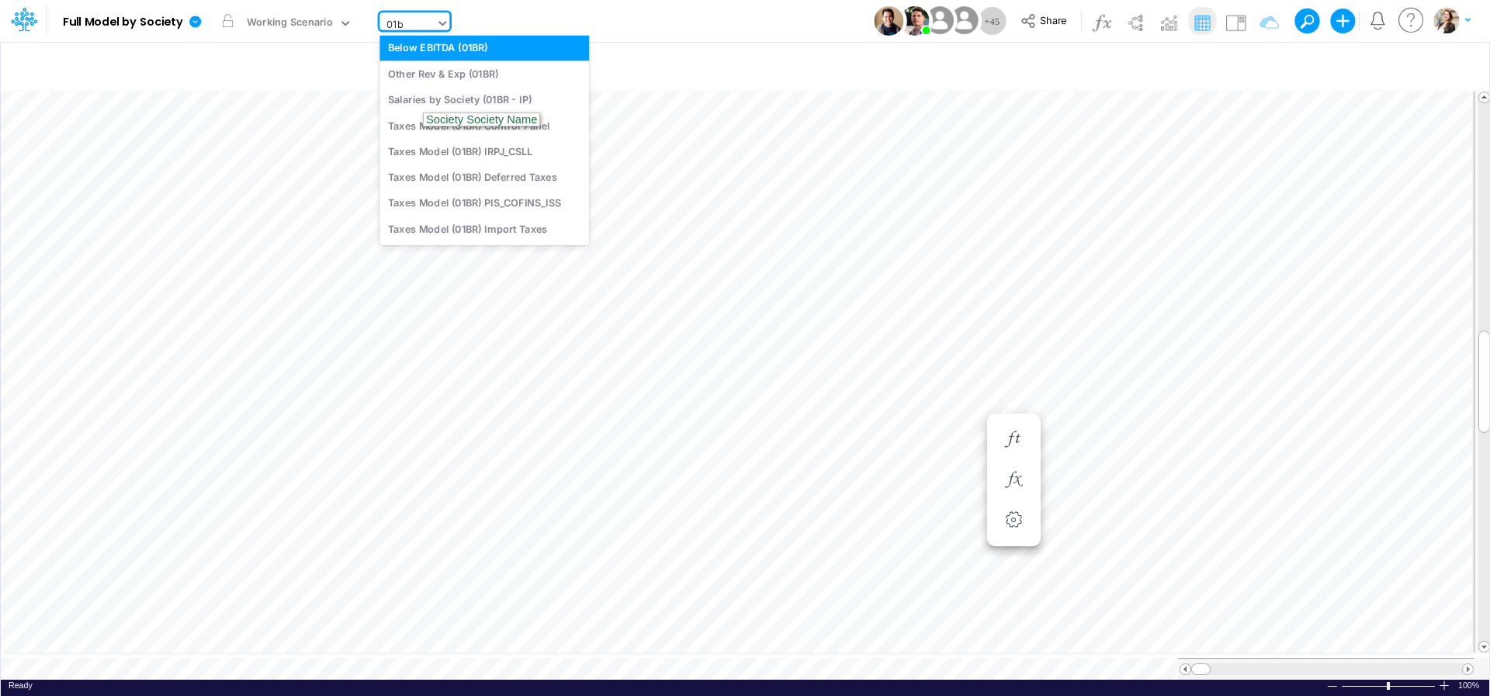
scroll to position [96, 0]
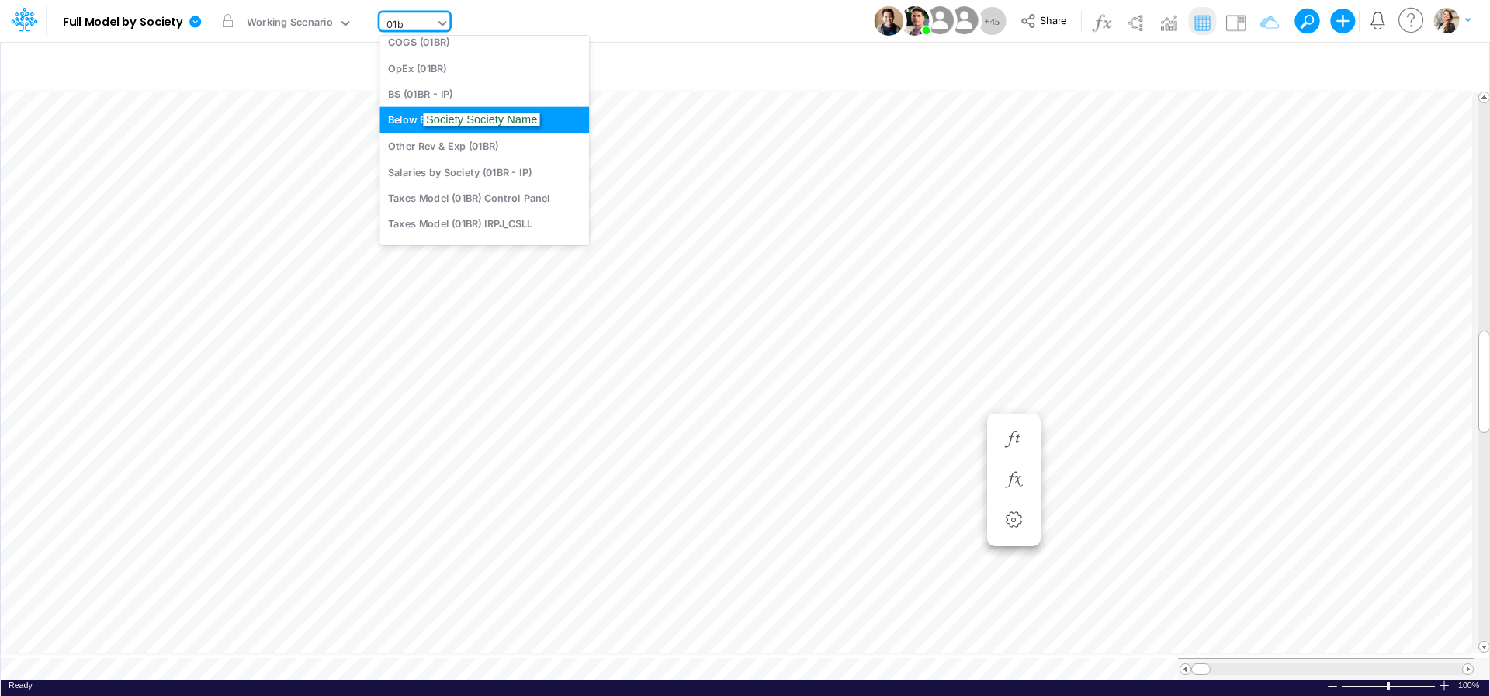
type input "01br"
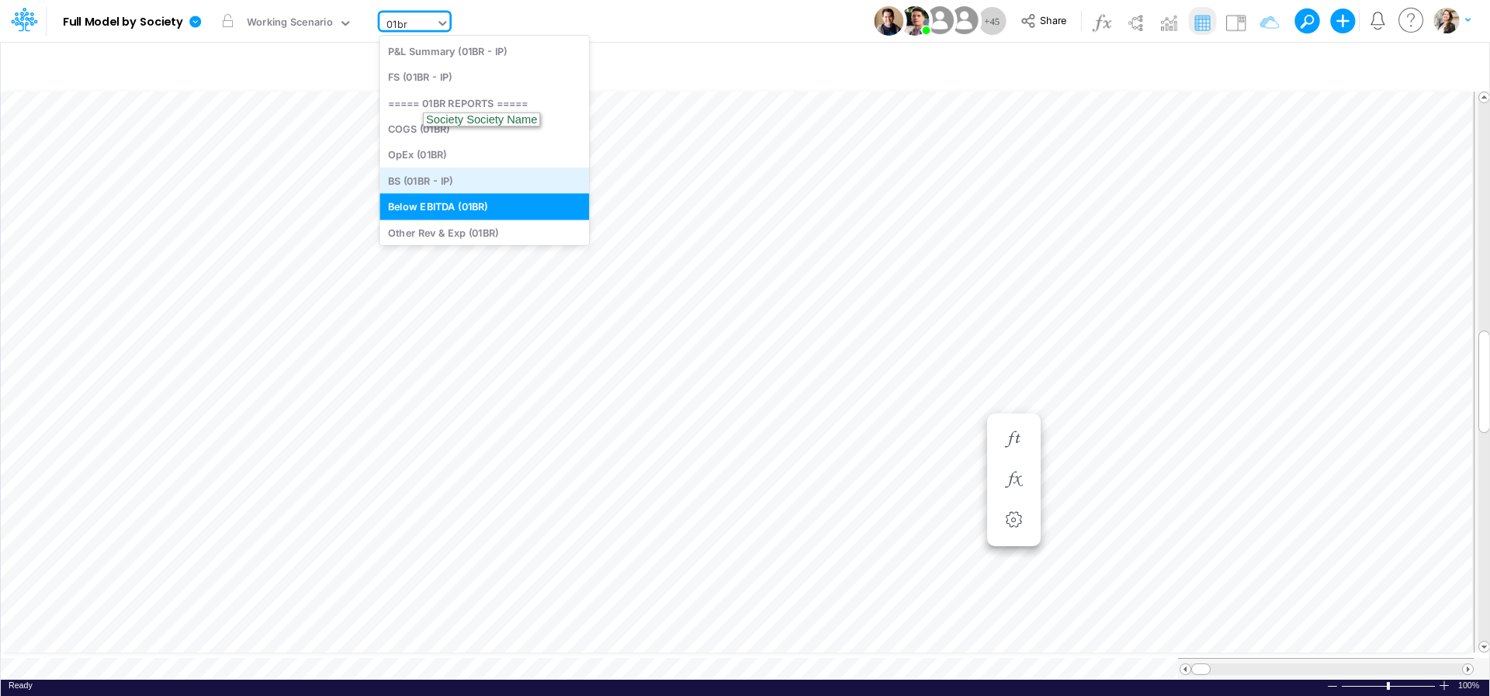
click at [448, 179] on div "BS (01BR - IP)" at bounding box center [485, 181] width 210 height 26
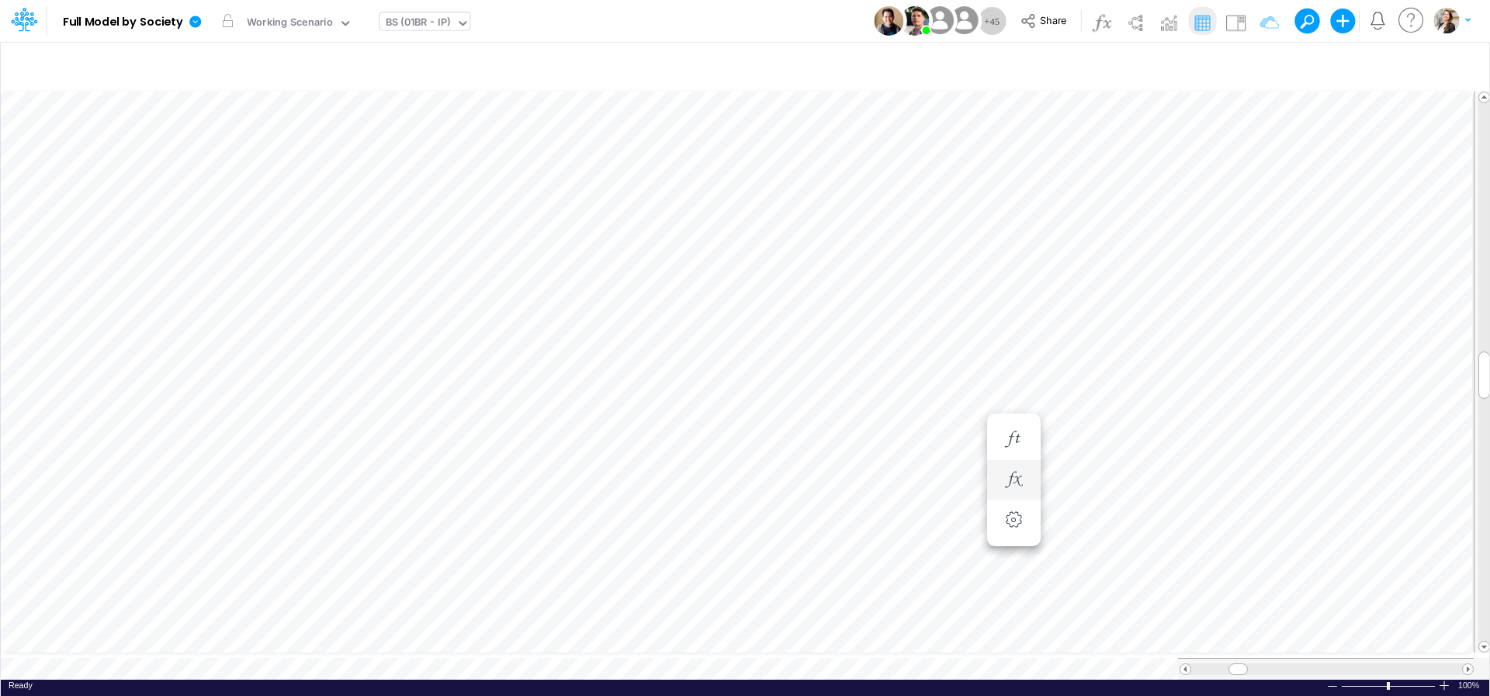
scroll to position [6, 3]
click at [1172, 585] on icon "button" at bounding box center [1162, 579] width 23 height 16
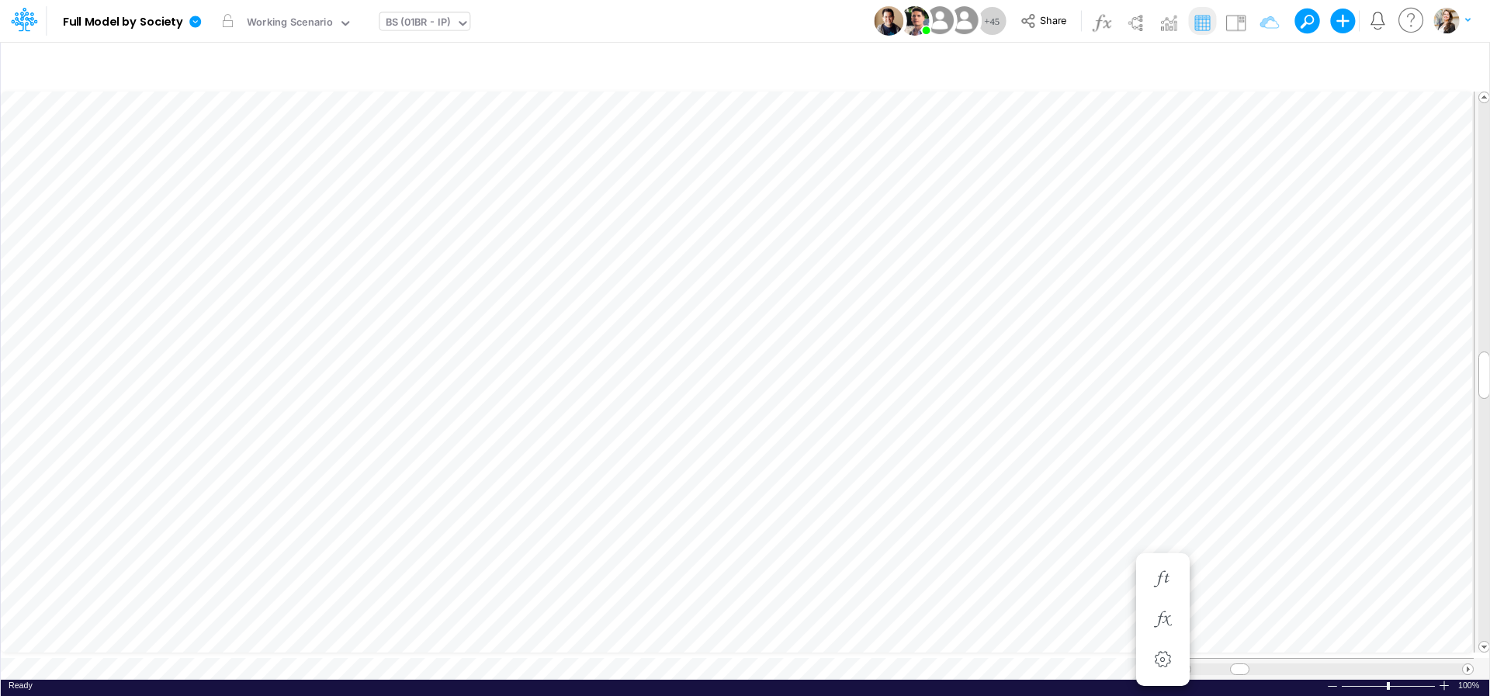
scroll to position [6, 50]
click at [1174, 446] on button "button" at bounding box center [1163, 455] width 29 height 31
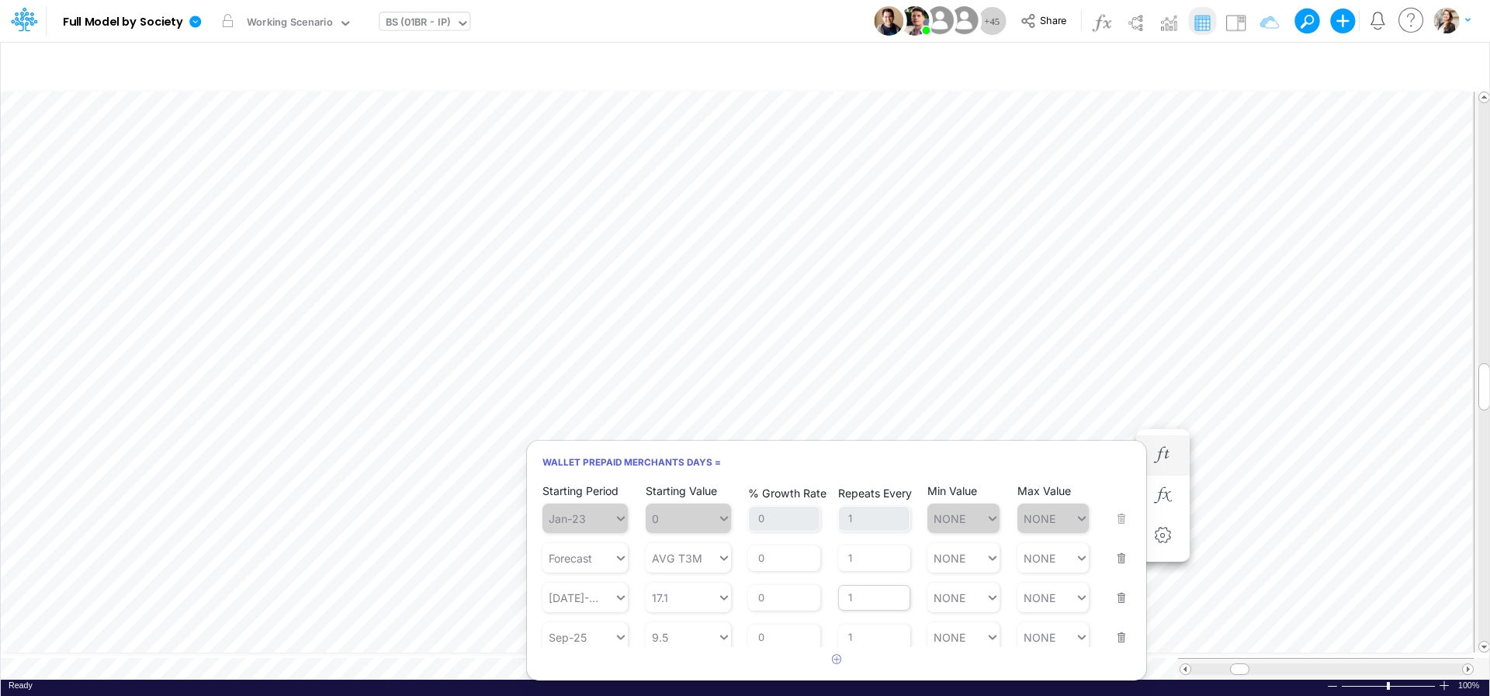
scroll to position [9, 0]
click at [1109, 635] on button "button" at bounding box center [1117, 622] width 20 height 42
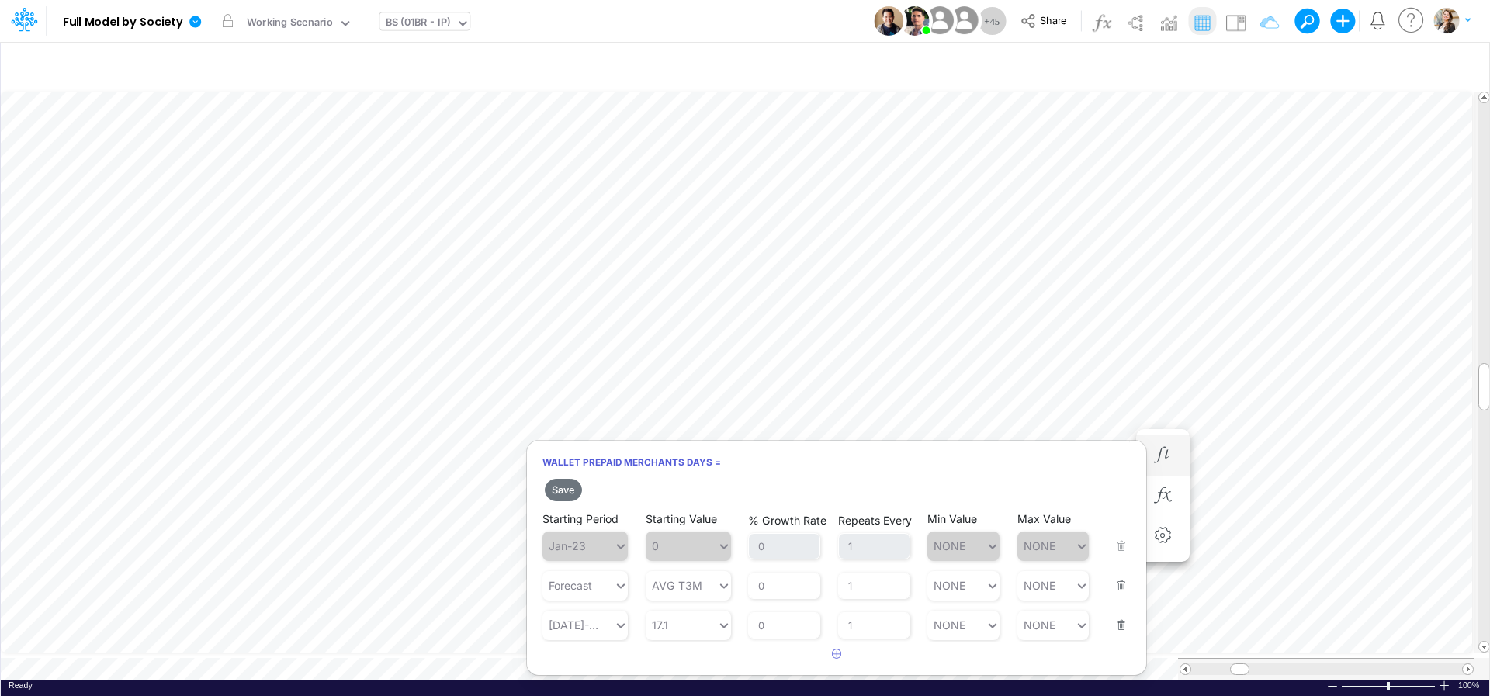
scroll to position [0, 0]
click at [560, 488] on button "Save" at bounding box center [563, 490] width 37 height 23
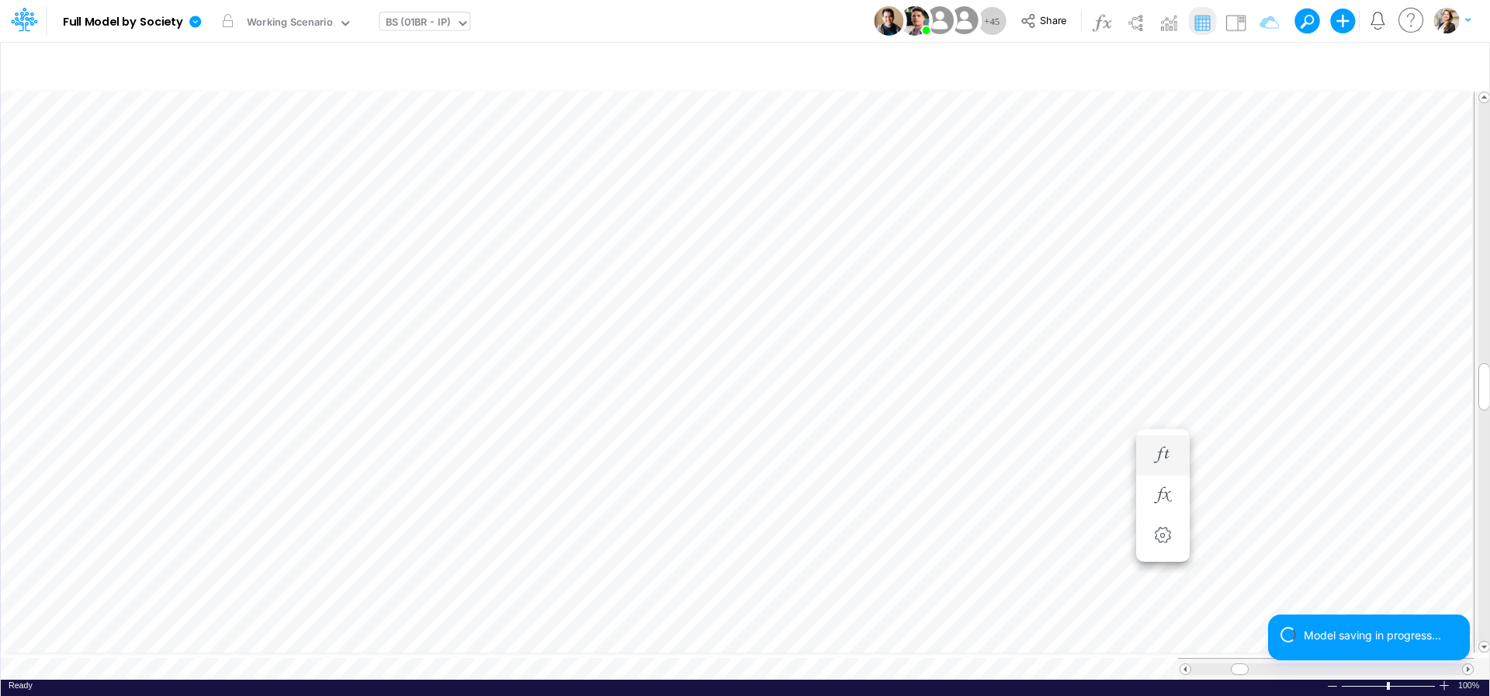
scroll to position [6, 47]
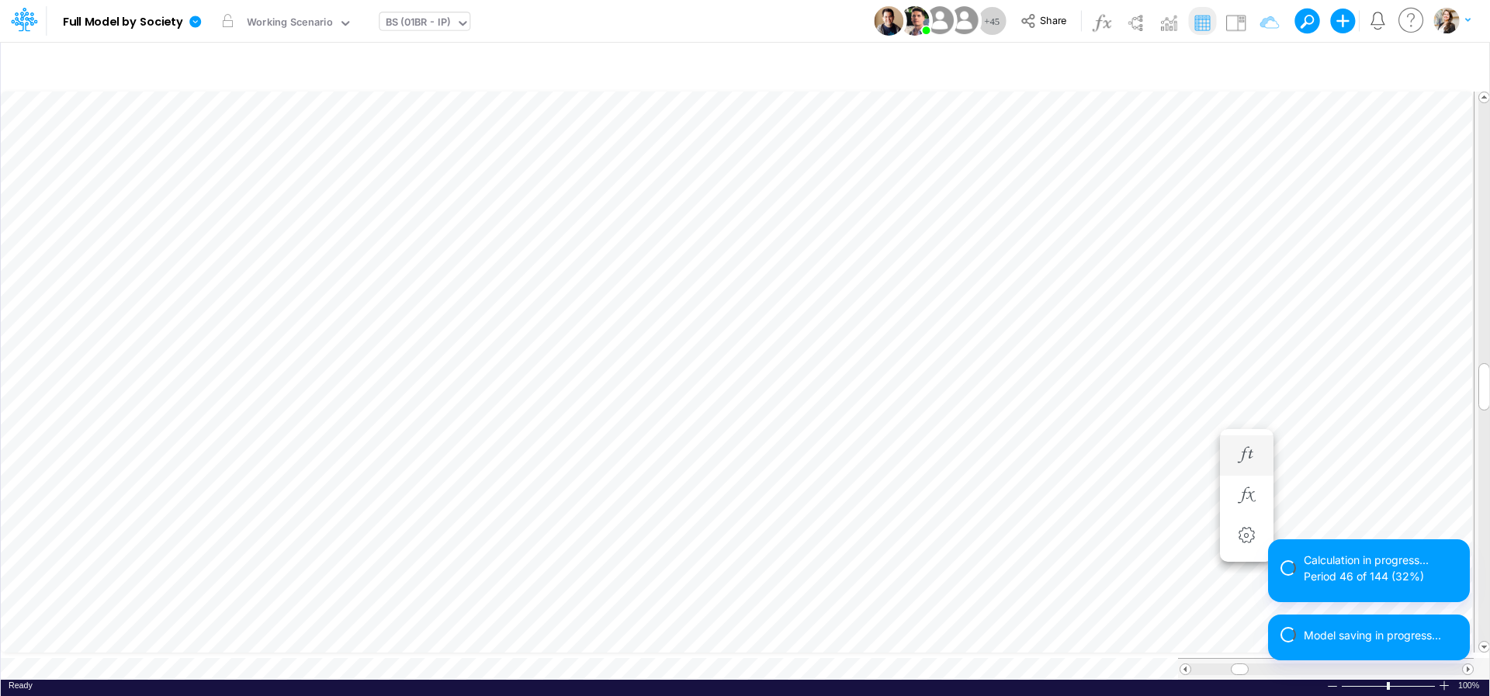
scroll to position [6, 6]
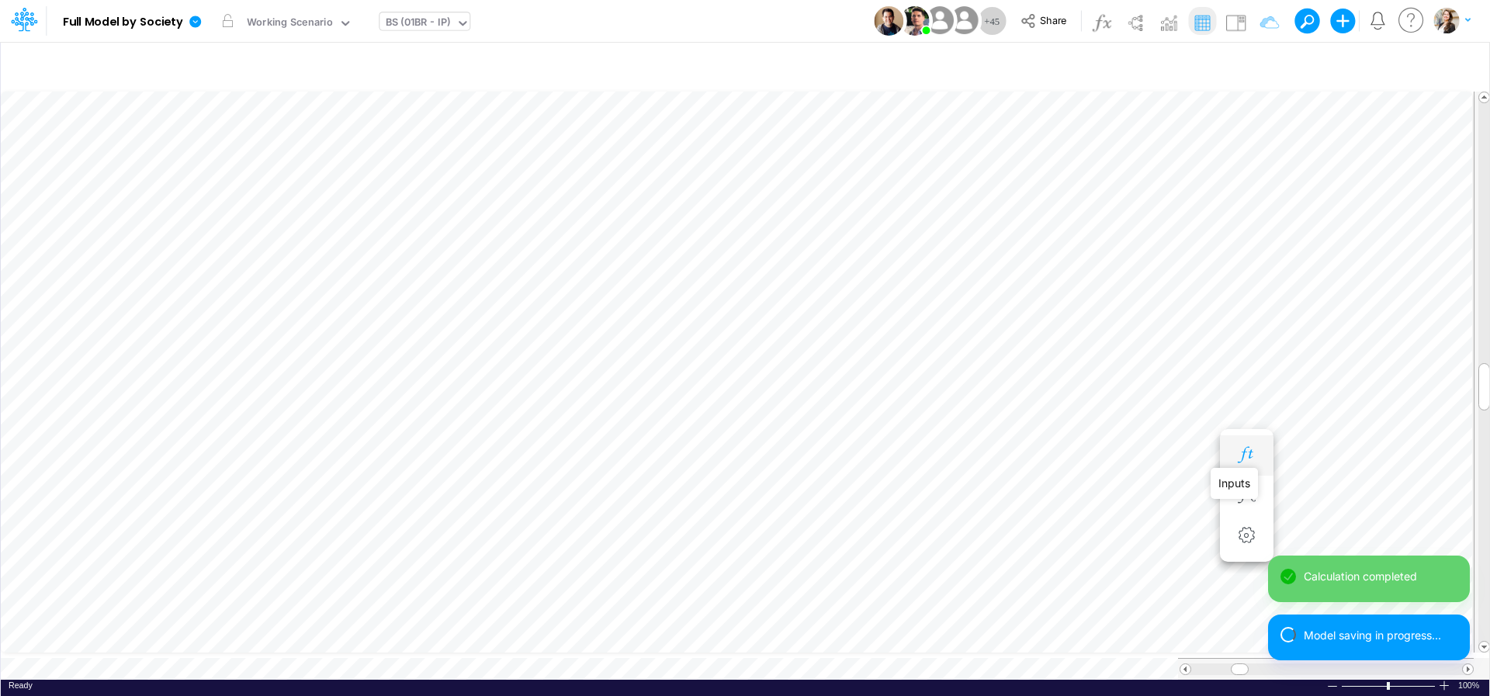
click at [1244, 460] on icon "button" at bounding box center [1246, 455] width 23 height 16
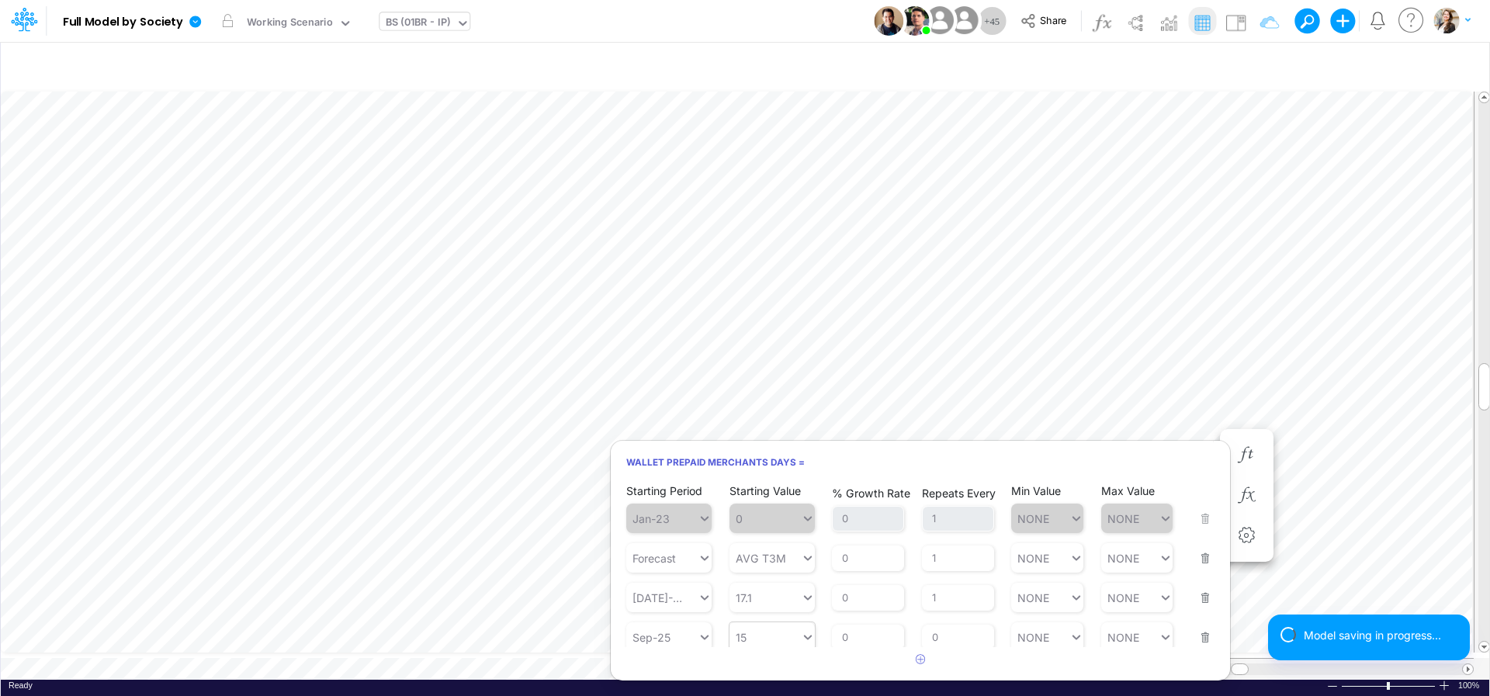
scroll to position [9, 0]
click at [945, 633] on input "0" at bounding box center [958, 632] width 72 height 26
type input "1"
click at [783, 664] on article at bounding box center [920, 660] width 619 height 26
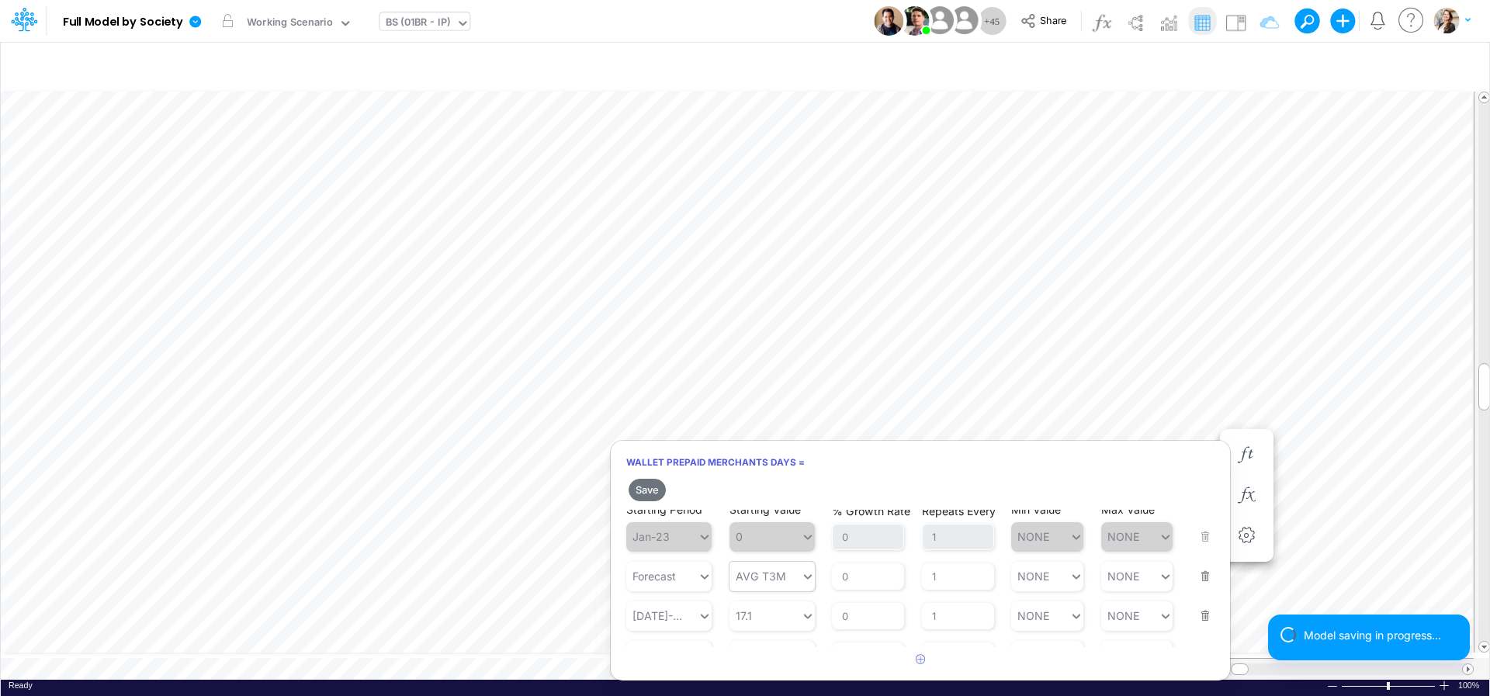
scroll to position [37, 0]
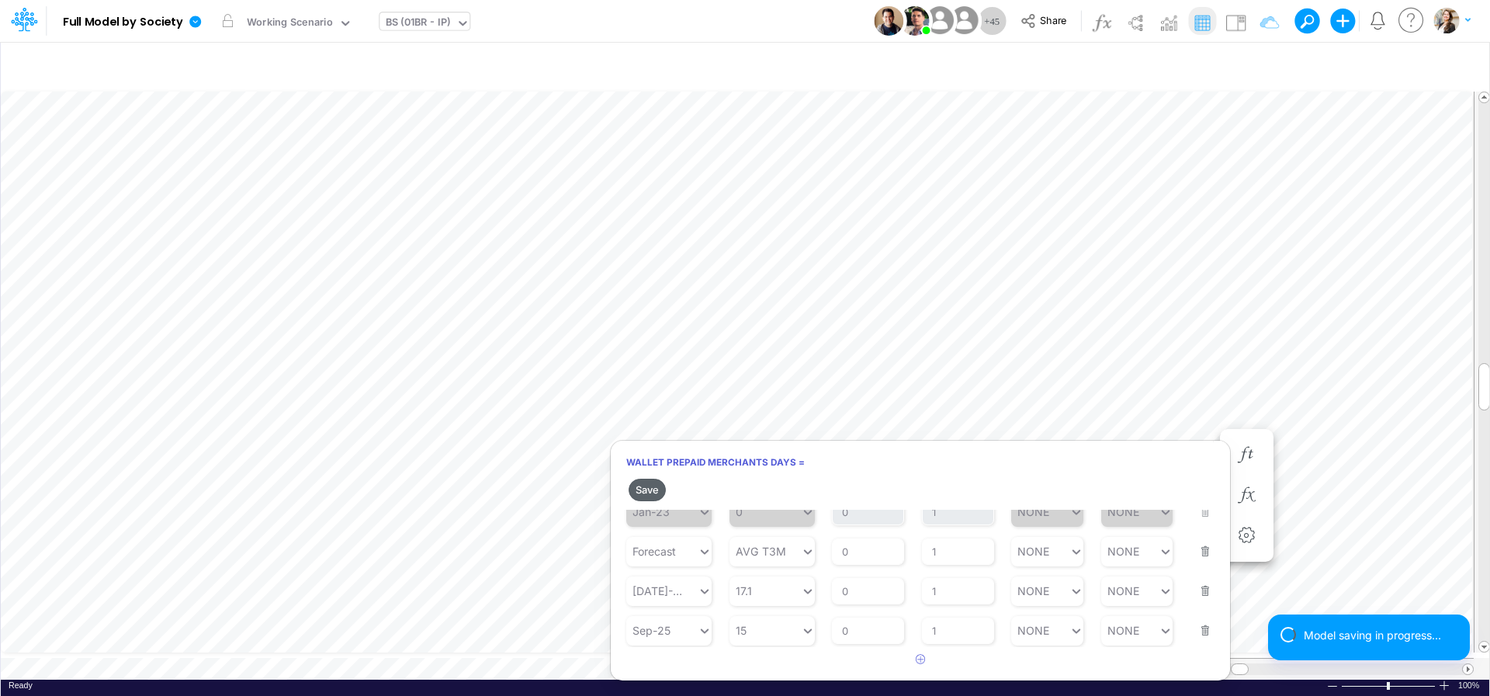
click at [663, 488] on button "Save" at bounding box center [647, 490] width 37 height 23
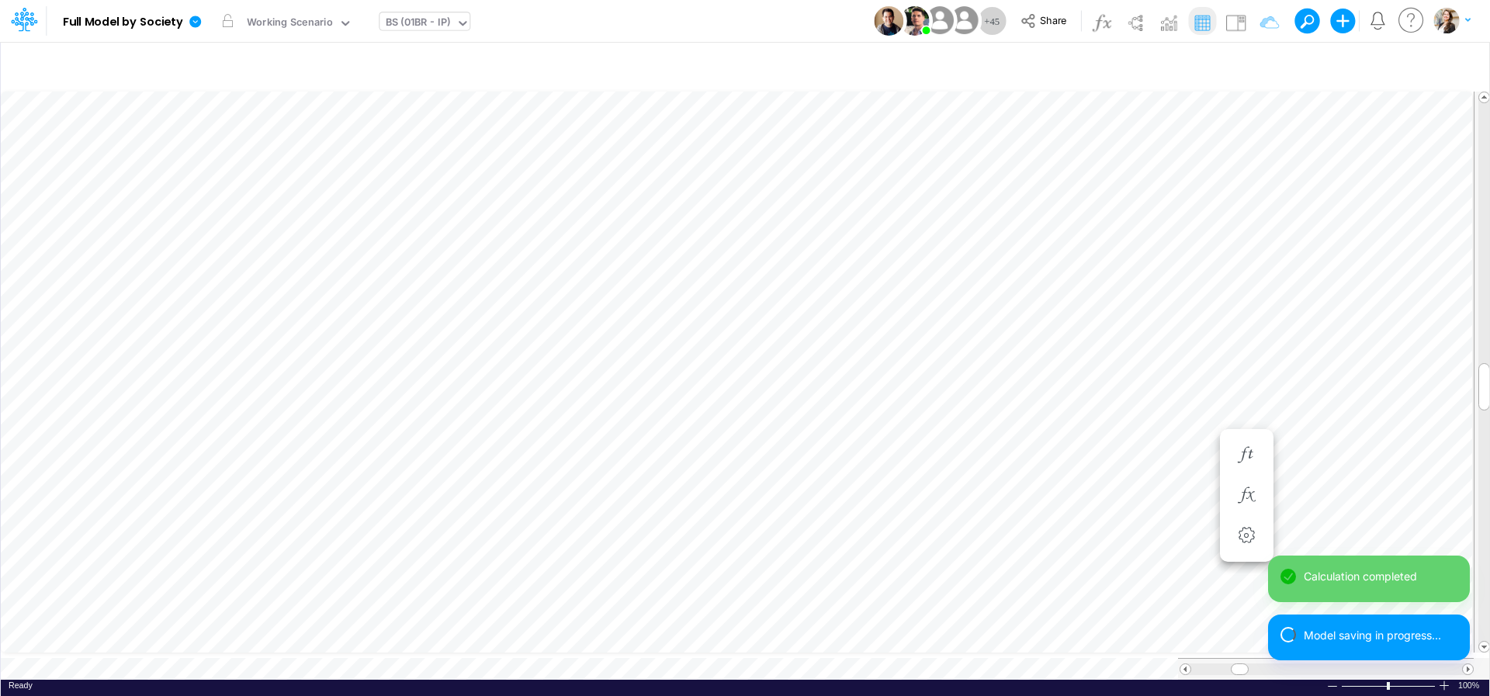
scroll to position [6, 50]
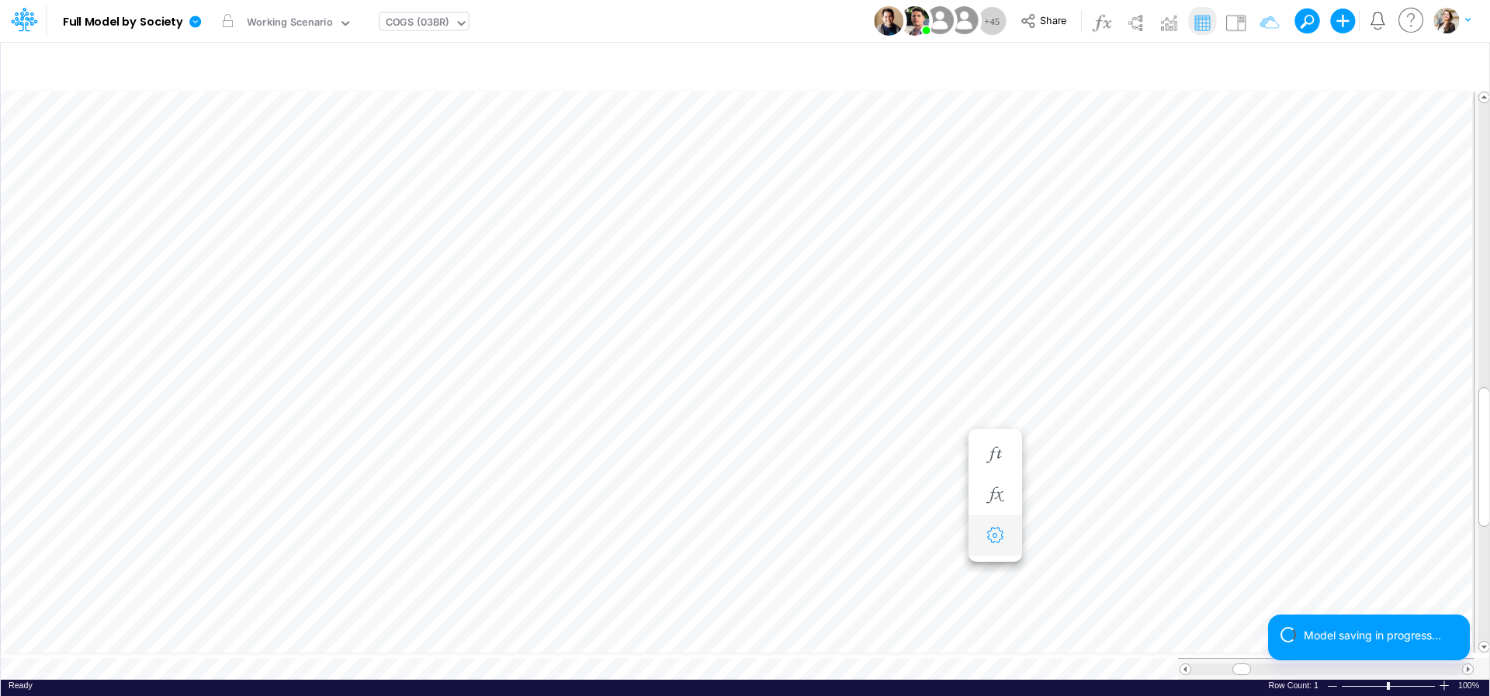
scroll to position [6, 38]
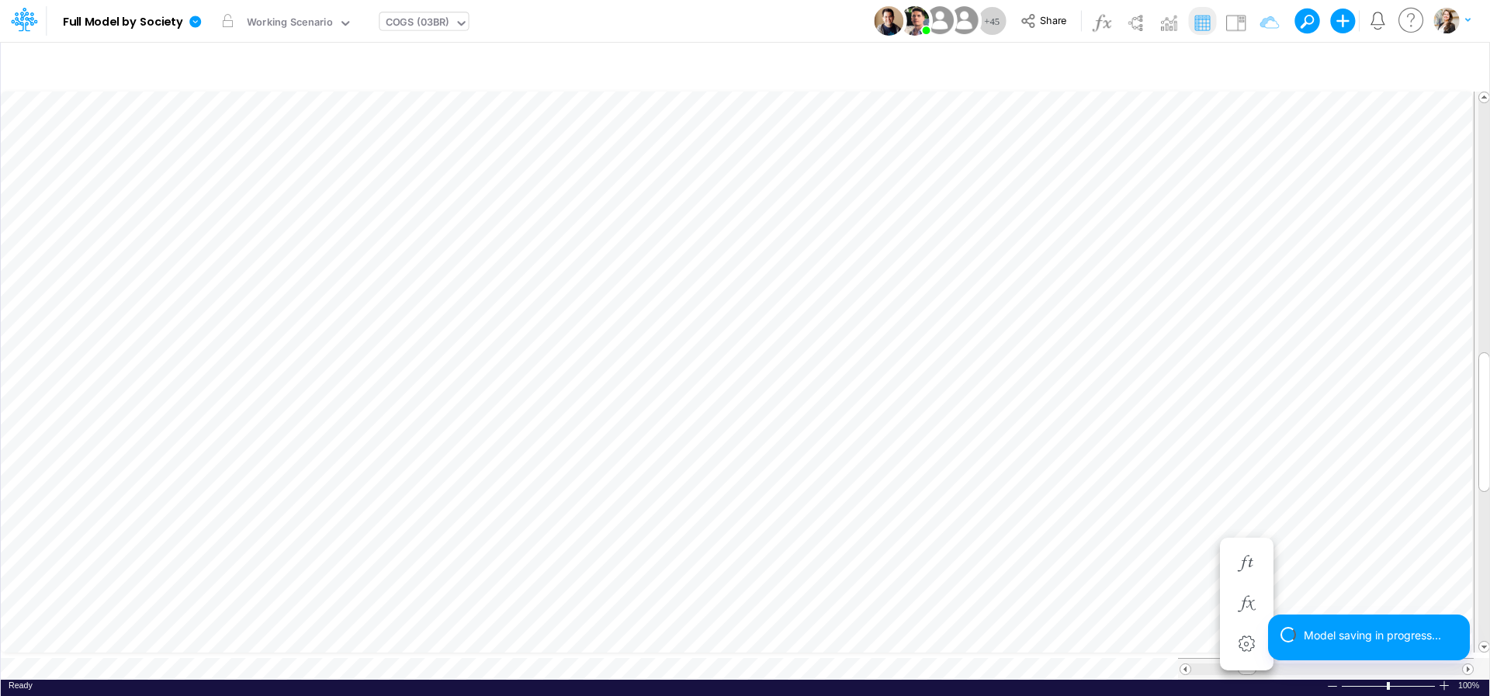
scroll to position [6, 20]
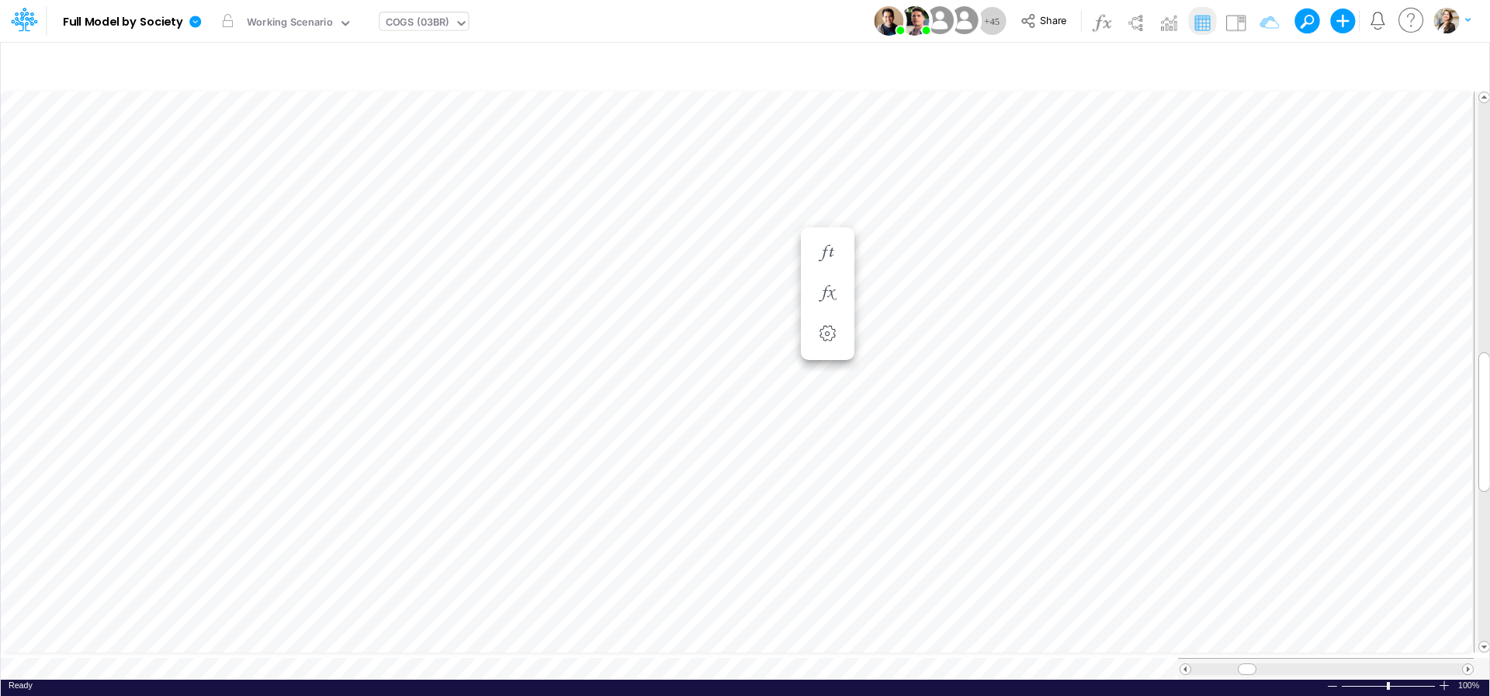
scroll to position [6, 16]
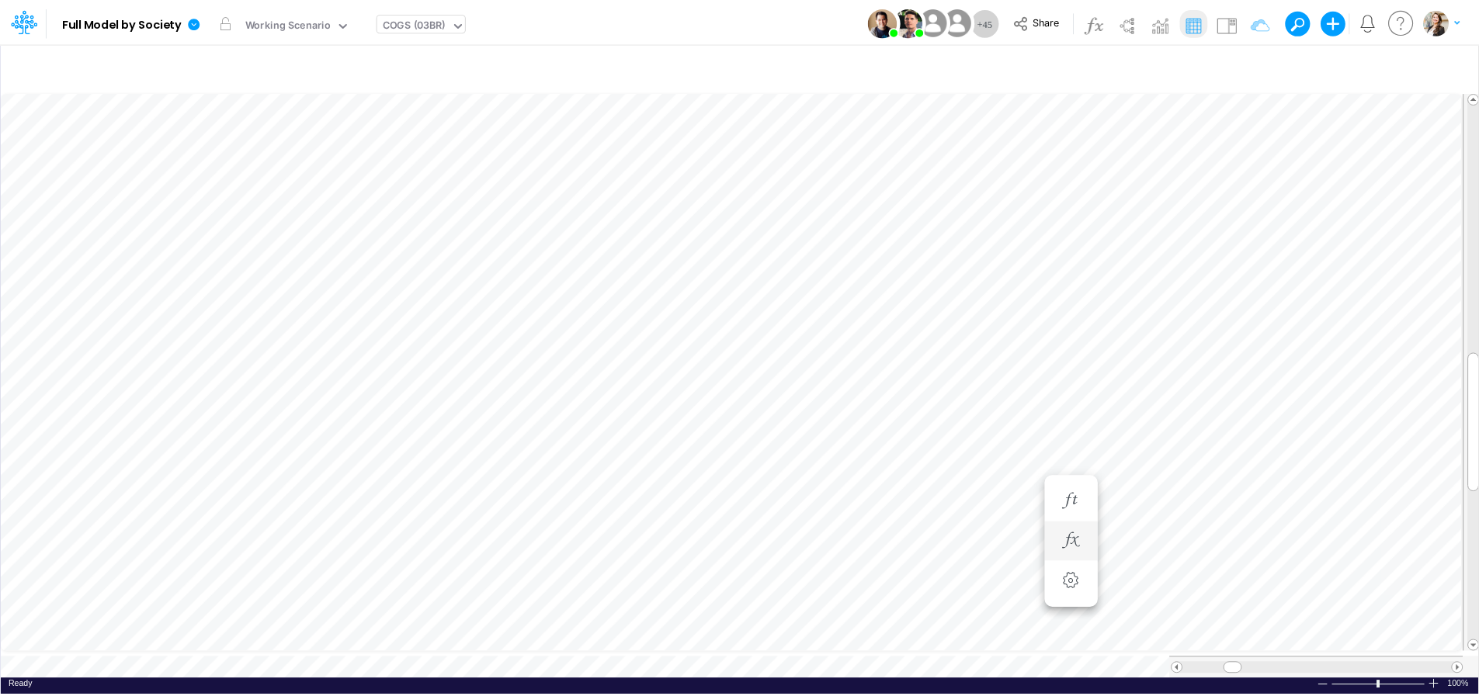
scroll to position [6, 3]
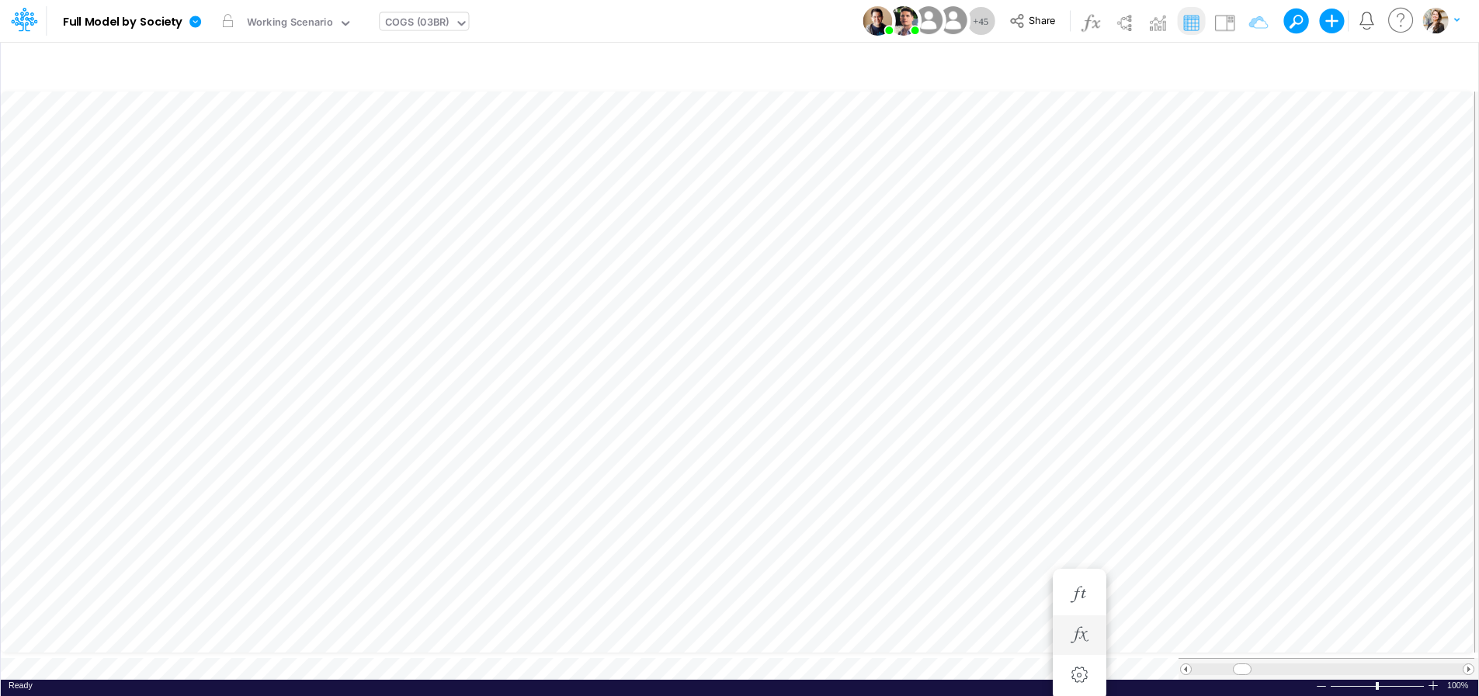
scroll to position [6, 47]
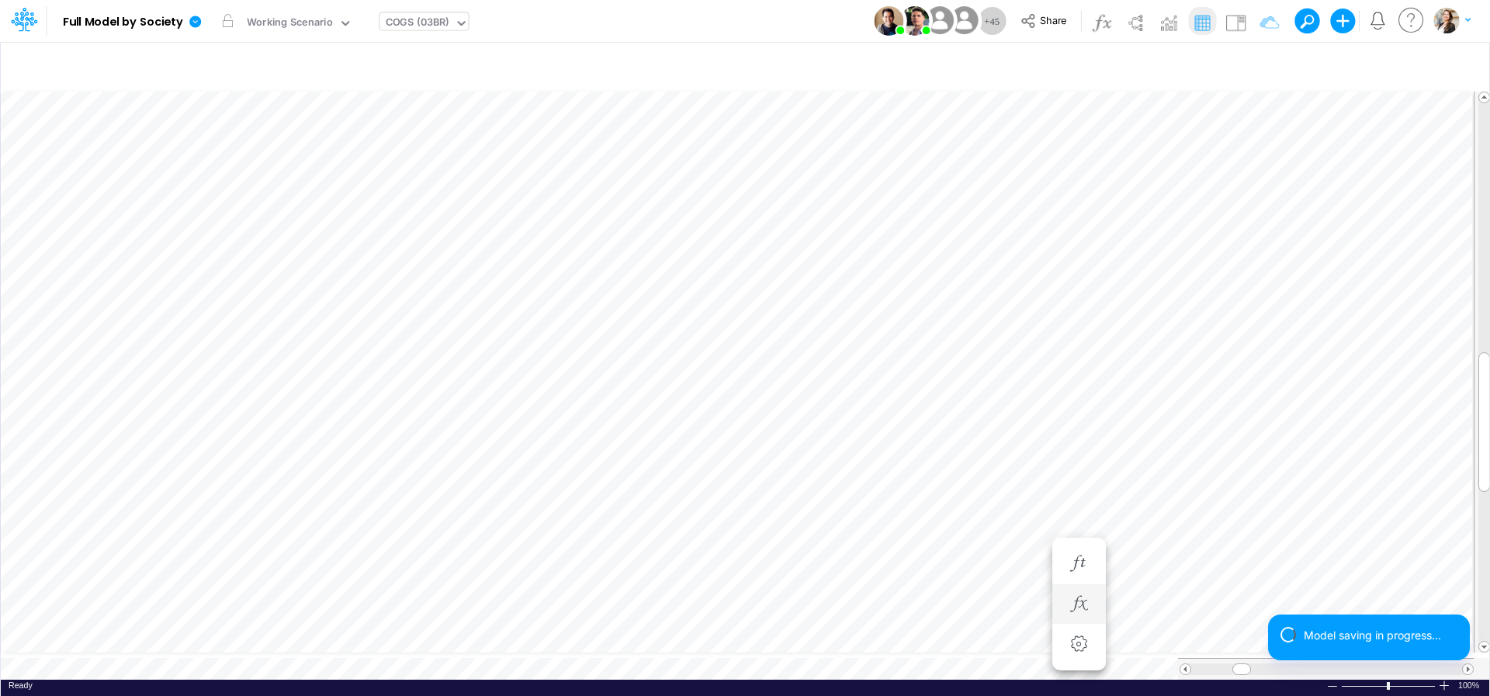
scroll to position [12, 5]
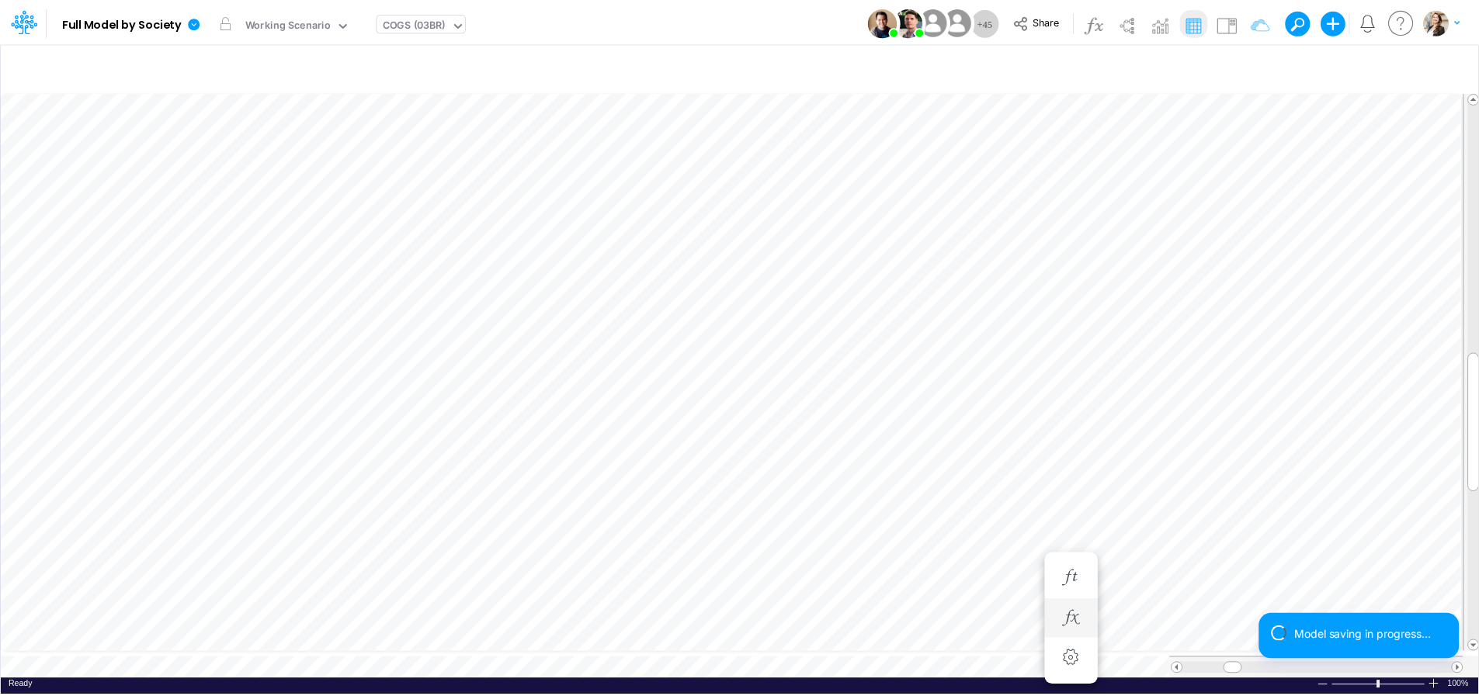
scroll to position [6, 12]
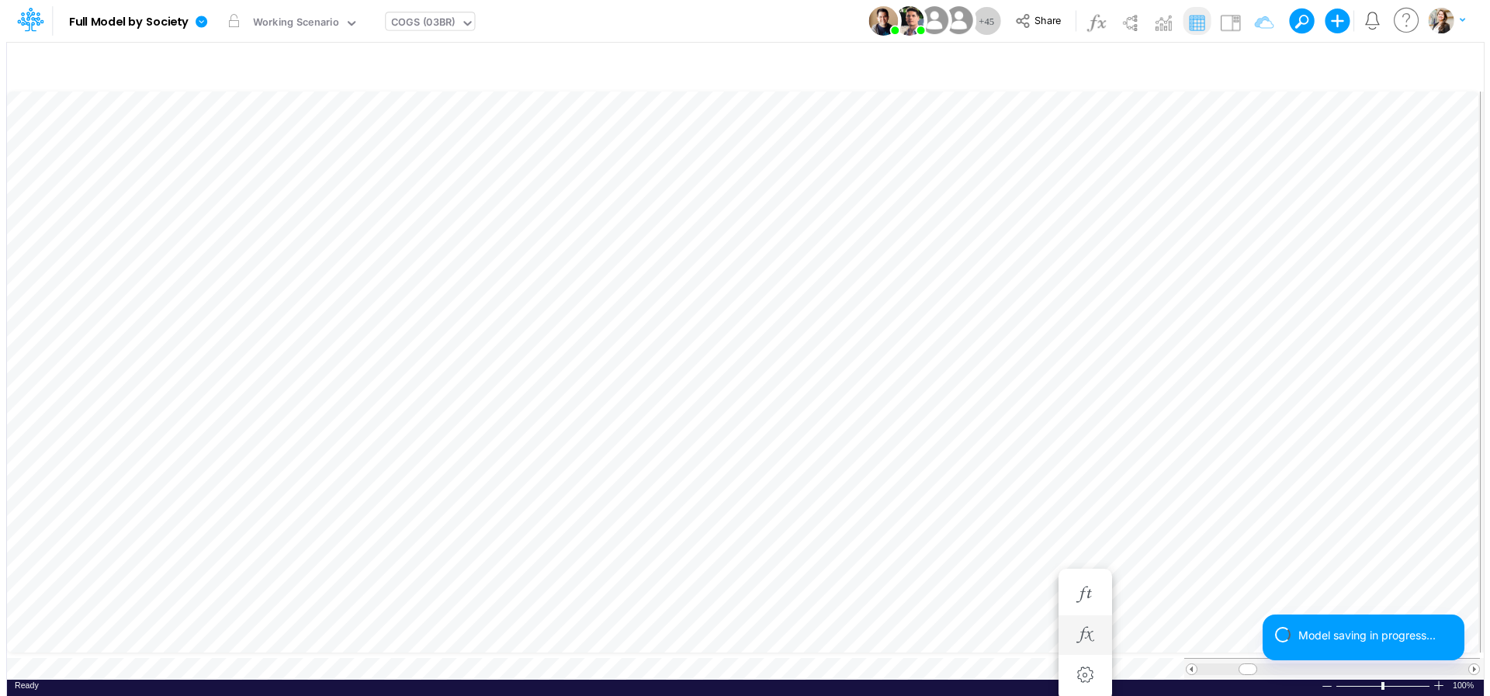
scroll to position [12, 5]
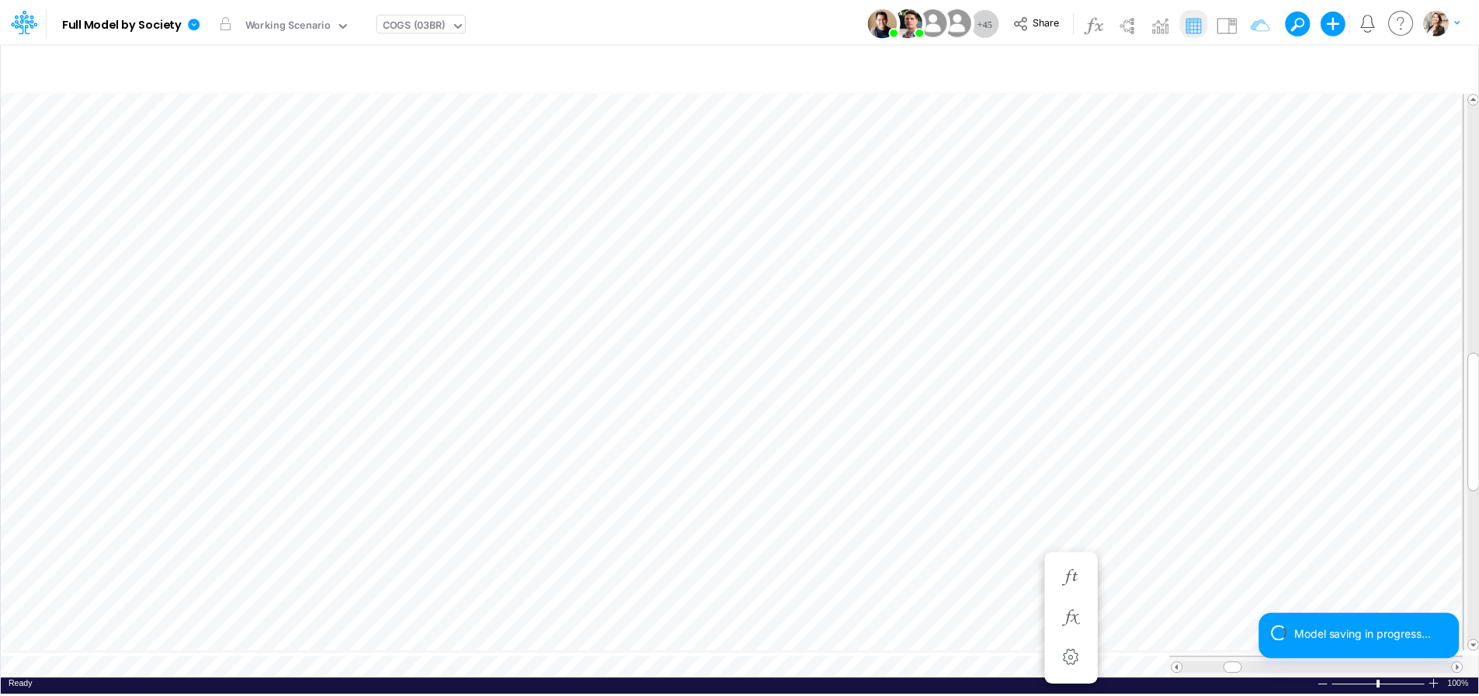
scroll to position [6, 12]
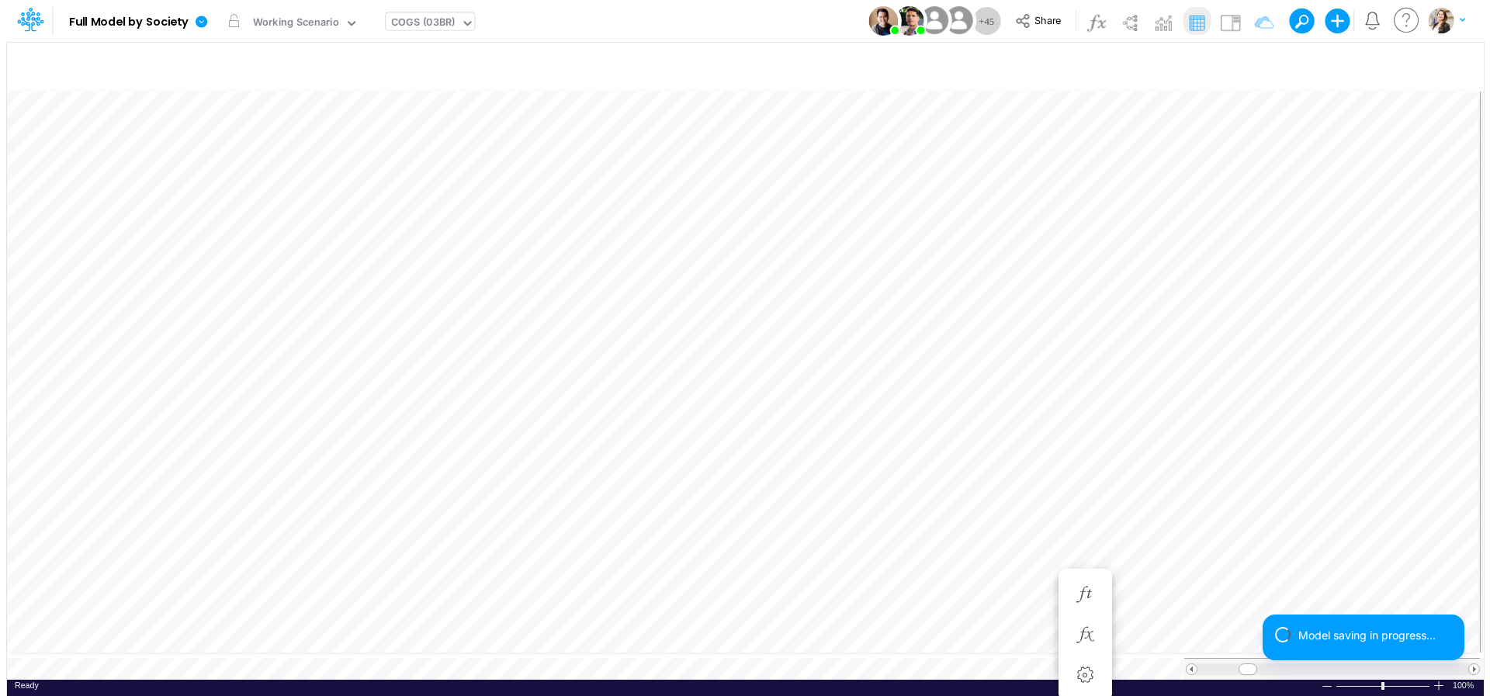
scroll to position [12, 5]
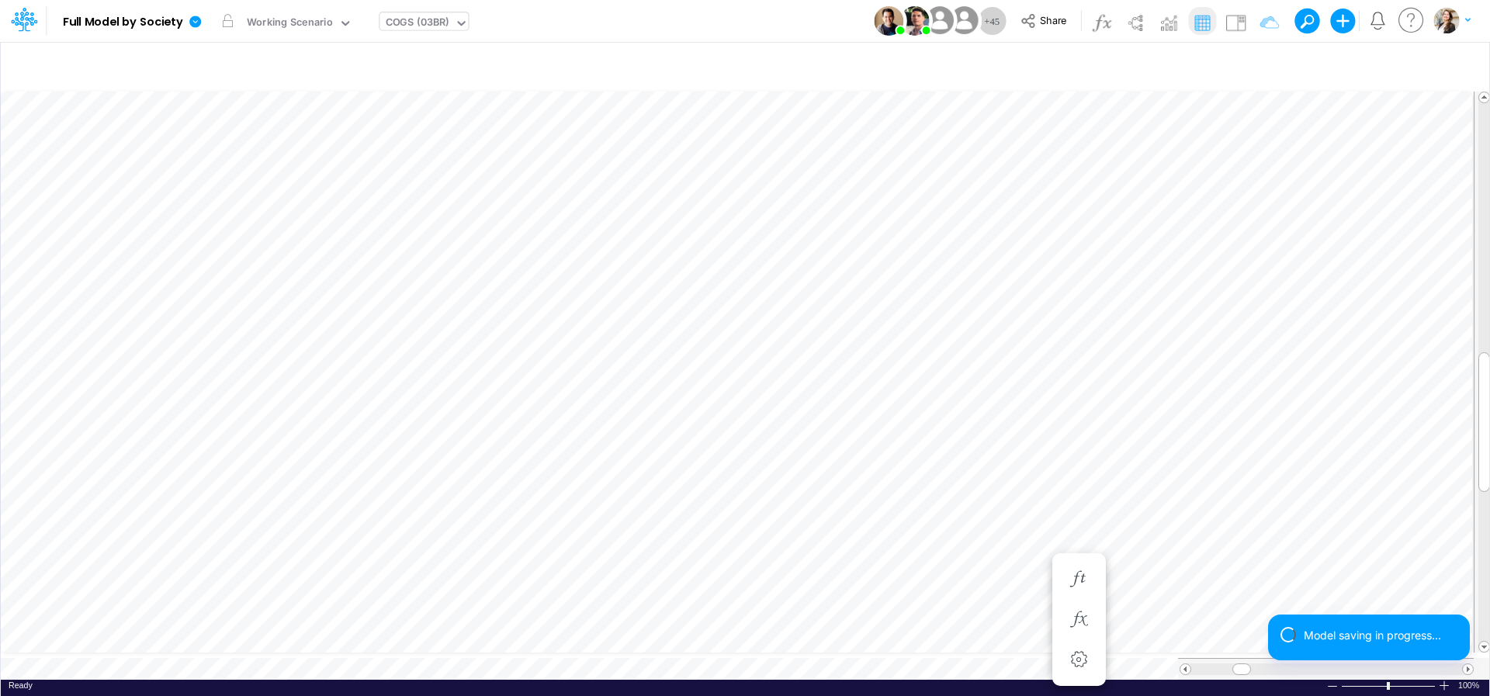
scroll to position [6, 20]
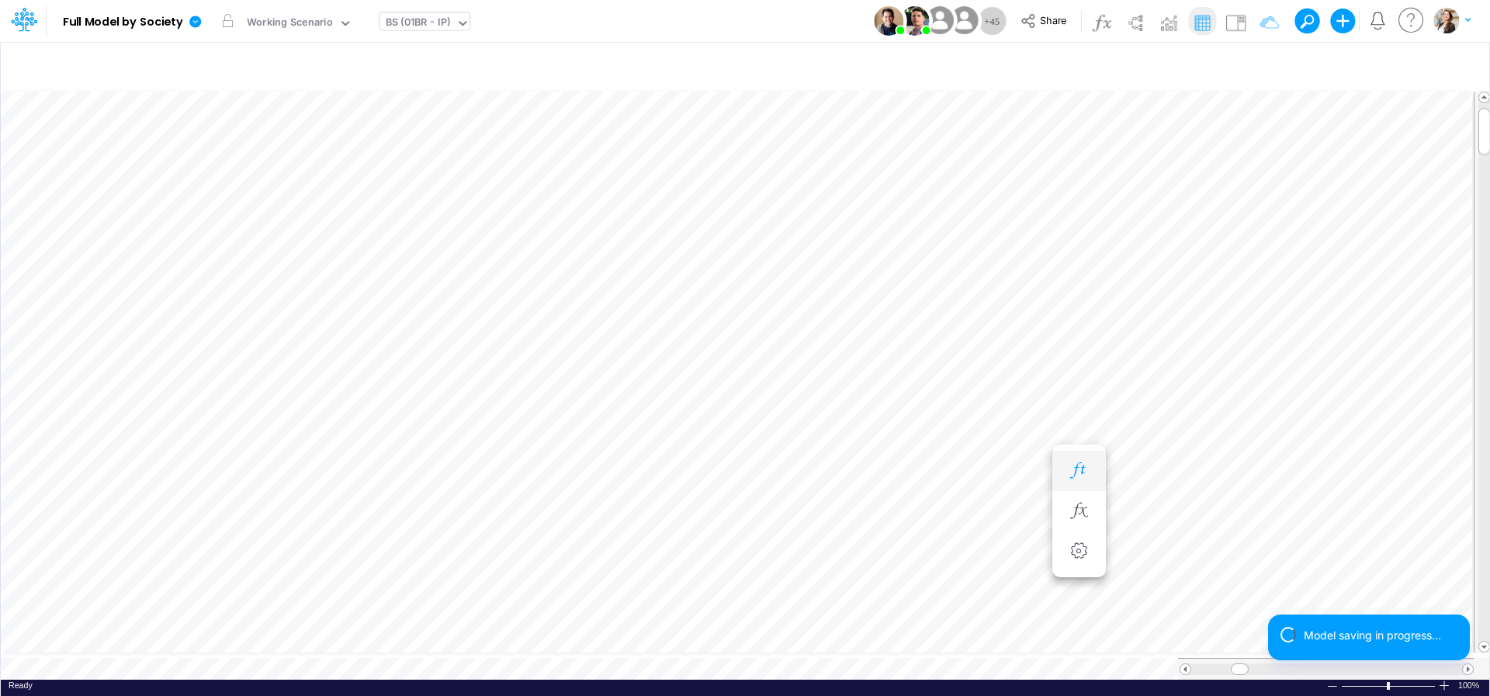
scroll to position [6, 47]
